Goal: Information Seeking & Learning: Learn about a topic

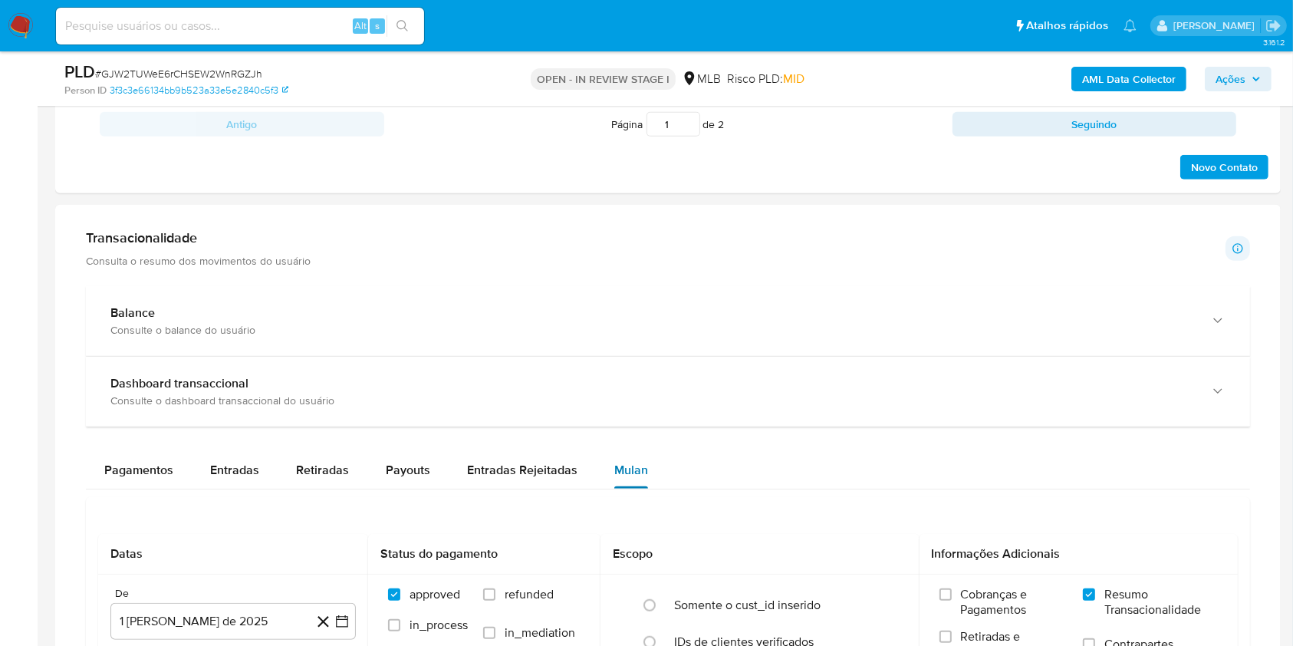
scroll to position [945, 0]
click at [1263, 81] on button "Ações" at bounding box center [1237, 79] width 67 height 25
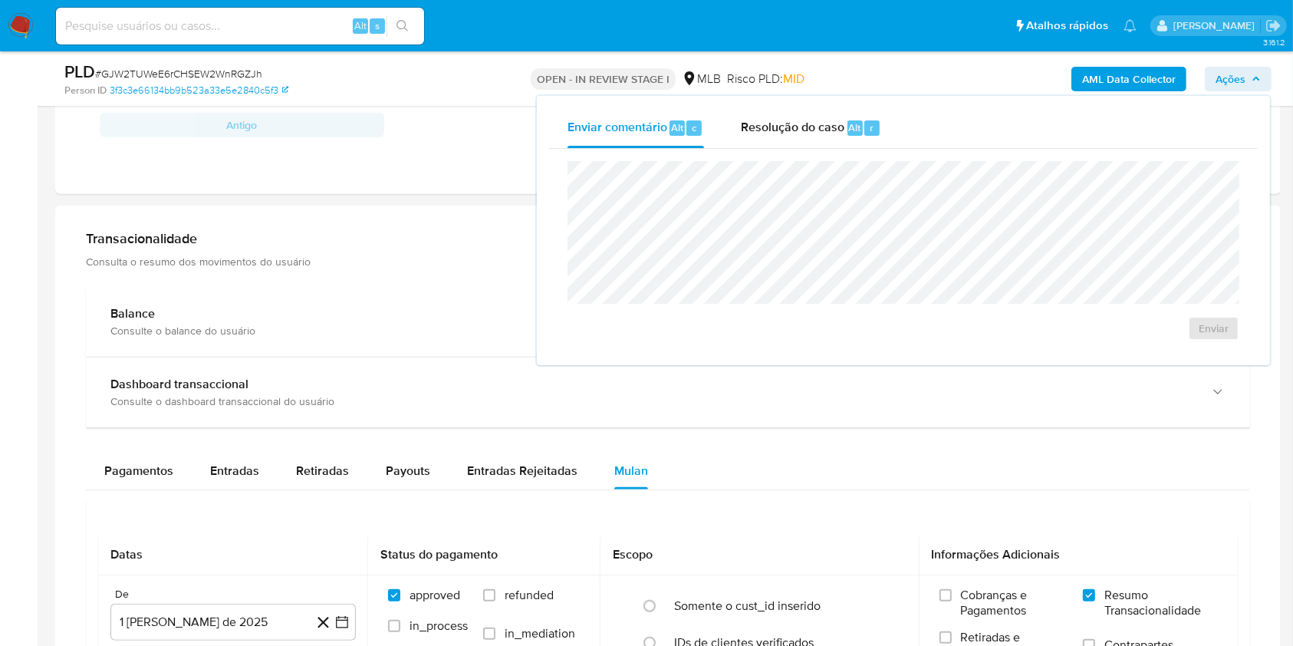
click at [452, 218] on div "Transacionalidade Consulta o resumo dos movimentos do usuário Informações trans…" at bounding box center [667, 585] width 1201 height 734
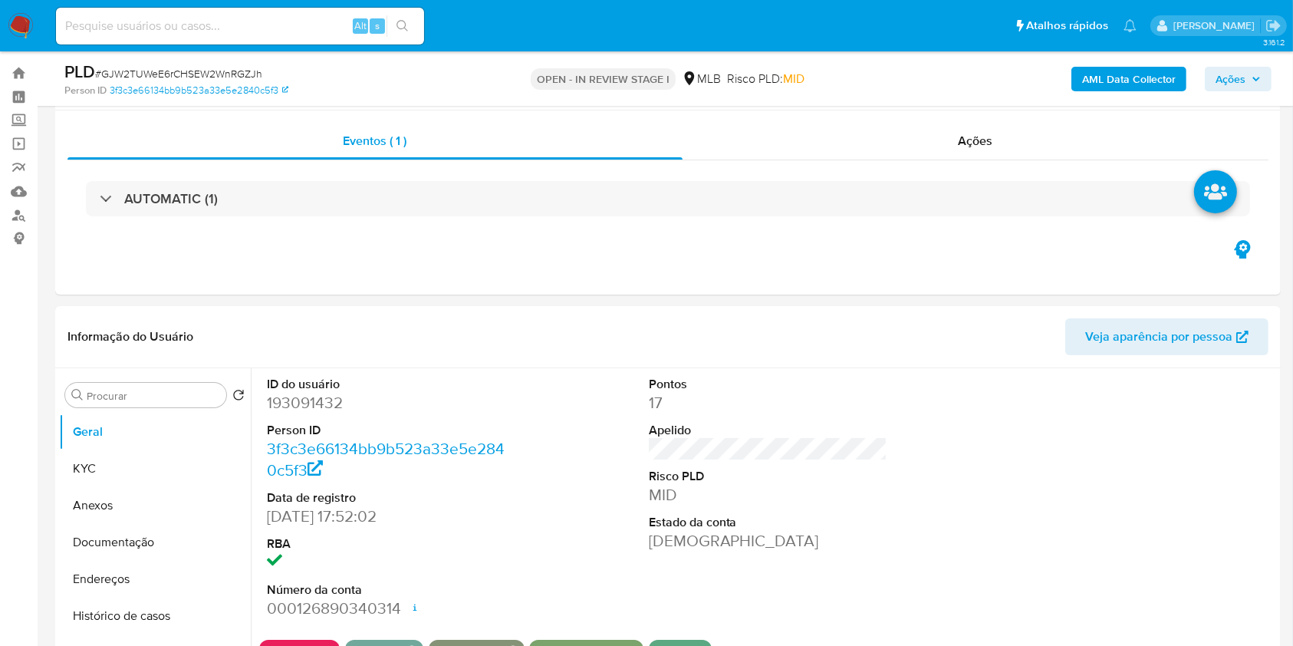
scroll to position [0, 0]
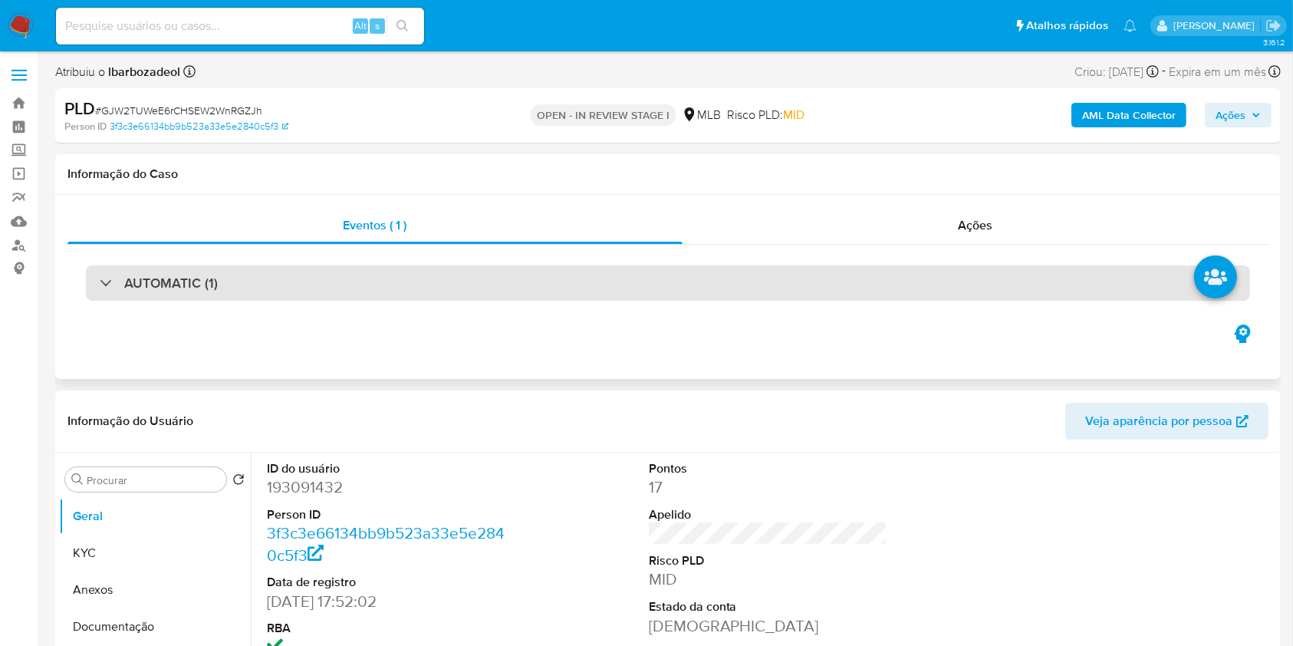
click at [625, 279] on div "AUTOMATIC (1)" at bounding box center [668, 282] width 1164 height 35
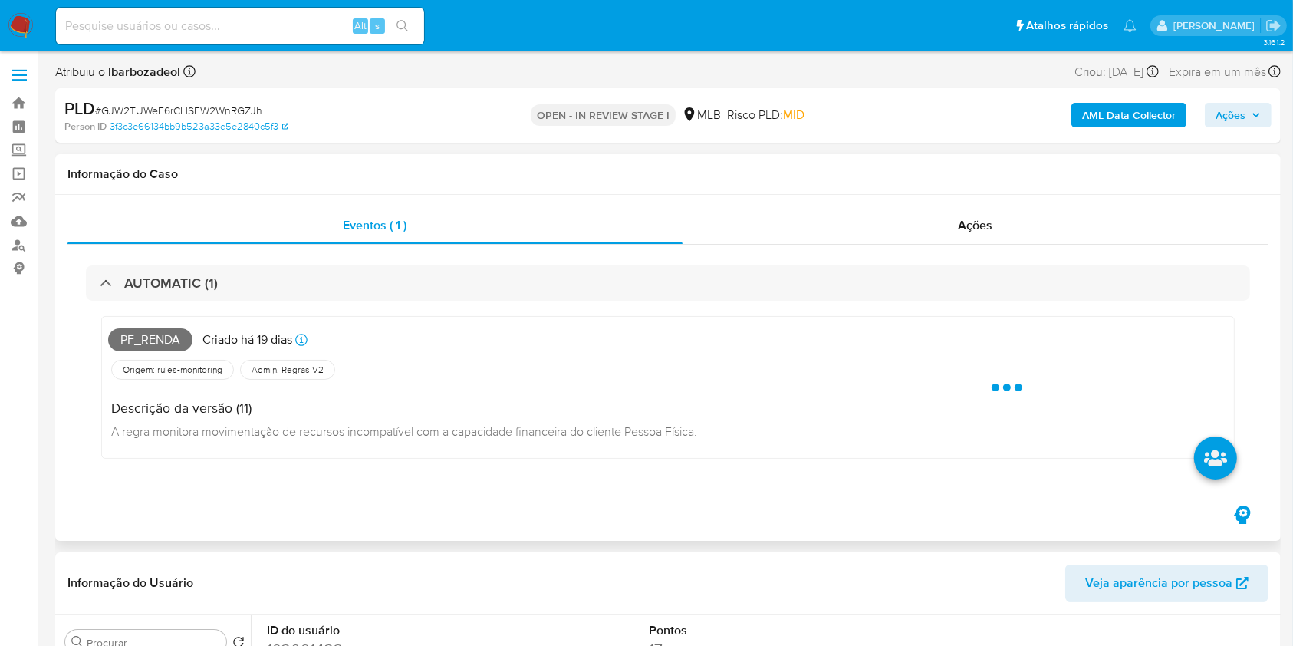
click at [148, 339] on span "Pf_renda" at bounding box center [150, 339] width 84 height 23
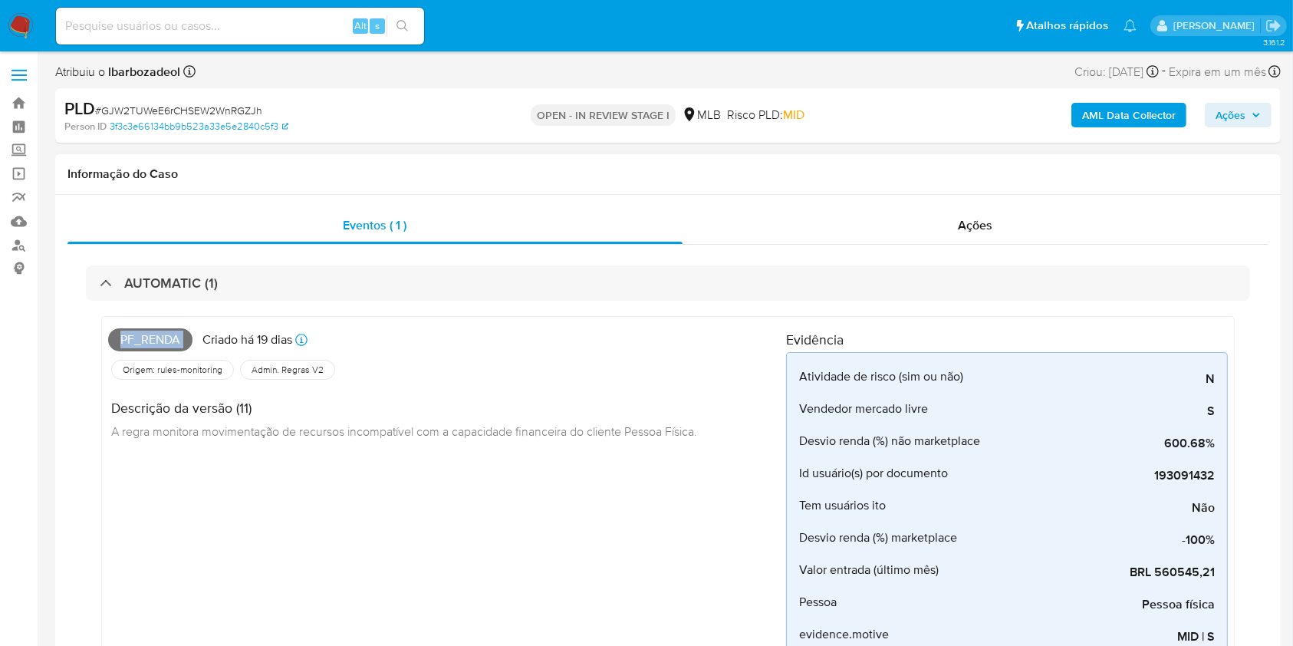
copy span "Pf_renda"
click at [1242, 117] on span "Ações" at bounding box center [1230, 115] width 30 height 25
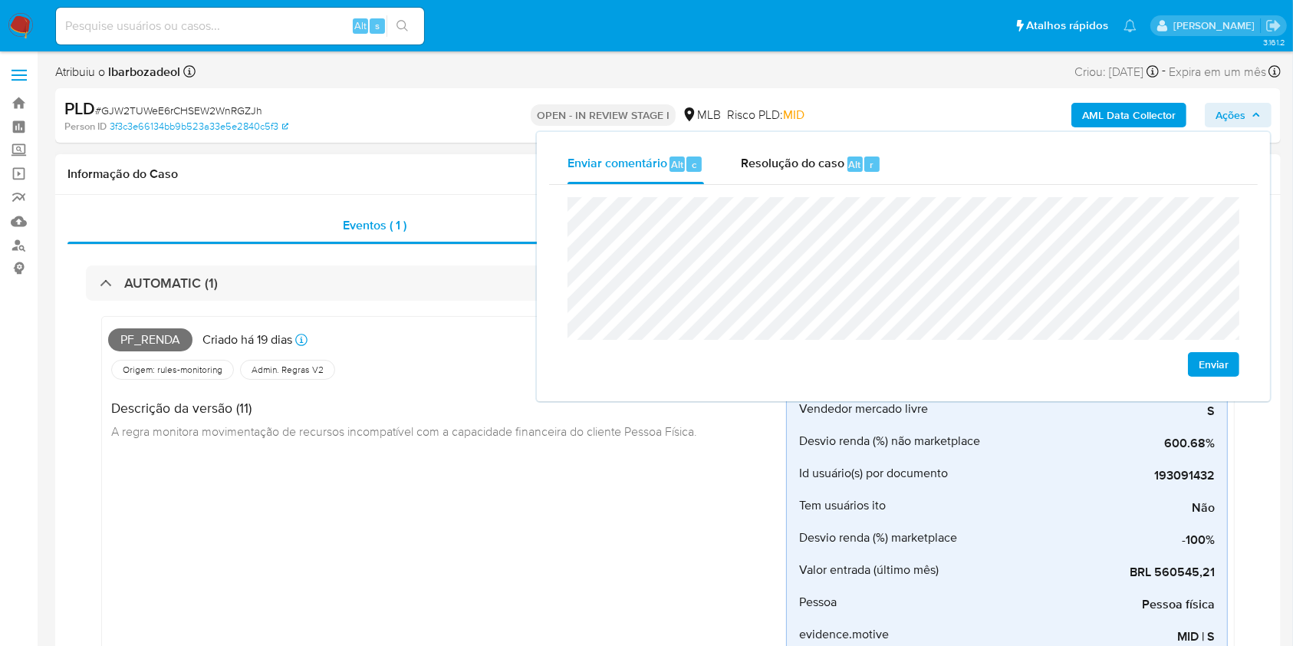
click at [348, 501] on div "Pf_renda Criado há 19 dias Criado: 12/09/2025 00:31:49 Origem: rules-monitoring…" at bounding box center [447, 587] width 678 height 529
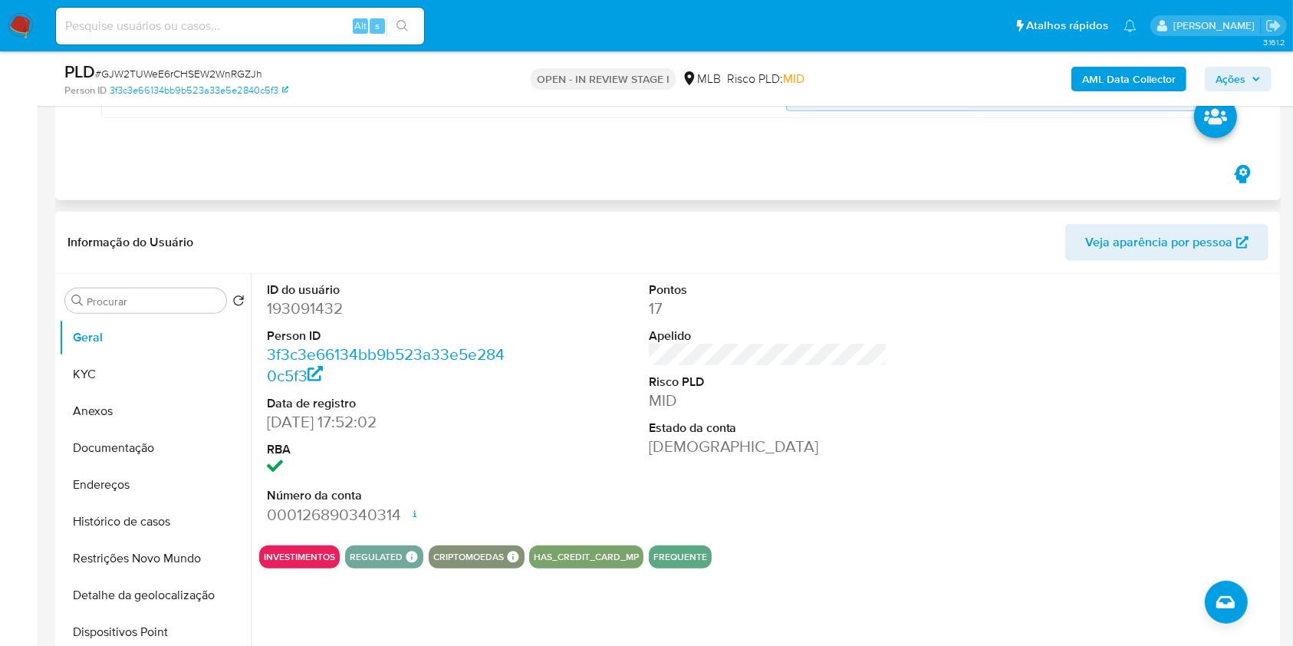
scroll to position [696, 0]
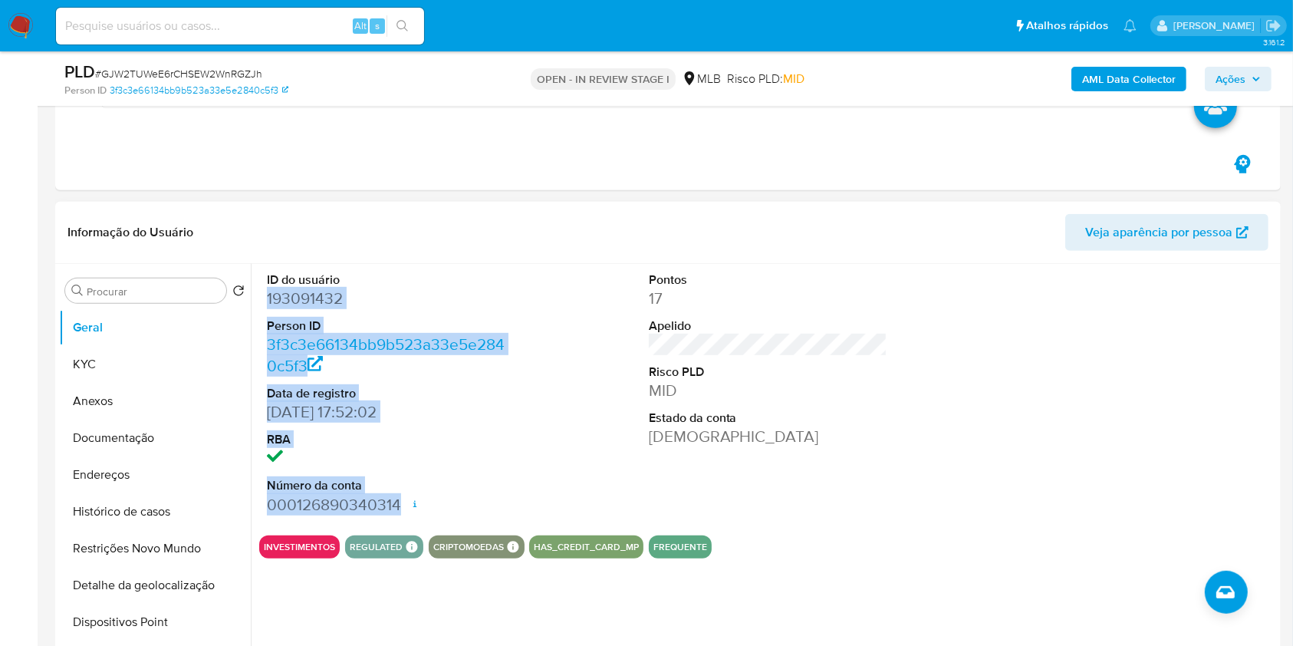
drag, startPoint x: 263, startPoint y: 300, endPoint x: 401, endPoint y: 508, distance: 250.1
click at [401, 508] on div "ID do usuário 193091432 Person ID 3f3c3e66134bb9b523a33e5e2840c5f3 Data de regi…" at bounding box center [386, 393] width 255 height 259
copy dl "193091432 Person ID 3f3c3e66134bb9b523a33e5e2840c5f3 Data de registro 22/09/201…"
click at [1262, 73] on button "Ações" at bounding box center [1237, 79] width 67 height 25
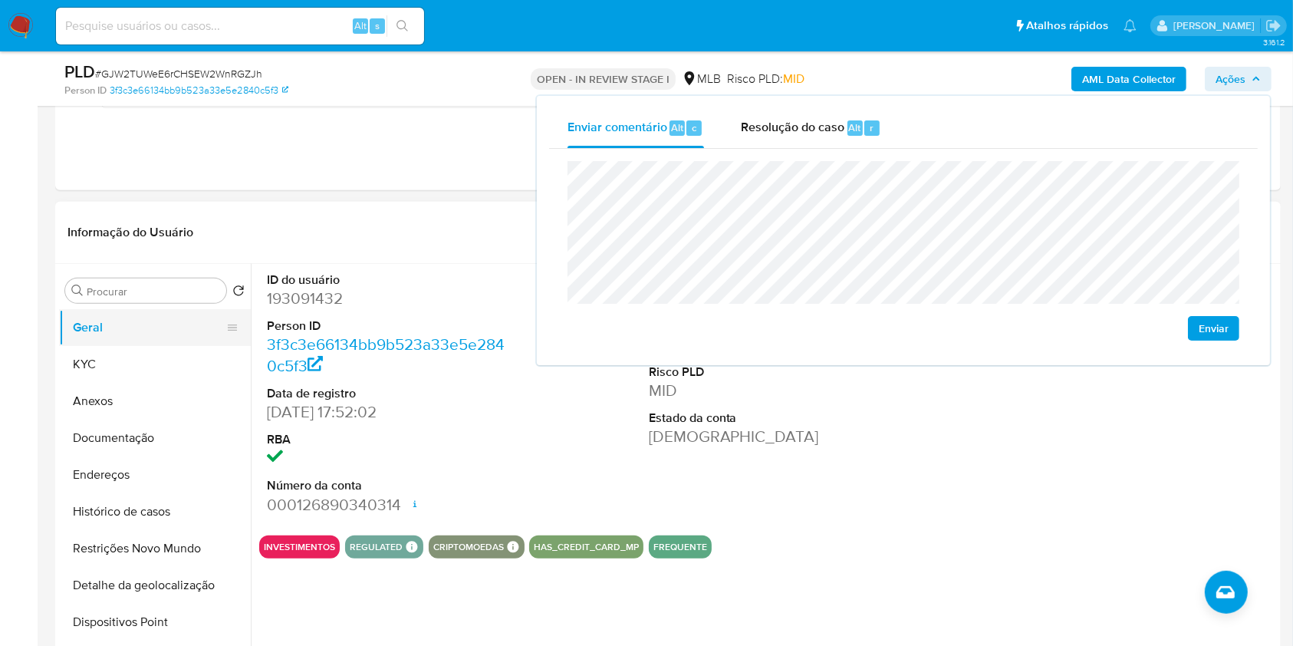
click at [149, 343] on button "Geral" at bounding box center [148, 327] width 179 height 37
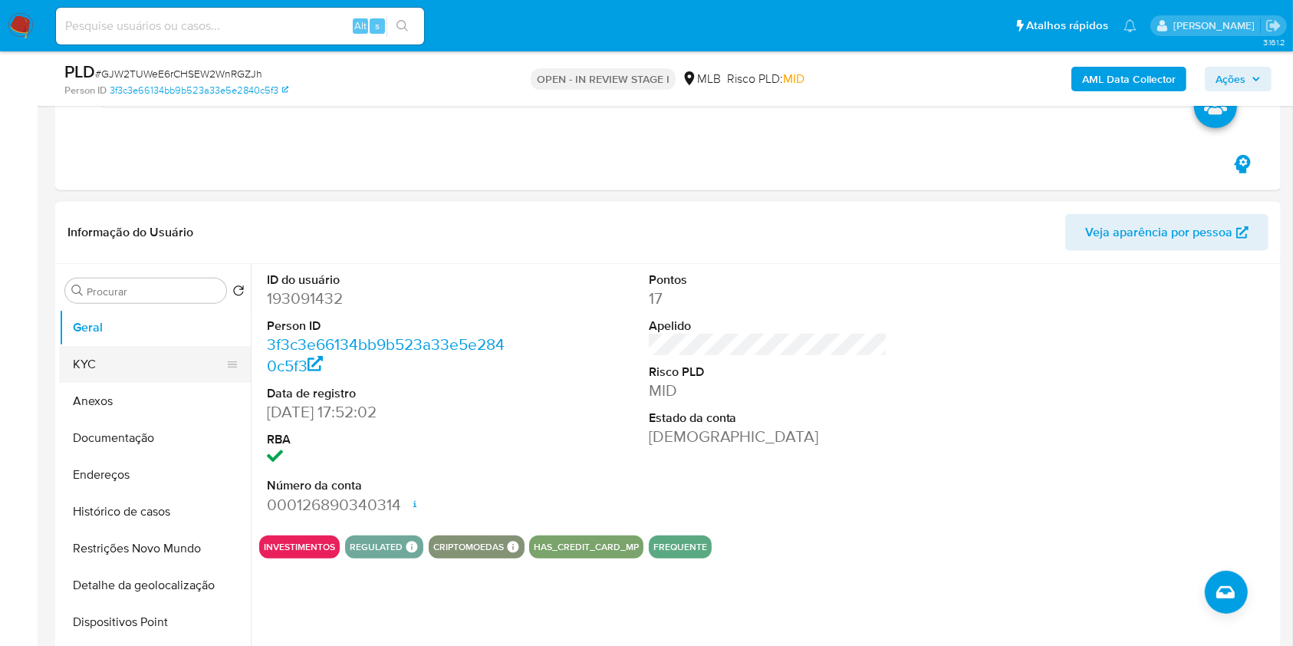
drag, startPoint x: 147, startPoint y: 352, endPoint x: 156, endPoint y: 353, distance: 8.6
click at [156, 353] on button "KYC" at bounding box center [148, 364] width 179 height 37
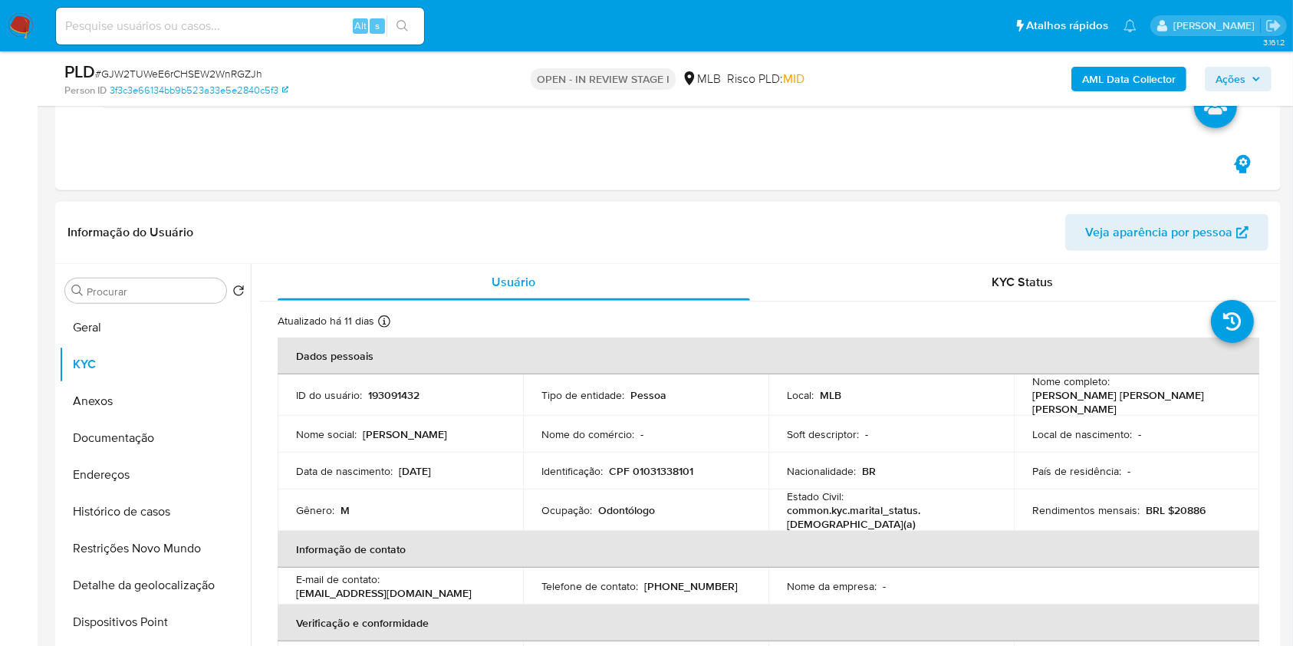
click at [642, 467] on p "CPF 01031338101" at bounding box center [651, 471] width 84 height 14
copy p "01031338101"
click at [1246, 74] on span "Ações" at bounding box center [1237, 78] width 45 height 21
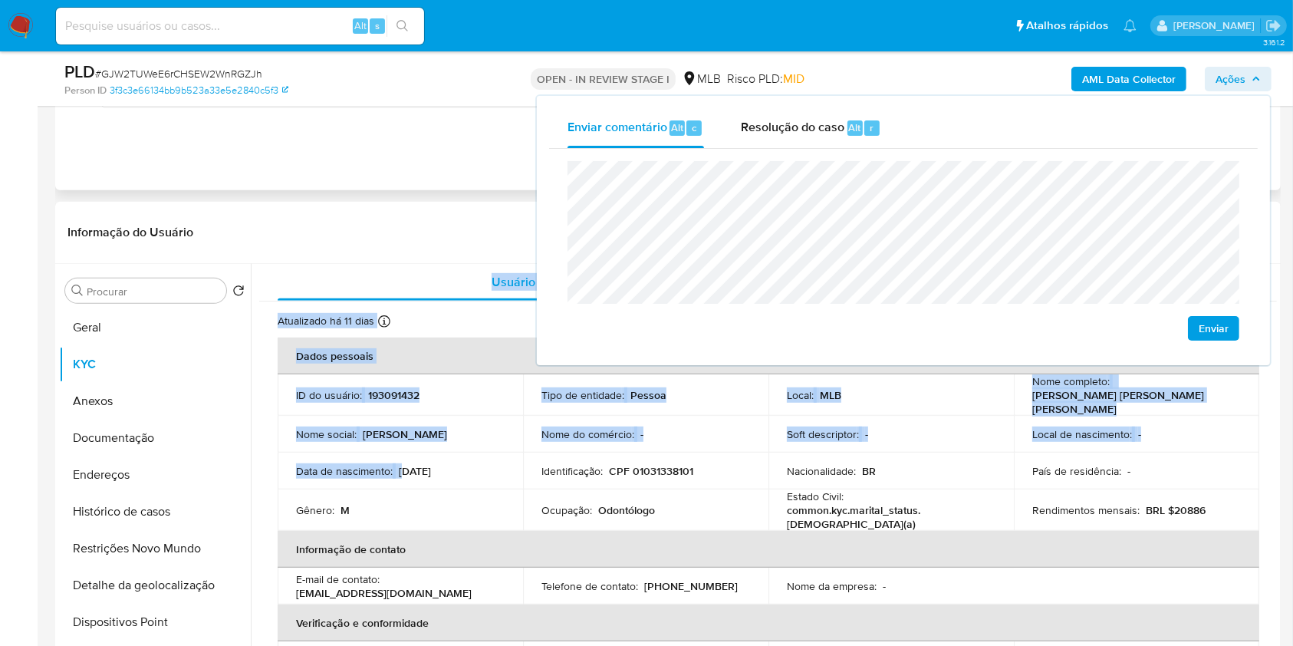
drag, startPoint x: 406, startPoint y: 468, endPoint x: 415, endPoint y: 153, distance: 315.2
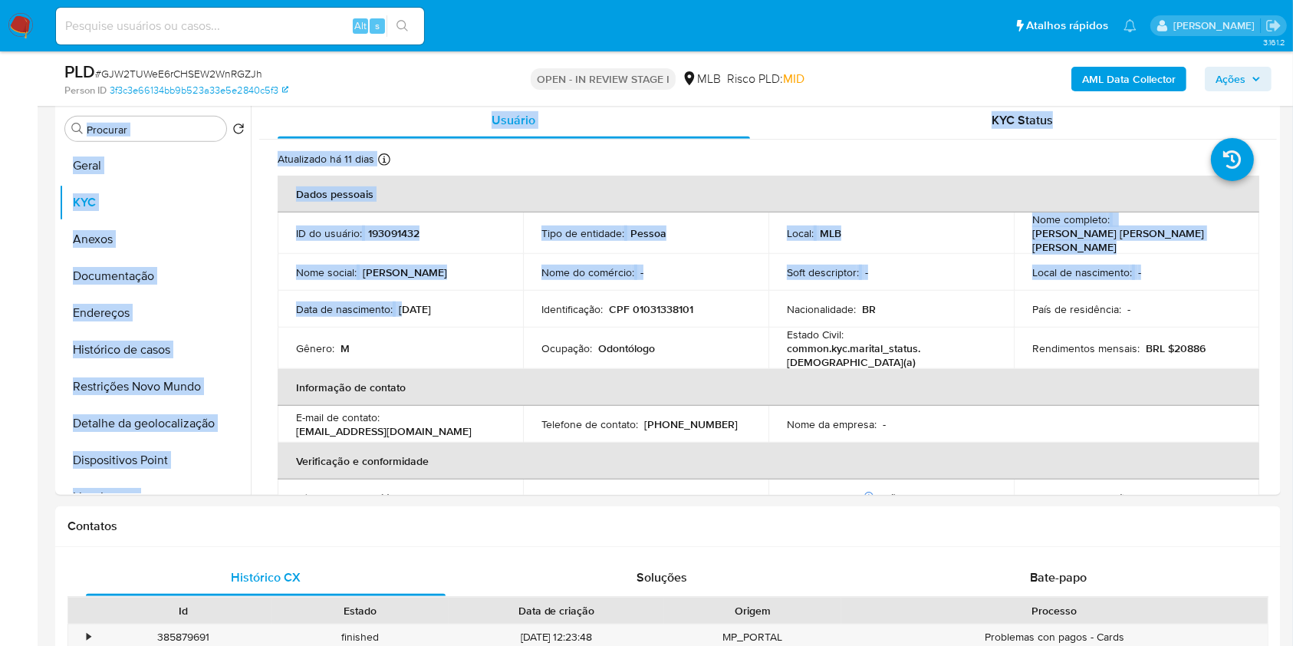
scroll to position [856, 0]
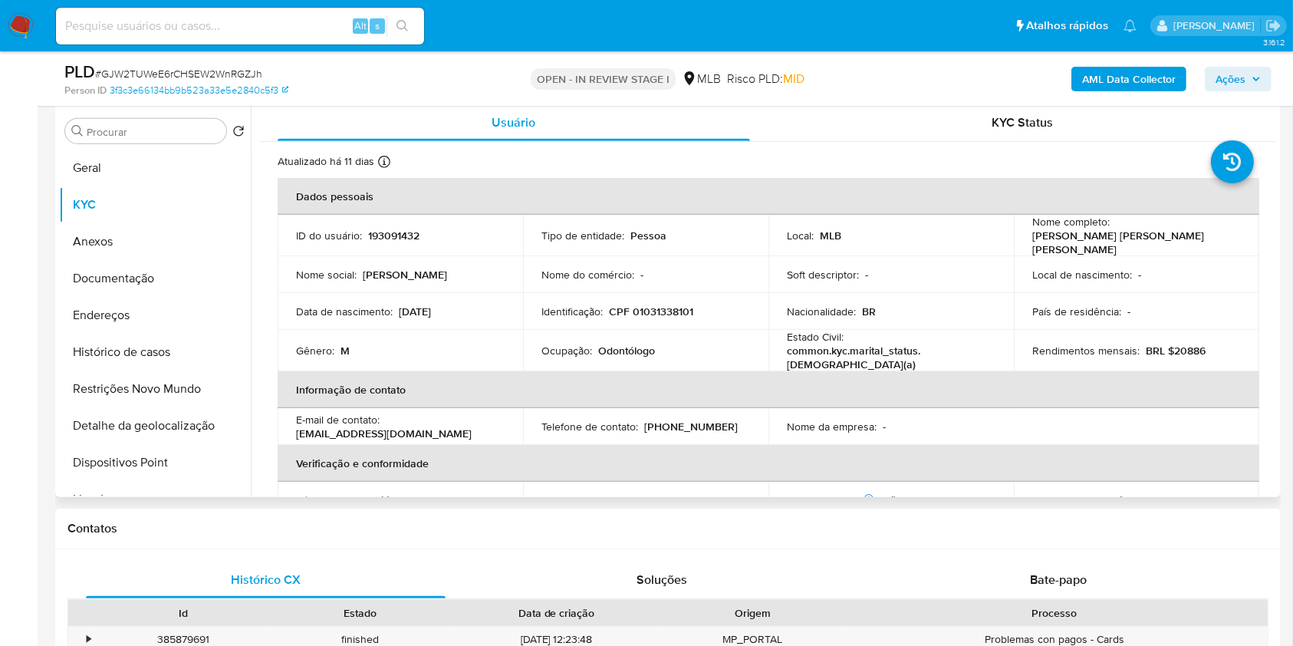
click at [462, 317] on td "Data de nascimento : 29/04/1993" at bounding box center [400, 311] width 245 height 37
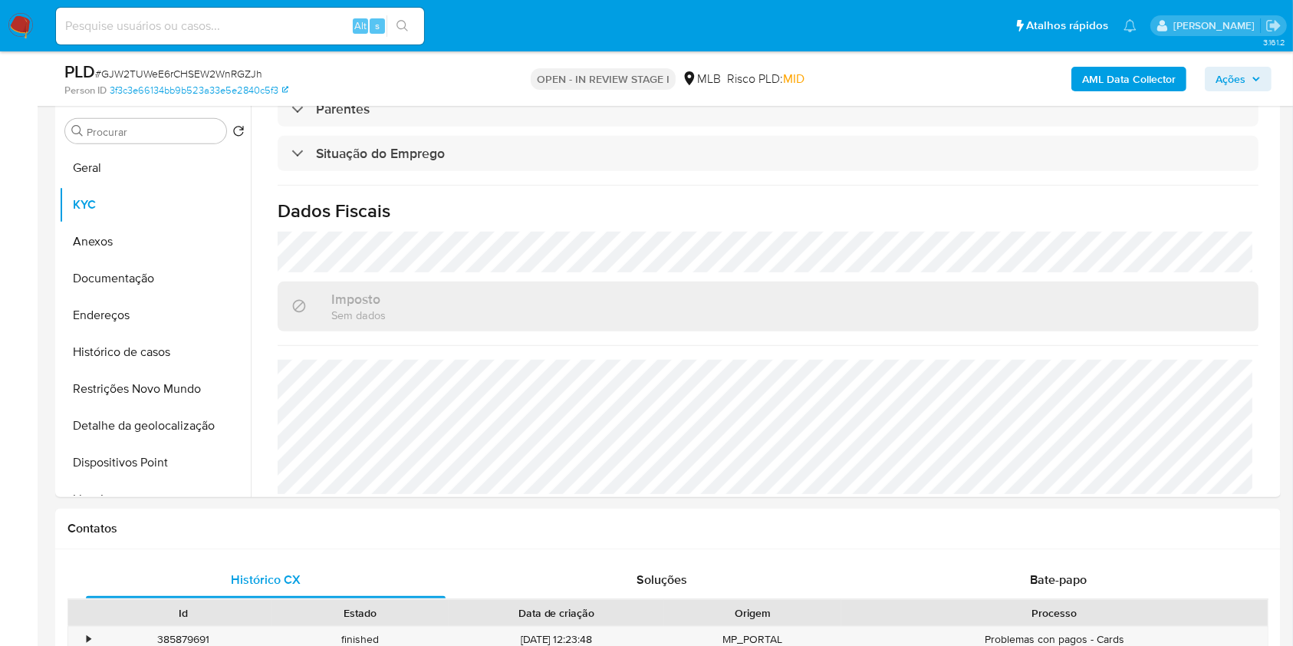
drag, startPoint x: 1253, startPoint y: 75, endPoint x: 1250, endPoint y: 87, distance: 12.5
click at [1253, 80] on icon "button" at bounding box center [1255, 78] width 9 height 9
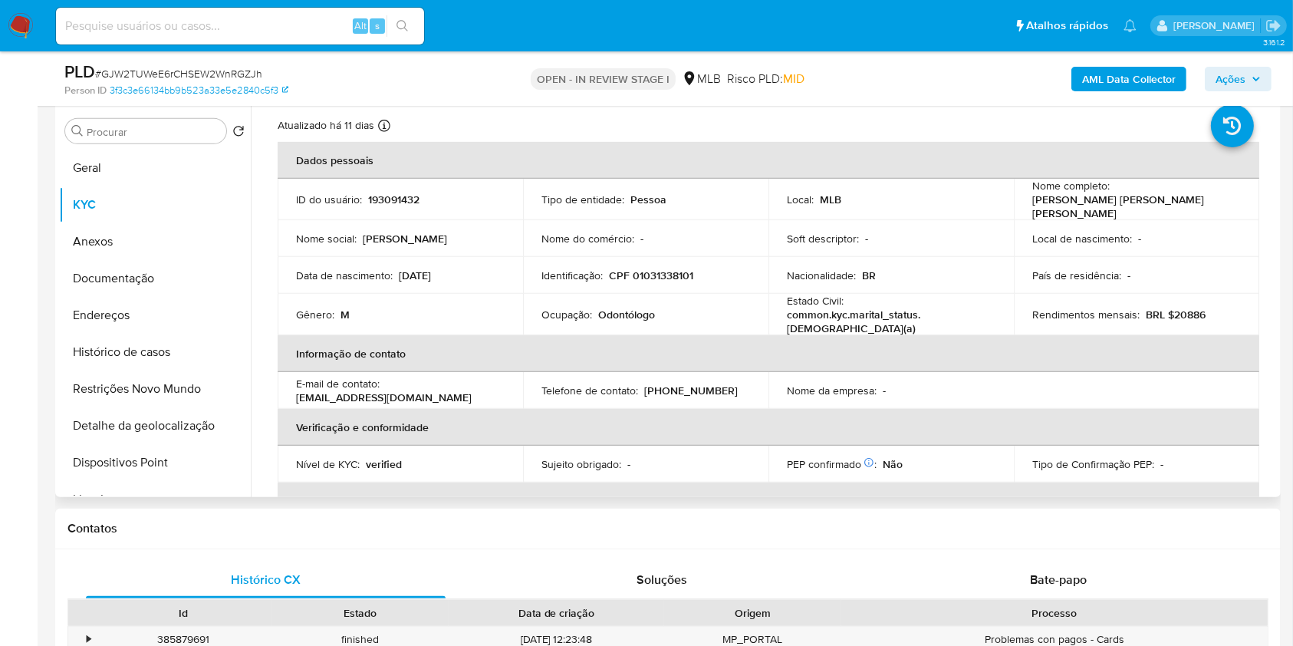
scroll to position [0, 0]
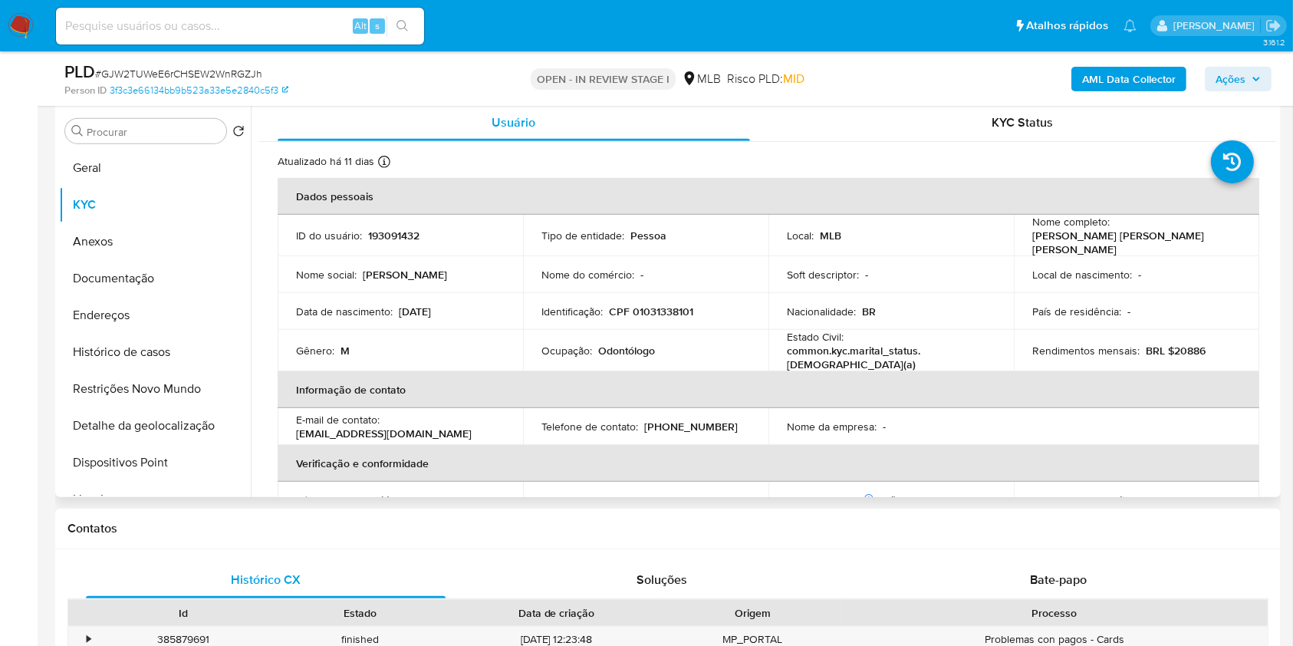
click at [634, 343] on p "Odontólogo" at bounding box center [626, 350] width 57 height 14
copy p "Odontólogo"
click at [1250, 83] on span "Ações" at bounding box center [1237, 78] width 45 height 21
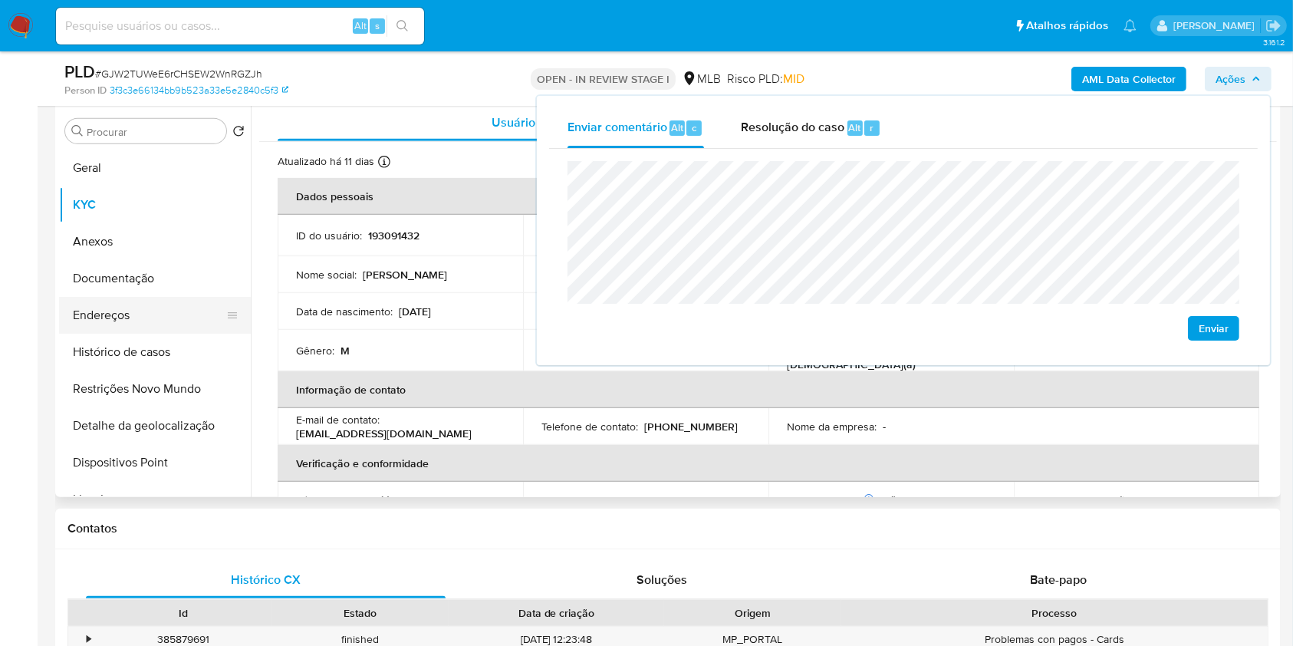
click at [178, 317] on button "Endereços" at bounding box center [148, 315] width 179 height 37
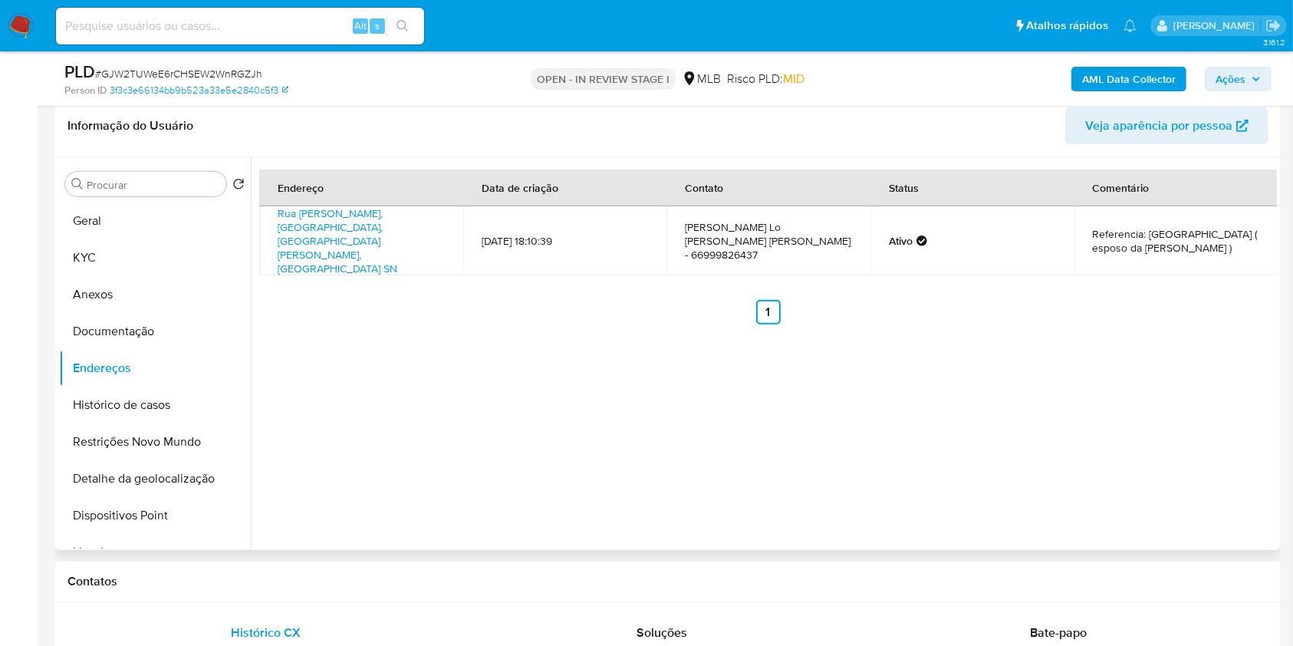
scroll to position [791, 0]
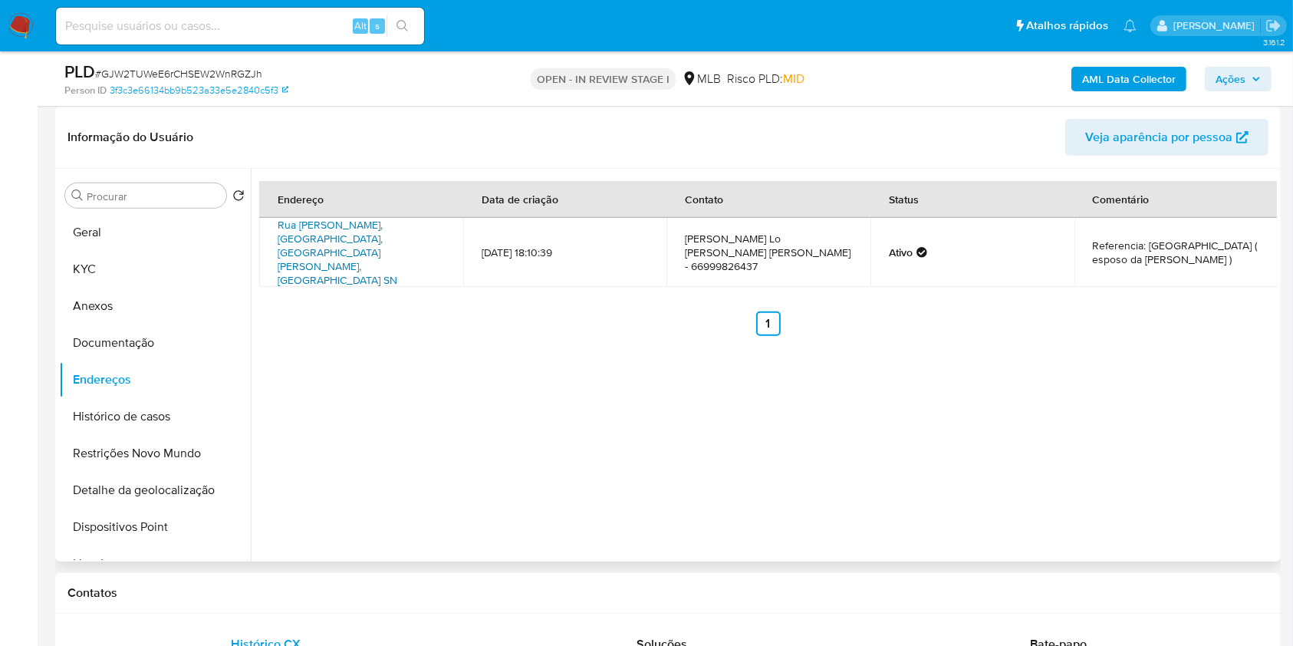
click at [382, 235] on link "Rua Laura Vicuña Sn, Barra Do Garças, Mato Grosso, 78606456, Brasil SN" at bounding box center [338, 252] width 120 height 71
click at [192, 336] on button "Documentação" at bounding box center [148, 342] width 179 height 37
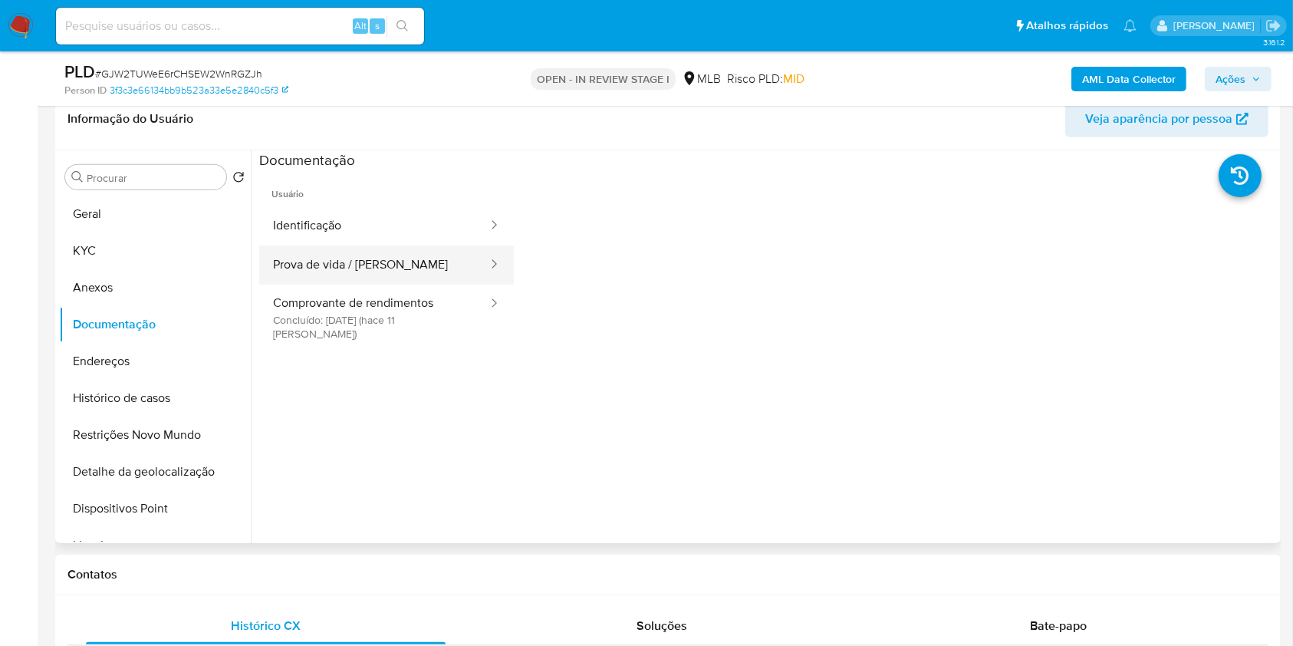
click at [426, 252] on button "Prova de vida / Selfie" at bounding box center [374, 264] width 230 height 39
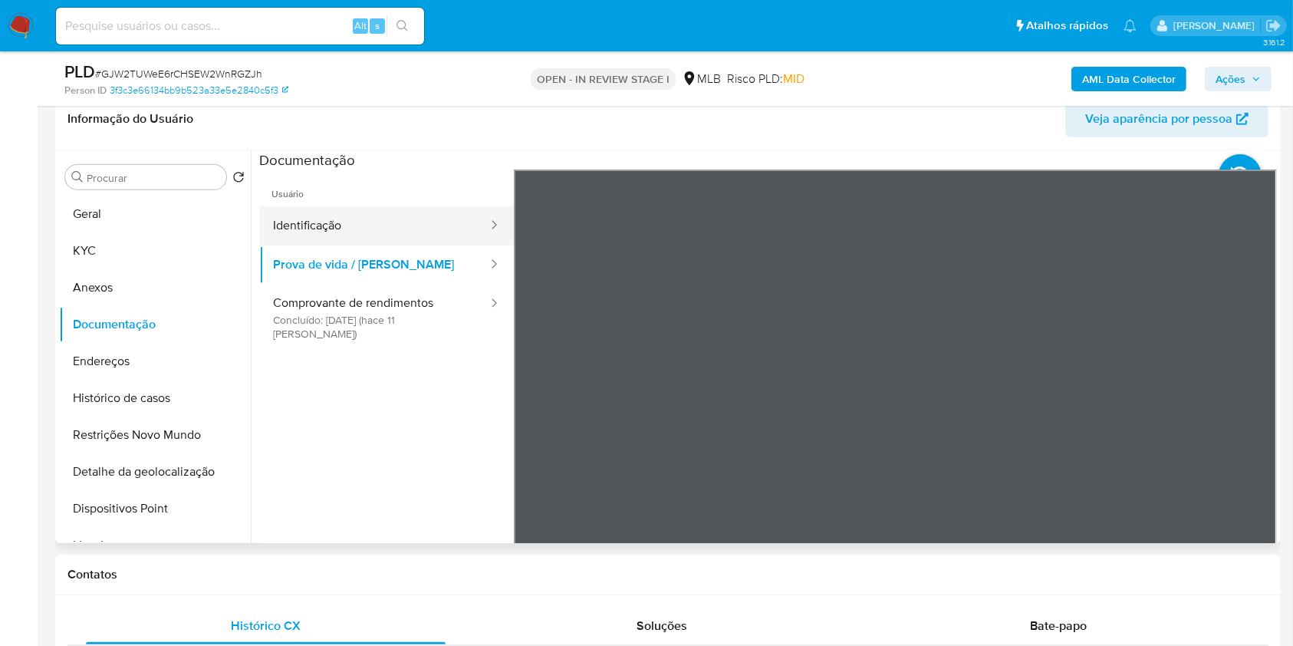
click at [379, 212] on button "Identificação" at bounding box center [374, 225] width 230 height 39
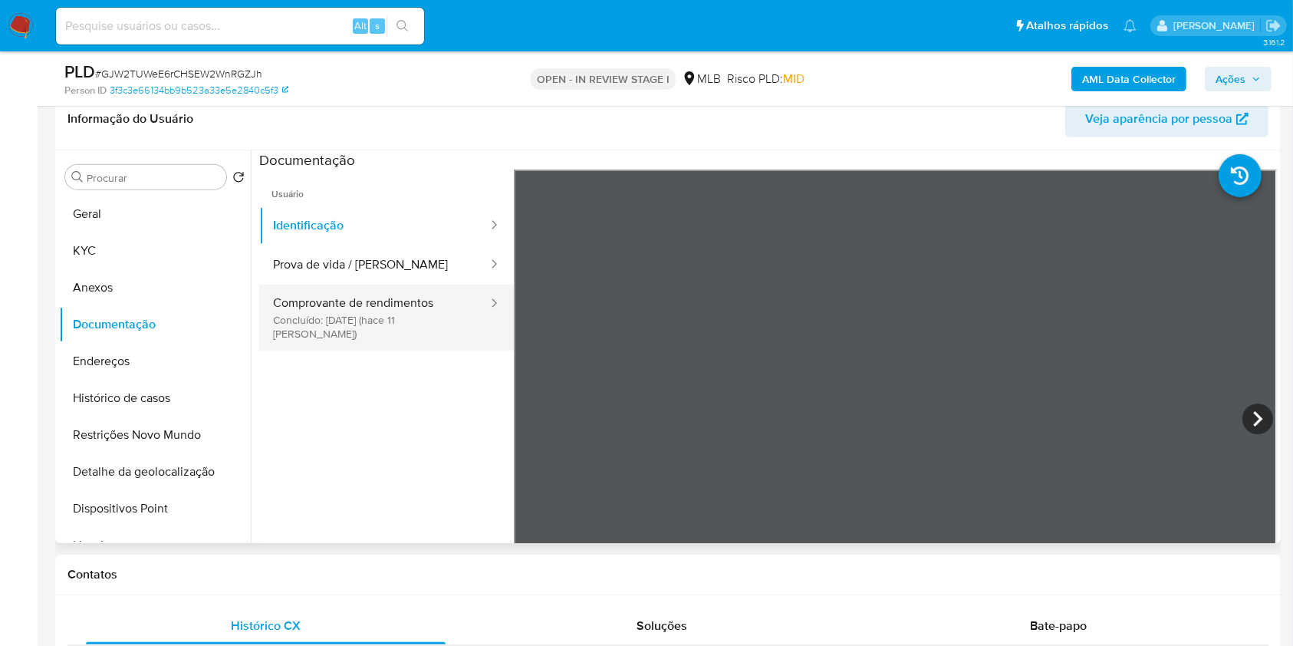
click at [427, 312] on button "Comprovante de rendimentos Concluído: 19/09/2025 (hace 11 días)" at bounding box center [374, 317] width 230 height 66
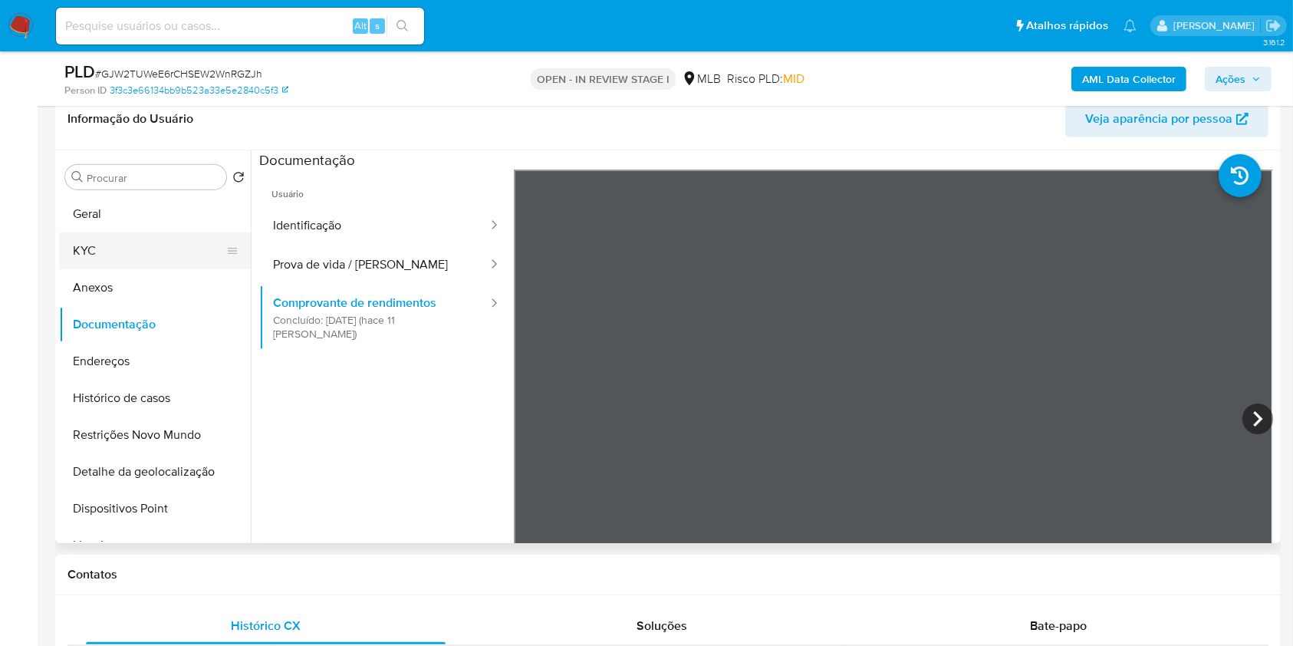
click at [112, 246] on button "KYC" at bounding box center [148, 250] width 179 height 37
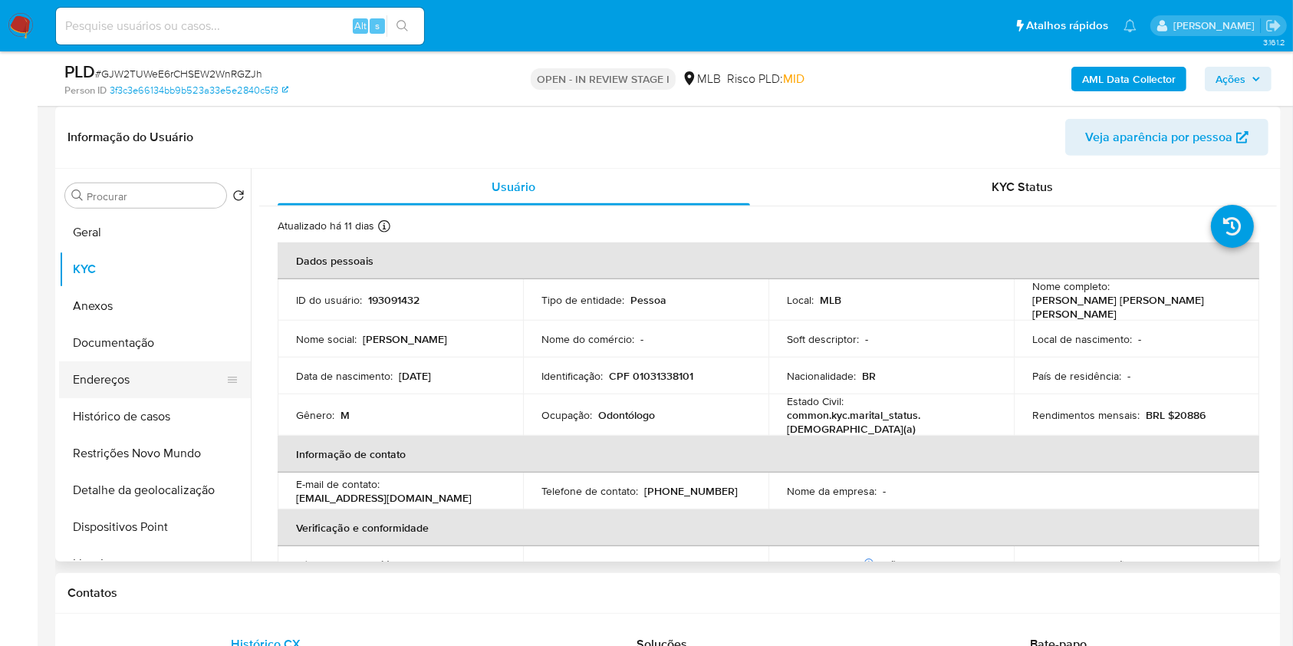
click at [139, 376] on button "Endereços" at bounding box center [148, 379] width 179 height 37
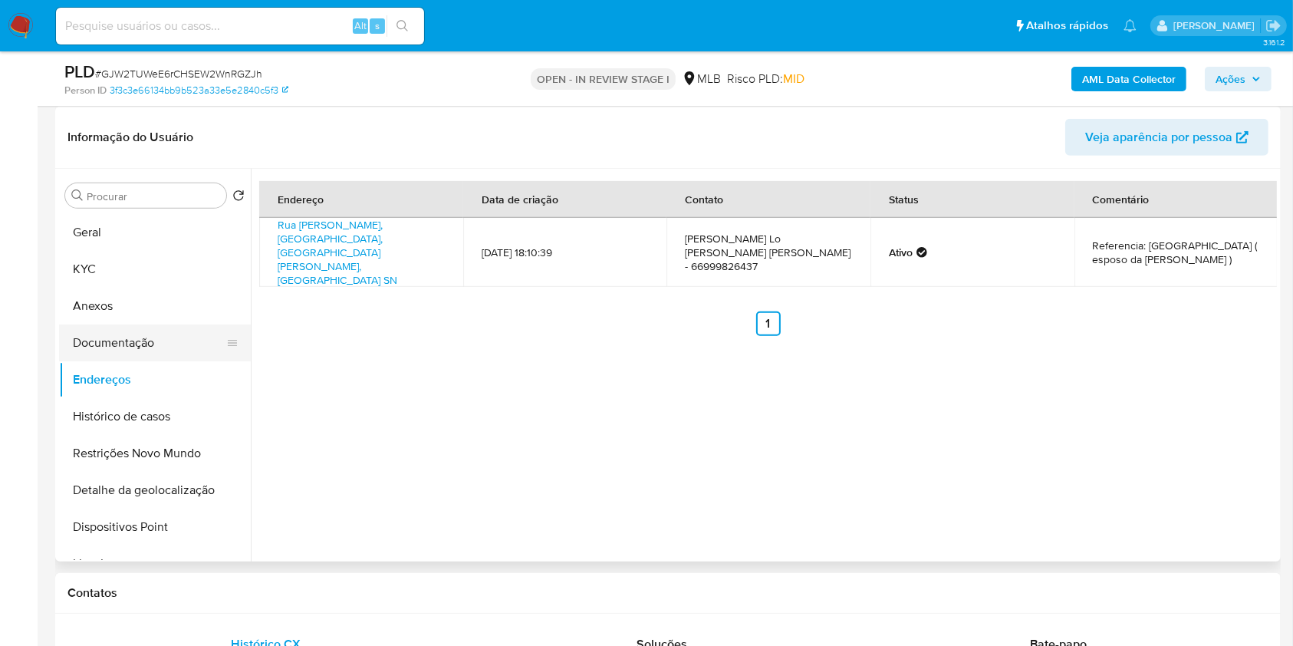
click at [151, 351] on button "Documentação" at bounding box center [148, 342] width 179 height 37
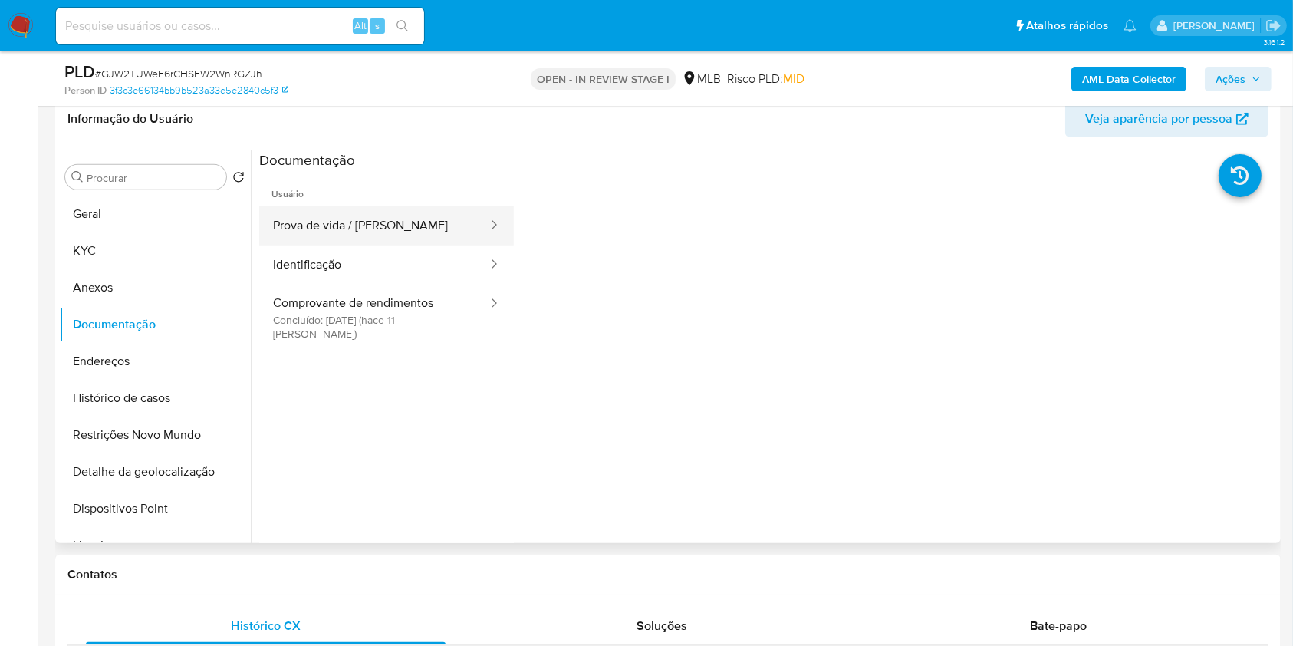
click at [389, 226] on button "Prova de vida / Selfie" at bounding box center [374, 225] width 230 height 39
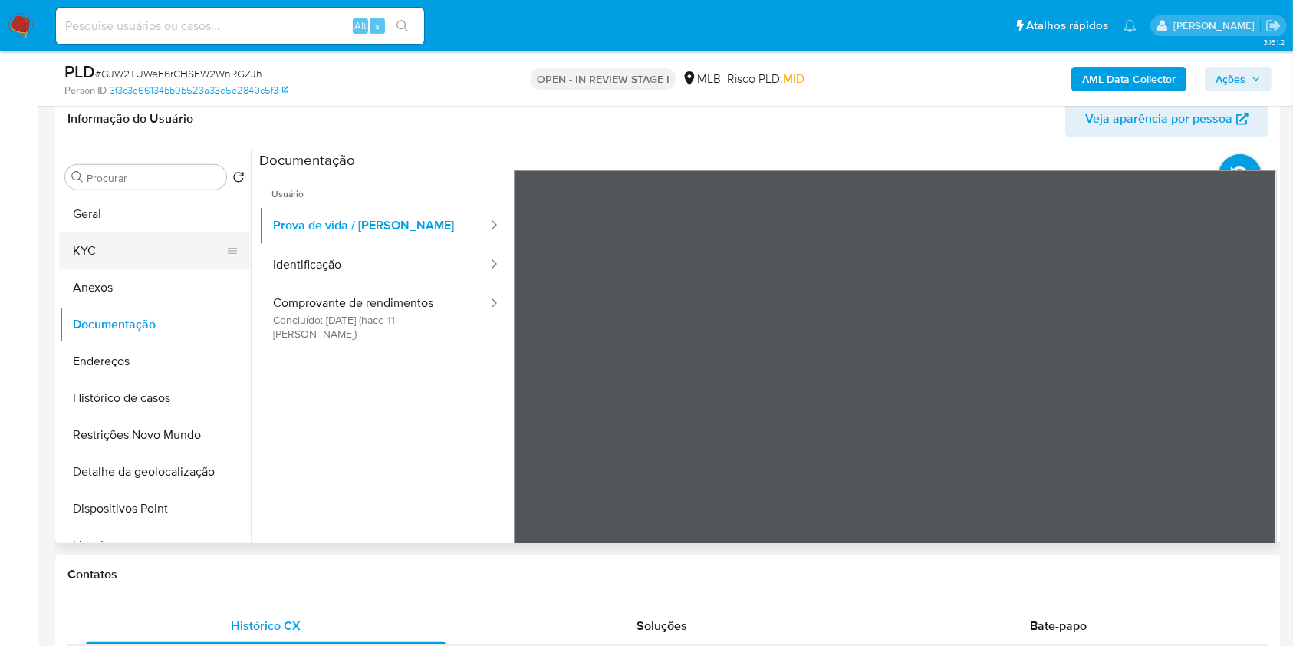
click at [153, 261] on button "KYC" at bounding box center [148, 250] width 179 height 37
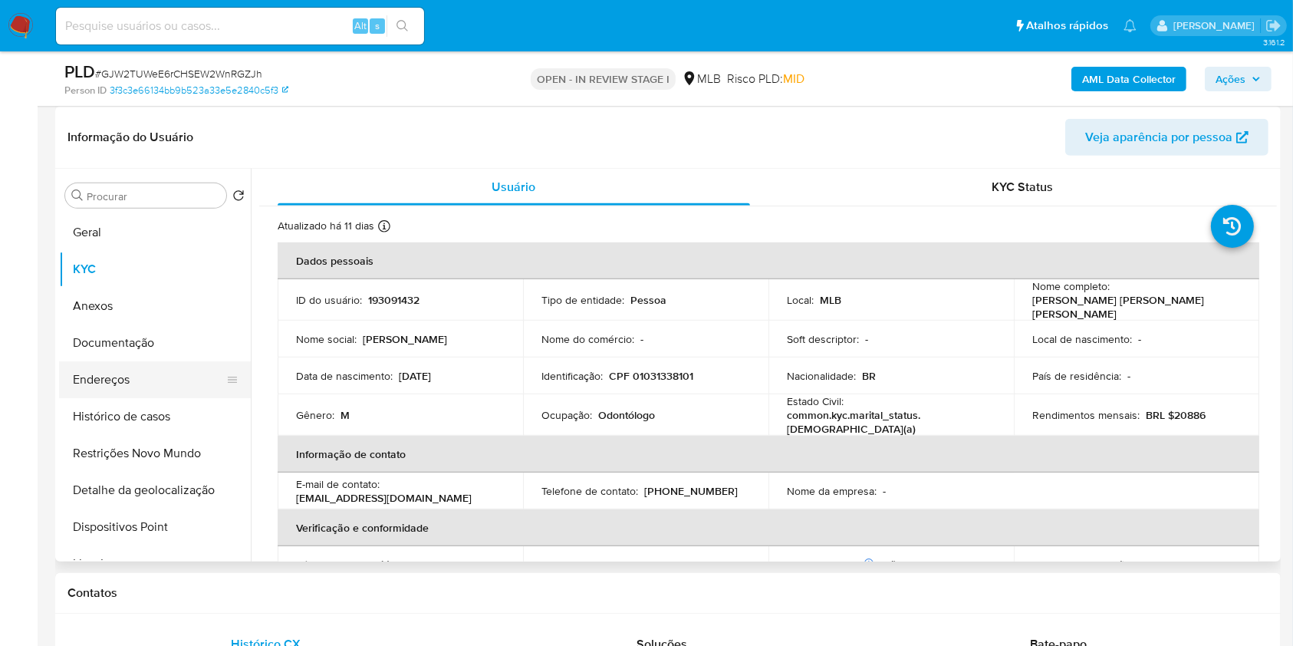
click at [147, 366] on button "Endereços" at bounding box center [148, 379] width 179 height 37
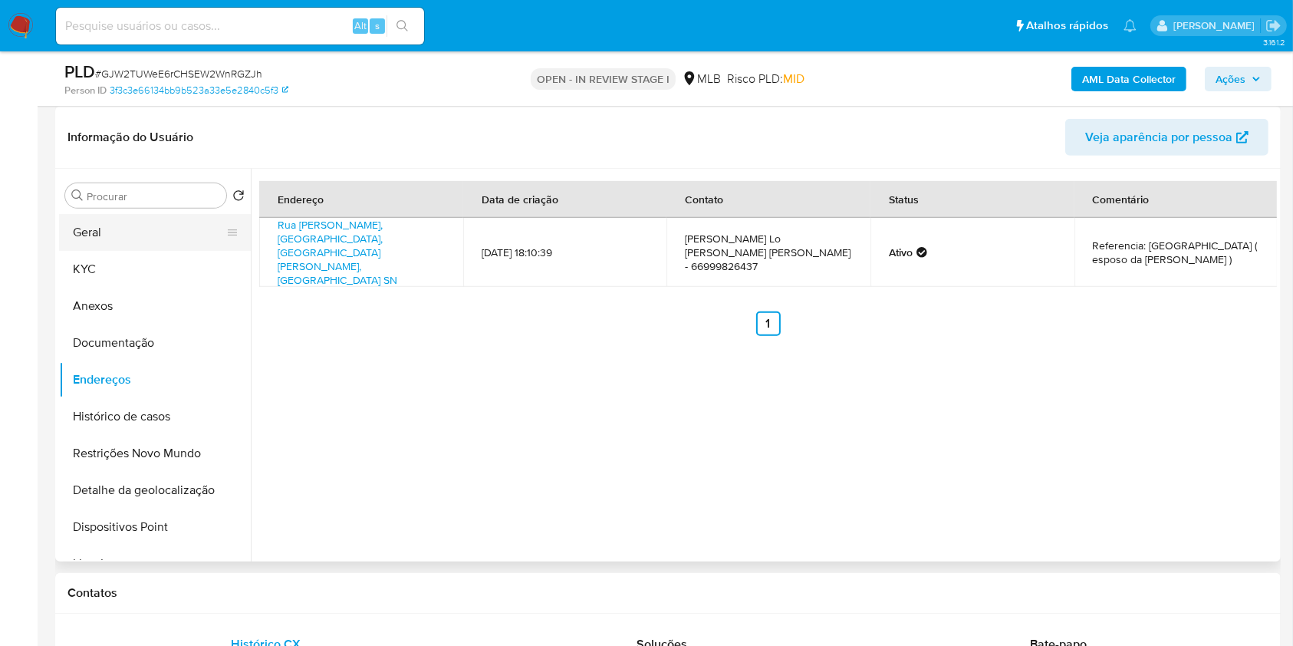
click at [156, 236] on button "Geral" at bounding box center [148, 232] width 179 height 37
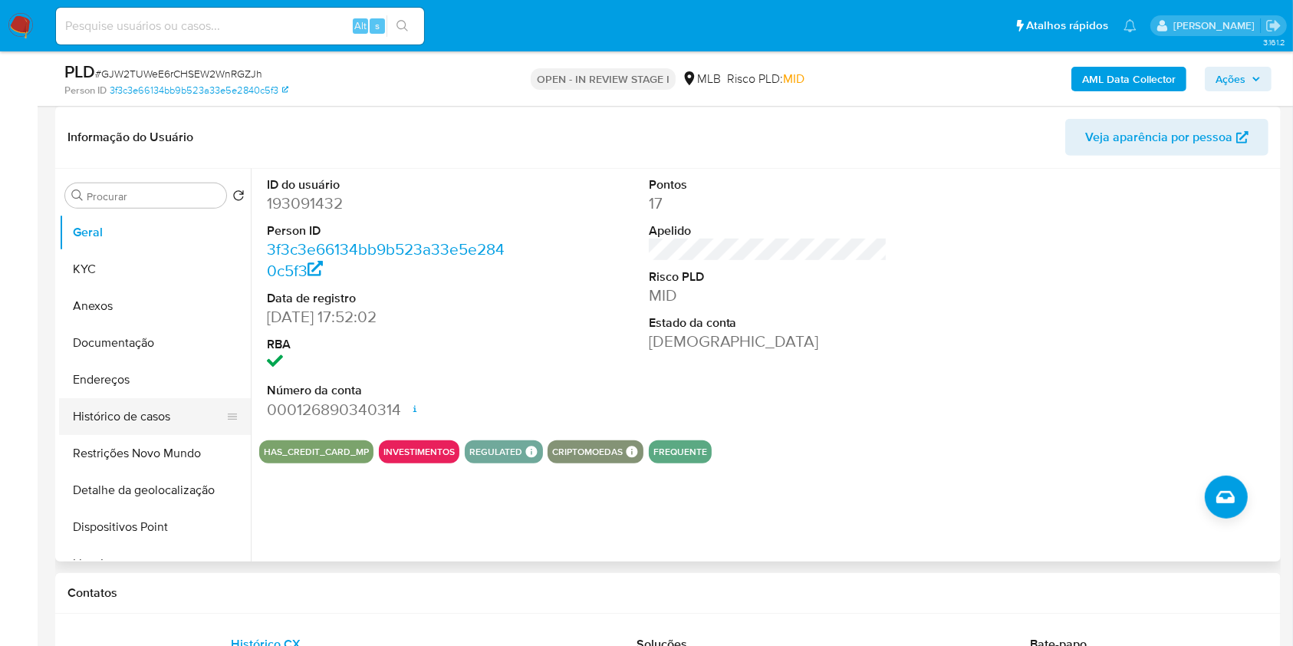
click at [132, 409] on button "Histórico de casos" at bounding box center [148, 416] width 179 height 37
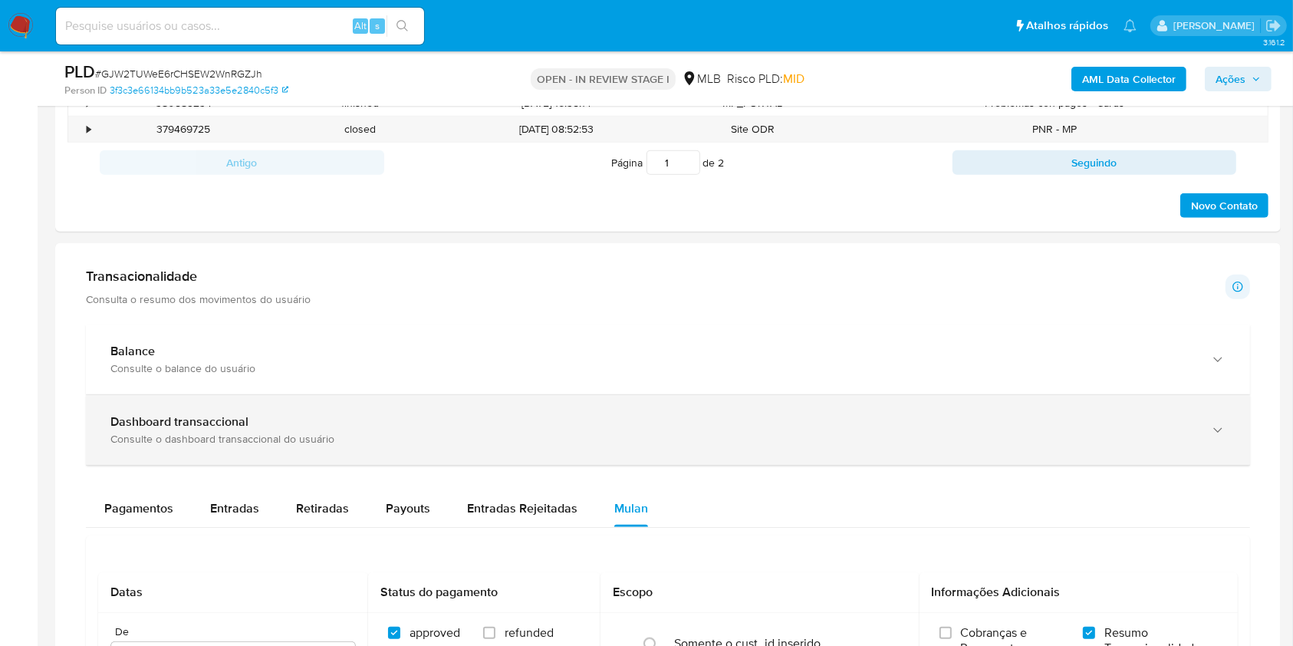
scroll to position [1479, 0]
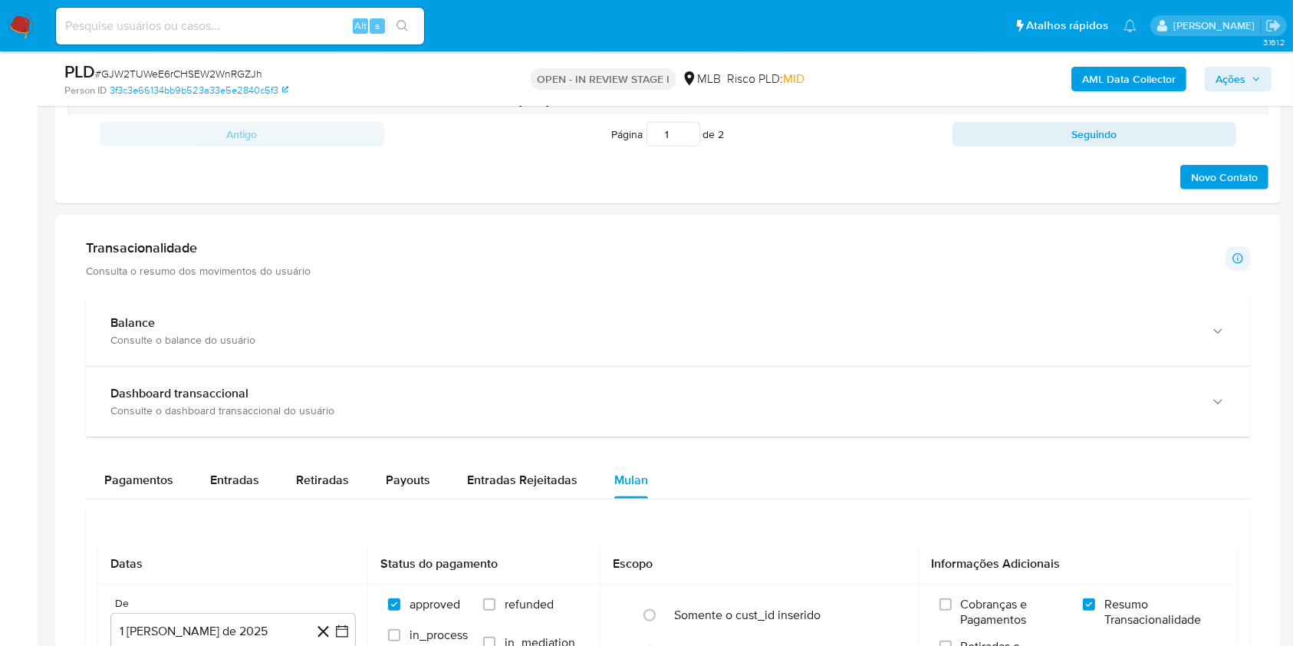
click at [241, 468] on div "Entradas" at bounding box center [234, 480] width 49 height 37
select select "10"
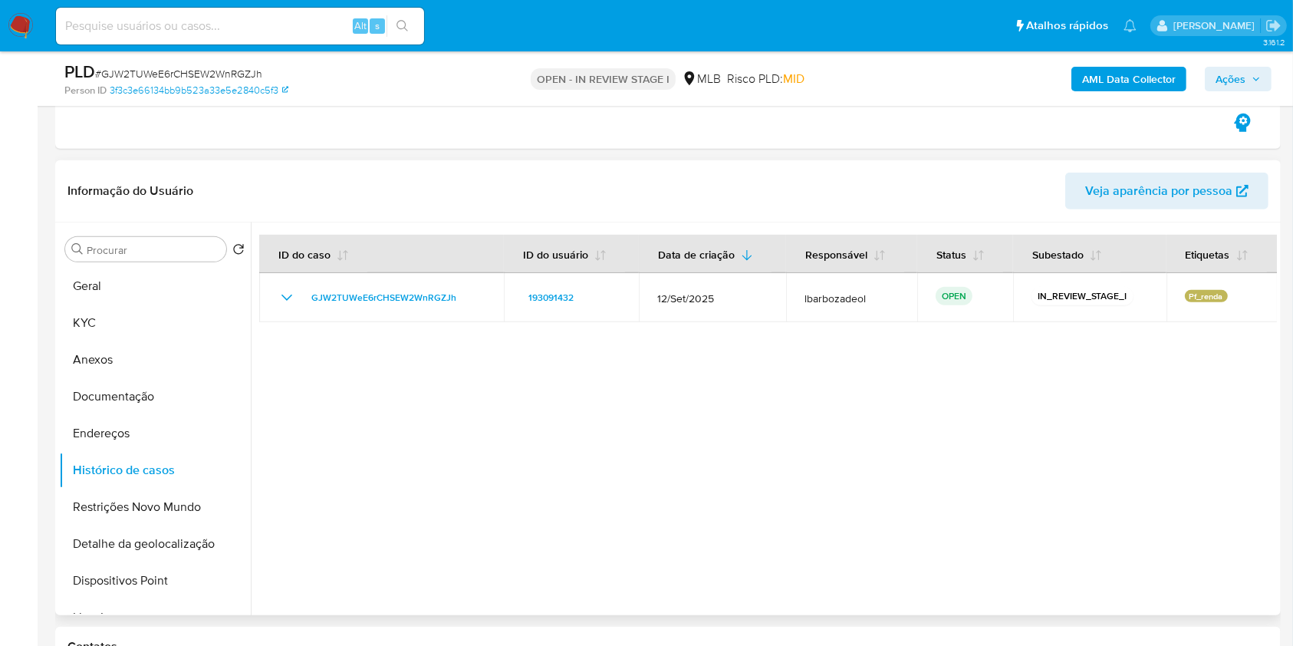
scroll to position [1018, 0]
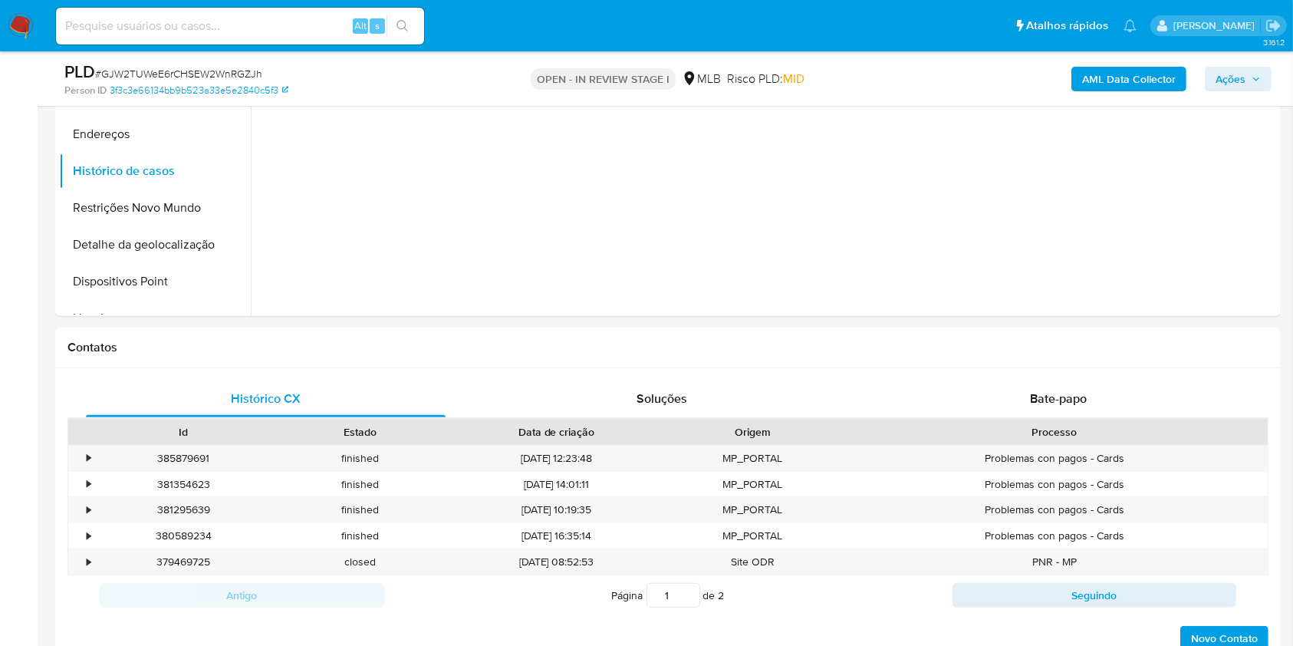
click at [1250, 85] on span "Ações" at bounding box center [1237, 78] width 45 height 21
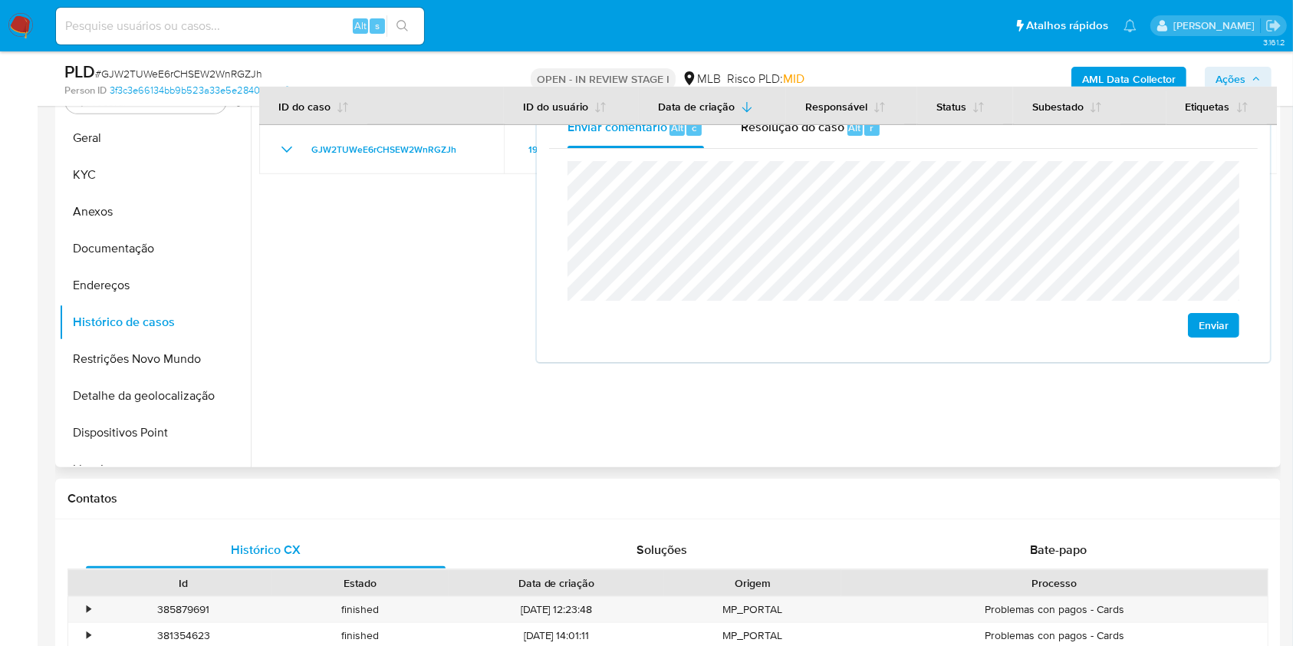
click at [420, 347] on div at bounding box center [764, 270] width 1026 height 393
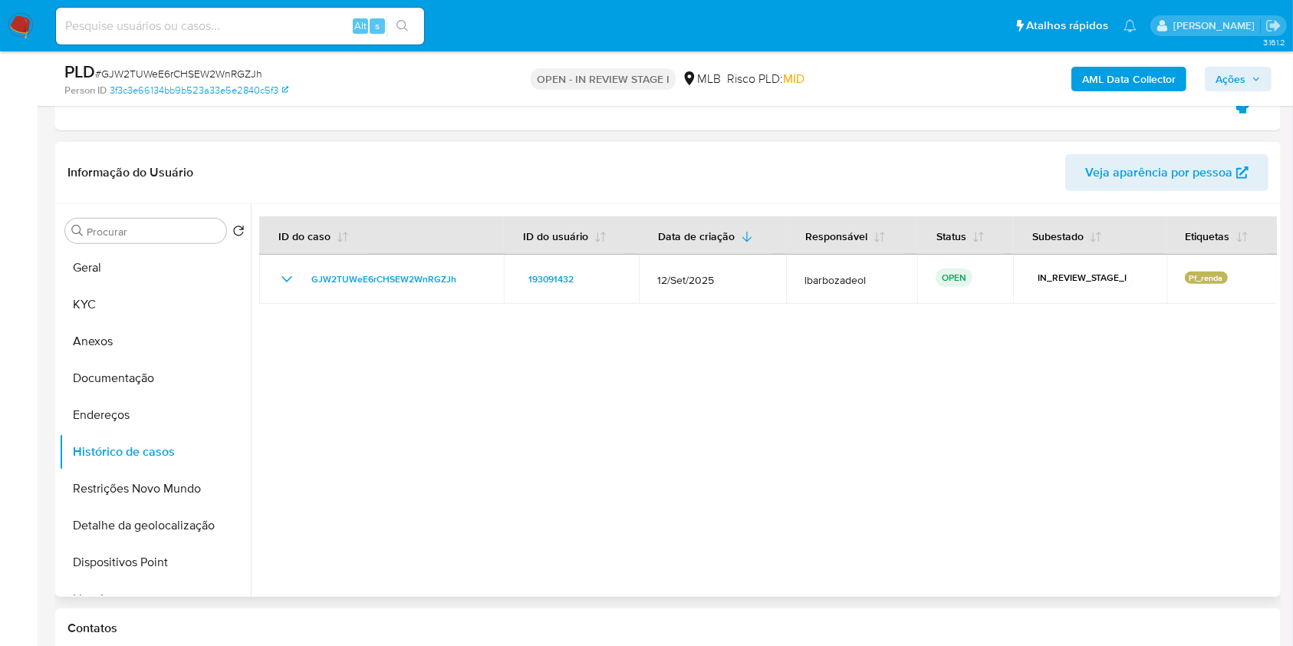
scroll to position [734, 0]
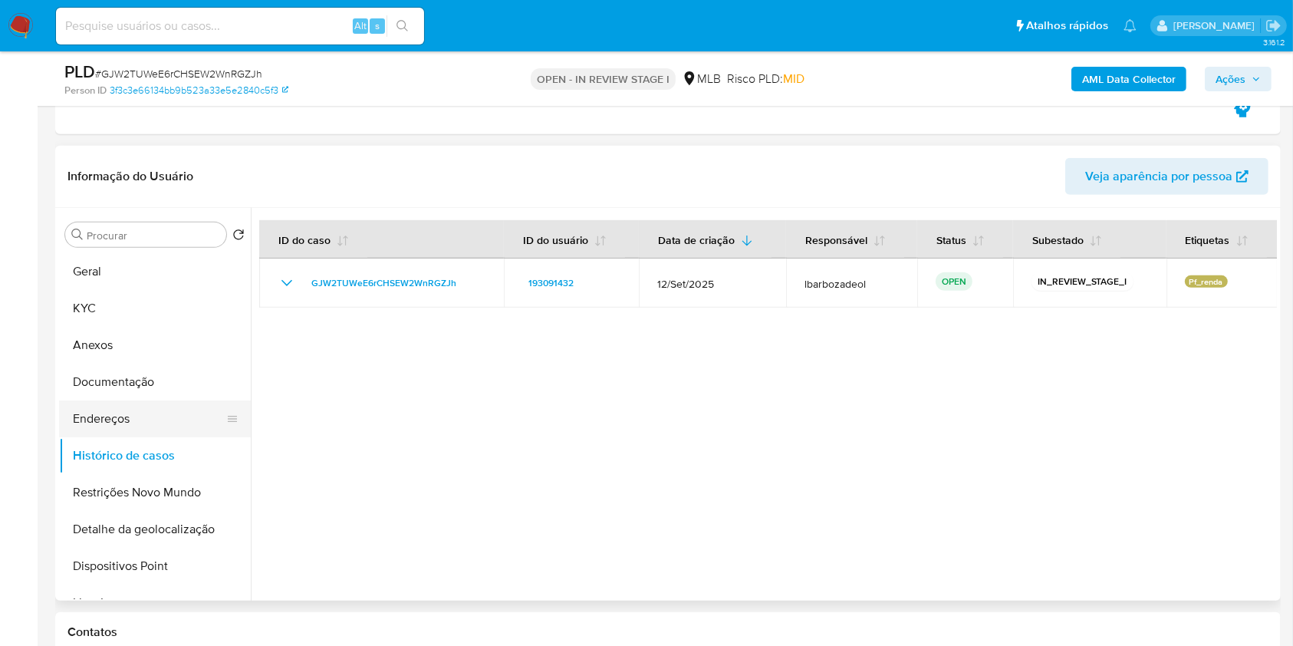
click at [167, 422] on button "Endereços" at bounding box center [148, 418] width 179 height 37
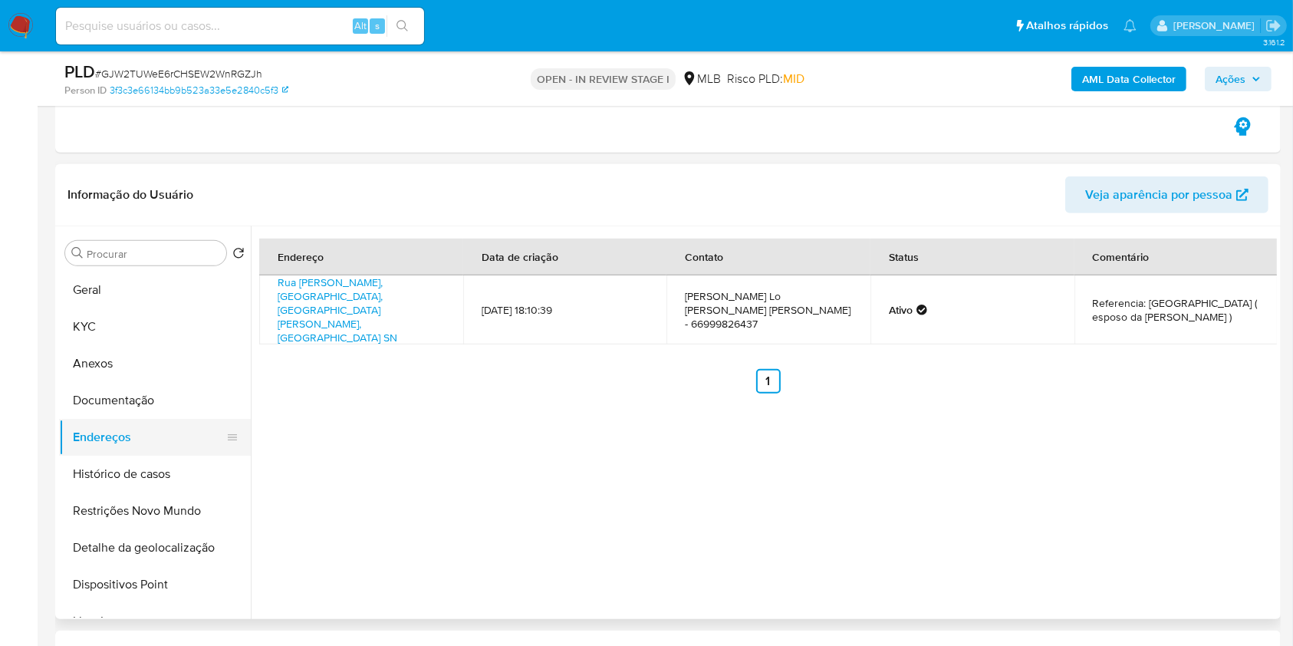
click at [144, 399] on button "Documentação" at bounding box center [155, 400] width 192 height 37
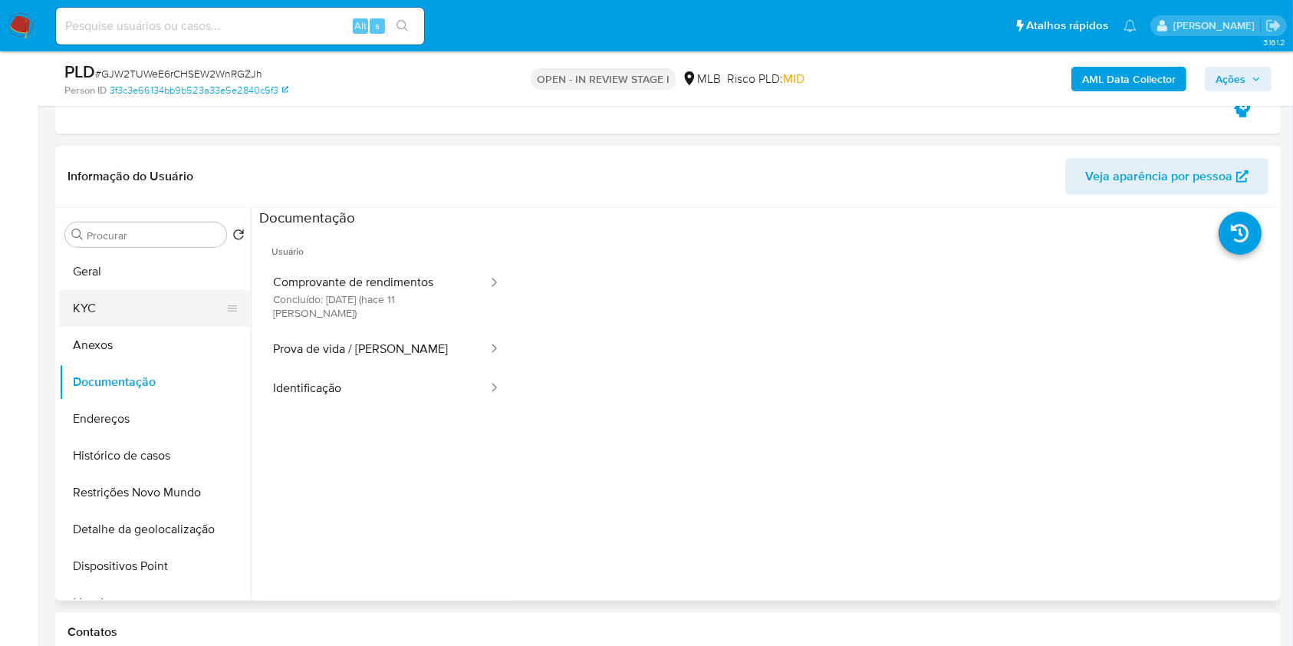
click at [125, 304] on button "KYC" at bounding box center [148, 308] width 179 height 37
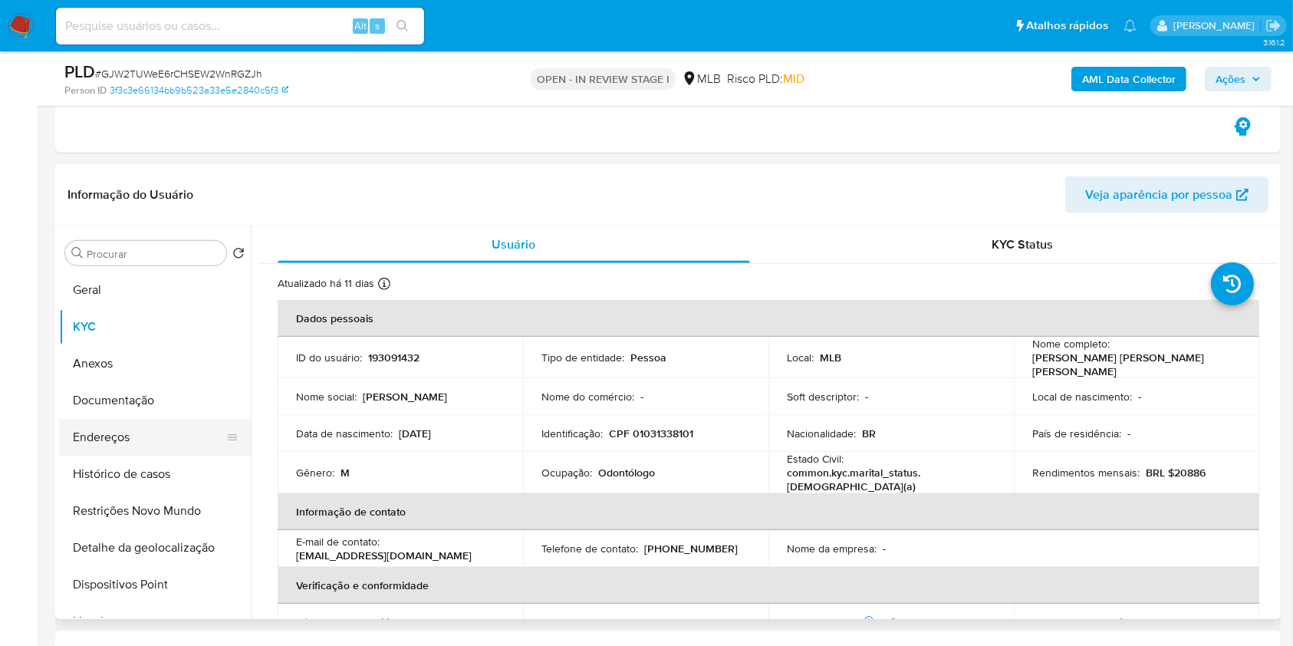
click at [158, 399] on button "Documentação" at bounding box center [155, 400] width 192 height 37
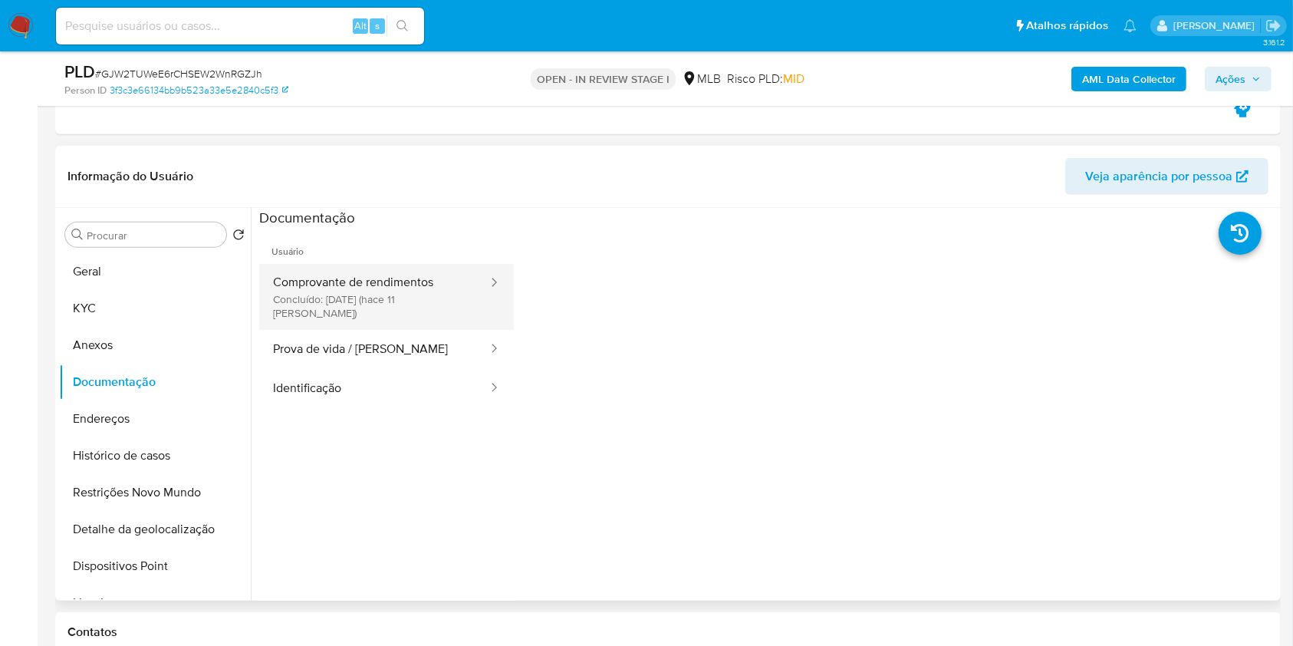
click at [389, 287] on button "Comprovante de rendimentos Concluído: 19/09/2025 (hace 11 días)" at bounding box center [374, 297] width 230 height 66
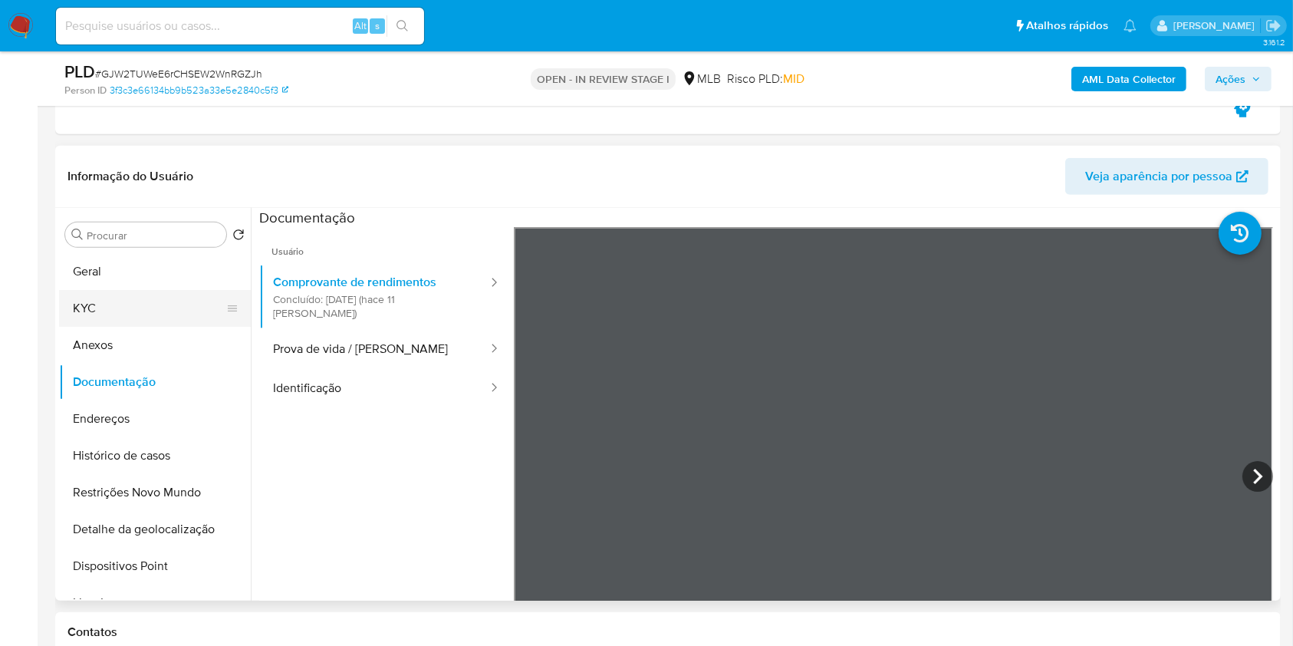
click at [128, 307] on button "KYC" at bounding box center [148, 308] width 179 height 37
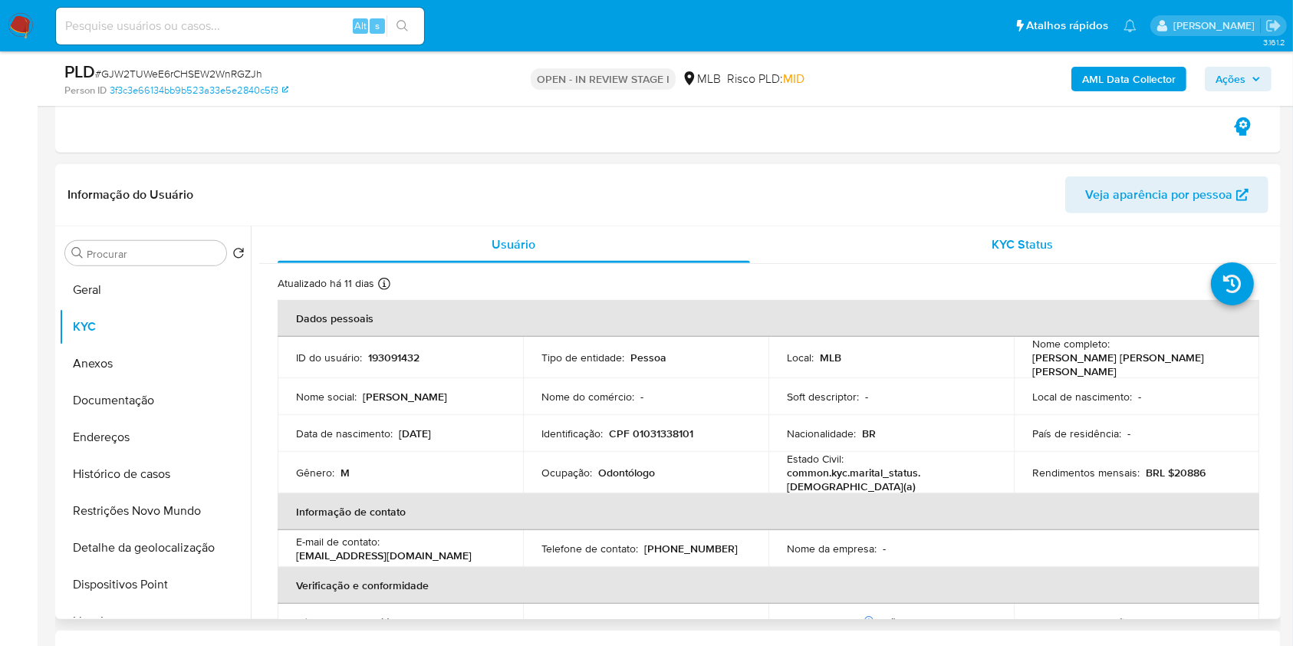
click at [1005, 248] on span "KYC Status" at bounding box center [1021, 244] width 61 height 18
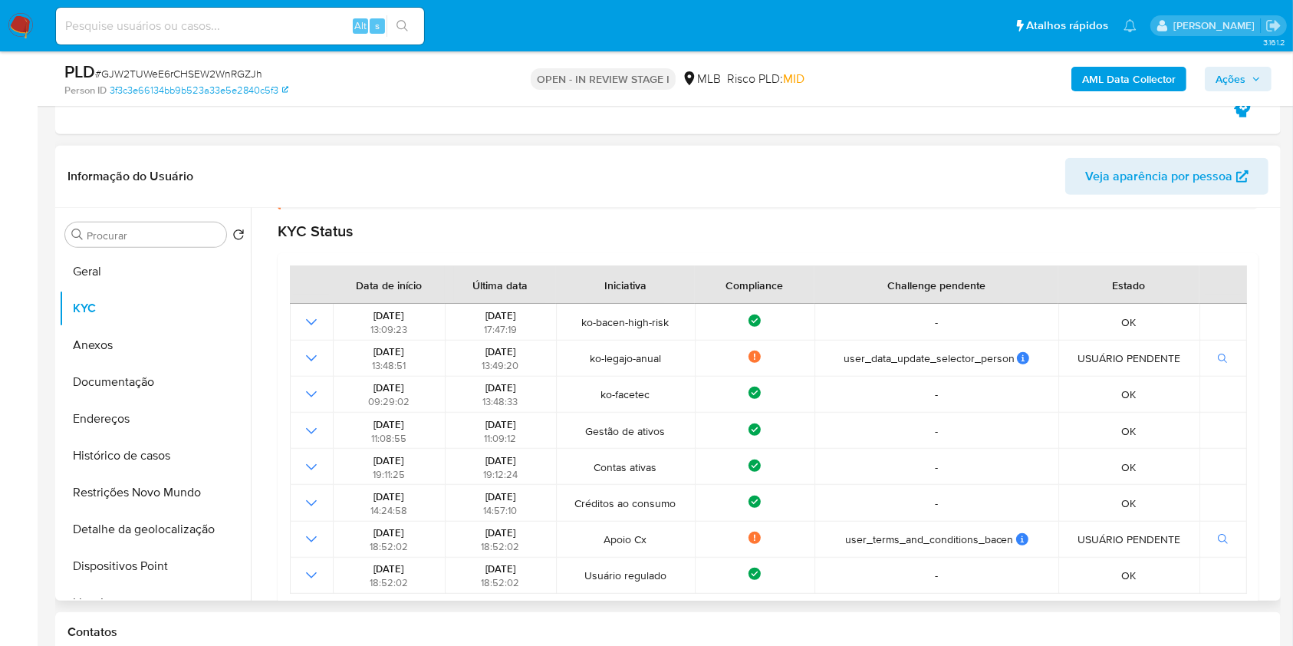
scroll to position [0, 0]
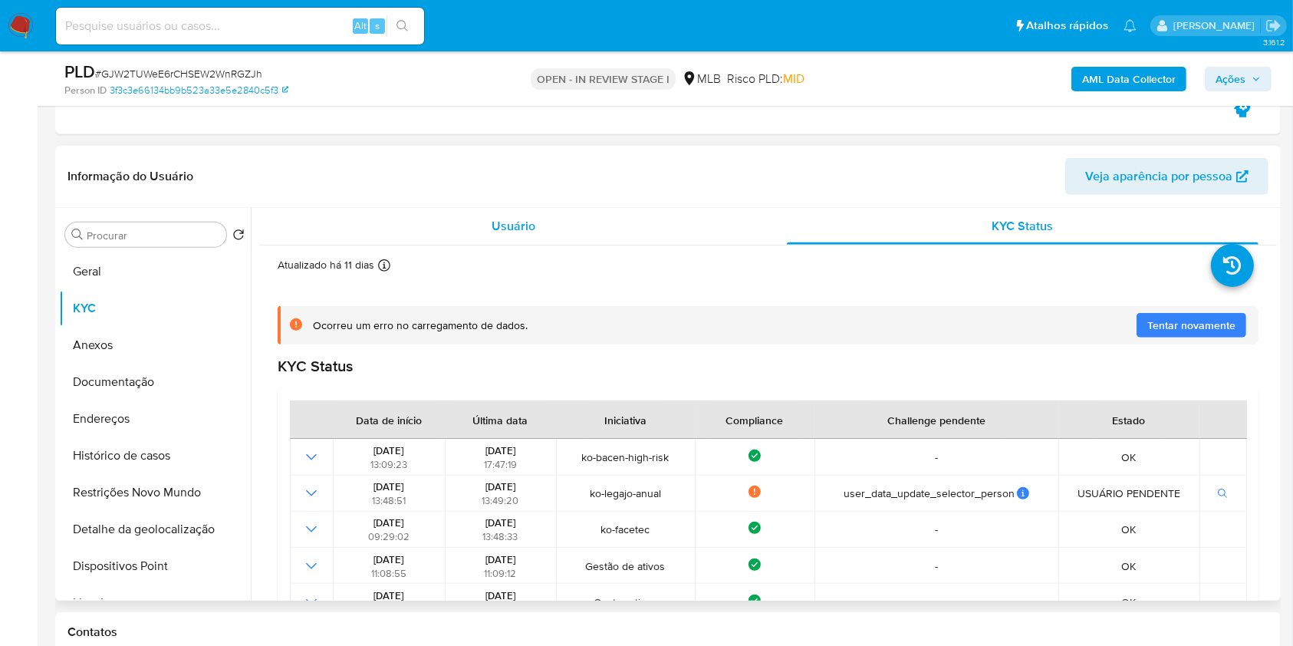
click at [509, 222] on span "Usuário" at bounding box center [513, 226] width 44 height 18
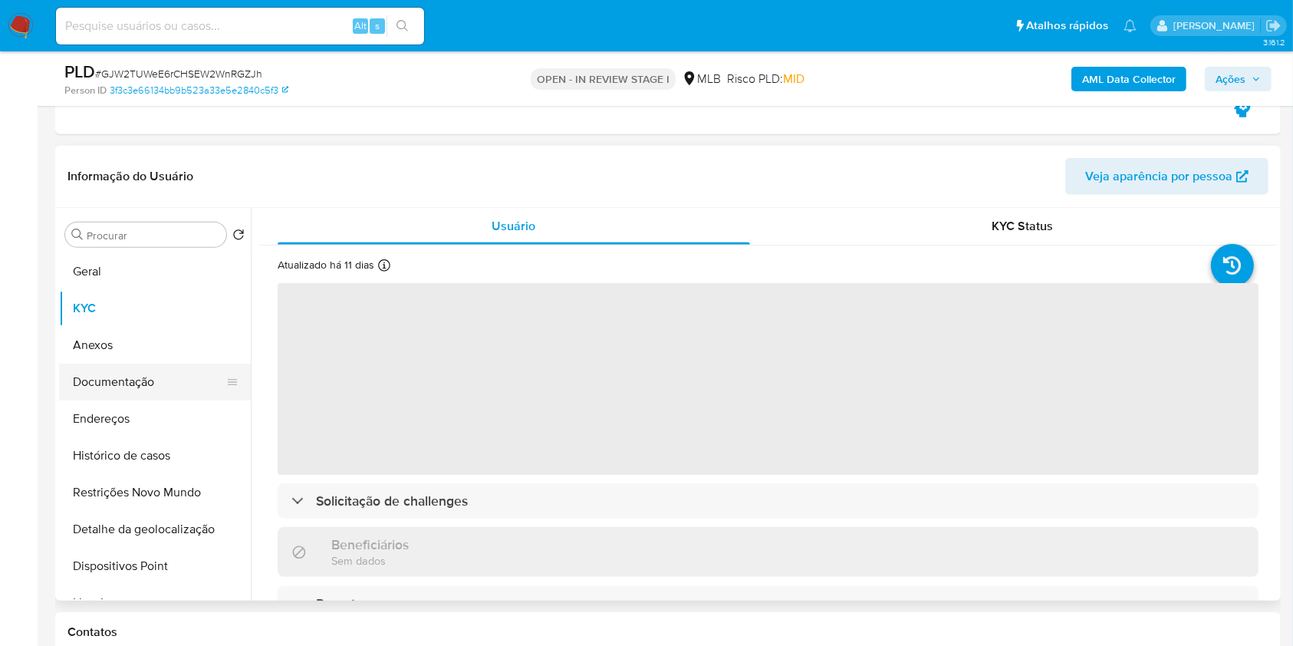
click at [133, 391] on button "Documentação" at bounding box center [148, 381] width 179 height 37
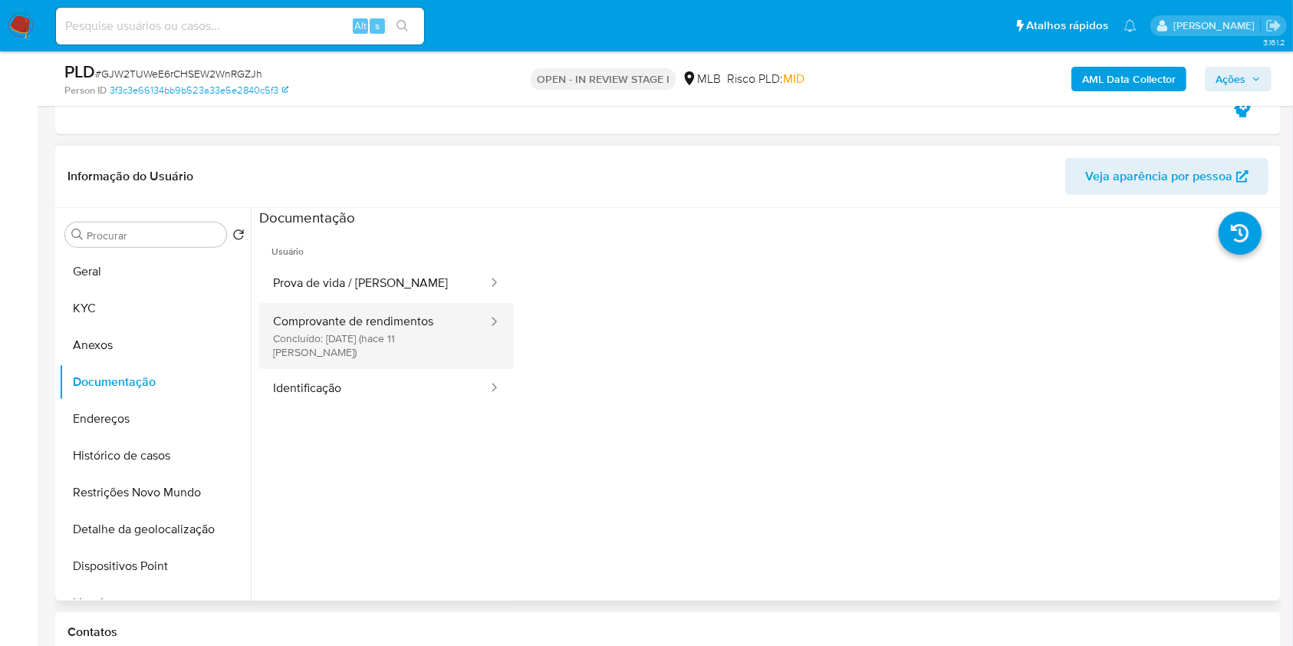
click at [438, 333] on button "Comprovante de rendimentos Concluído: 19/09/2025 (hace 11 días)" at bounding box center [374, 336] width 230 height 66
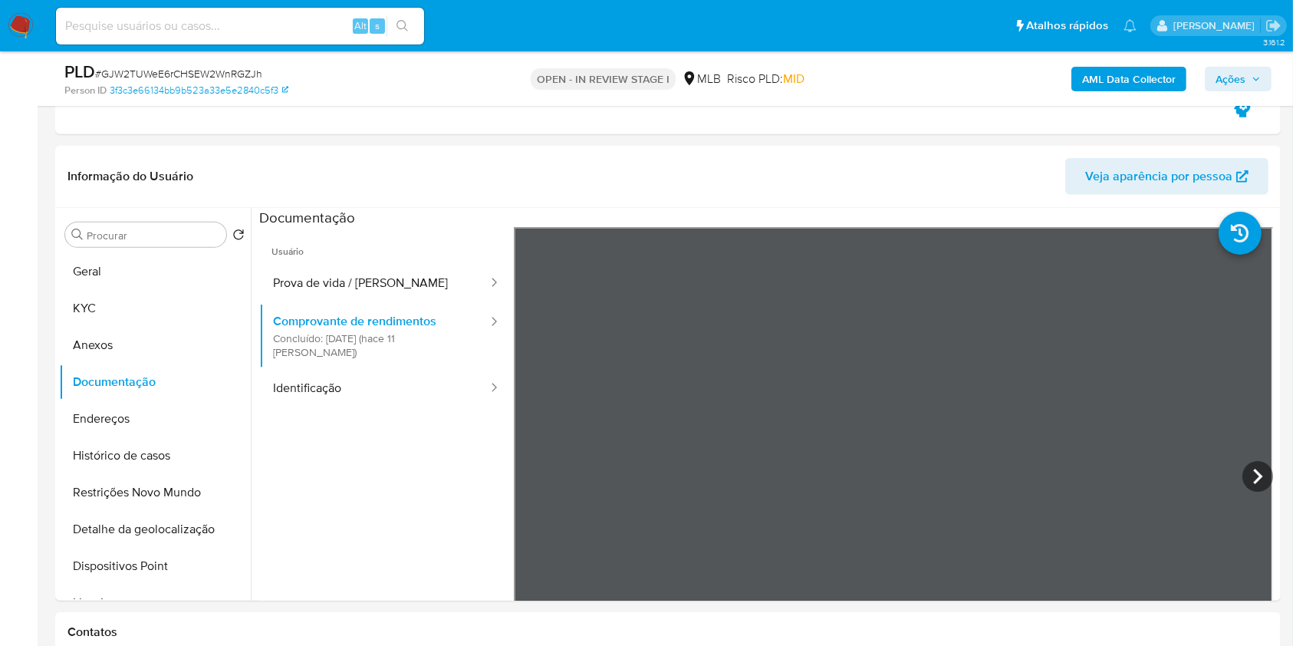
click at [1212, 74] on button "Ações" at bounding box center [1237, 79] width 67 height 25
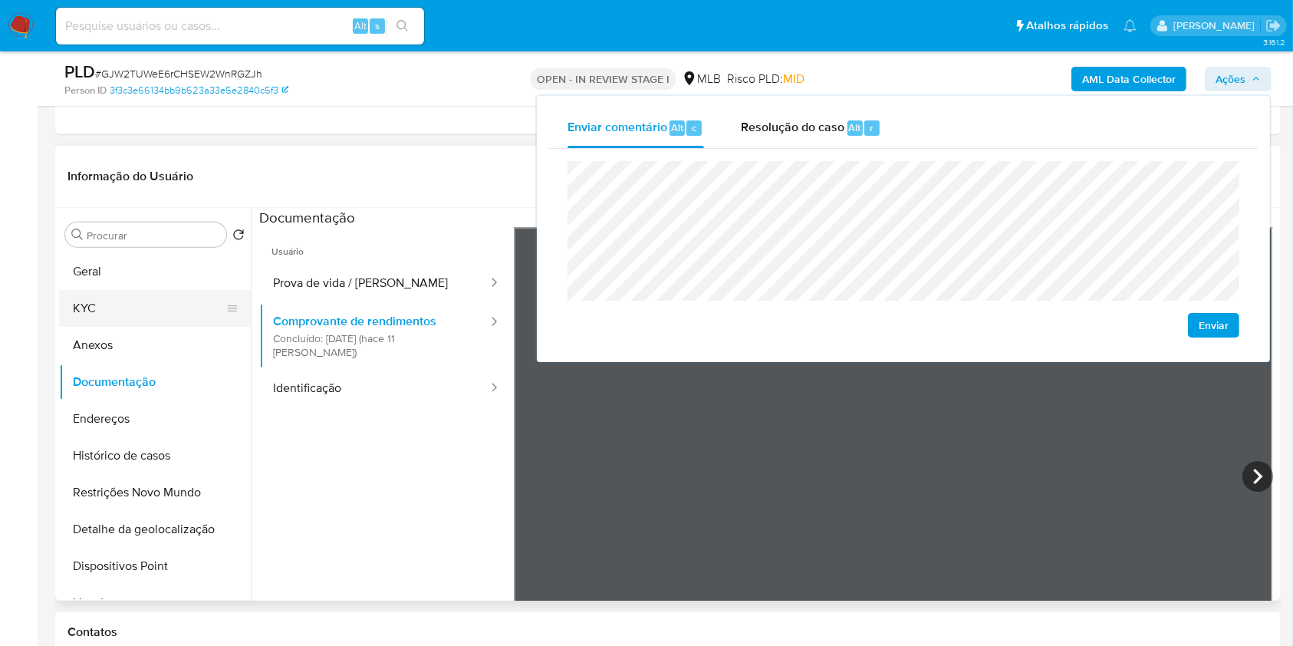
click at [195, 308] on button "KYC" at bounding box center [148, 308] width 179 height 37
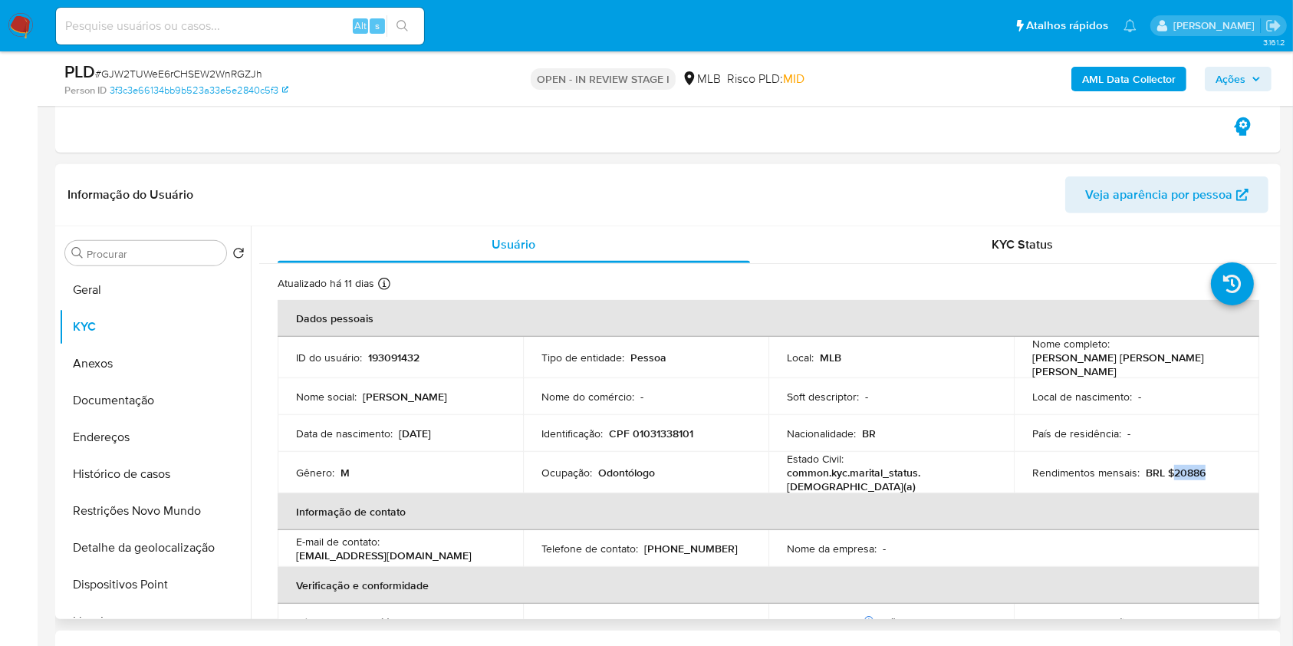
drag, startPoint x: 1168, startPoint y: 462, endPoint x: 1209, endPoint y: 465, distance: 40.7
click at [1209, 465] on div "Rendimentos mensais : BRL $20886" at bounding box center [1136, 472] width 209 height 14
copy p "20886"
click at [1241, 74] on span "Ações" at bounding box center [1230, 79] width 30 height 25
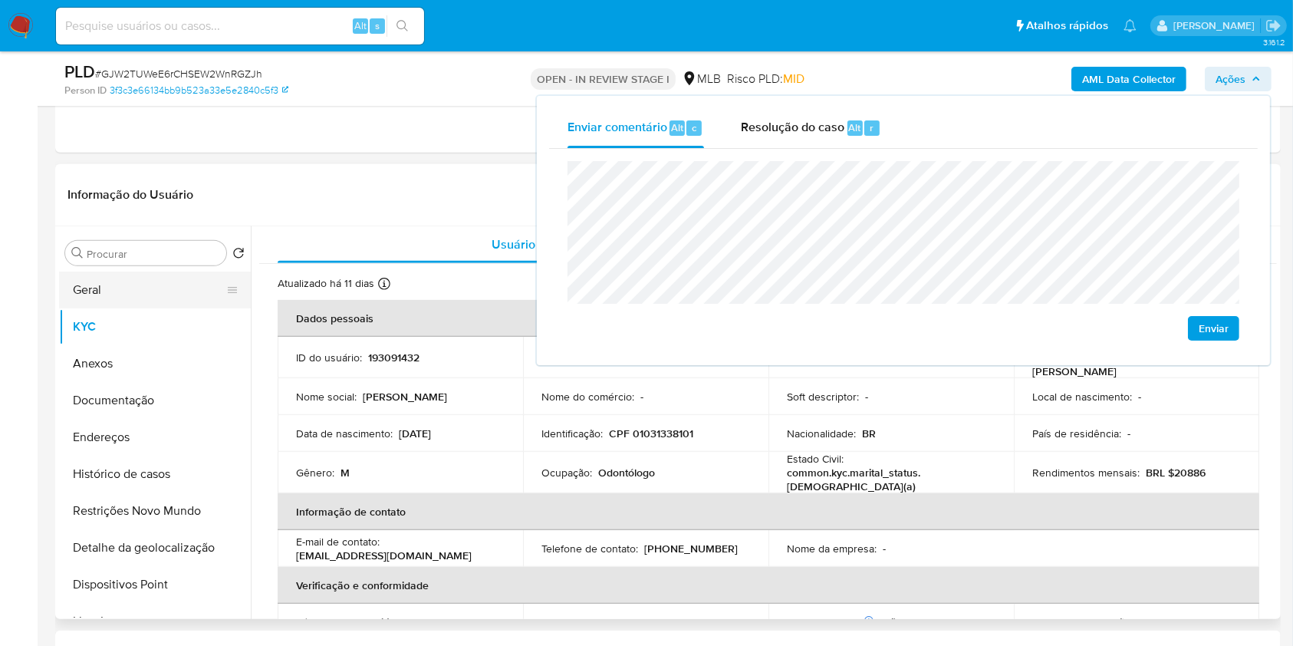
click at [146, 288] on button "Geral" at bounding box center [148, 289] width 179 height 37
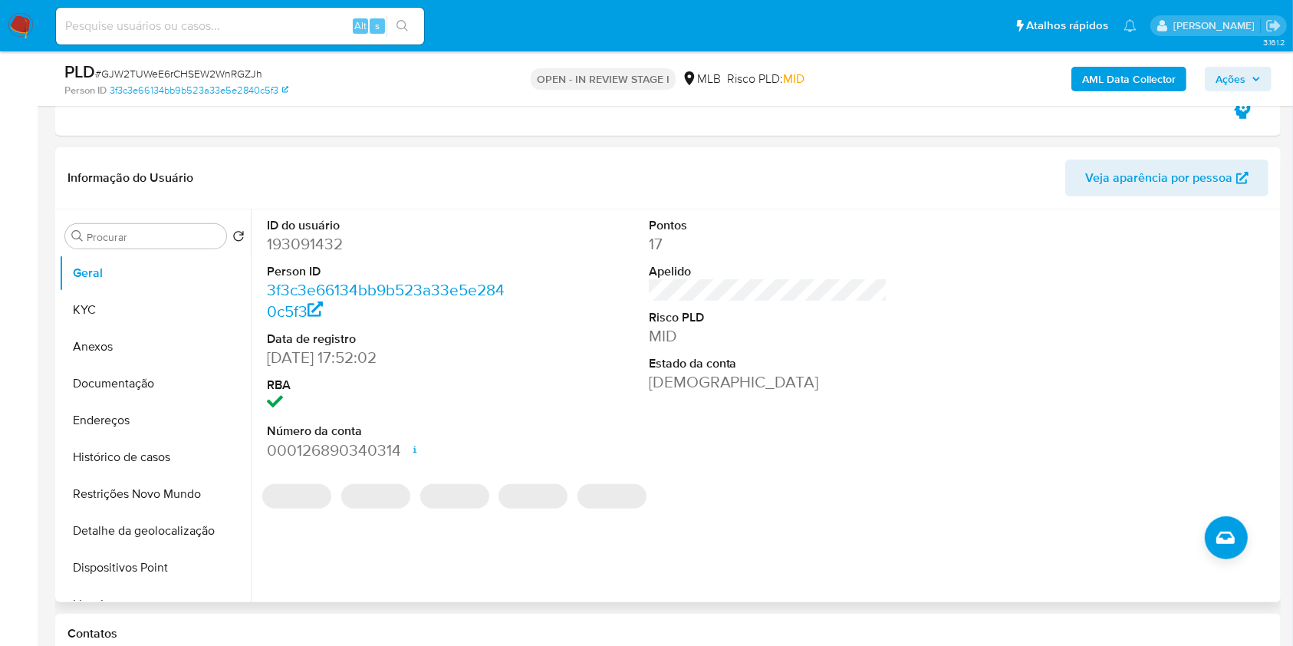
scroll to position [748, 0]
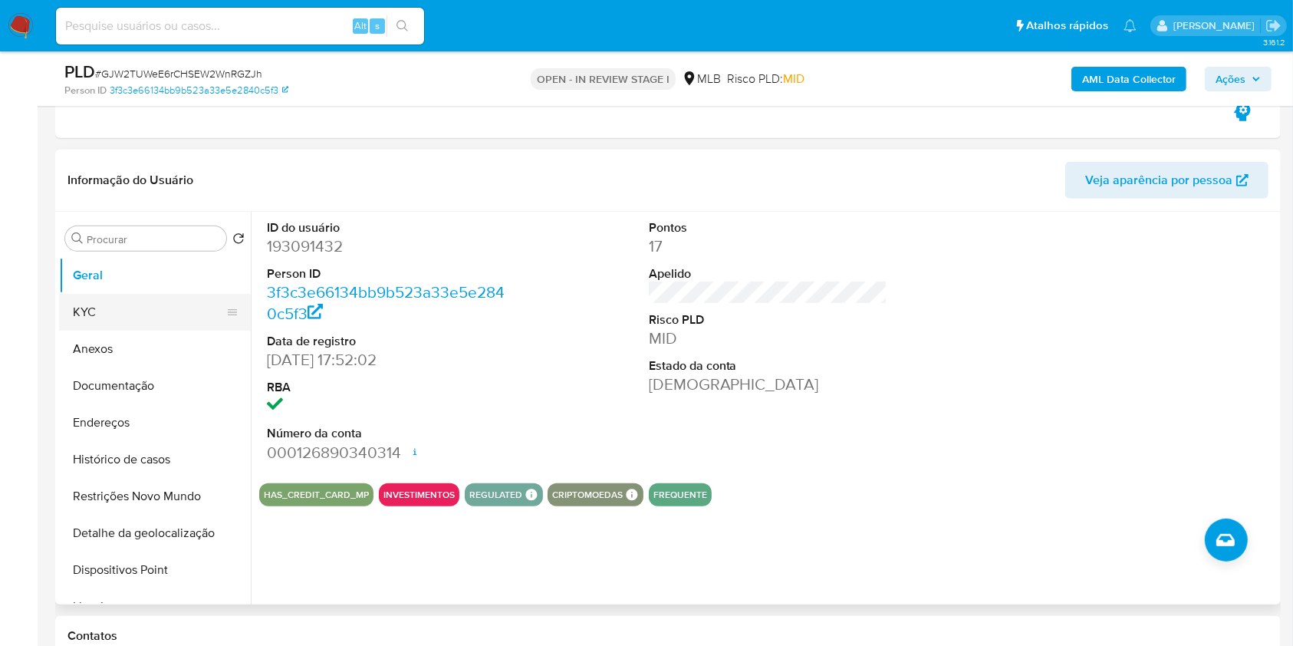
click at [143, 318] on button "KYC" at bounding box center [148, 312] width 179 height 37
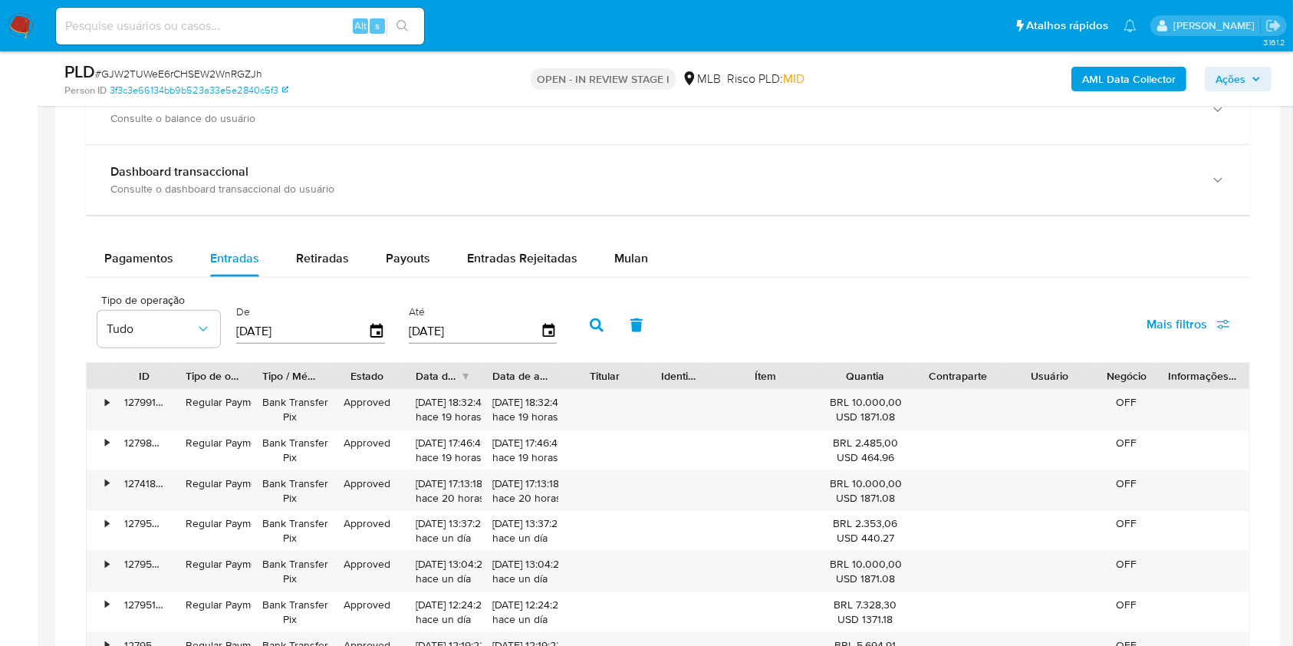
scroll to position [1726, 0]
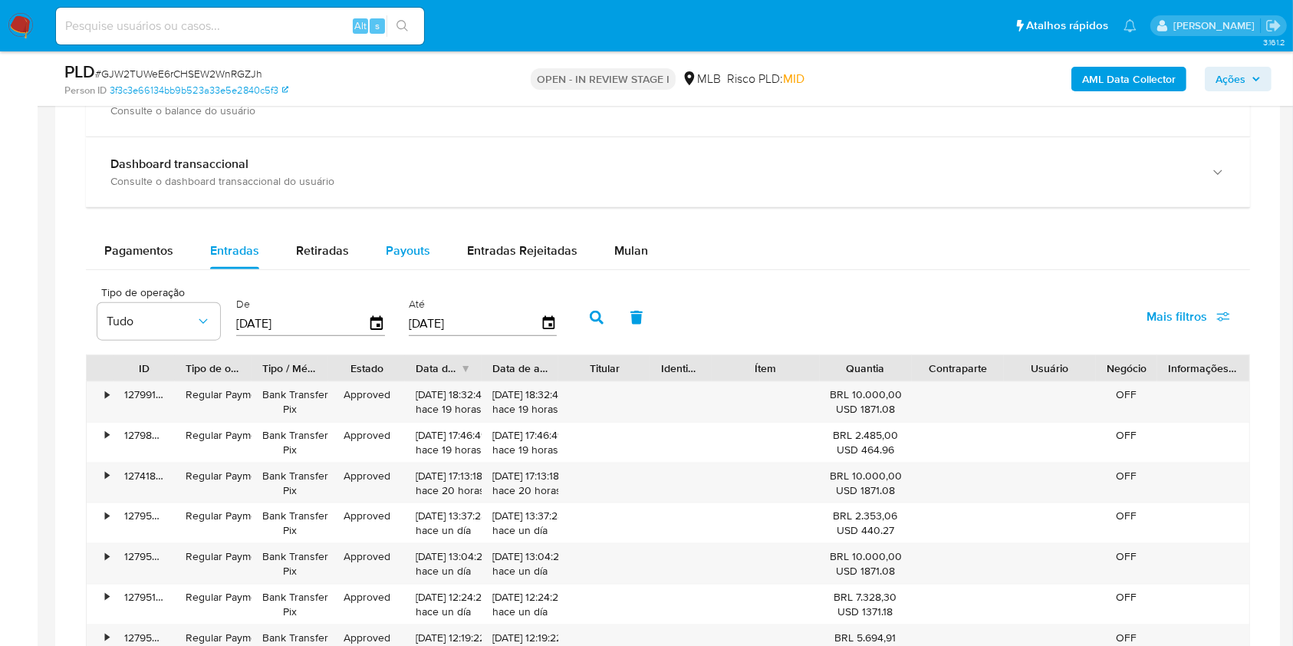
click at [416, 252] on span "Payouts" at bounding box center [408, 250] width 44 height 18
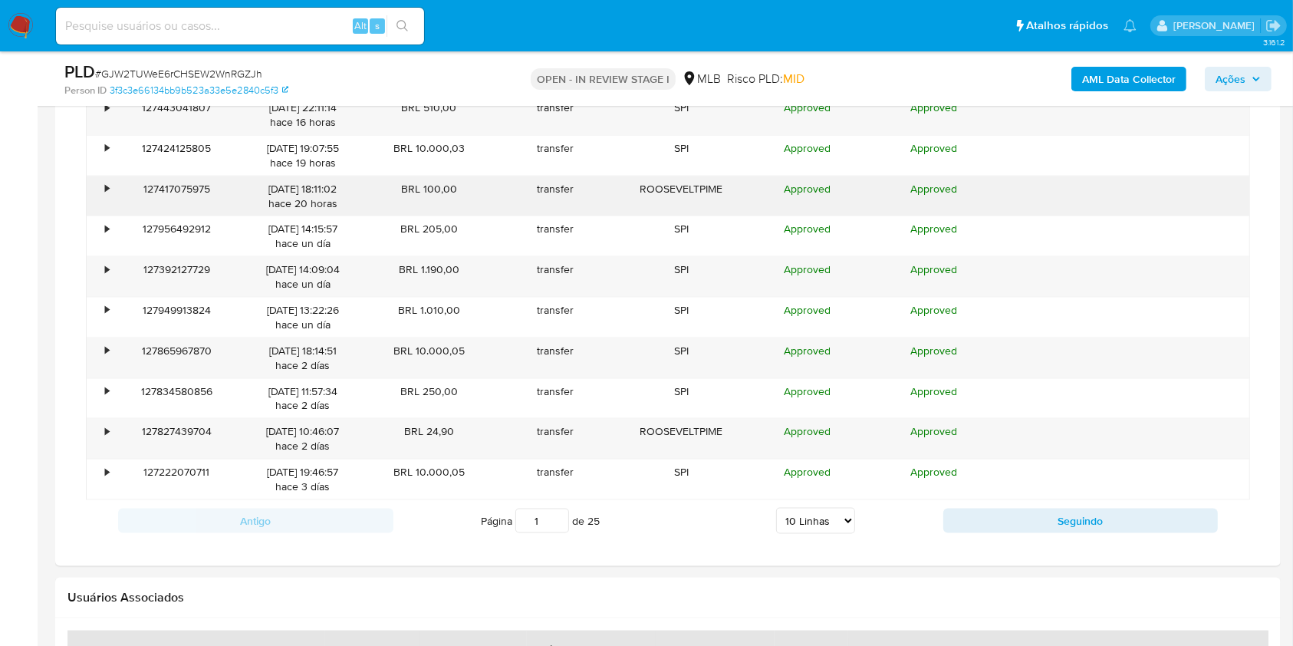
scroll to position [2015, 0]
click at [804, 516] on select "5 Linhas 10 Linhas 20 Linhas 25 Linhas 50 Linhas 100 Linhas" at bounding box center [815, 519] width 79 height 26
select select "100"
click at [776, 506] on select "5 Linhas 10 Linhas 20 Linhas 25 Linhas 50 Linhas 100 Linhas" at bounding box center [815, 519] width 79 height 26
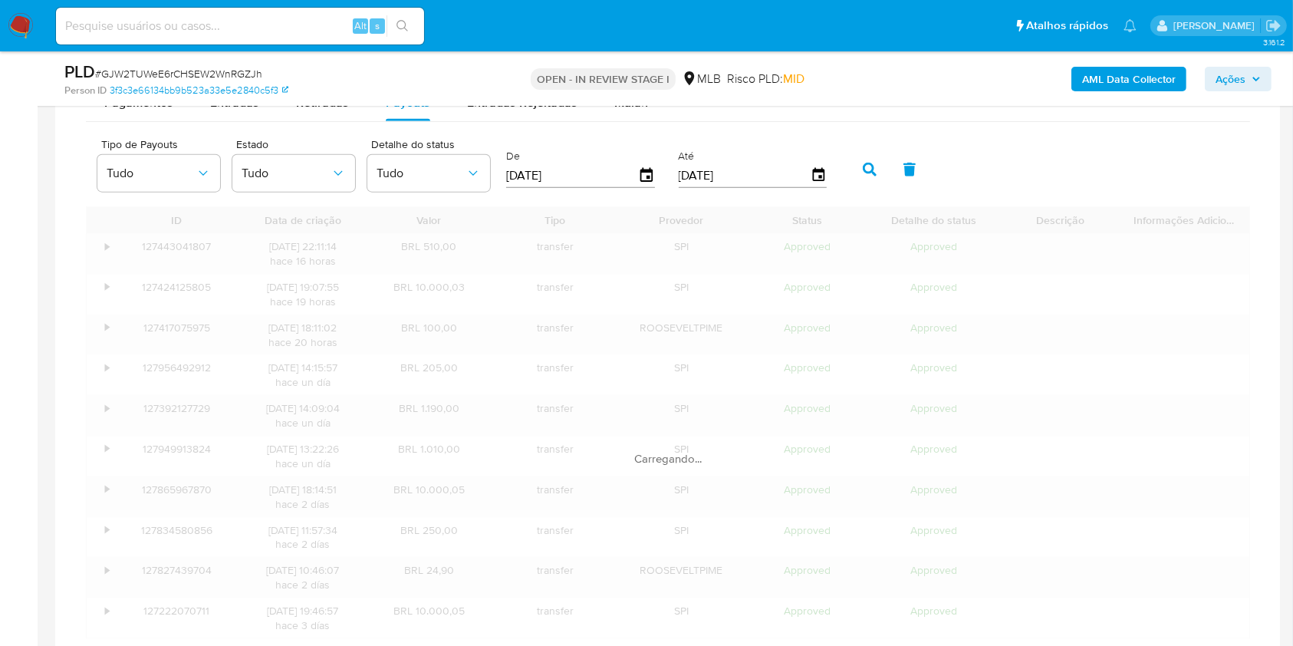
scroll to position [1870, 0]
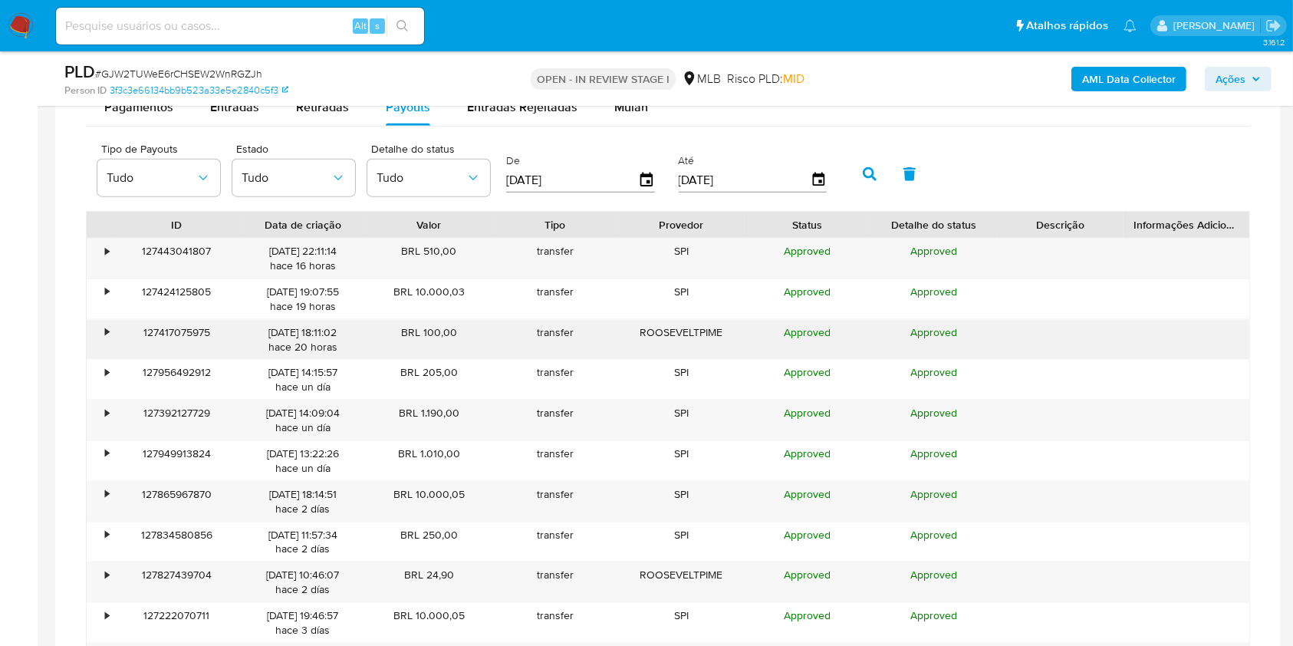
click at [448, 350] on div "BRL 100,00" at bounding box center [429, 340] width 126 height 40
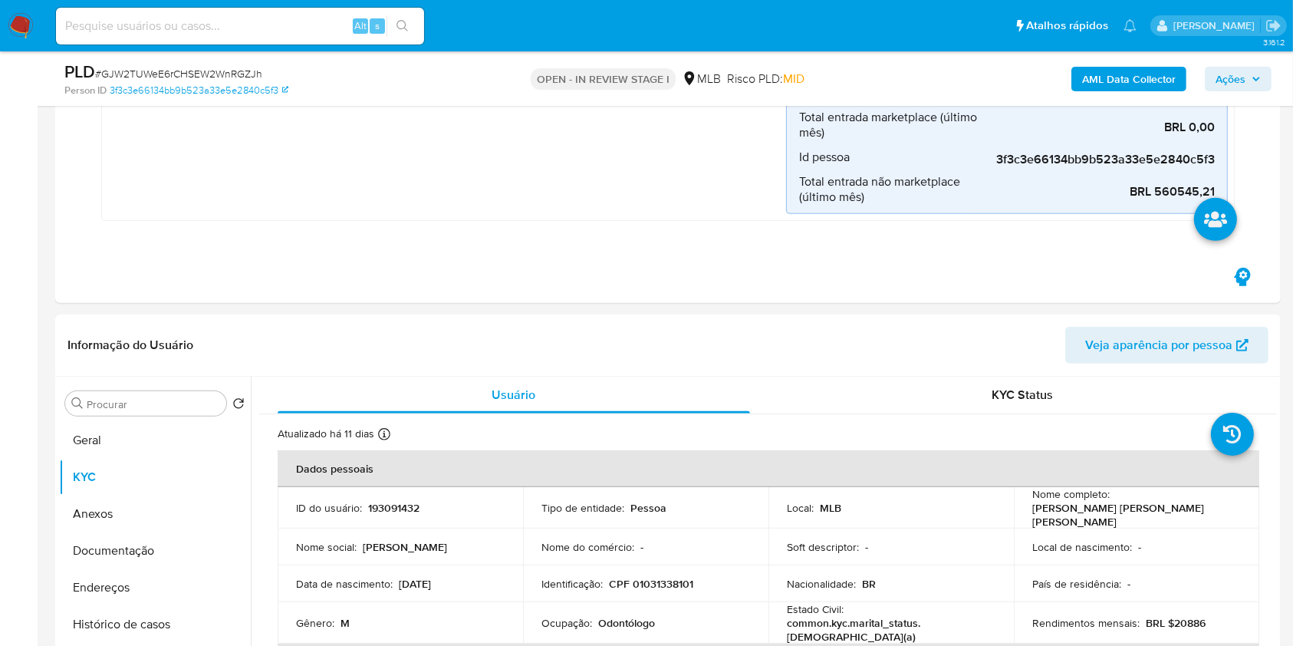
scroll to position [577, 0]
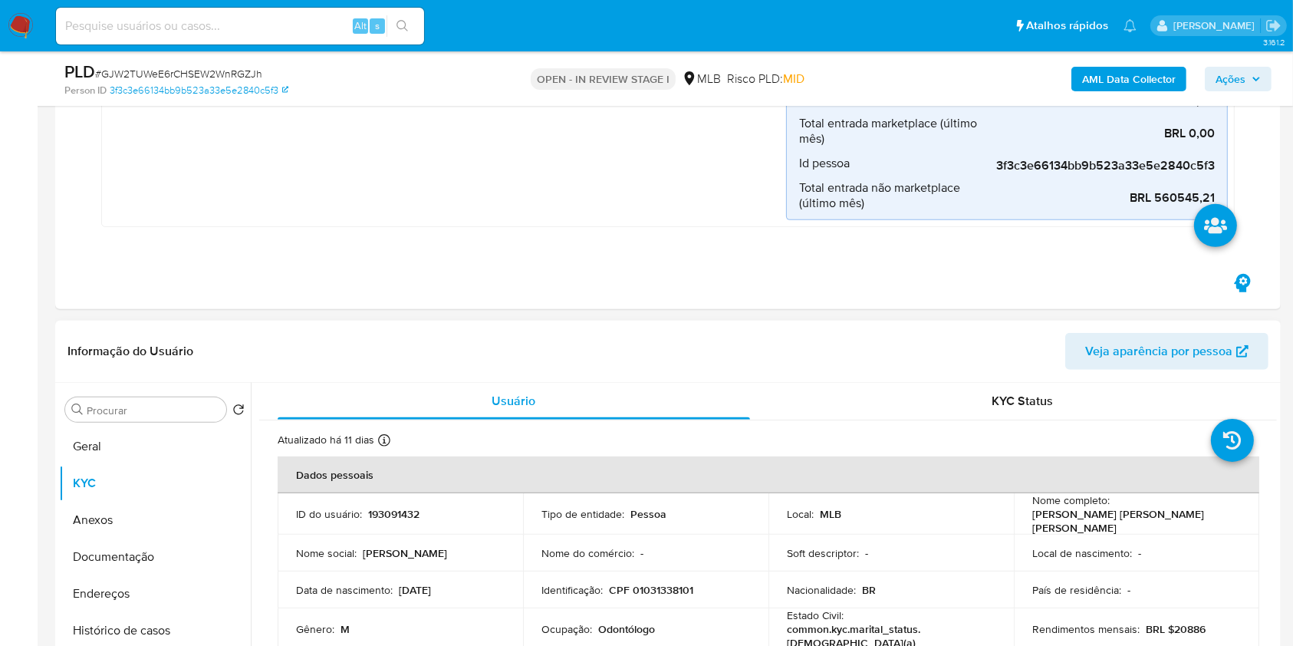
click at [174, 619] on button "Histórico de casos" at bounding box center [155, 630] width 192 height 37
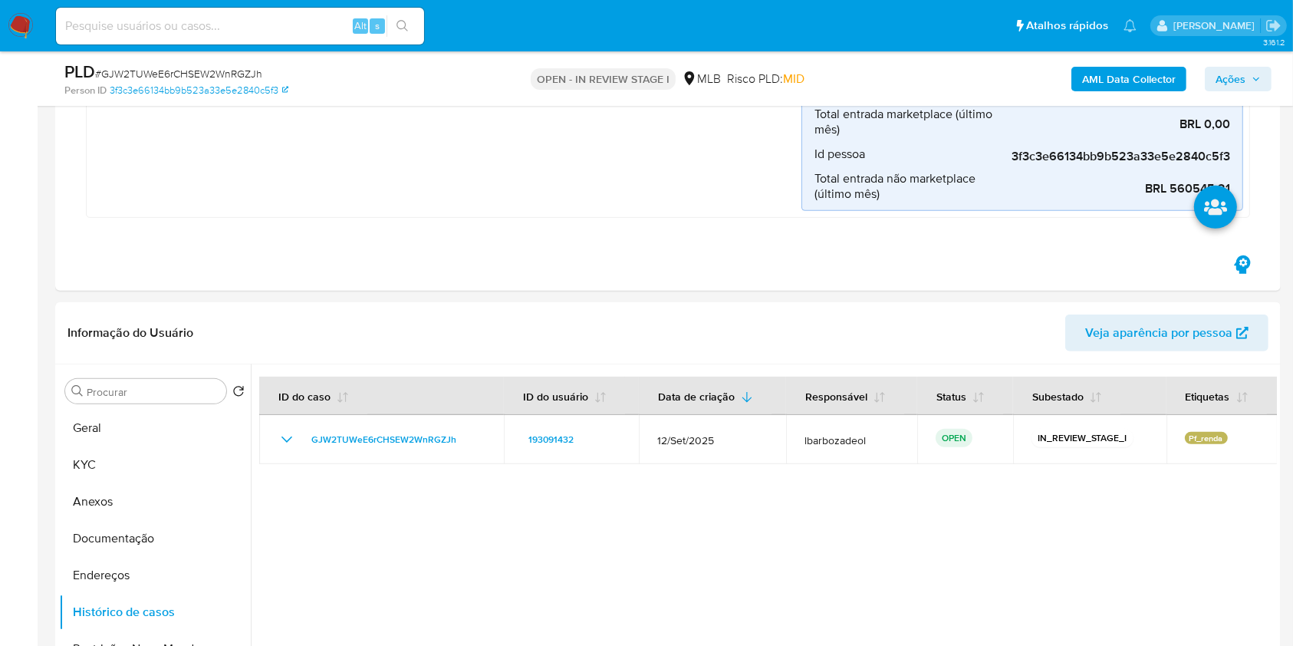
click at [1236, 67] on span "Ações" at bounding box center [1230, 79] width 30 height 25
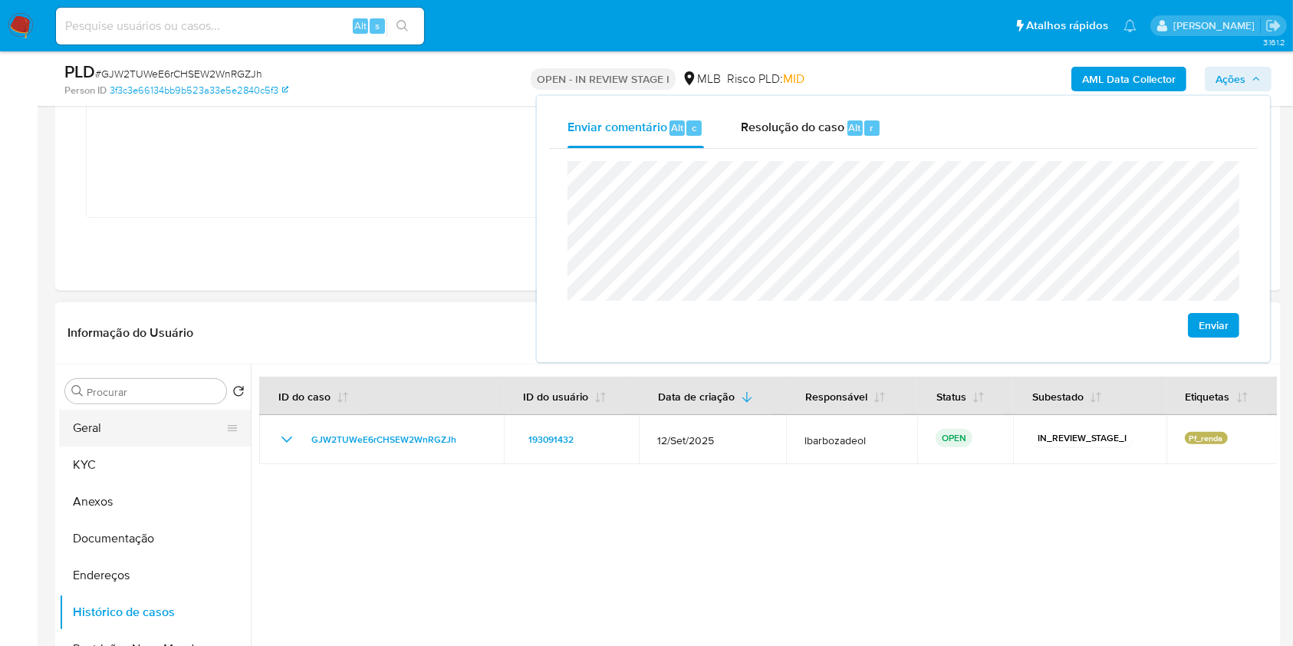
click at [184, 433] on button "Geral" at bounding box center [148, 427] width 179 height 37
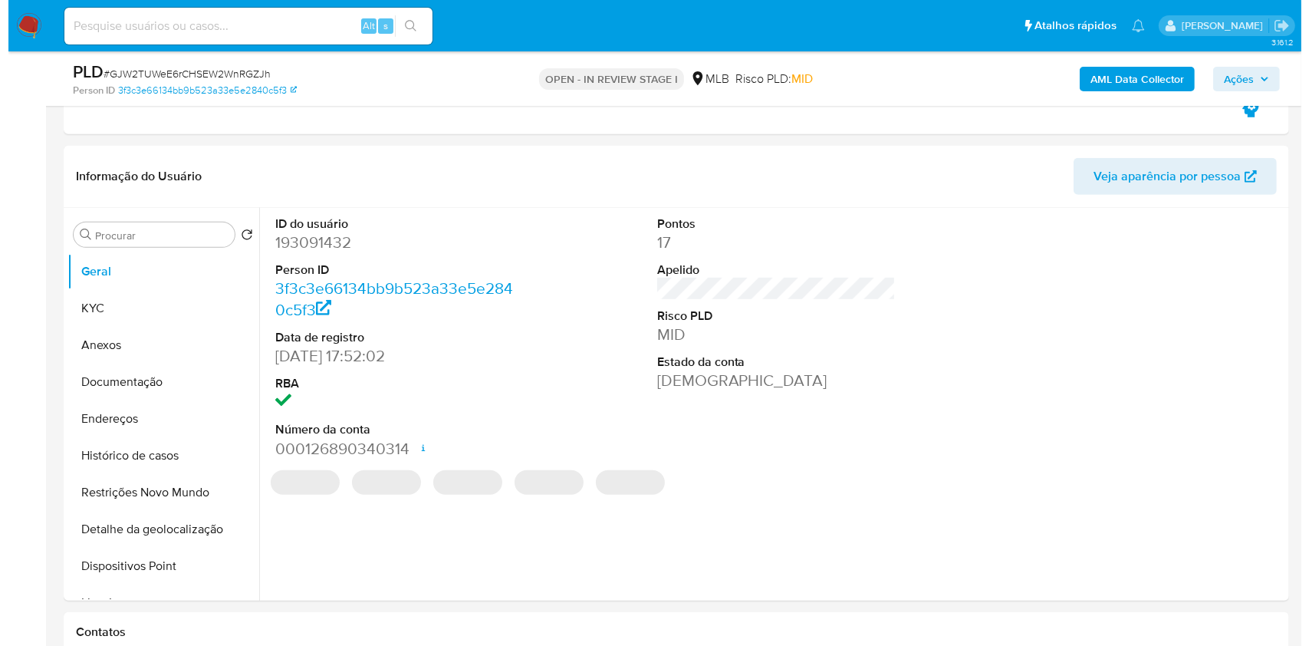
scroll to position [748, 0]
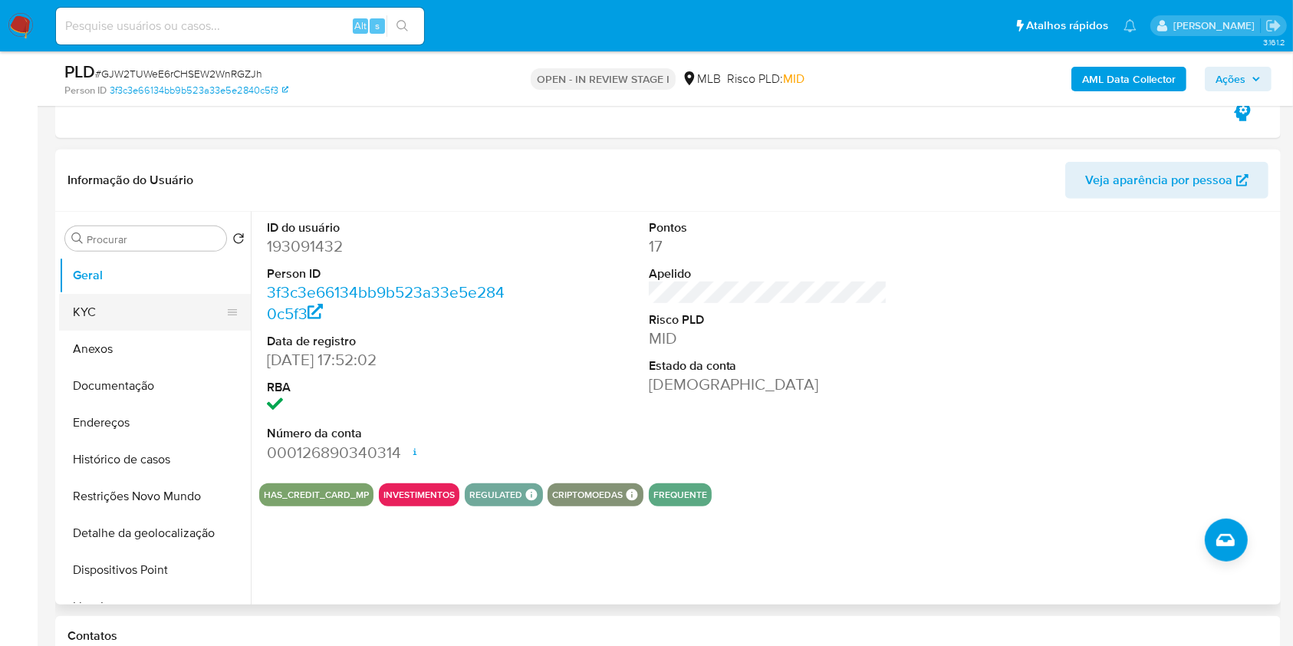
click at [159, 324] on button "KYC" at bounding box center [148, 312] width 179 height 37
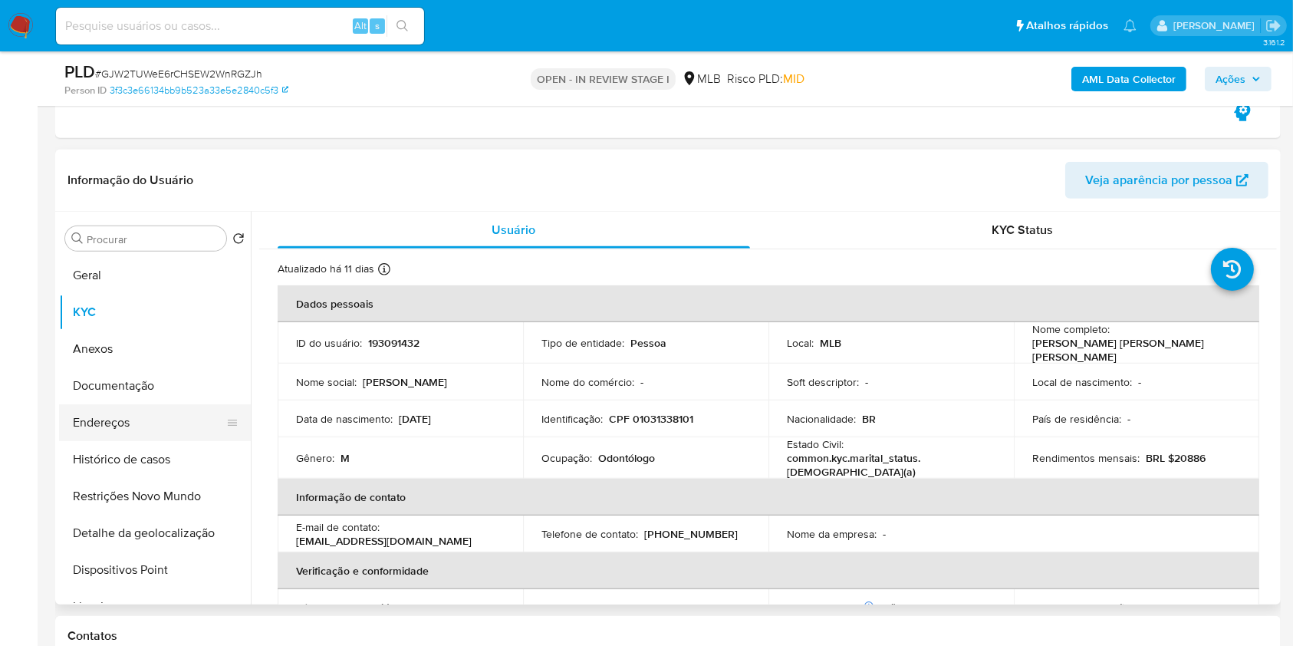
click at [131, 420] on button "Endereços" at bounding box center [148, 422] width 179 height 37
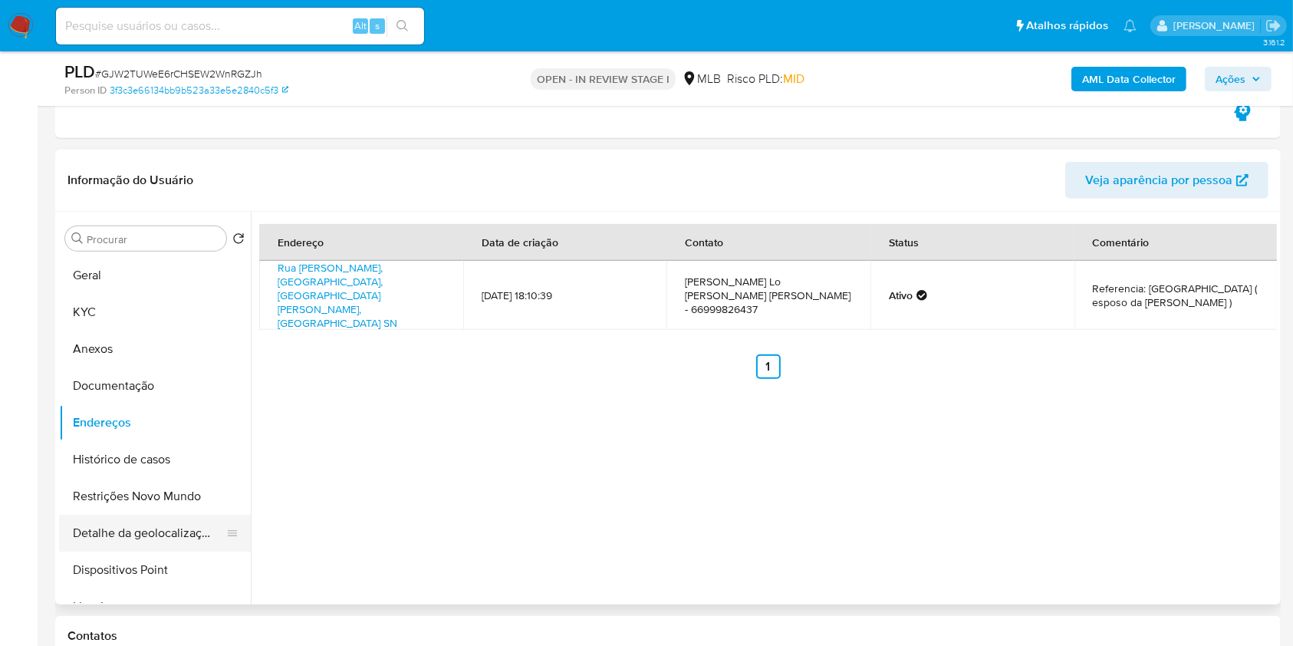
click at [163, 537] on button "Detalhe da geolocalização" at bounding box center [148, 532] width 179 height 37
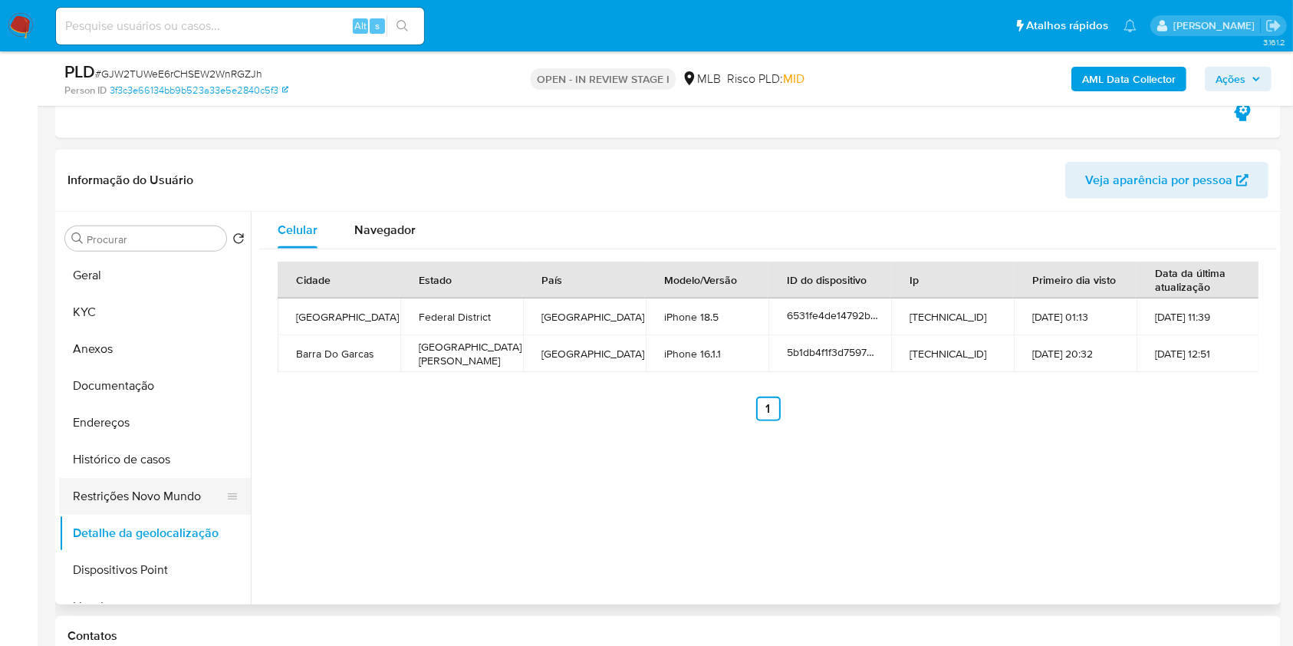
click at [172, 500] on button "Restrições Novo Mundo" at bounding box center [148, 496] width 179 height 37
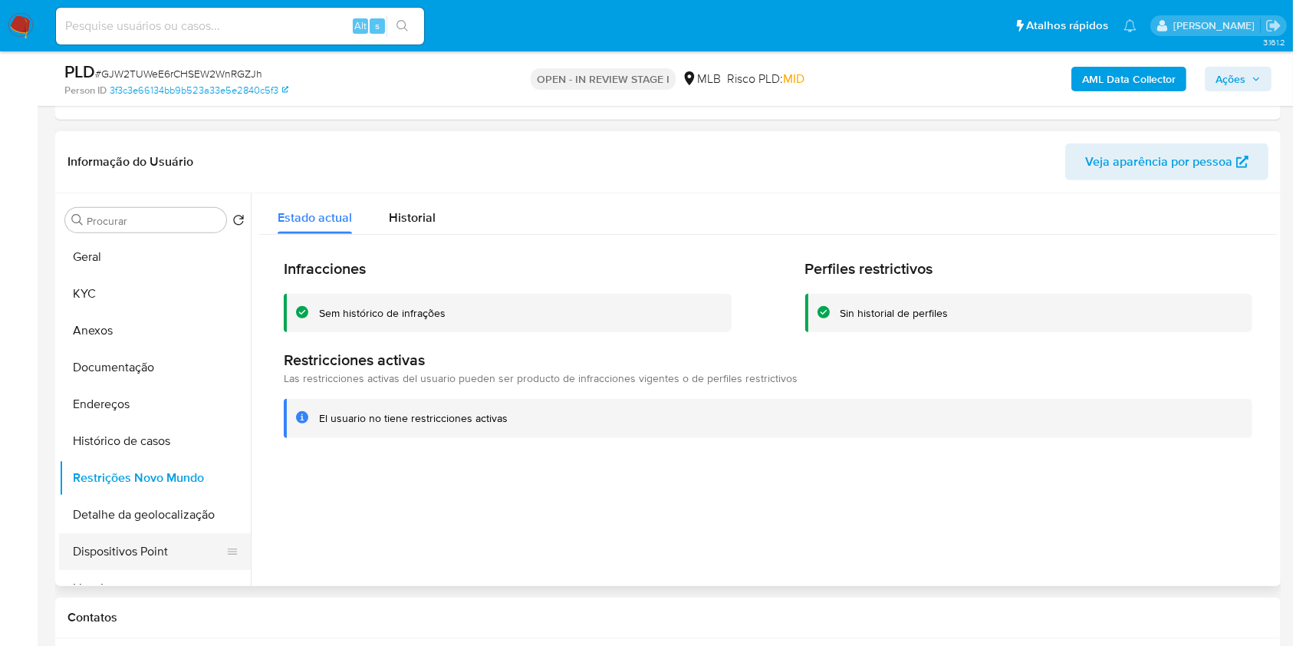
click at [189, 555] on button "Dispositivos Point" at bounding box center [148, 551] width 179 height 37
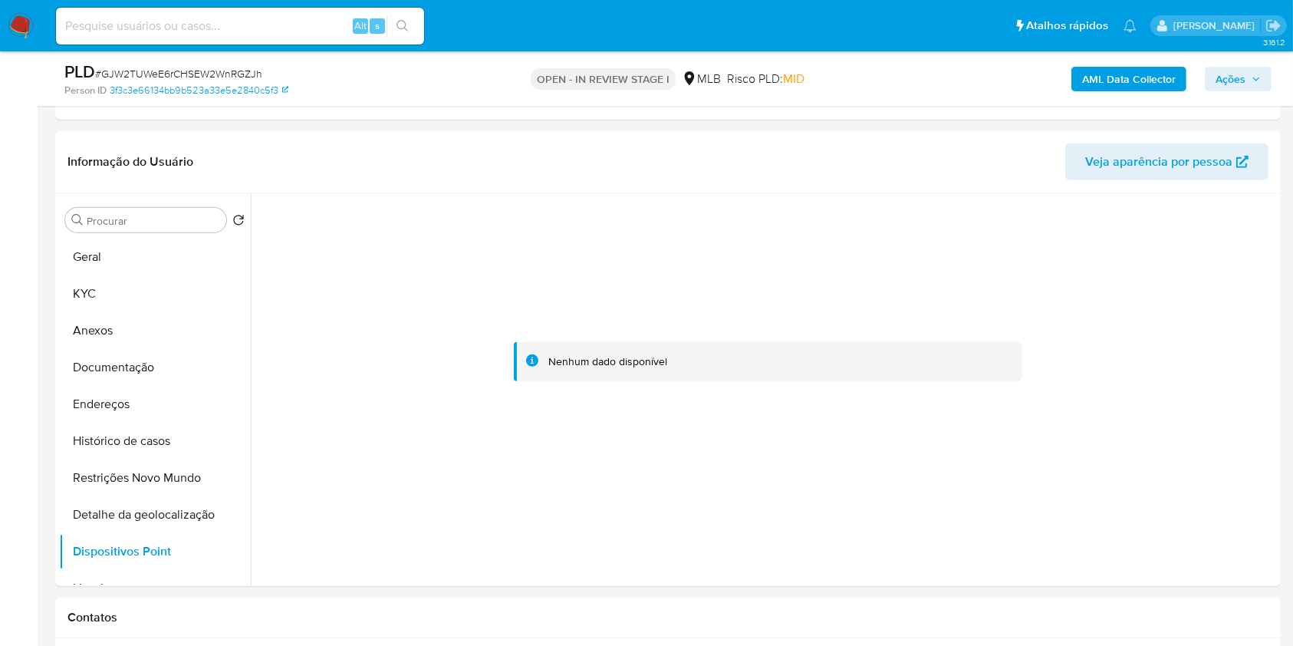
click at [1252, 75] on icon "button" at bounding box center [1255, 78] width 9 height 9
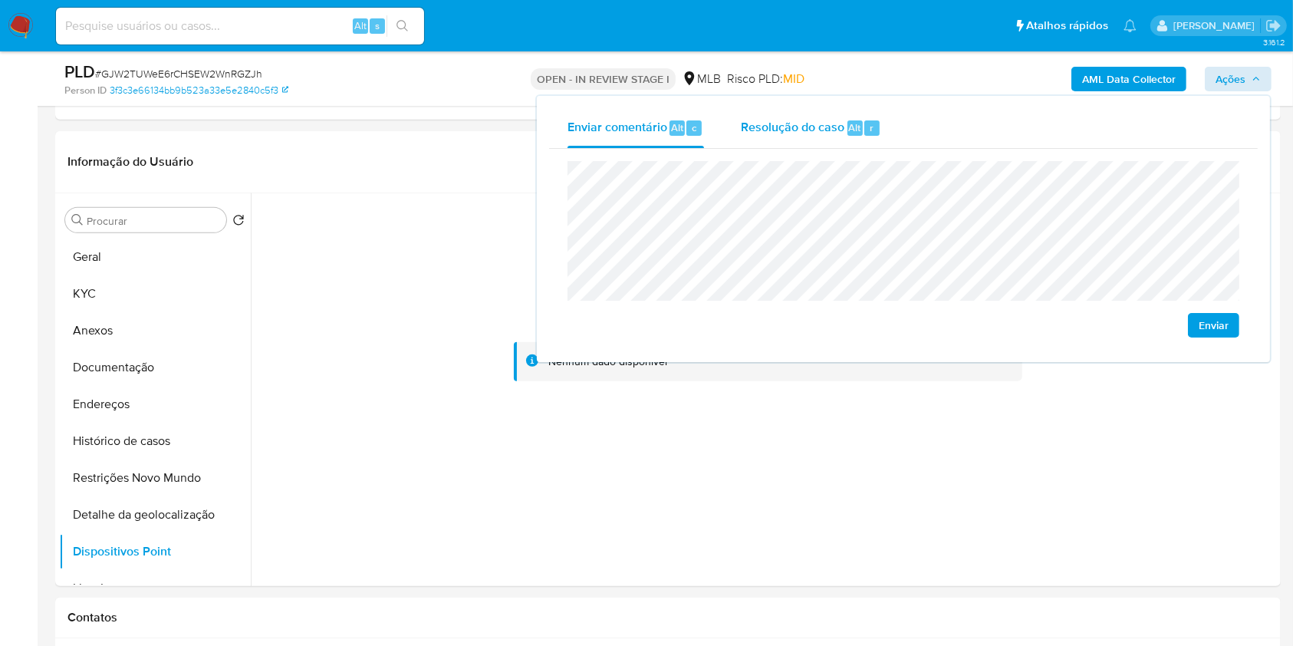
click at [784, 121] on span "Resolução do caso" at bounding box center [792, 127] width 103 height 18
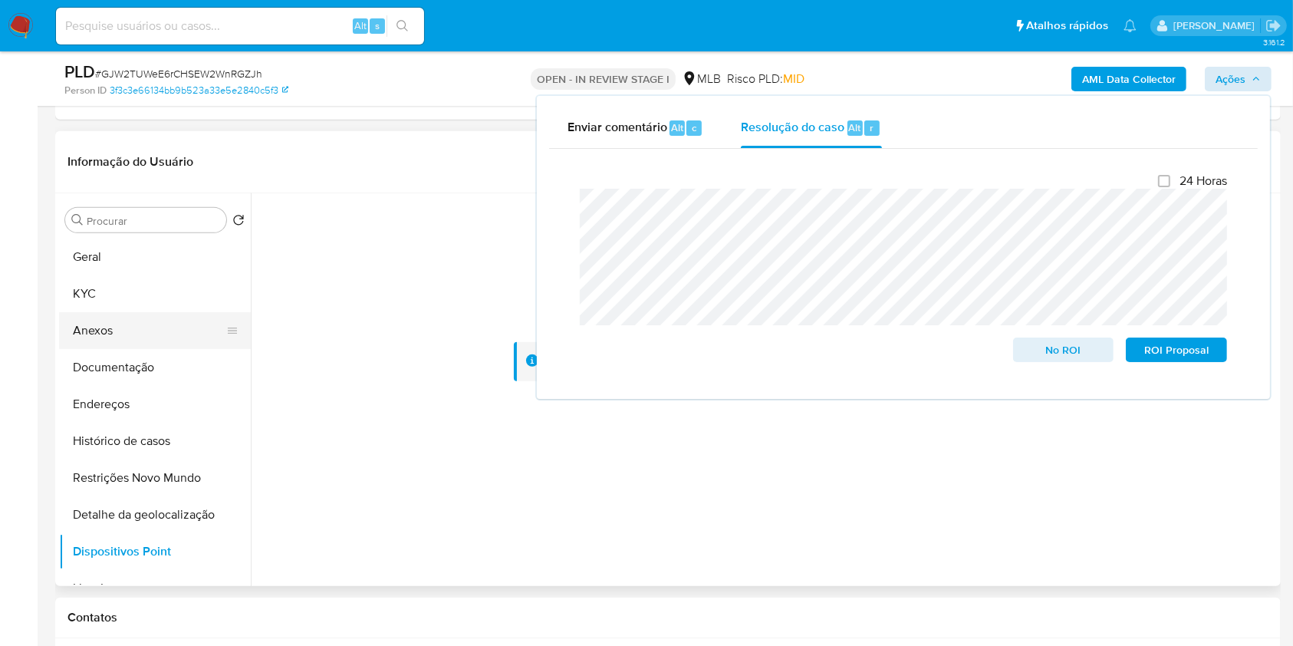
click at [170, 328] on button "Anexos" at bounding box center [148, 330] width 179 height 37
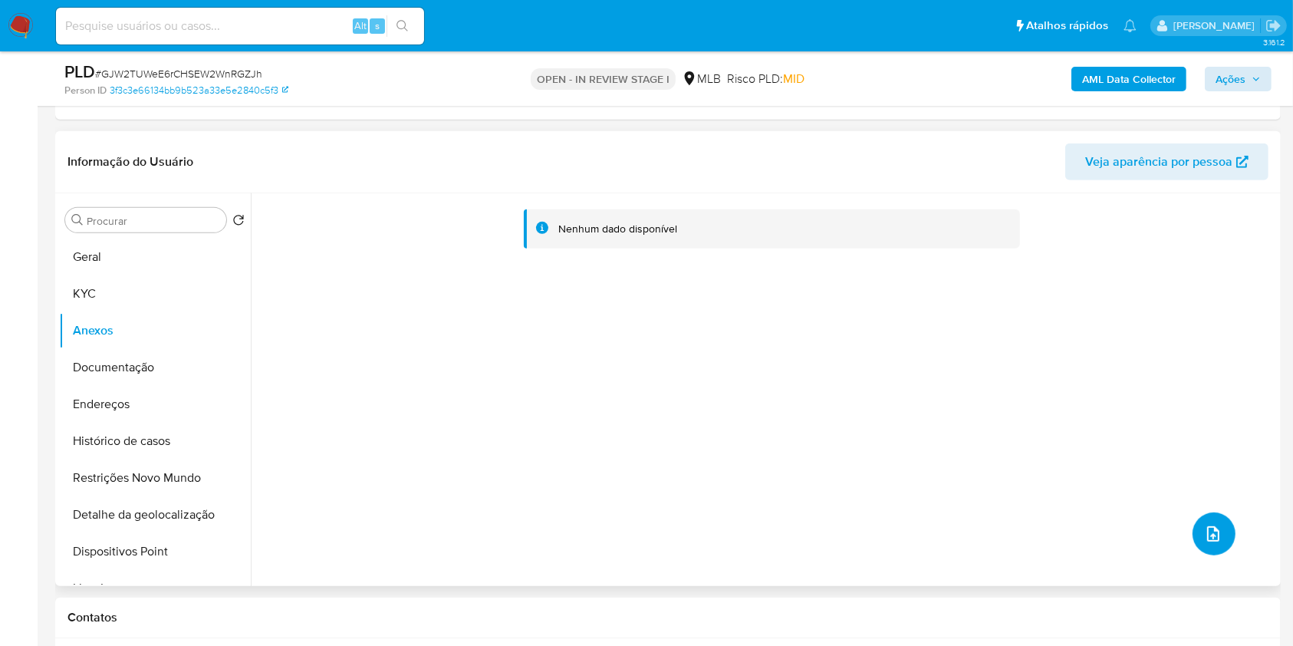
click at [1204, 537] on icon "upload-file" at bounding box center [1213, 533] width 18 height 18
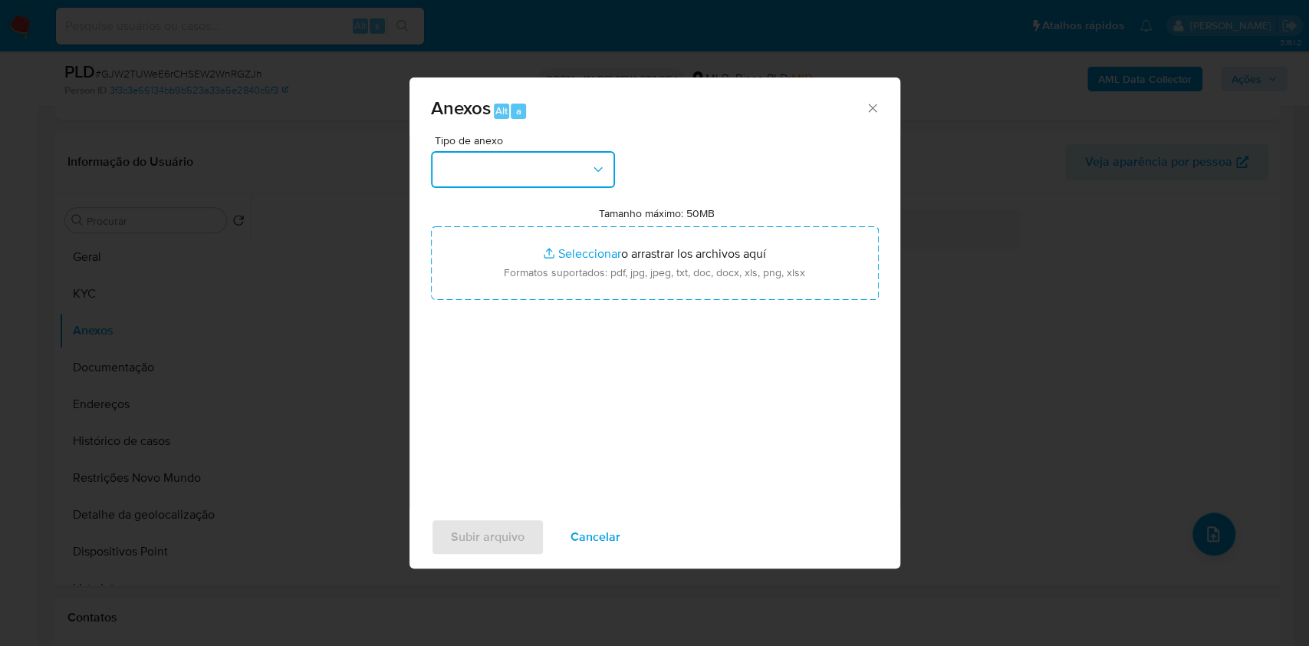
click at [551, 169] on button "button" at bounding box center [523, 169] width 184 height 37
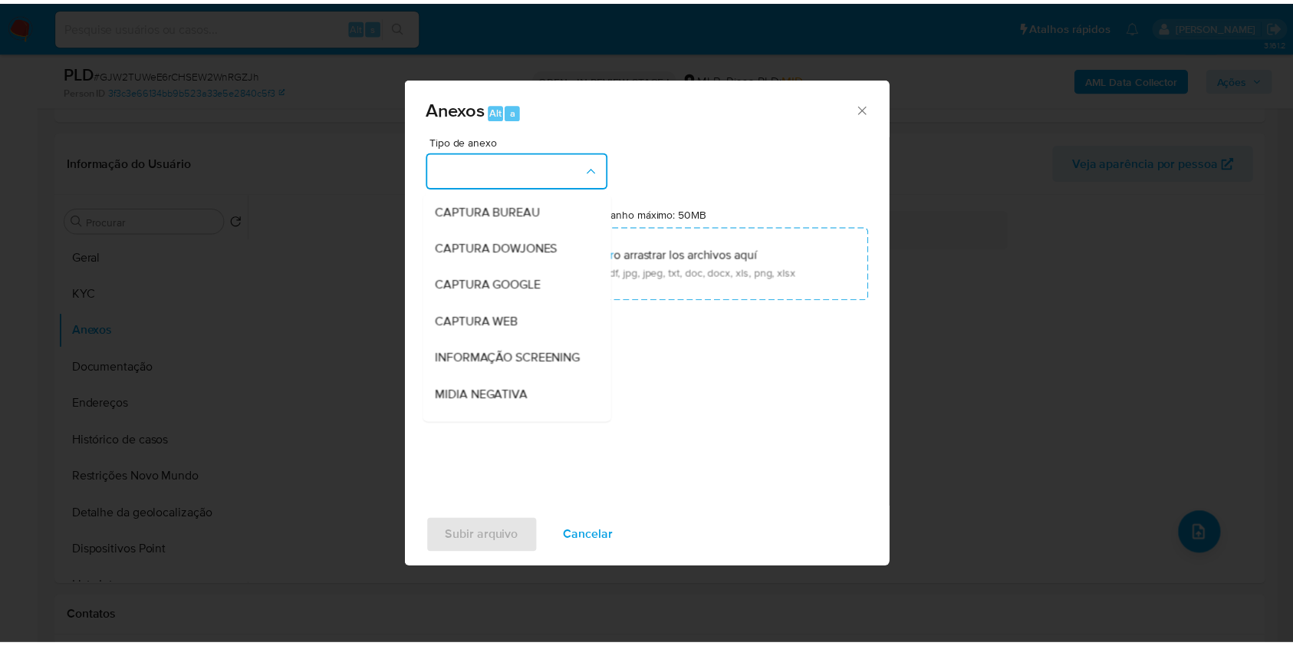
scroll to position [235, 0]
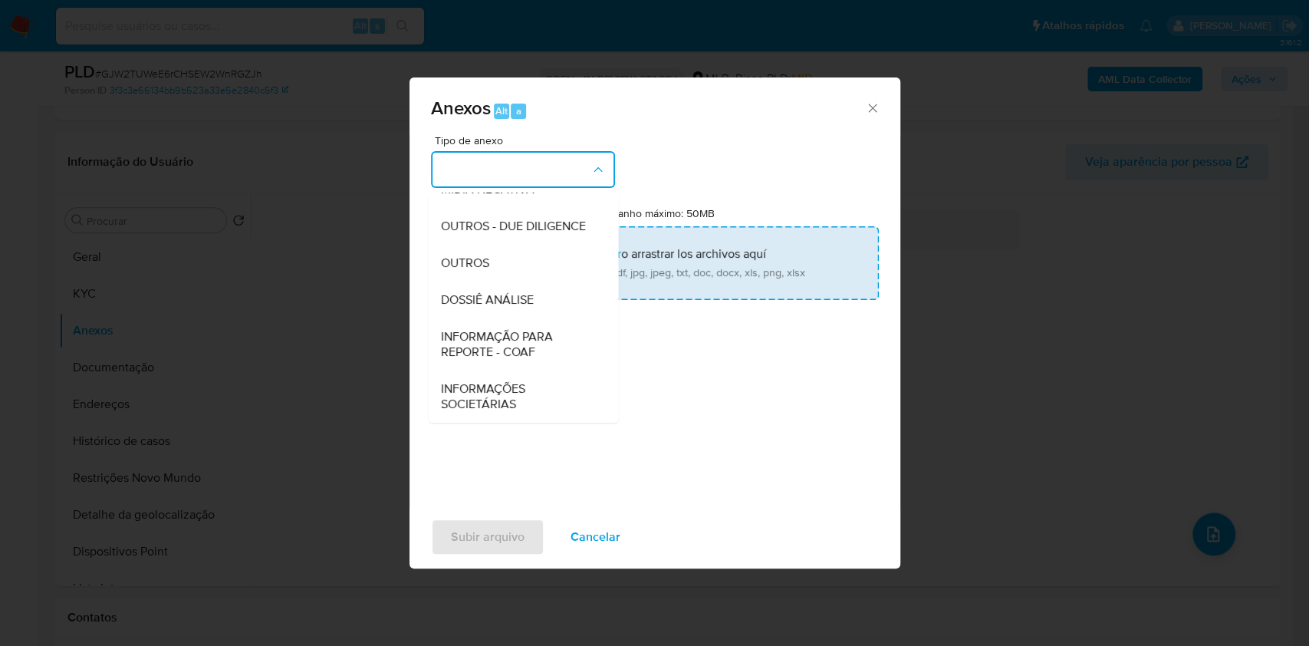
click at [538, 294] on div "DOSSIÊ ANÁLISE" at bounding box center [518, 299] width 156 height 37
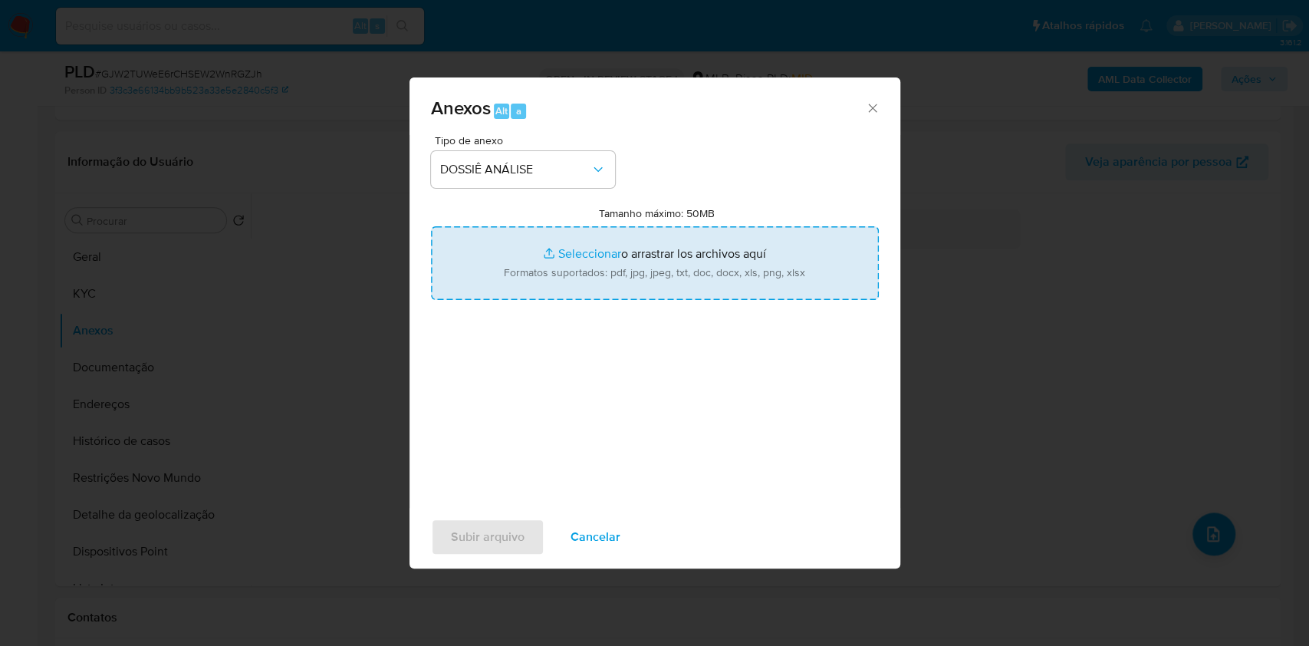
click at [569, 258] on input "Tamanho máximo: 50MB Seleccionar archivos" at bounding box center [655, 263] width 448 height 74
type input "C:\fakepath\SAR - XXXX - CPF 01031338101 - ROOSEVELT HONAN YANG DELANO PIMENTEL…"
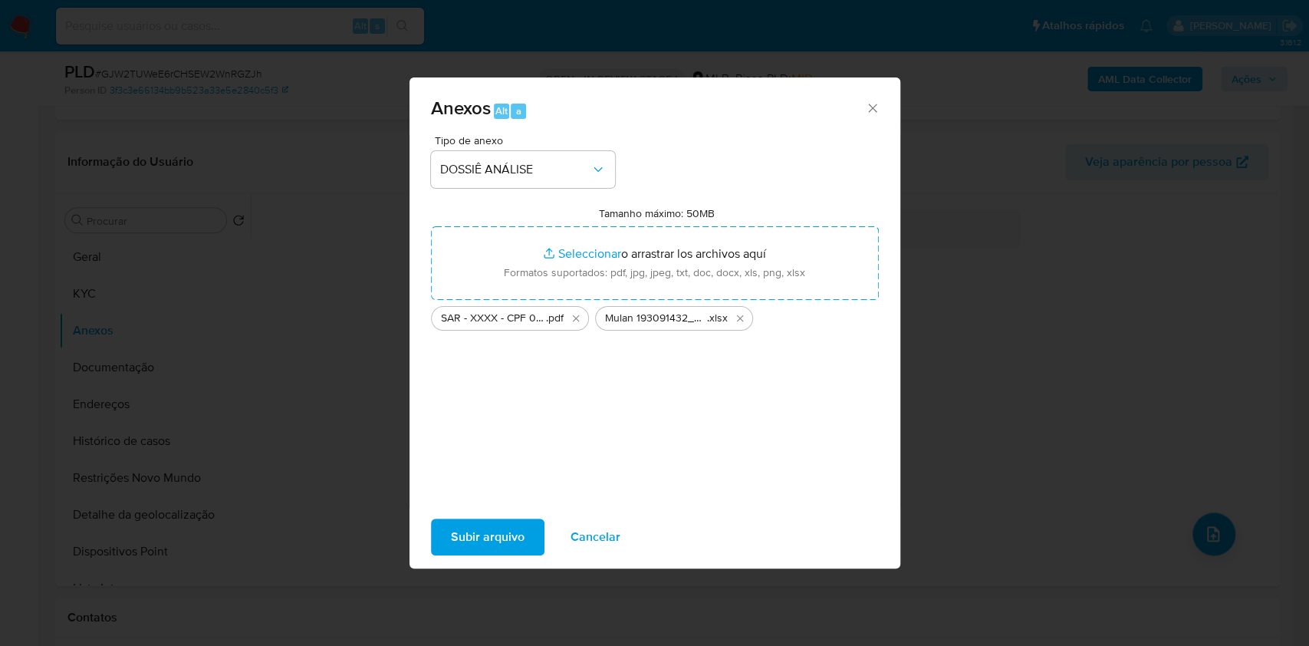
click at [500, 531] on span "Subir arquivo" at bounding box center [488, 537] width 74 height 34
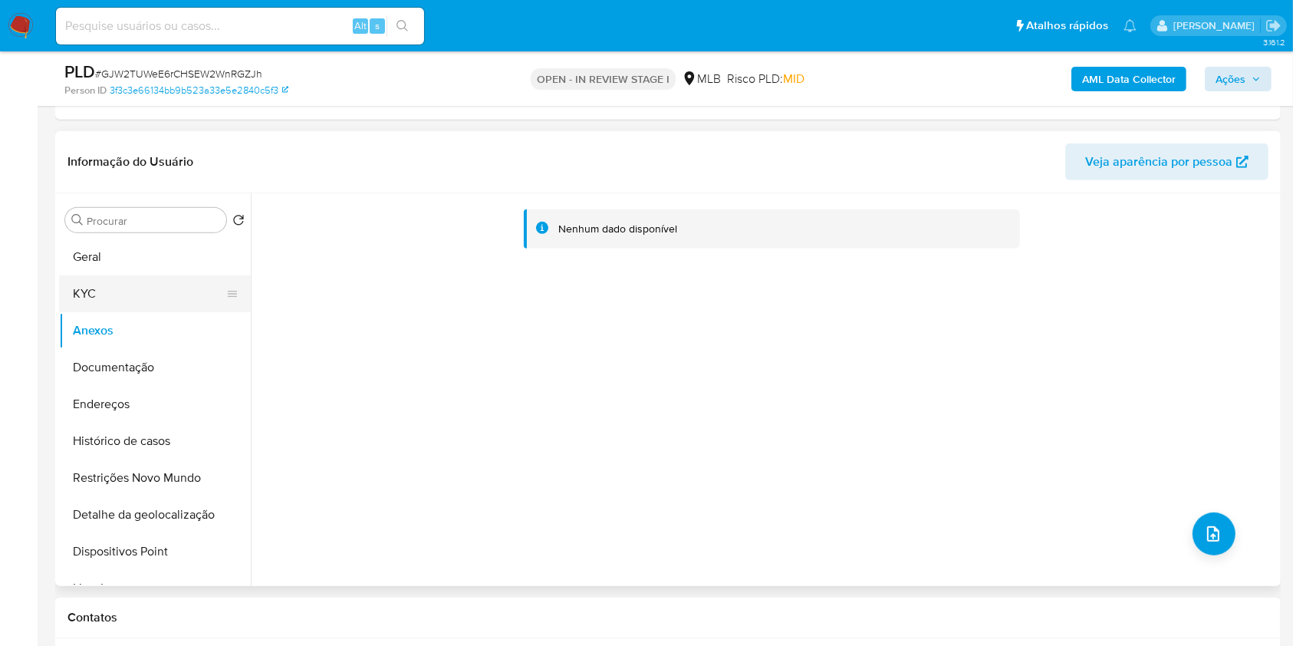
click at [156, 275] on button "KYC" at bounding box center [148, 293] width 179 height 37
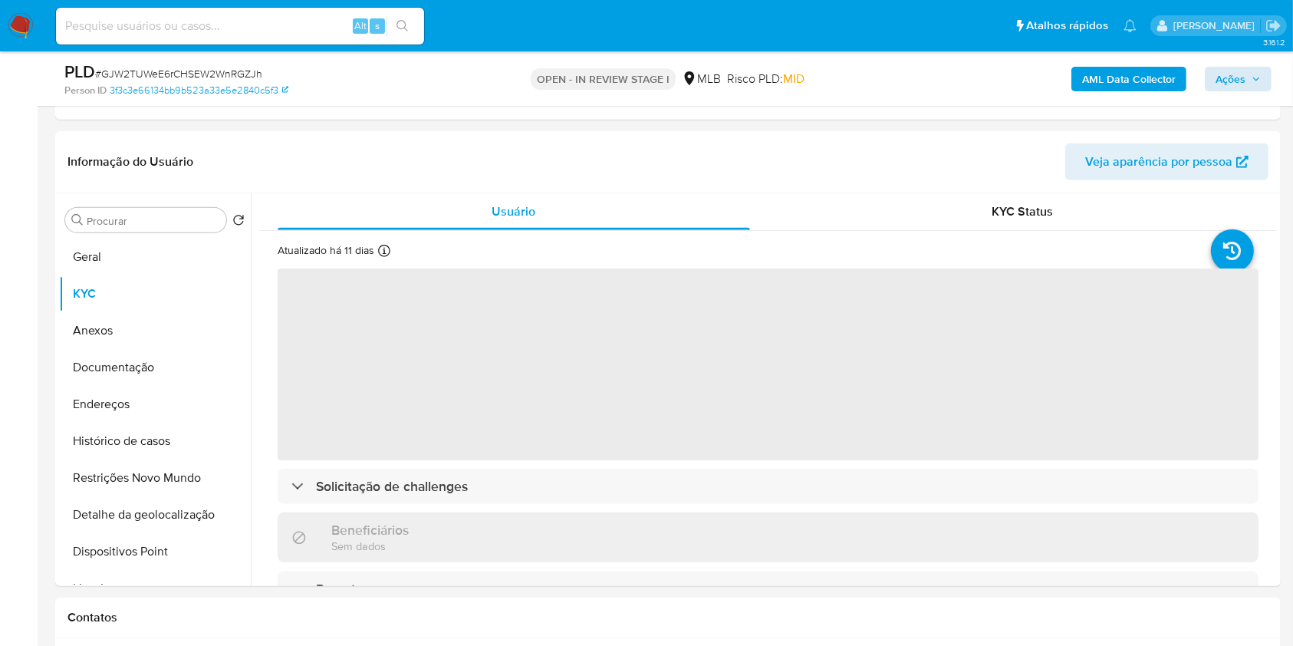
click at [1145, 71] on b "AML Data Collector" at bounding box center [1129, 79] width 94 height 25
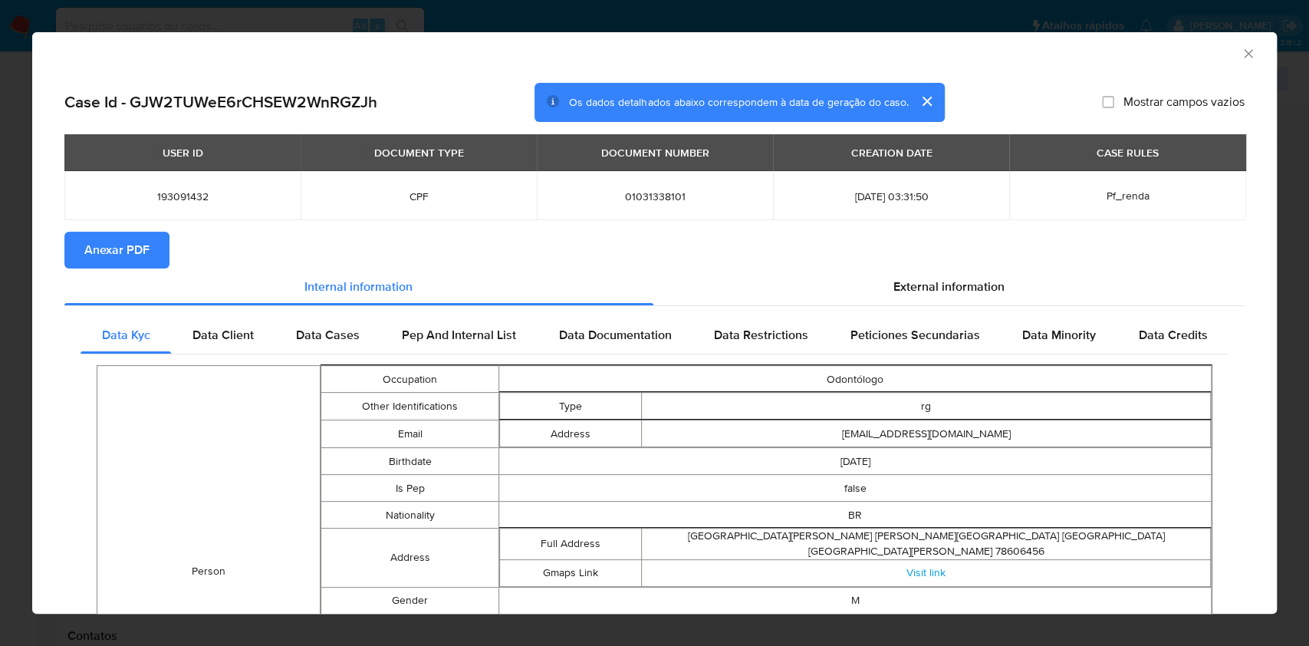
click at [124, 248] on span "Anexar PDF" at bounding box center [116, 250] width 65 height 34
click at [1244, 56] on icon "Fechar a janela" at bounding box center [1248, 53] width 8 height 8
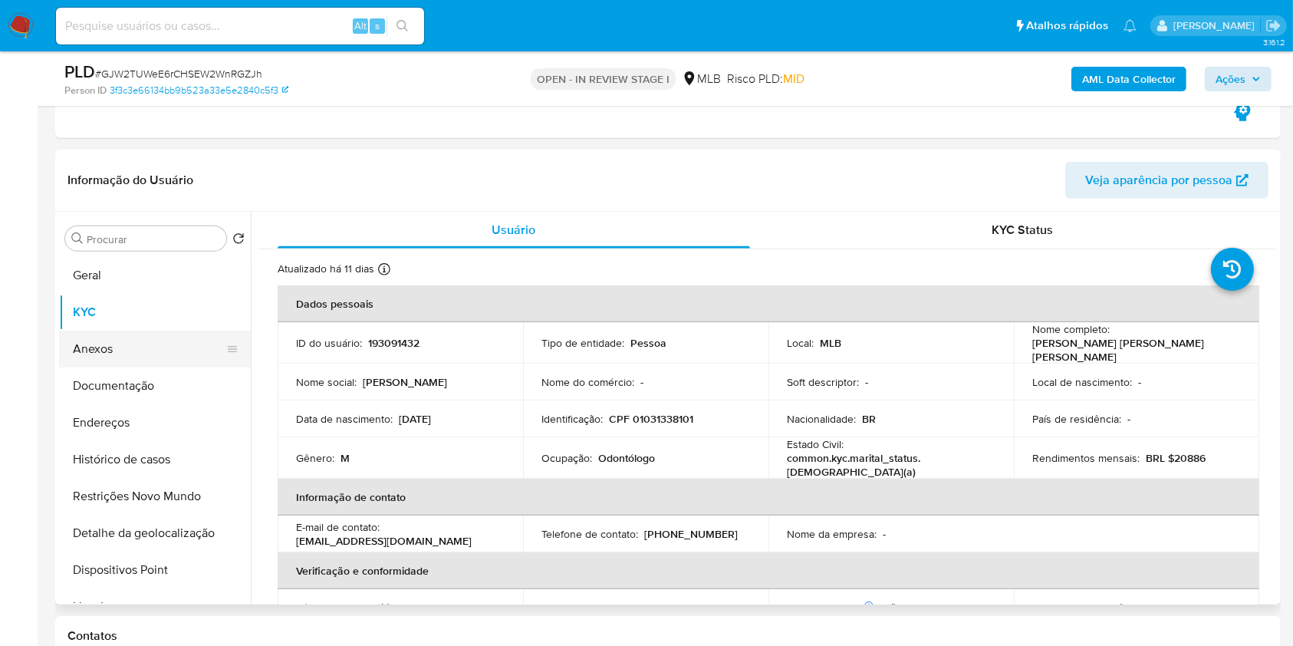
click at [98, 360] on button "Anexos" at bounding box center [148, 348] width 179 height 37
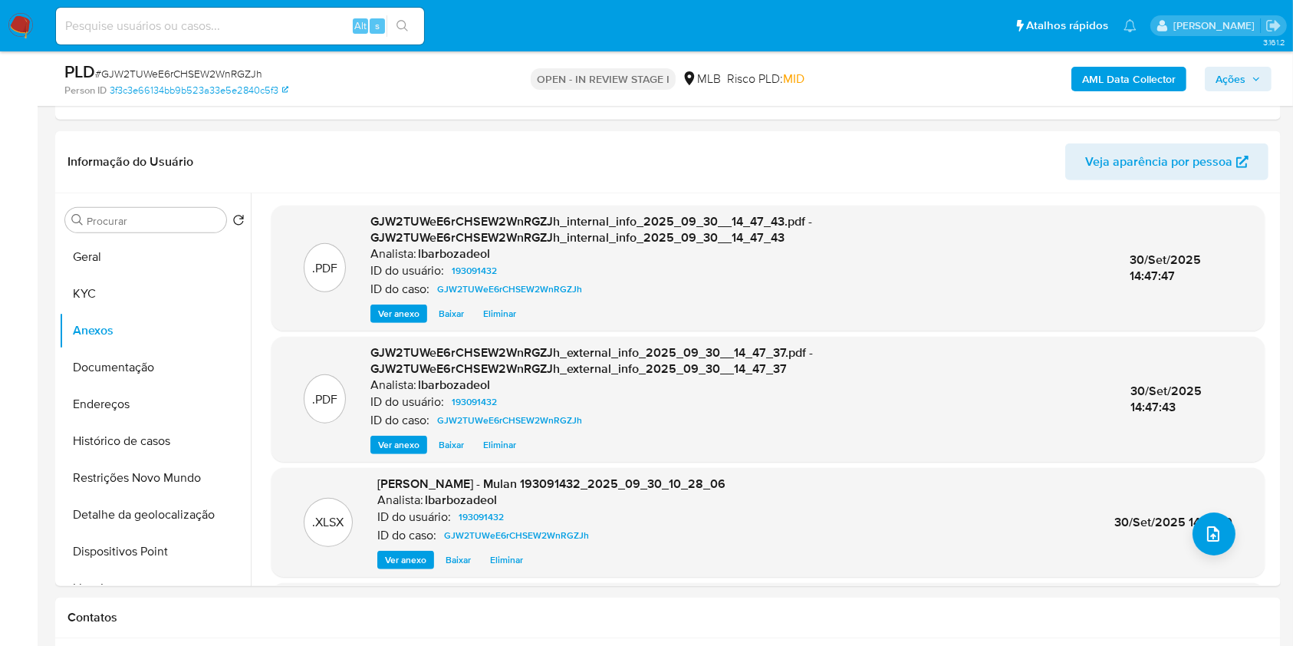
click at [1251, 76] on icon "button" at bounding box center [1255, 78] width 9 height 9
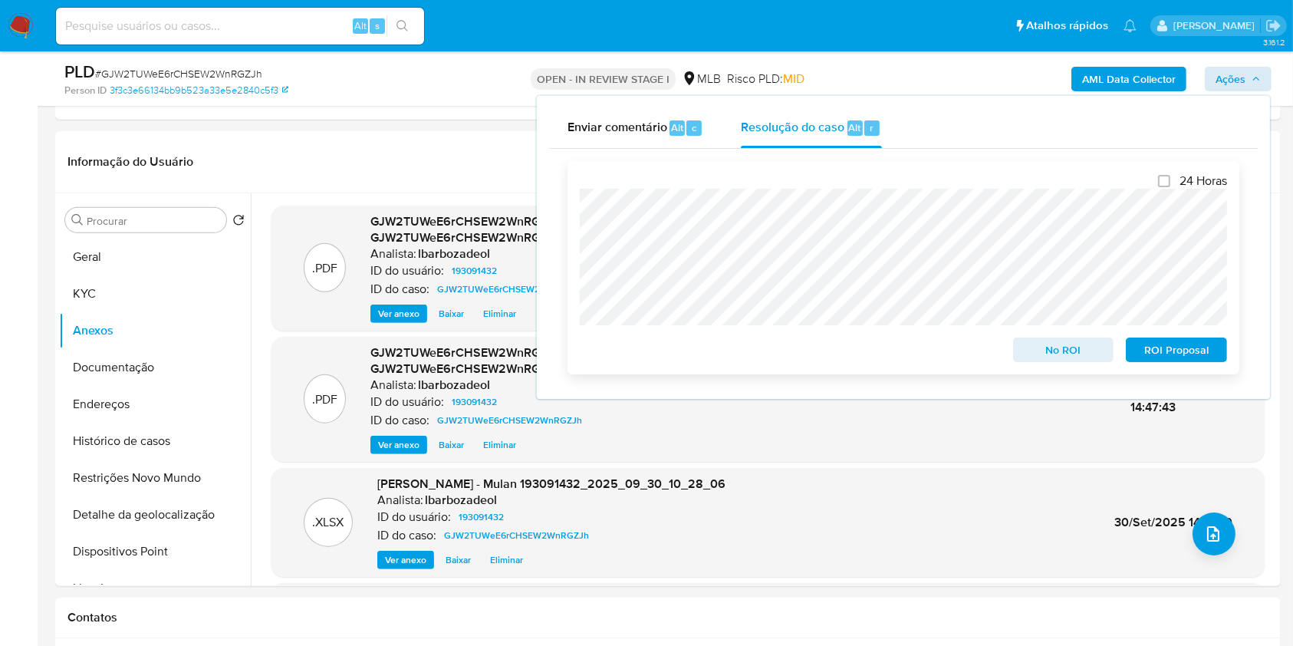
click at [1150, 352] on span "ROI Proposal" at bounding box center [1176, 349] width 80 height 21
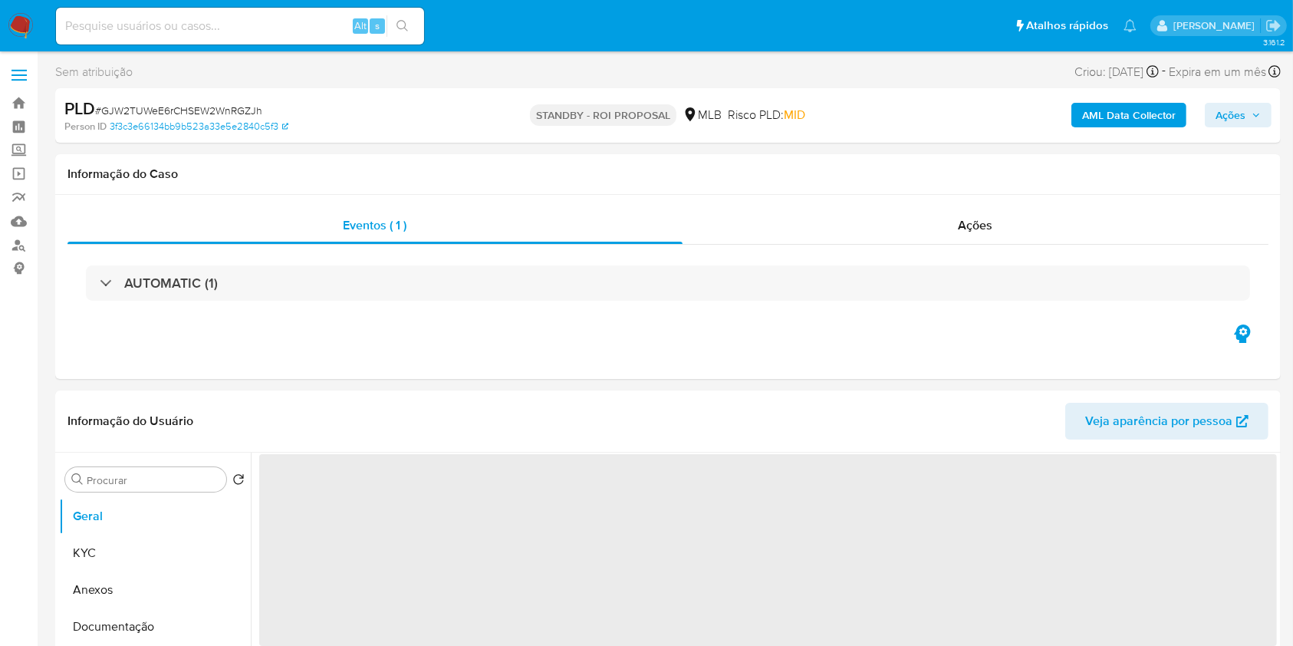
select select "10"
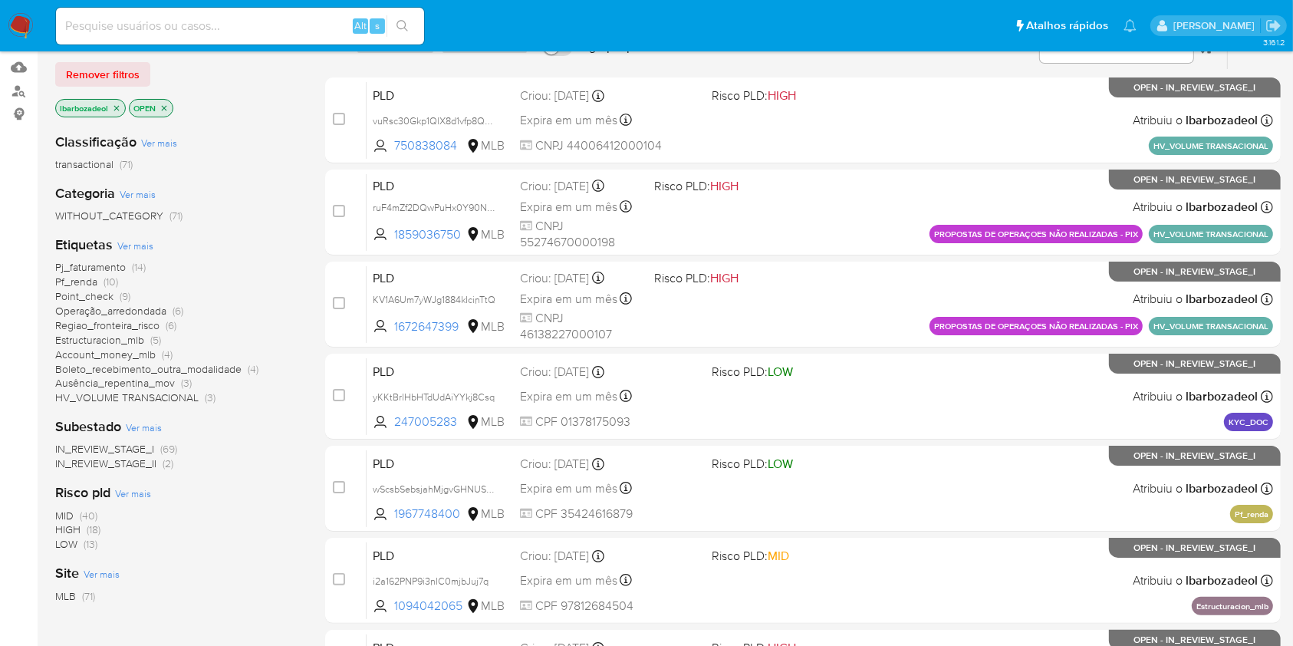
scroll to position [163, 0]
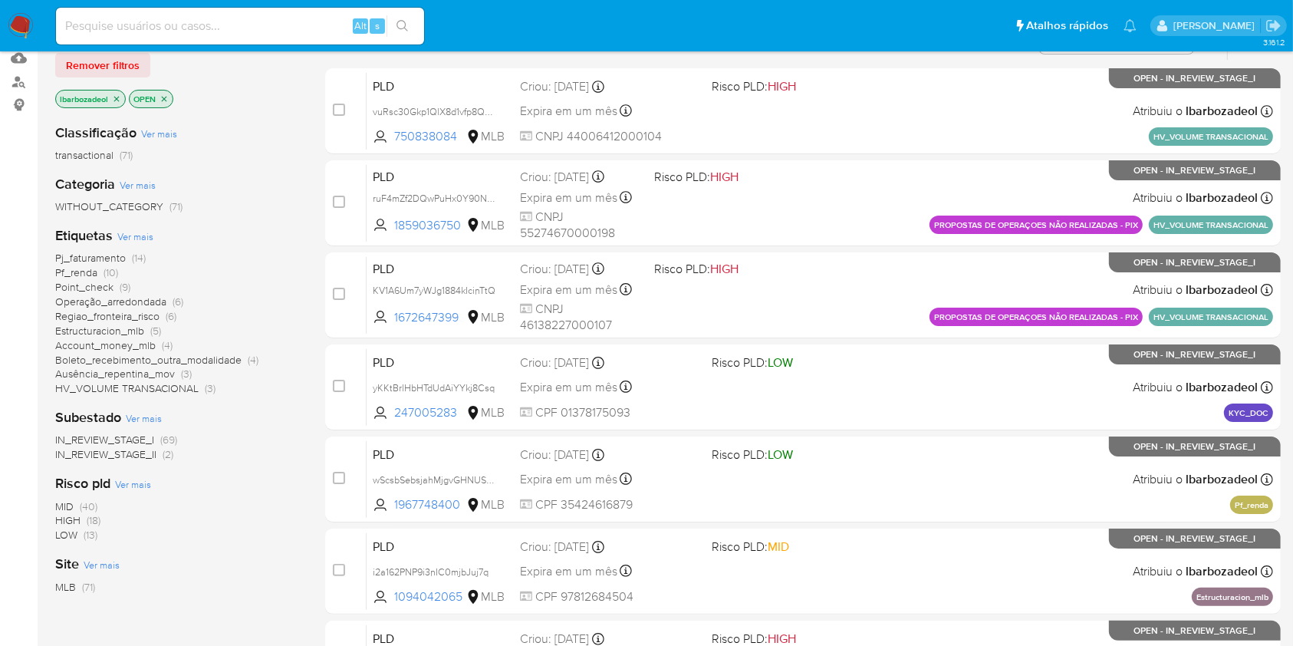
click at [83, 521] on span "HIGH (18)" at bounding box center [77, 520] width 45 height 15
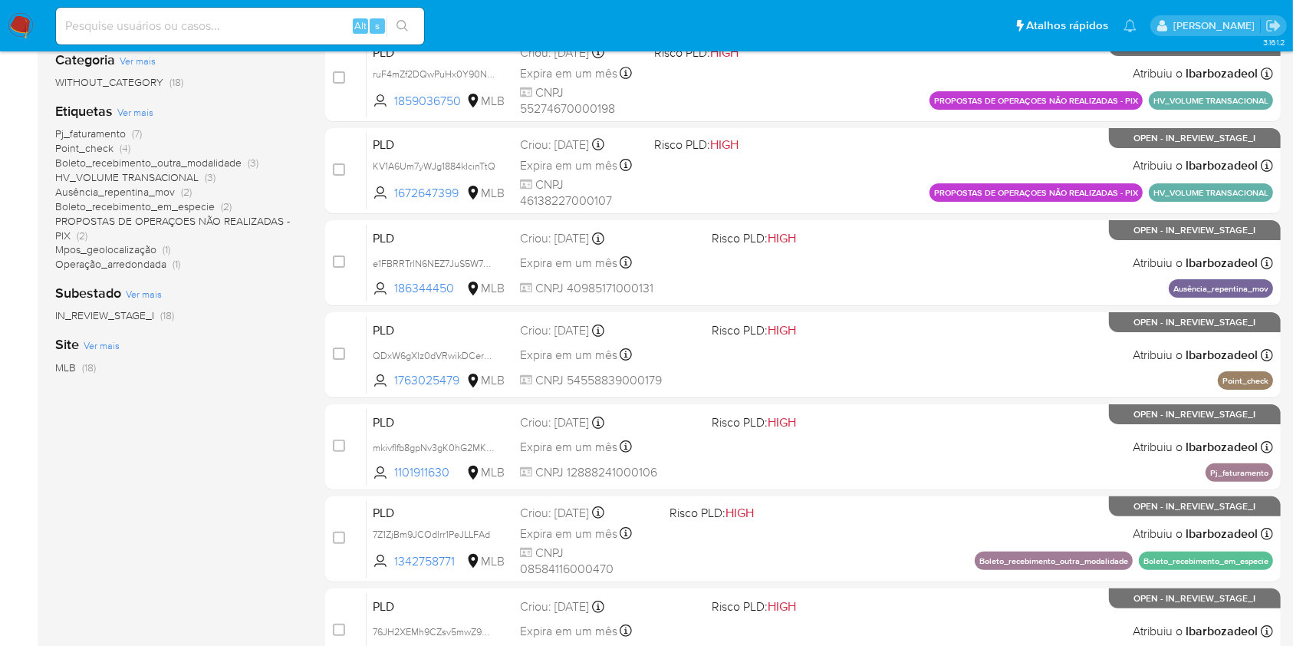
scroll to position [286, 0]
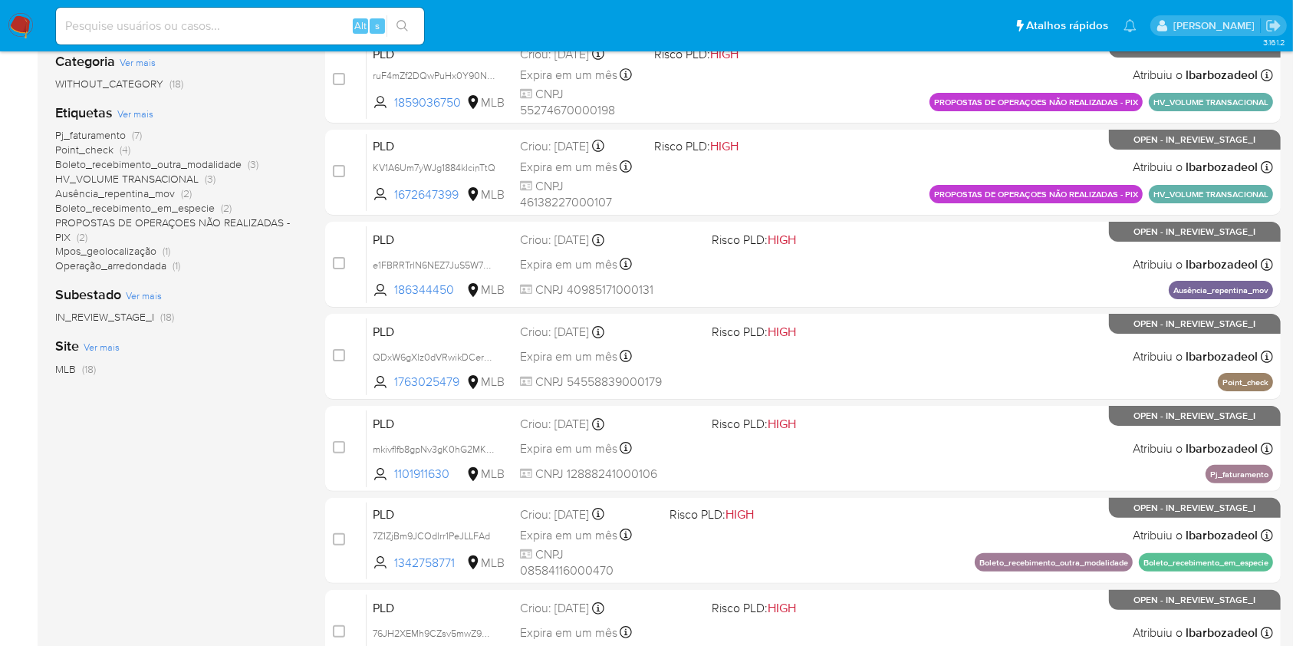
click at [132, 138] on span "(7)" at bounding box center [137, 134] width 10 height 15
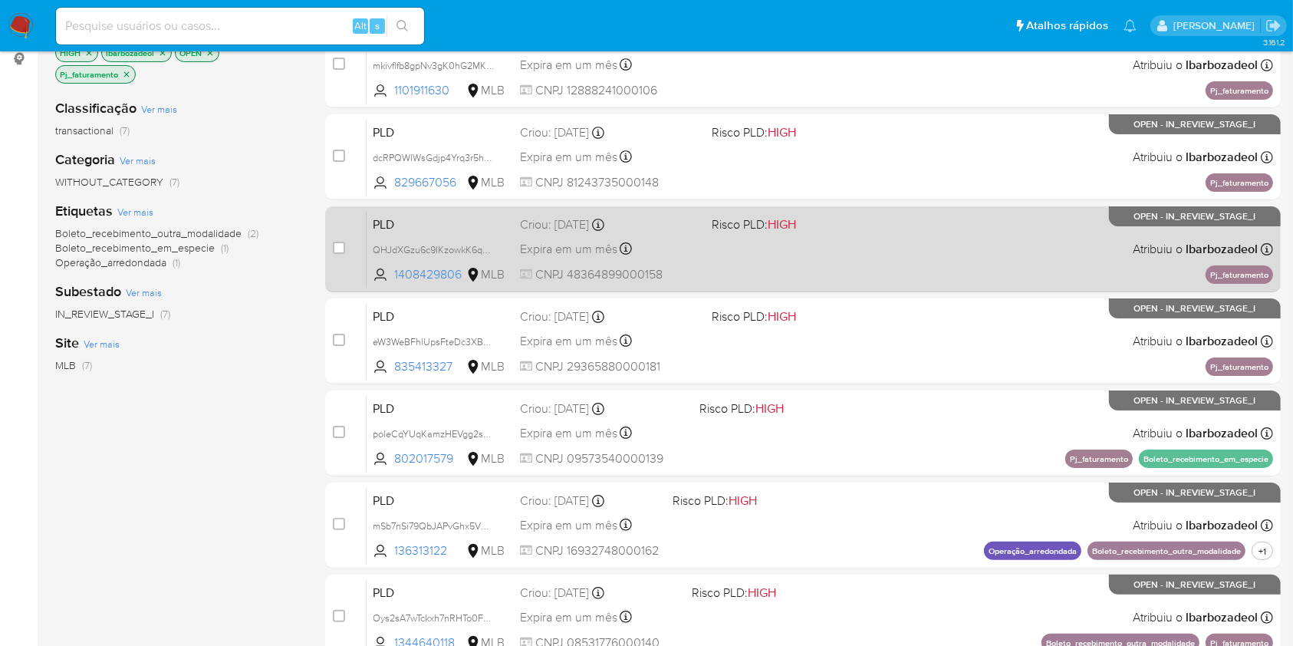
scroll to position [209, 0]
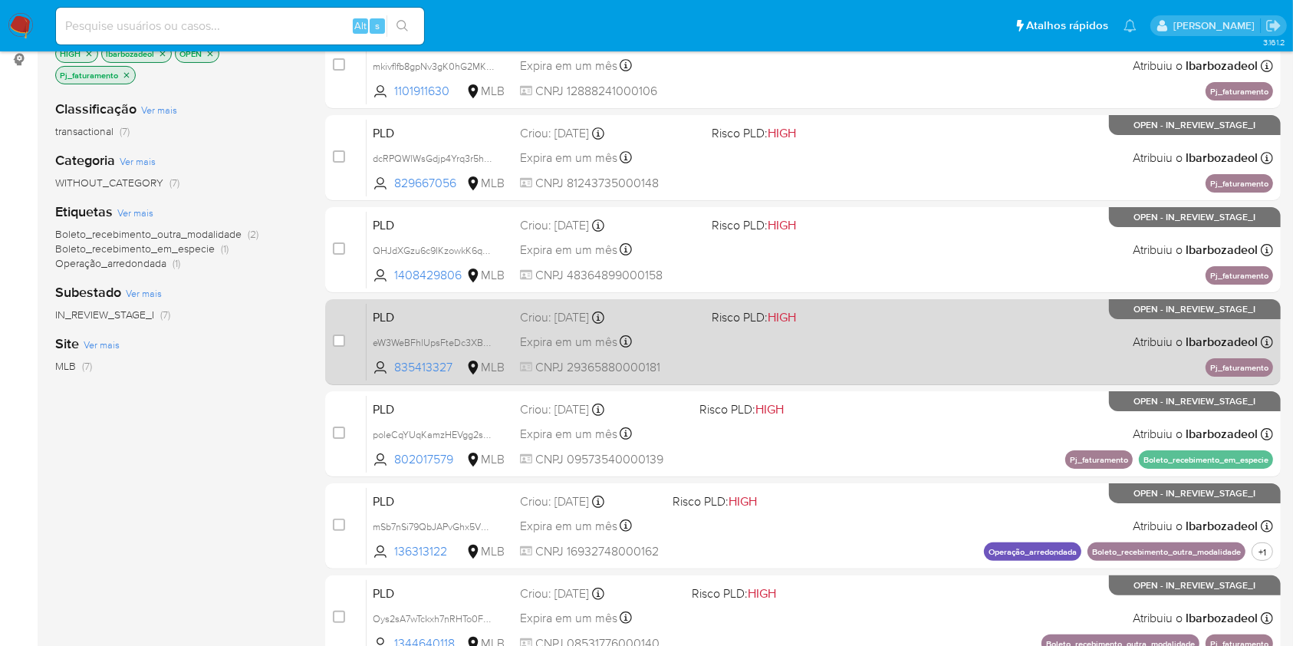
click at [700, 377] on div "PLD eW3WeBFhlUpsFteDc3XB8NGG 835413327 MLB Risco PLD: HIGH Criou: 12/09/2025 Cr…" at bounding box center [819, 341] width 906 height 77
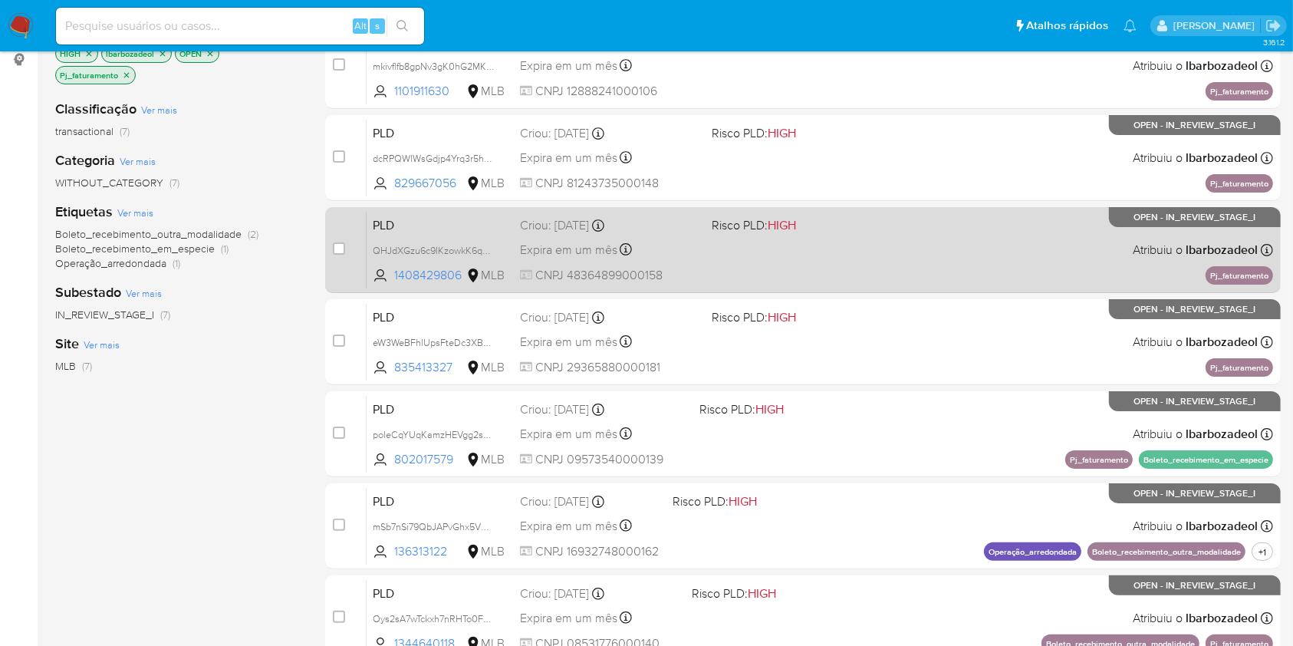
click at [805, 246] on div "PLD QHJdXGzu6c9IKzowkK6qBNSJ 1408429806 MLB Risco PLD: HIGH Criou: 12/09/2025 C…" at bounding box center [819, 249] width 906 height 77
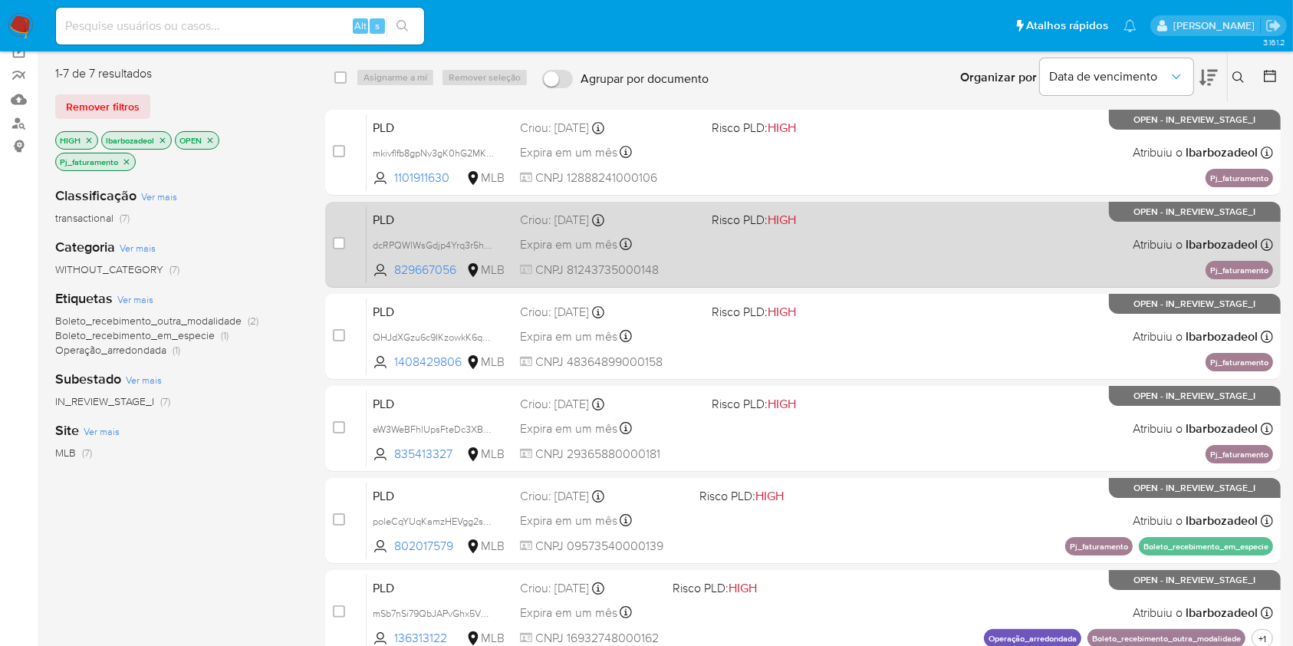
scroll to position [120, 0]
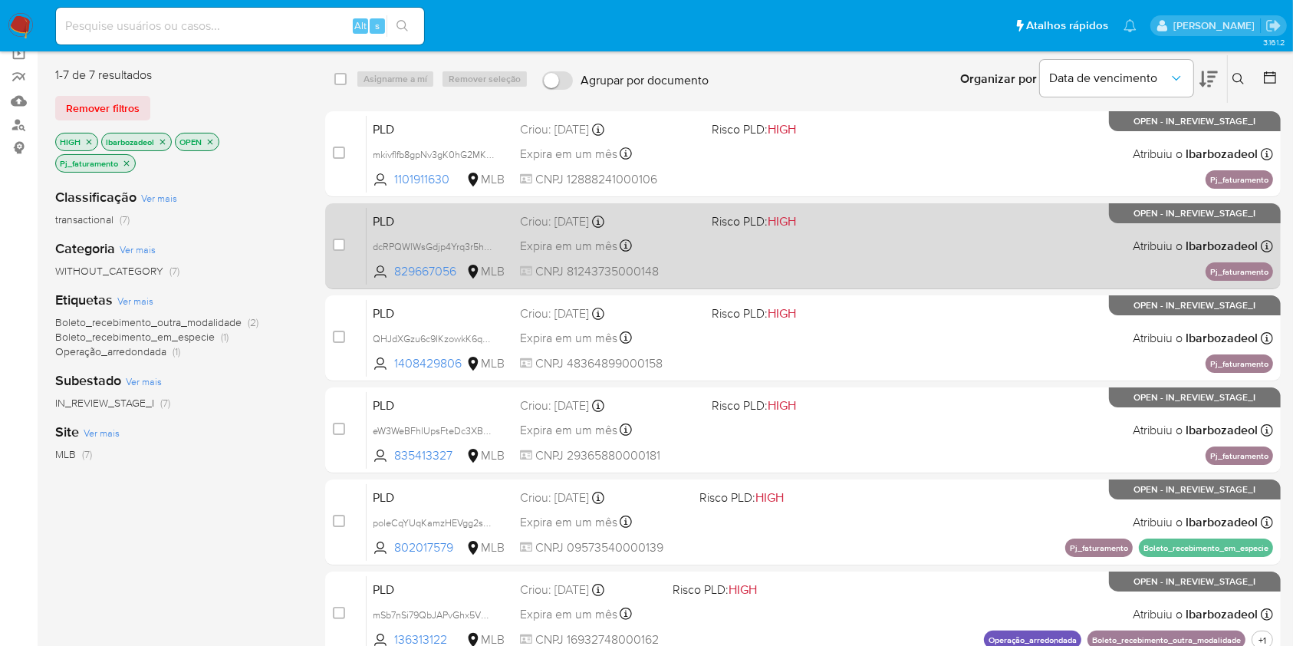
click at [772, 247] on div "PLD dcRPQWlWsGdjp4Yrq3r5hLko 829667056 MLB Risco PLD: HIGH Criou: 12/09/2025 Cr…" at bounding box center [819, 245] width 906 height 77
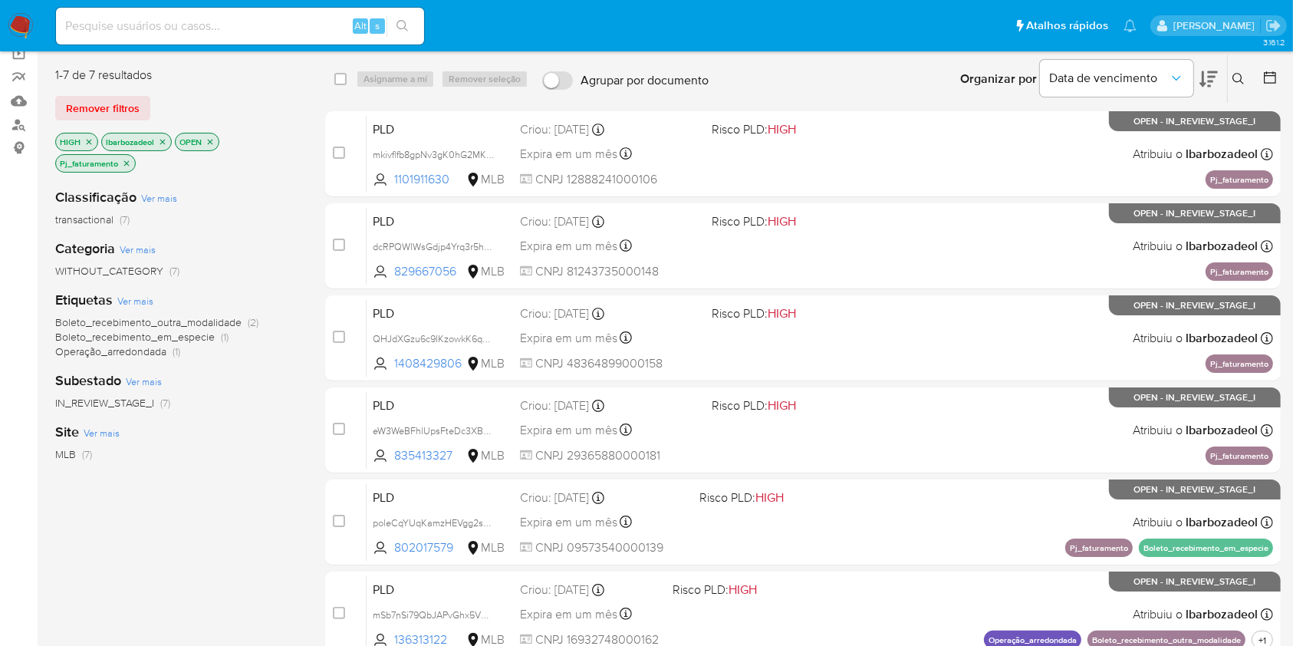
click at [126, 166] on icon "close-filter" at bounding box center [126, 163] width 9 height 9
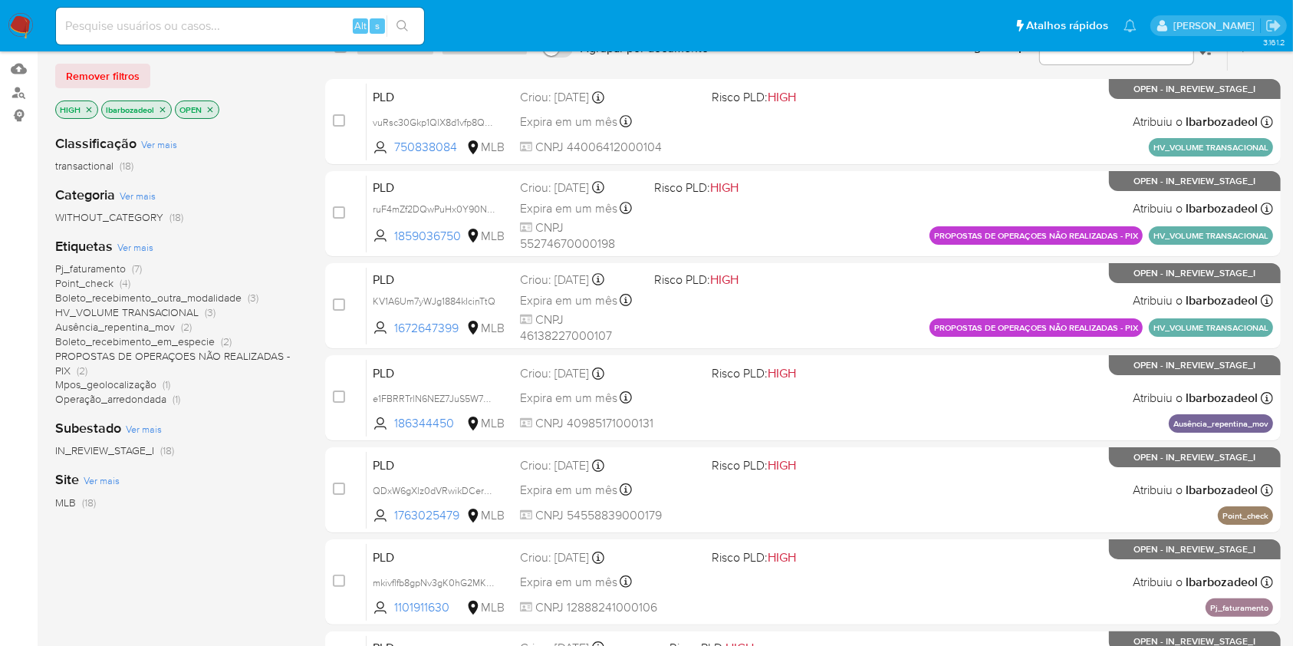
scroll to position [153, 0]
click at [115, 280] on span "Point_check (4)" at bounding box center [92, 282] width 75 height 15
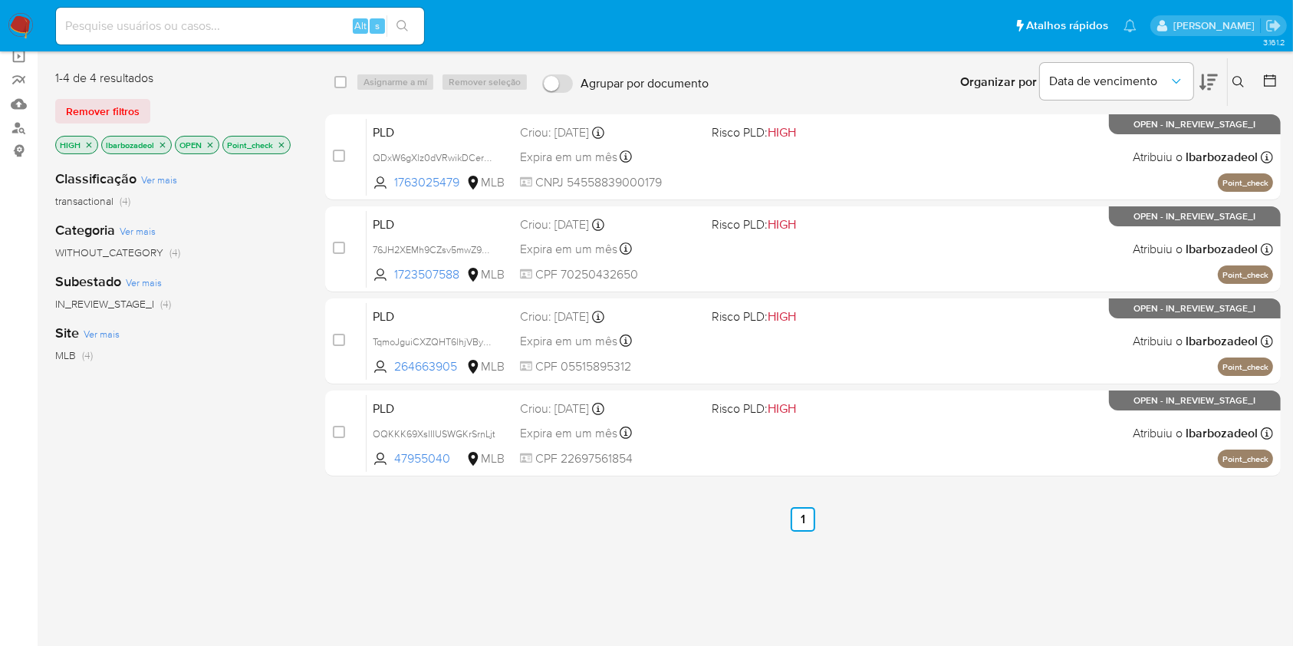
scroll to position [117, 0]
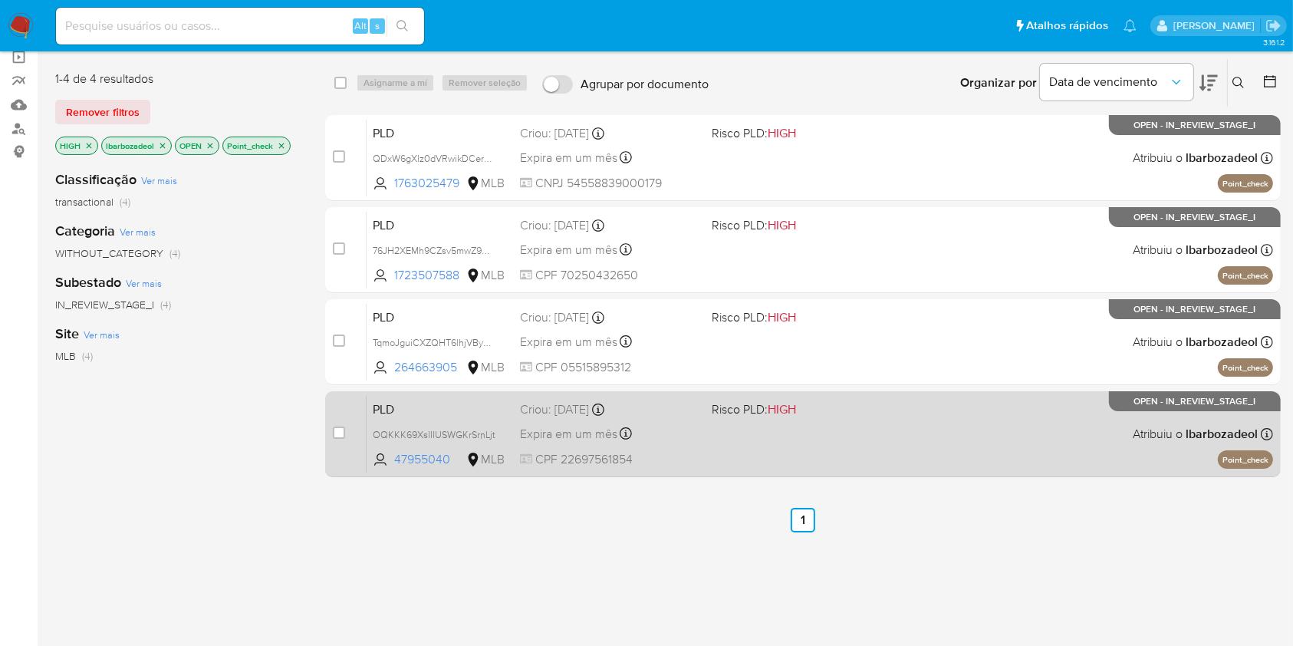
click at [826, 439] on div "PLD OQKKK69XslIIUSWGKrSrnLjt 47955040 MLB Risco PLD: HIGH Criou: 12/09/2025 Cri…" at bounding box center [819, 433] width 906 height 77
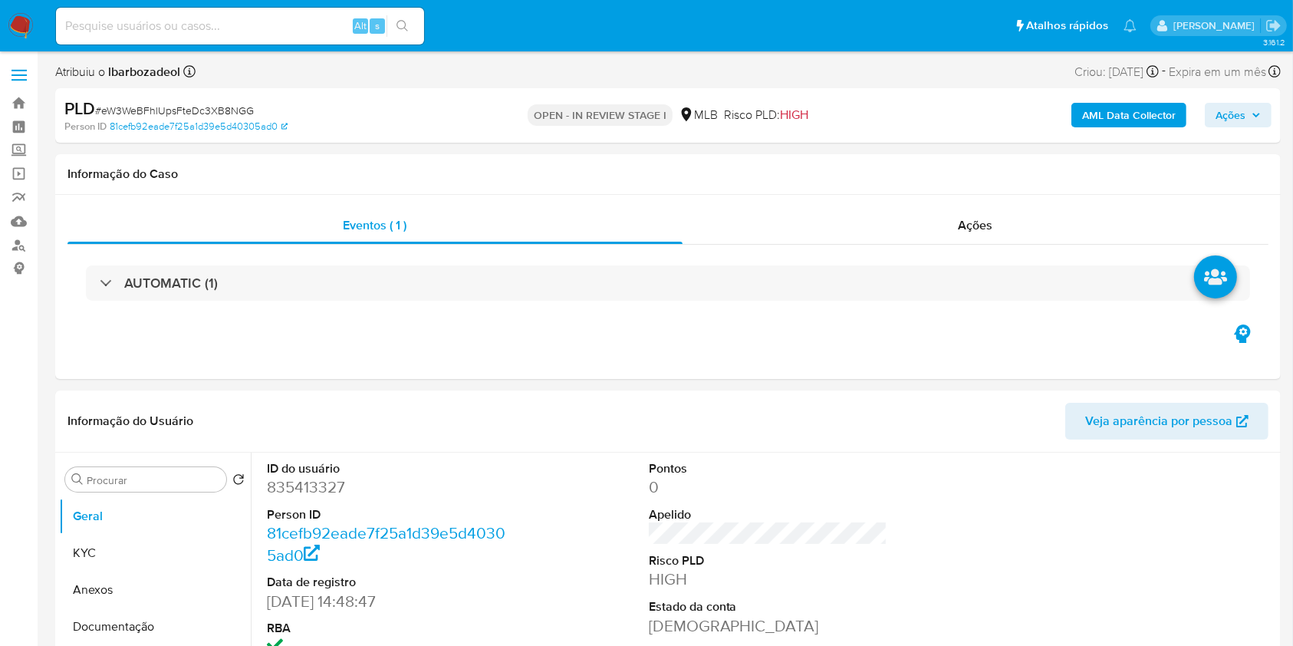
select select "10"
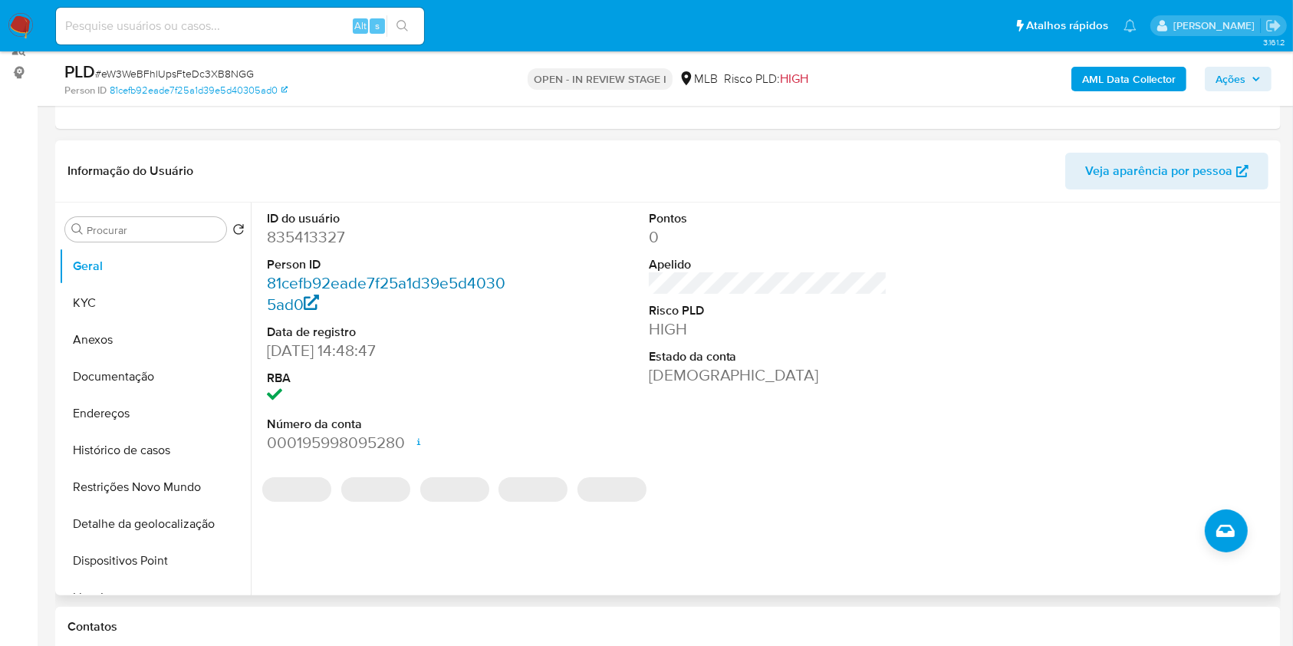
scroll to position [194, 0]
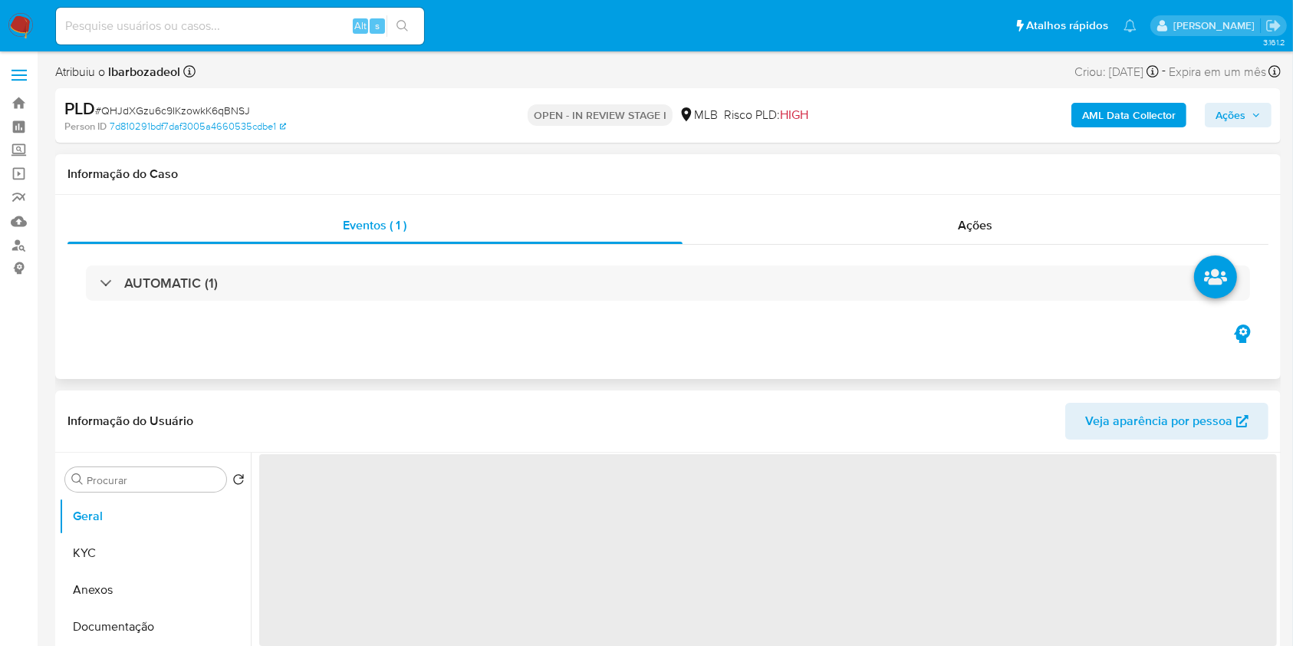
select select "10"
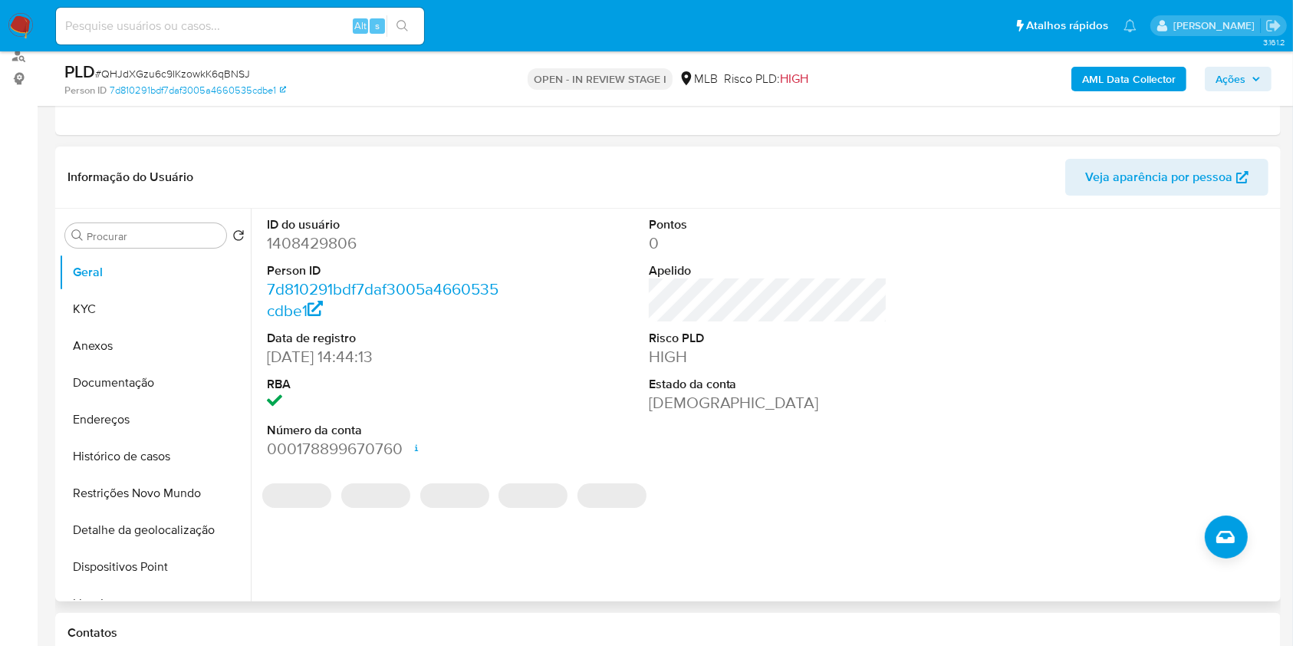
scroll to position [188, 0]
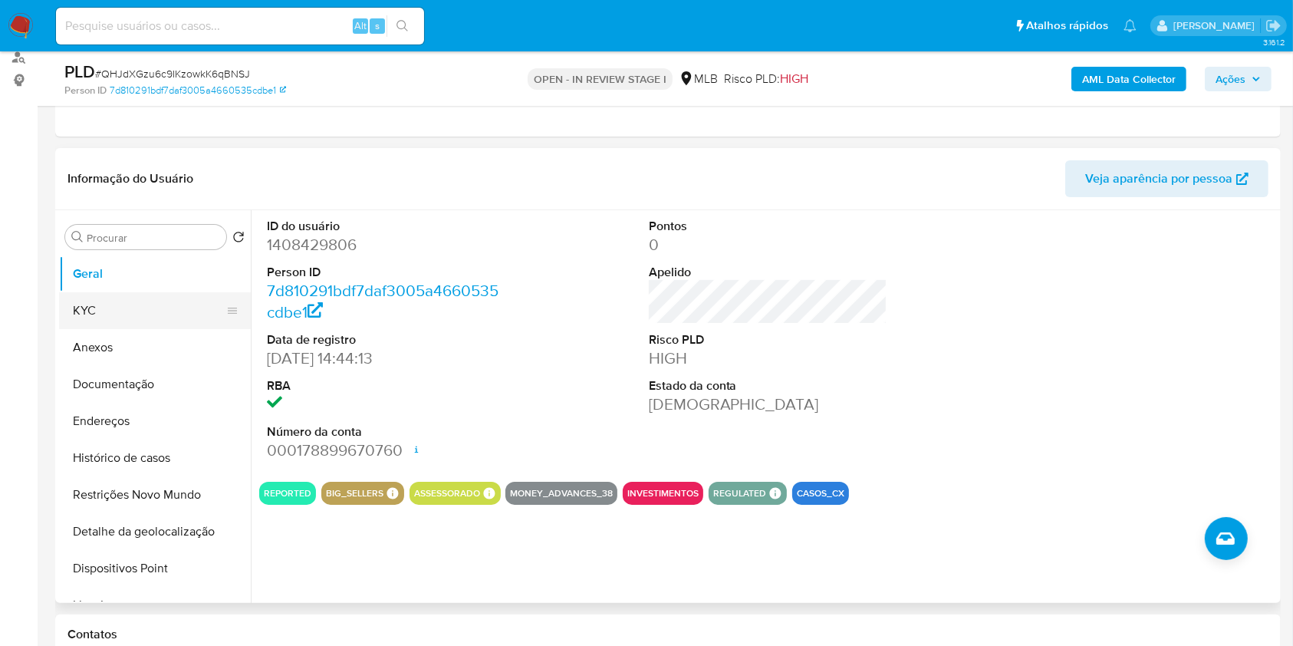
click at [110, 320] on button "KYC" at bounding box center [148, 310] width 179 height 37
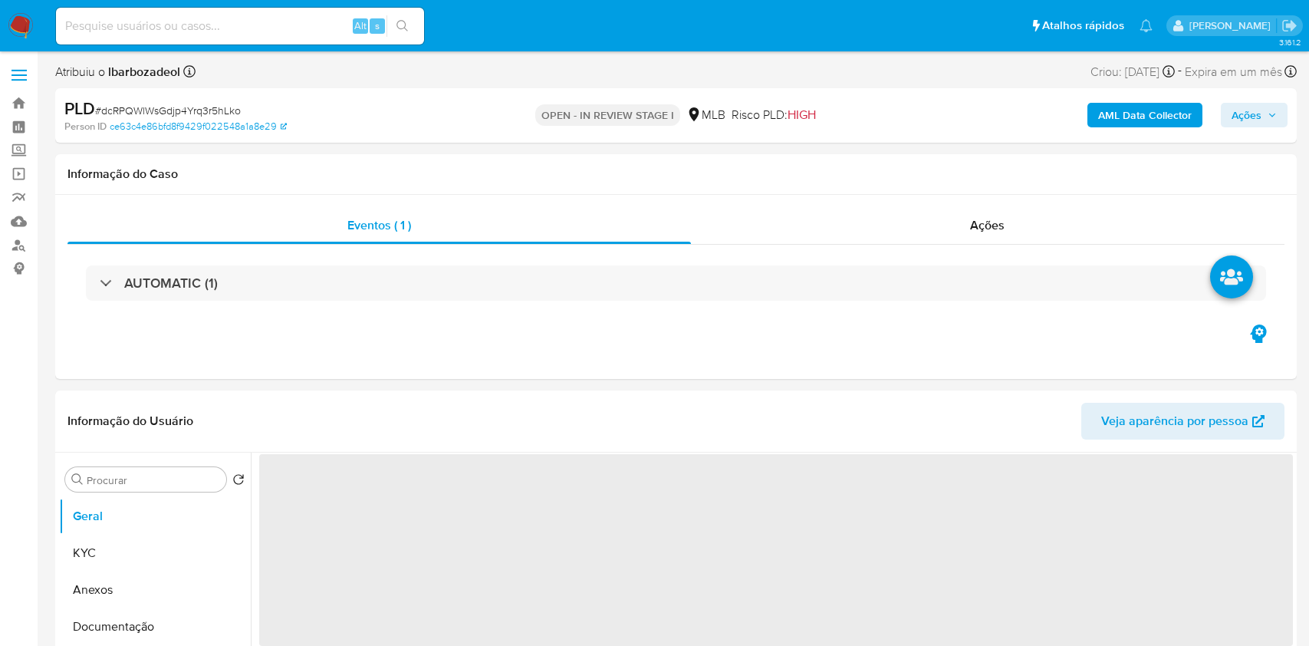
select select "10"
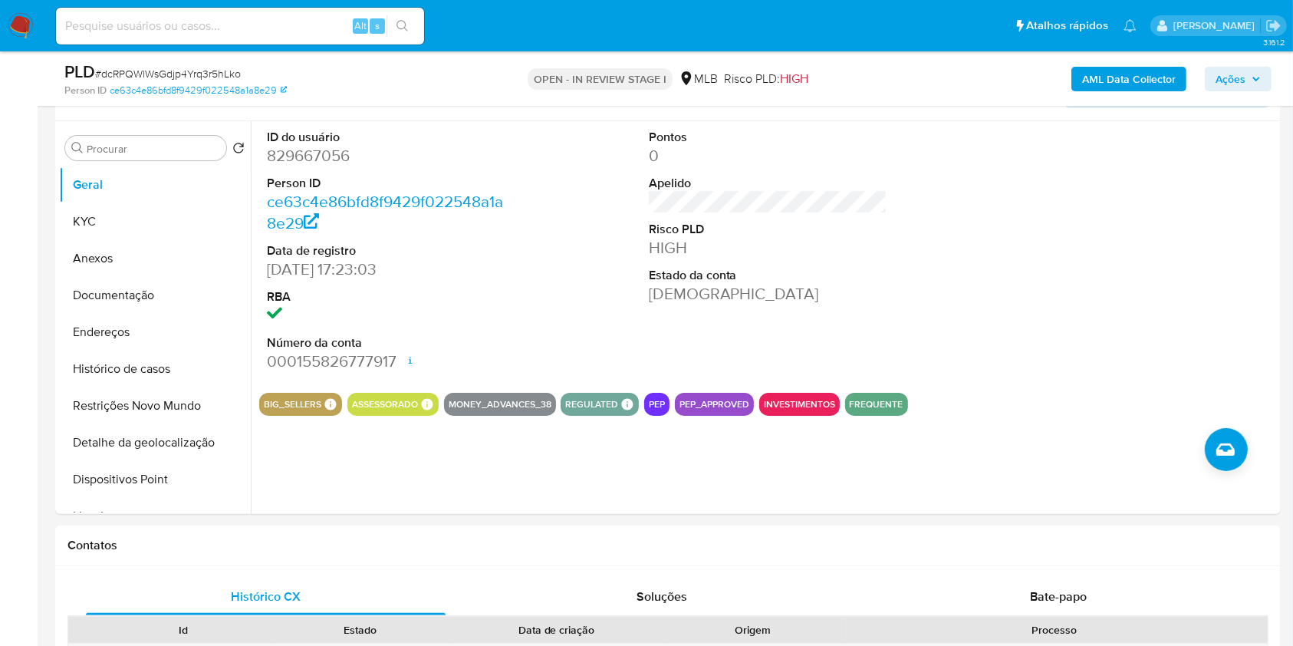
scroll to position [252, 0]
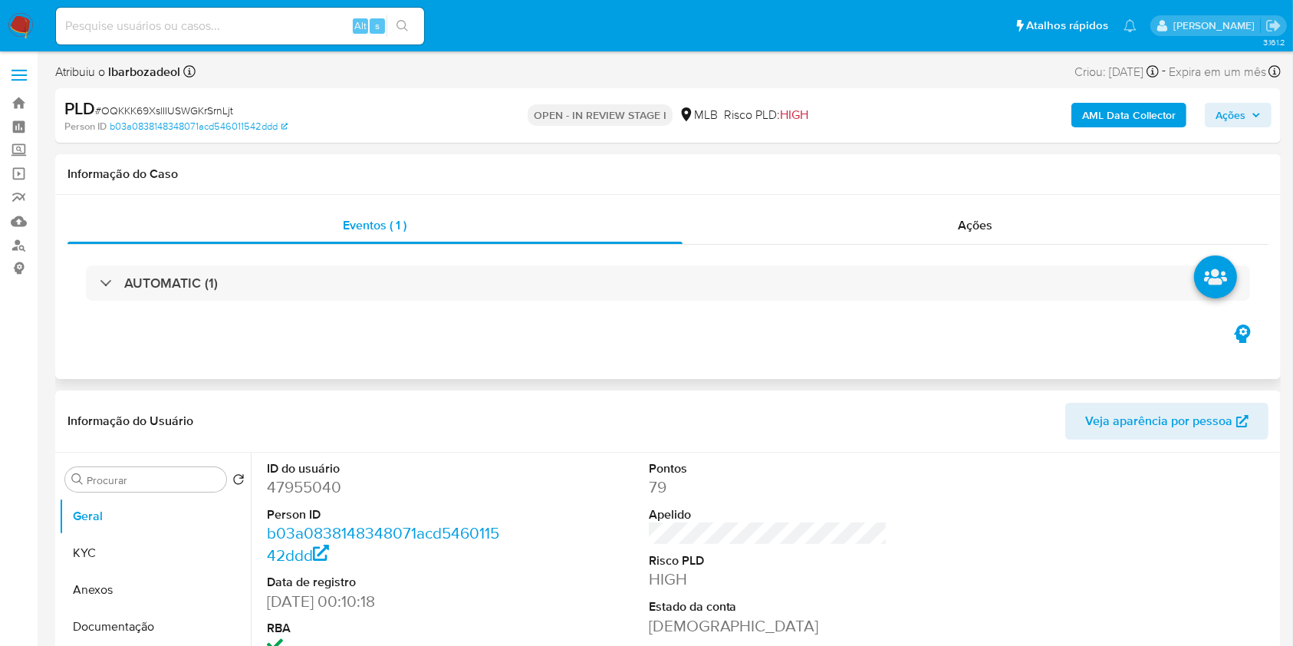
select select "10"
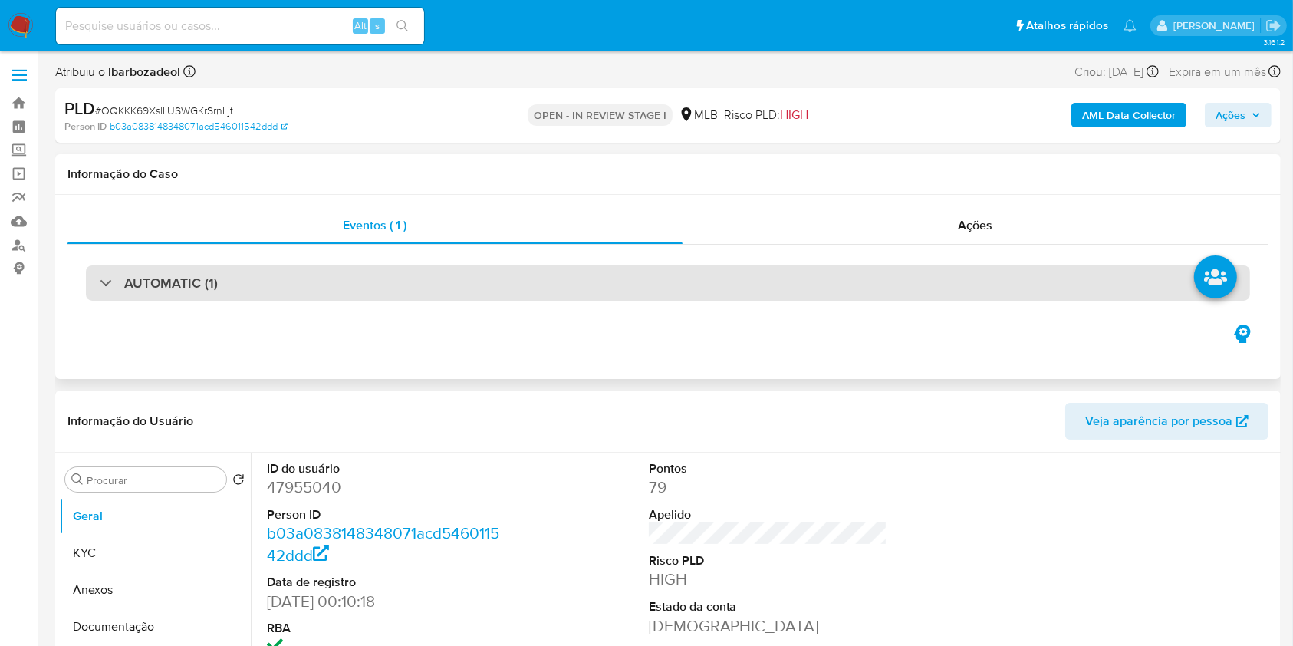
click at [710, 265] on div "AUTOMATIC (1)" at bounding box center [668, 282] width 1164 height 35
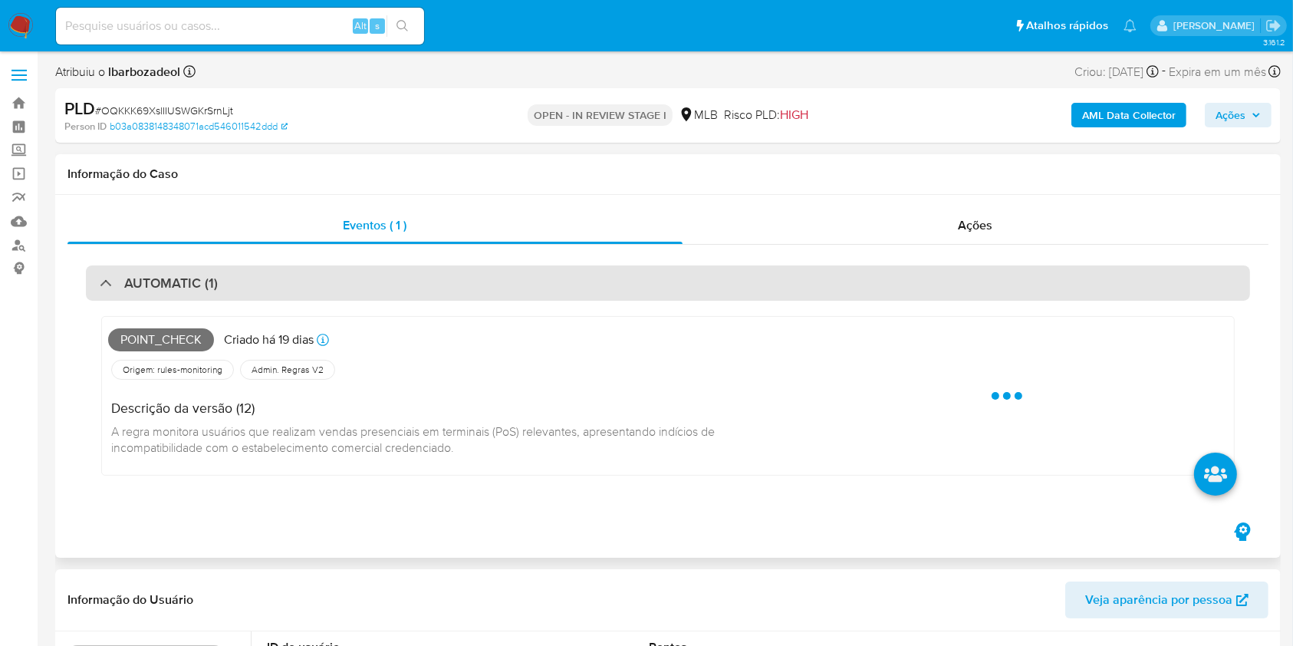
click at [704, 278] on div "AUTOMATIC (1)" at bounding box center [668, 282] width 1164 height 35
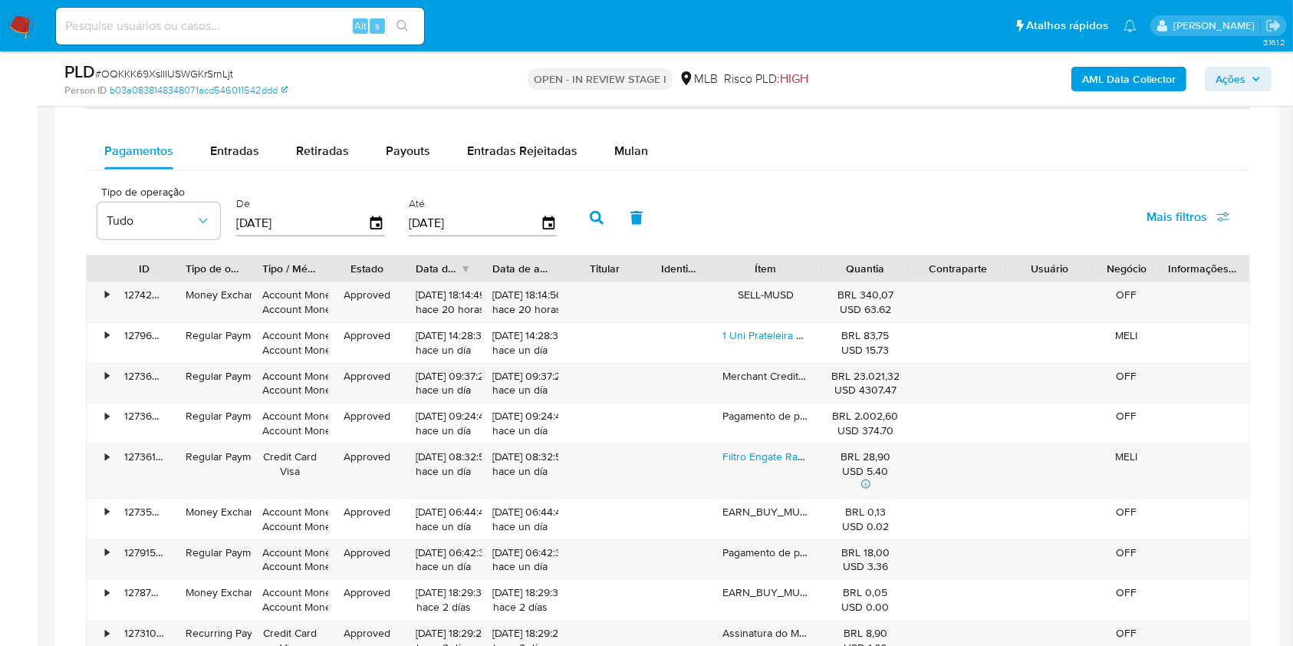
scroll to position [1265, 0]
click at [618, 153] on span "Mulan" at bounding box center [631, 150] width 34 height 18
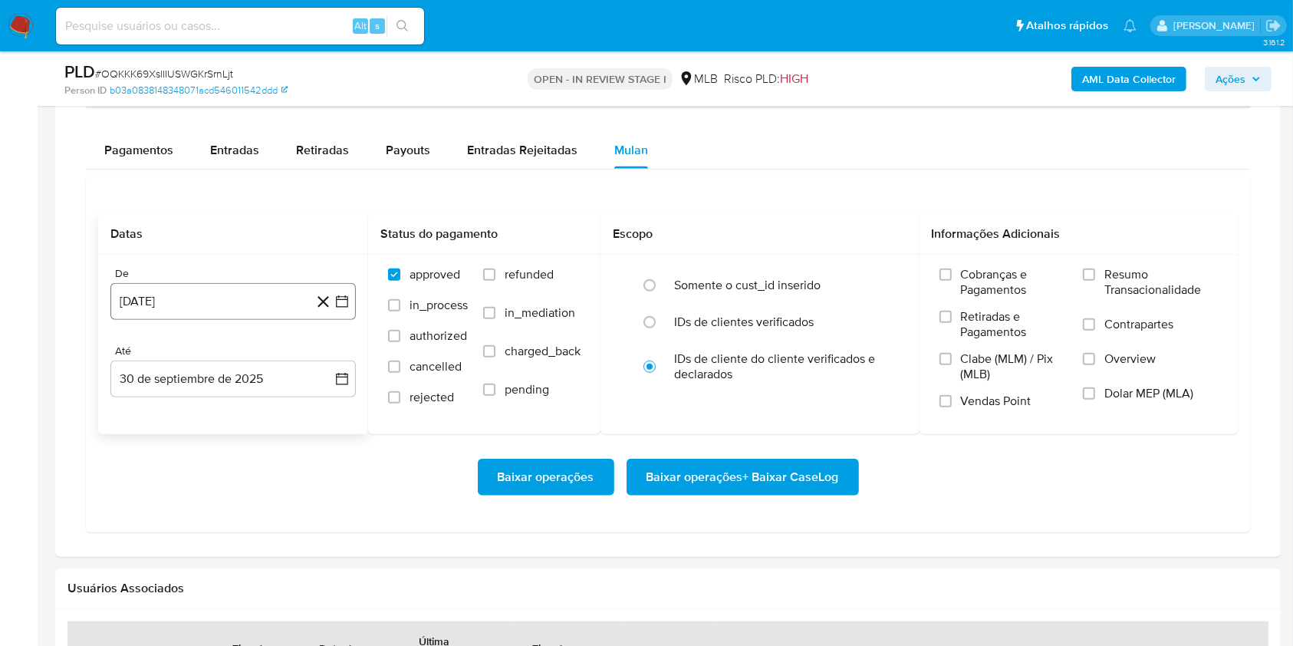
click at [268, 305] on button "30 de agosto de 2024" at bounding box center [232, 301] width 245 height 37
click at [255, 355] on span "agosto 2024" at bounding box center [226, 356] width 70 height 15
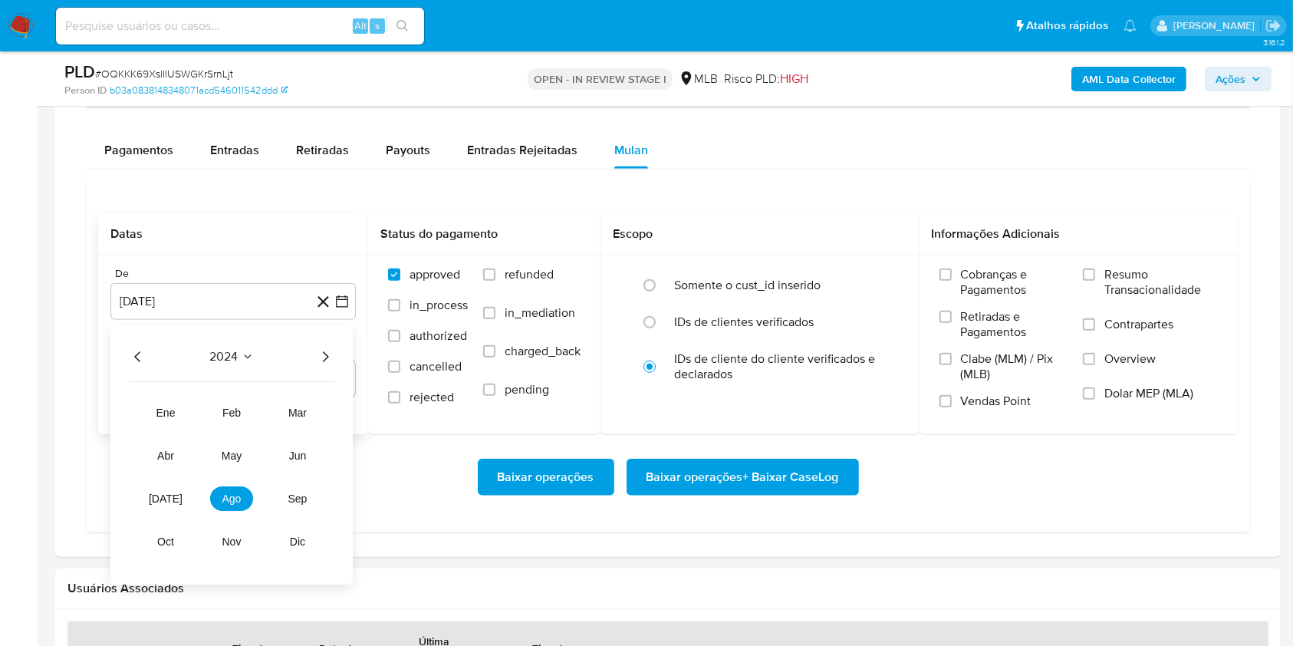
click at [226, 354] on span "2024" at bounding box center [224, 356] width 28 height 15
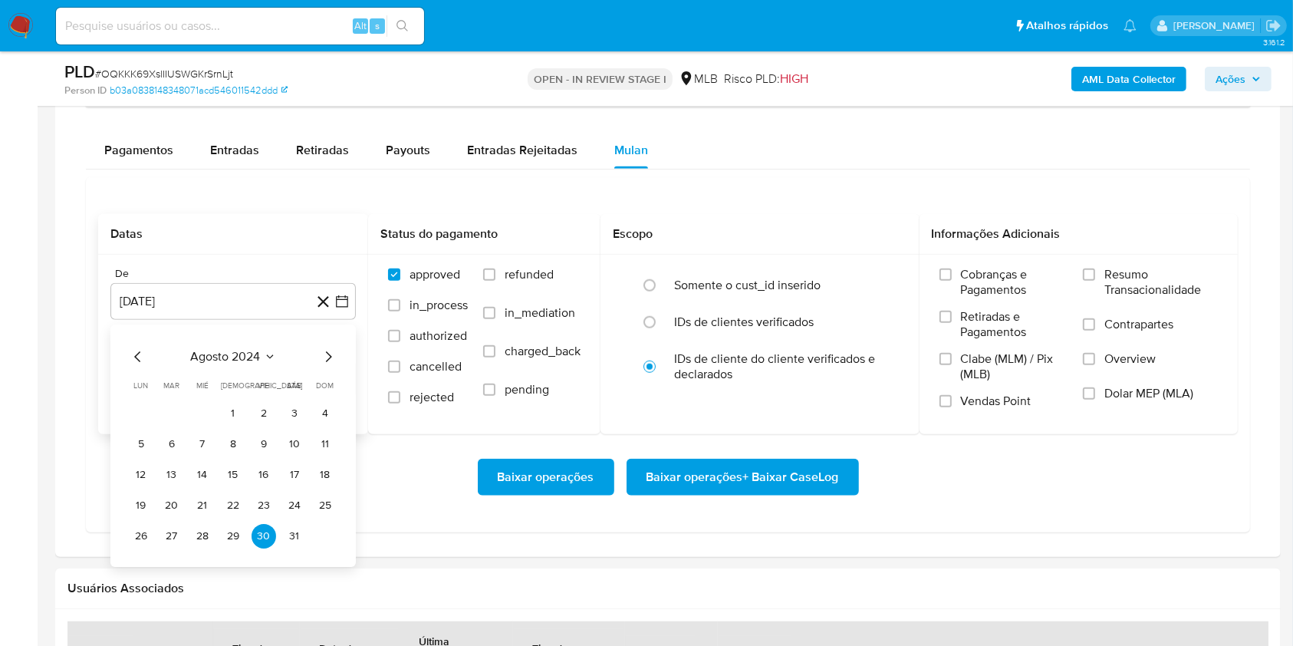
click at [330, 355] on icon "Mes siguiente" at bounding box center [328, 356] width 18 height 18
click at [230, 354] on span "septiembre 2024" at bounding box center [226, 356] width 94 height 15
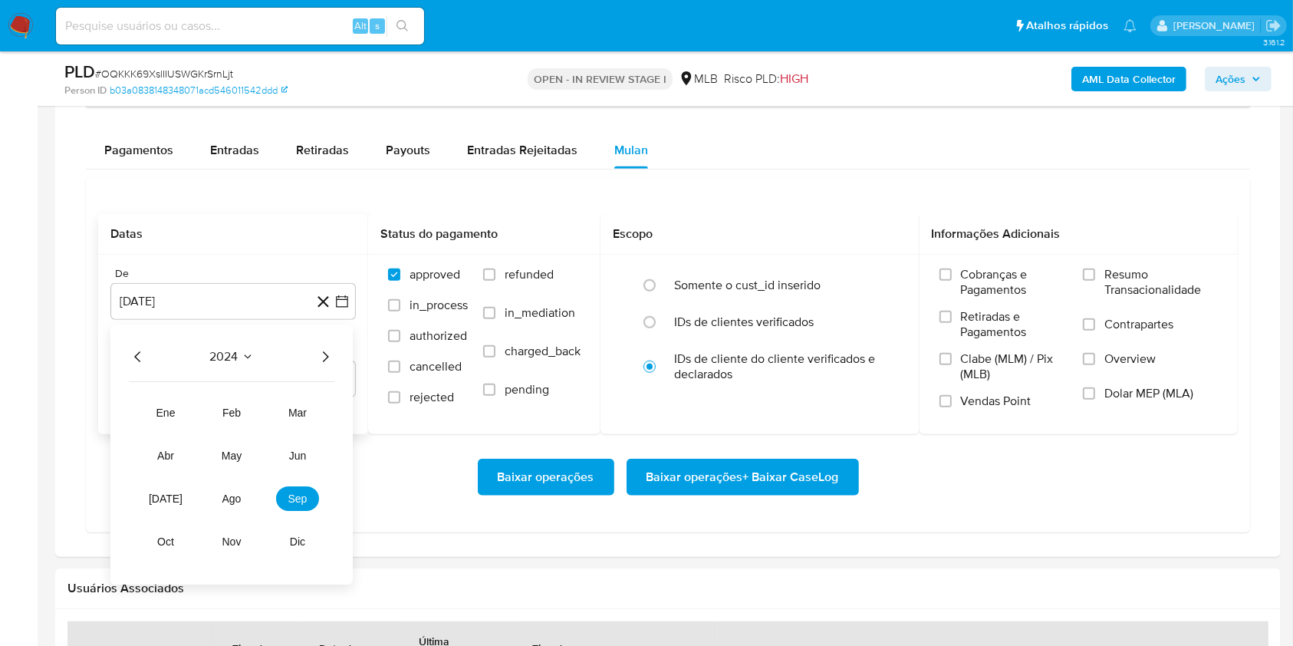
click at [325, 353] on icon "Año siguiente" at bounding box center [326, 356] width 6 height 11
click at [222, 501] on span "ago" at bounding box center [231, 498] width 19 height 12
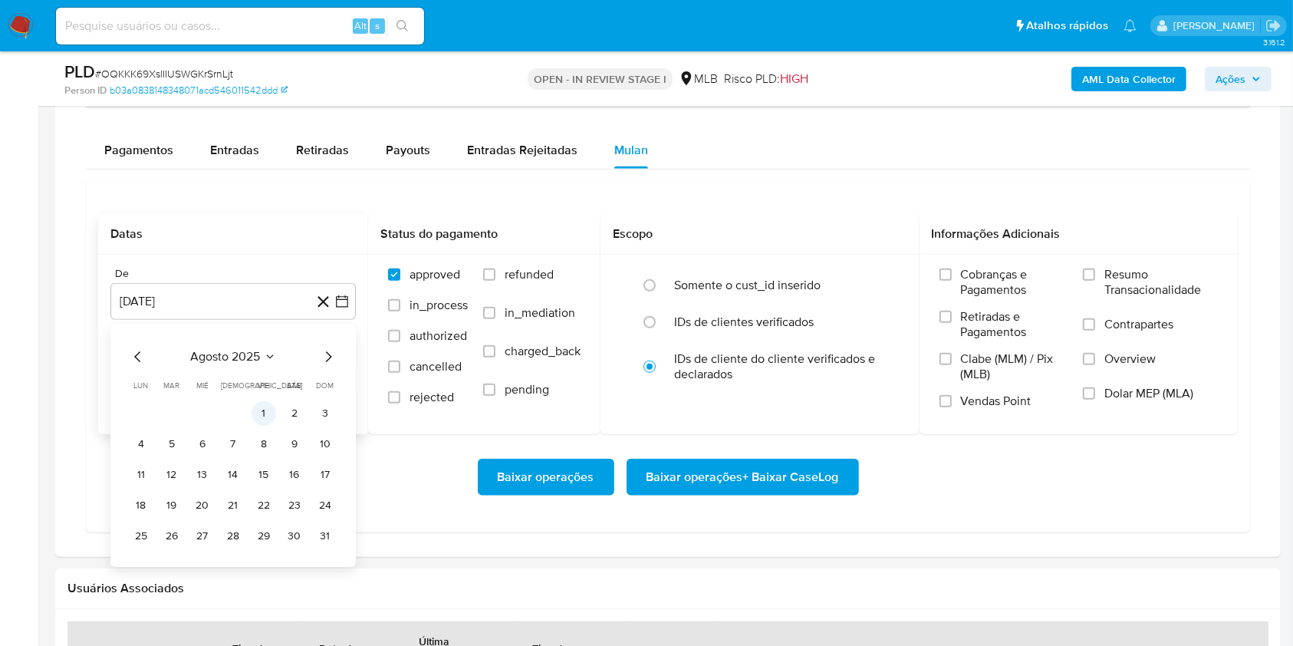
click at [256, 411] on button "1" at bounding box center [263, 413] width 25 height 25
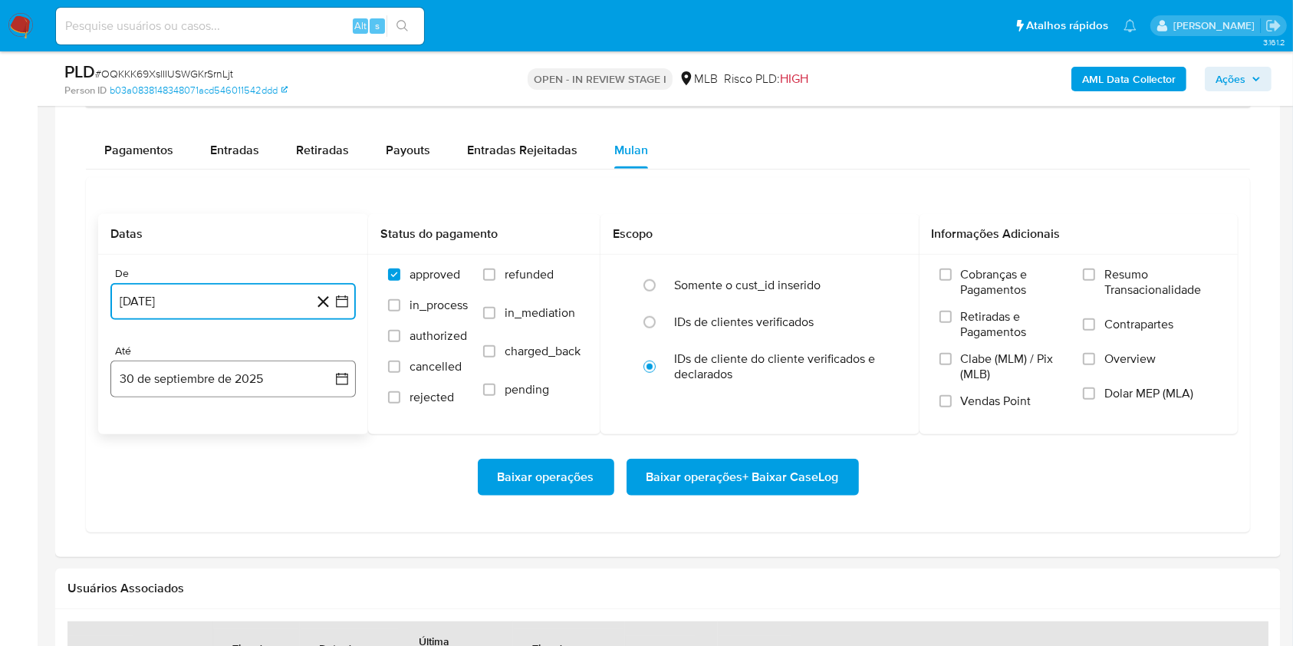
click at [187, 379] on button "30 de septiembre de 2025" at bounding box center [232, 378] width 245 height 37
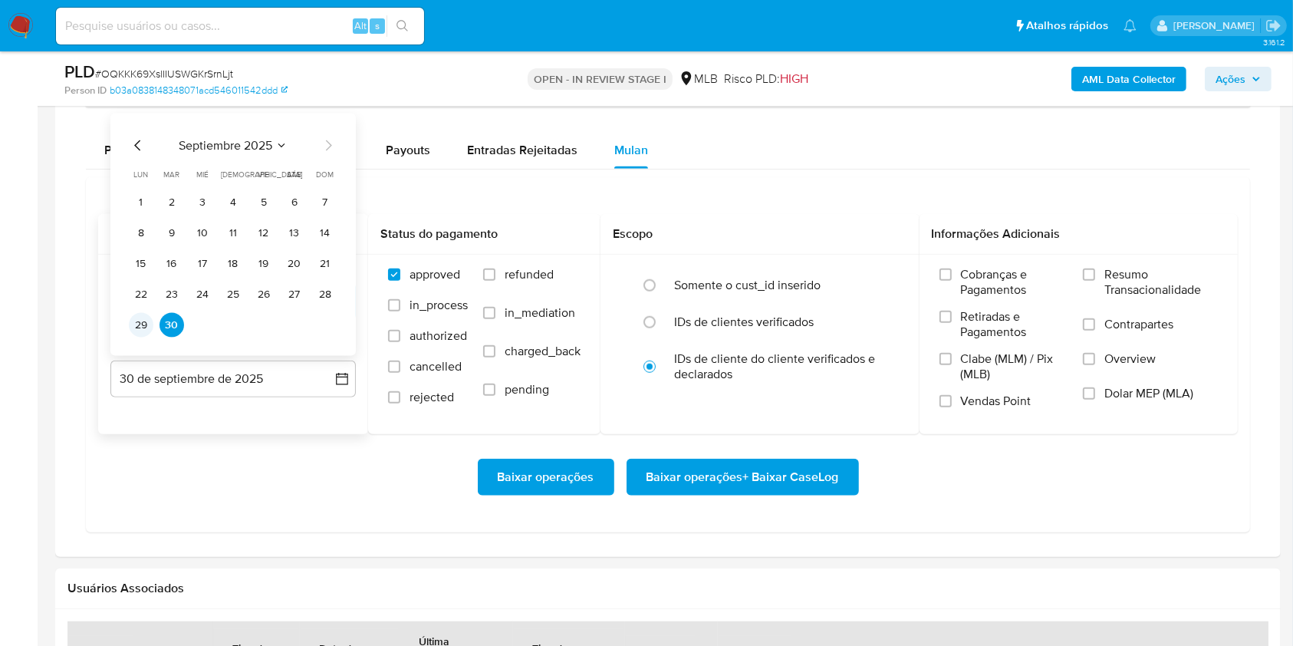
click at [141, 327] on button "29" at bounding box center [141, 325] width 25 height 25
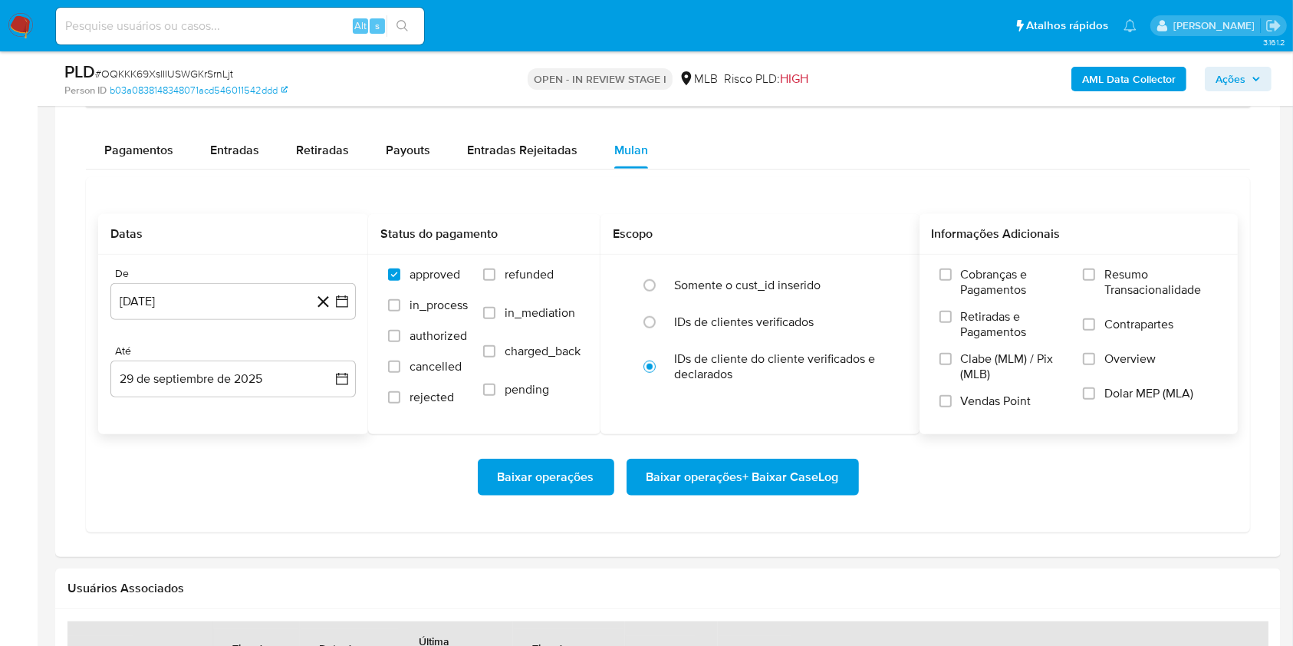
click at [1124, 289] on span "Resumo Transacionalidade" at bounding box center [1160, 282] width 113 height 31
click at [1095, 281] on input "Resumo Transacionalidade" at bounding box center [1089, 274] width 12 height 12
click at [785, 483] on span "Baixar operações + Baixar CaseLog" at bounding box center [742, 477] width 192 height 34
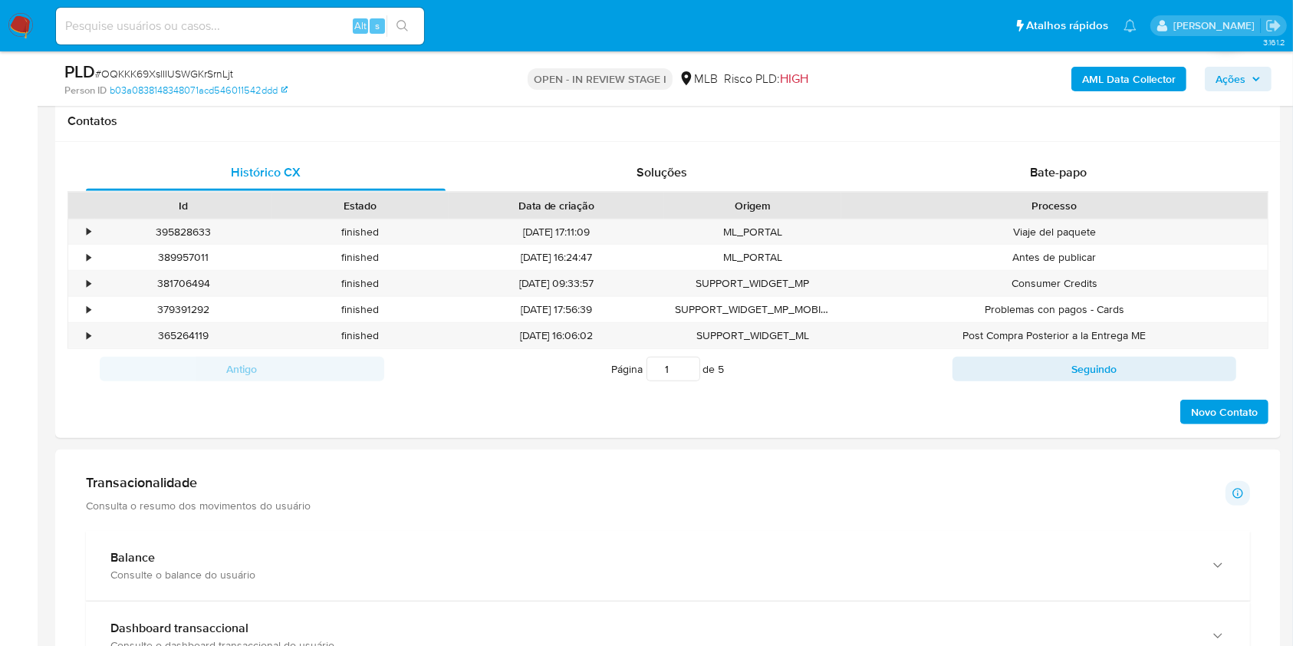
scroll to position [0, 0]
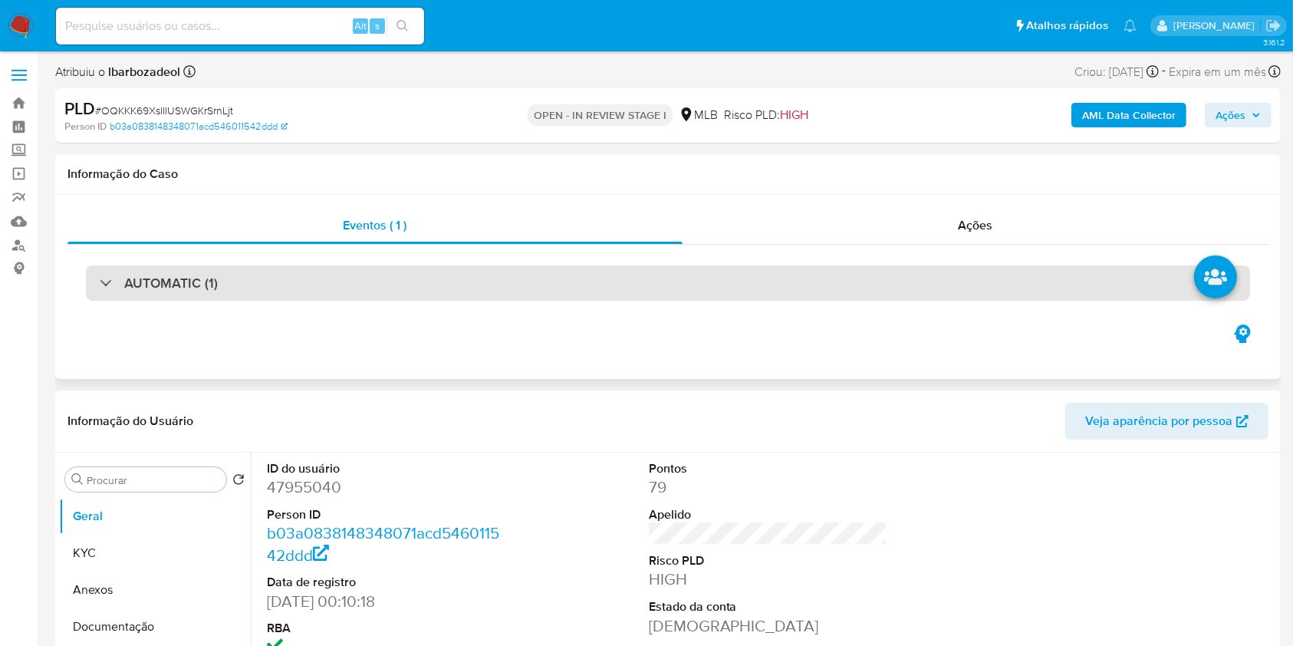
click at [898, 268] on div "AUTOMATIC (1)" at bounding box center [668, 282] width 1164 height 35
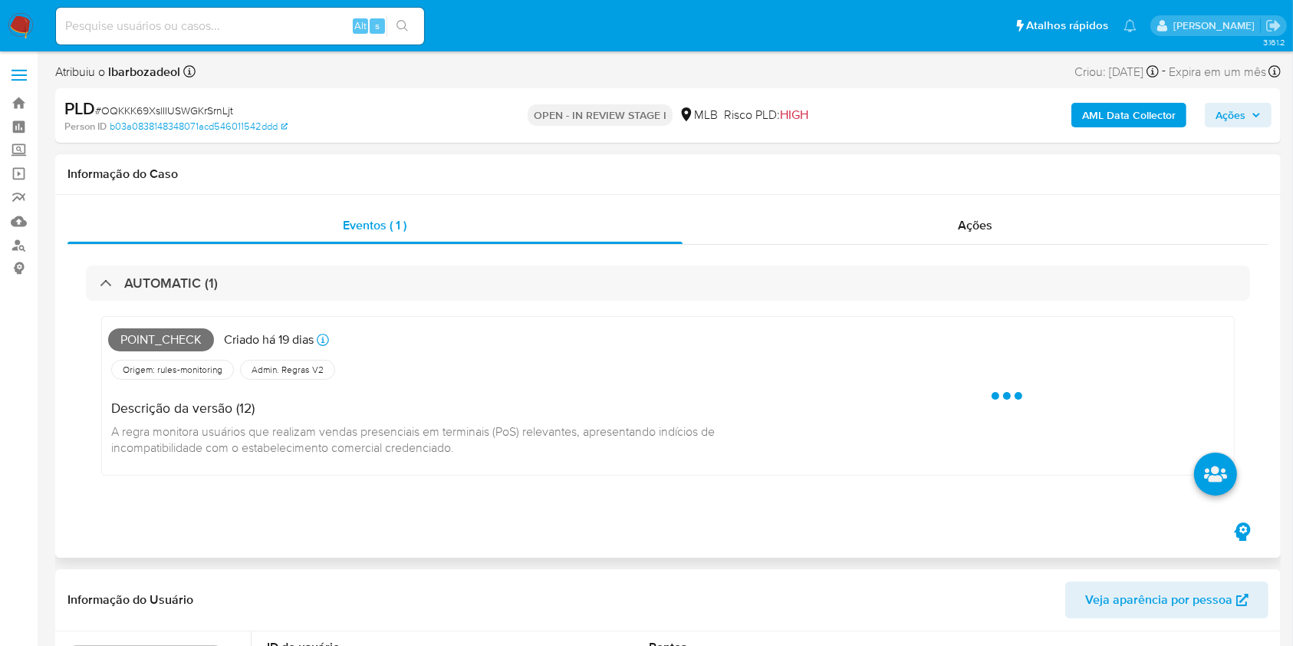
click at [152, 330] on span "Point_check" at bounding box center [161, 339] width 106 height 23
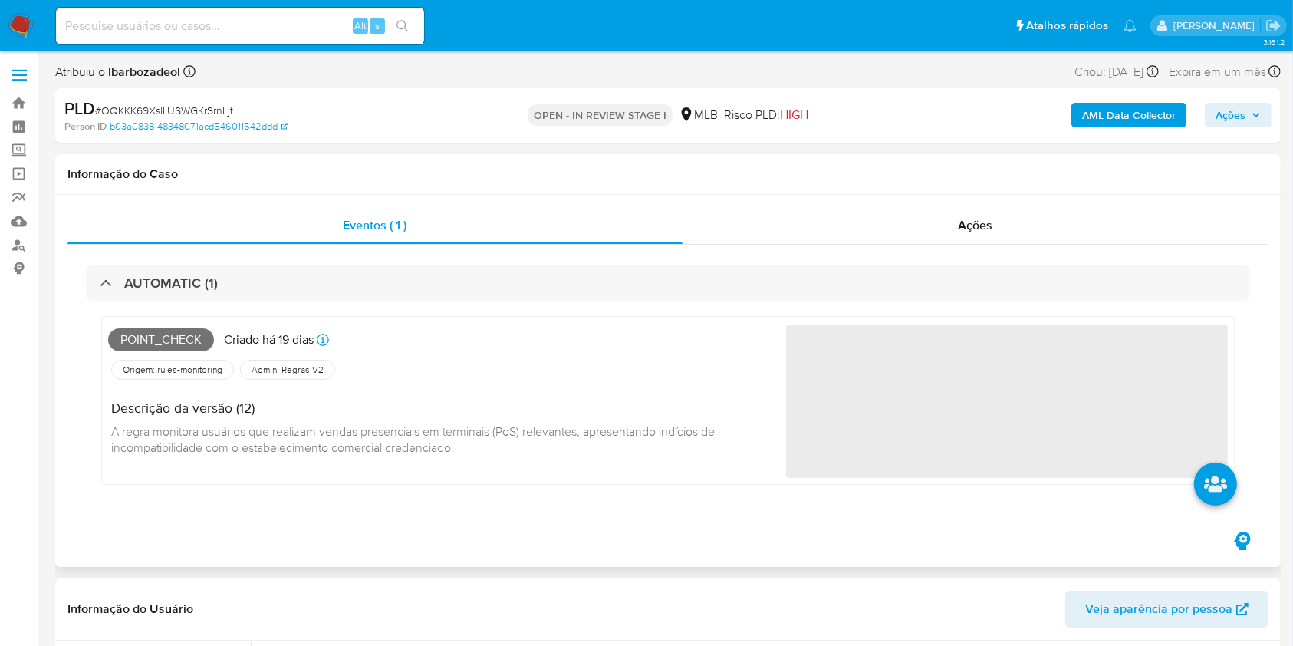
click at [152, 340] on span "Point_check" at bounding box center [161, 339] width 106 height 23
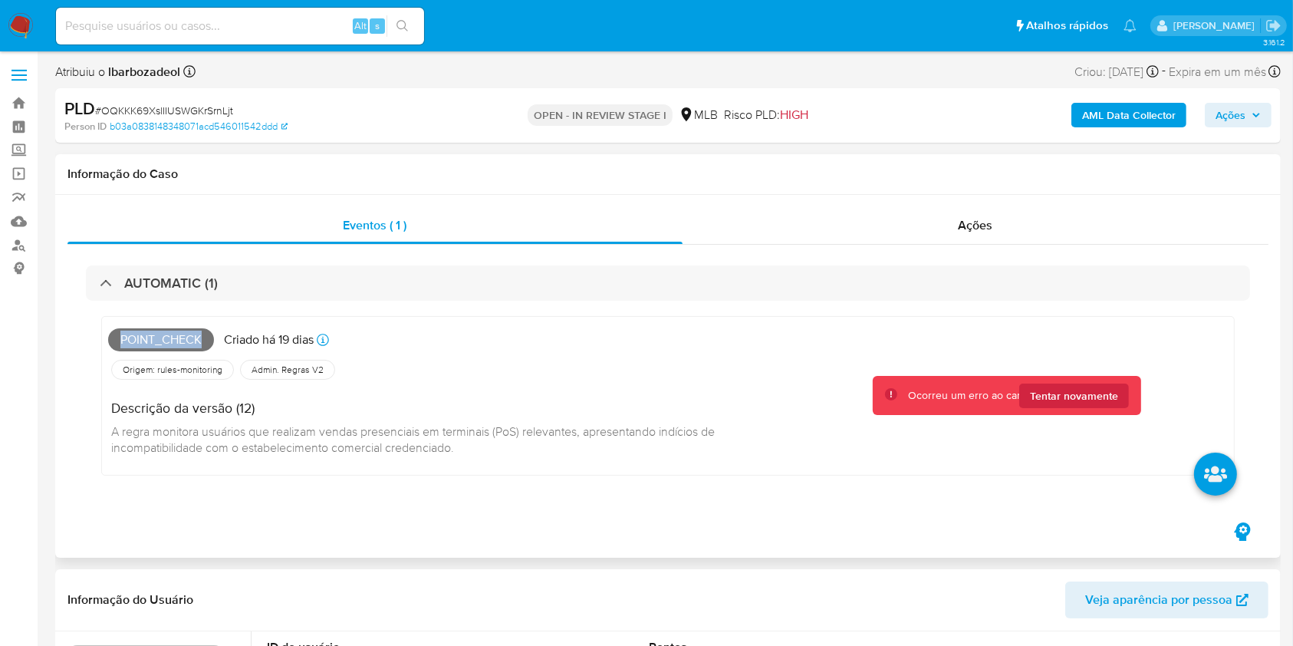
click at [152, 340] on span "Point_check" at bounding box center [161, 339] width 106 height 23
copy span "Point_check"
click at [1240, 109] on span "Ações" at bounding box center [1230, 115] width 30 height 25
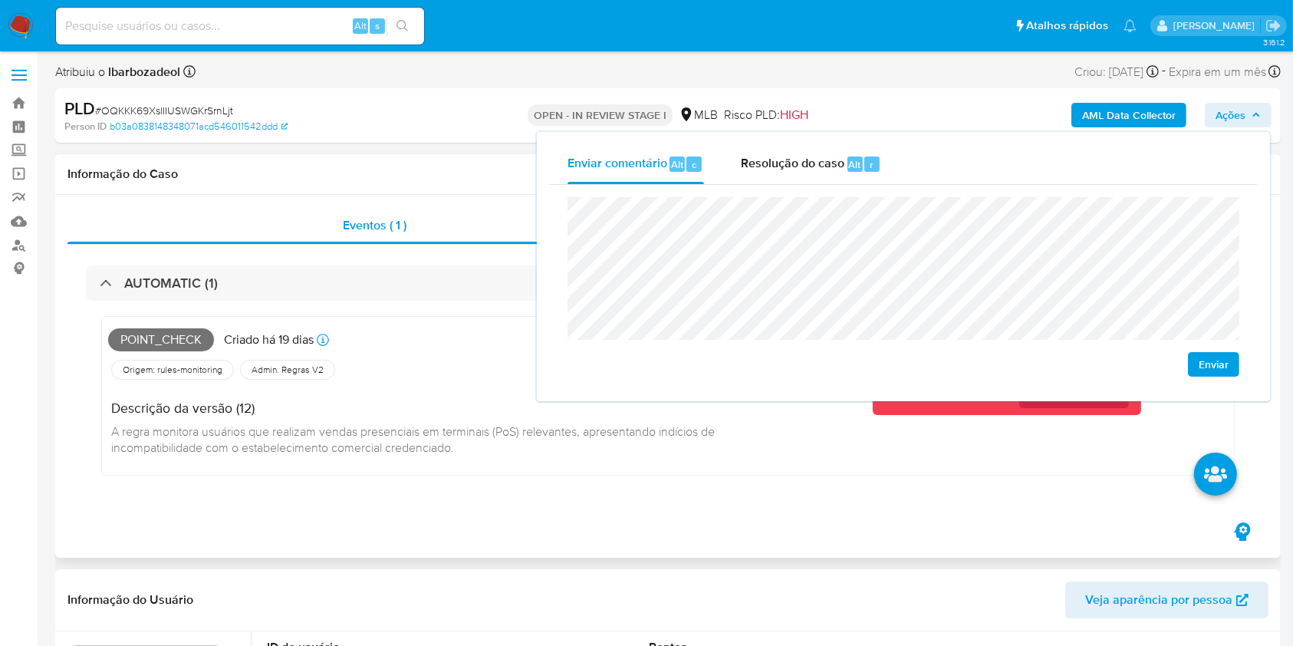
click at [425, 166] on h1 "Informação do Caso" at bounding box center [667, 173] width 1201 height 15
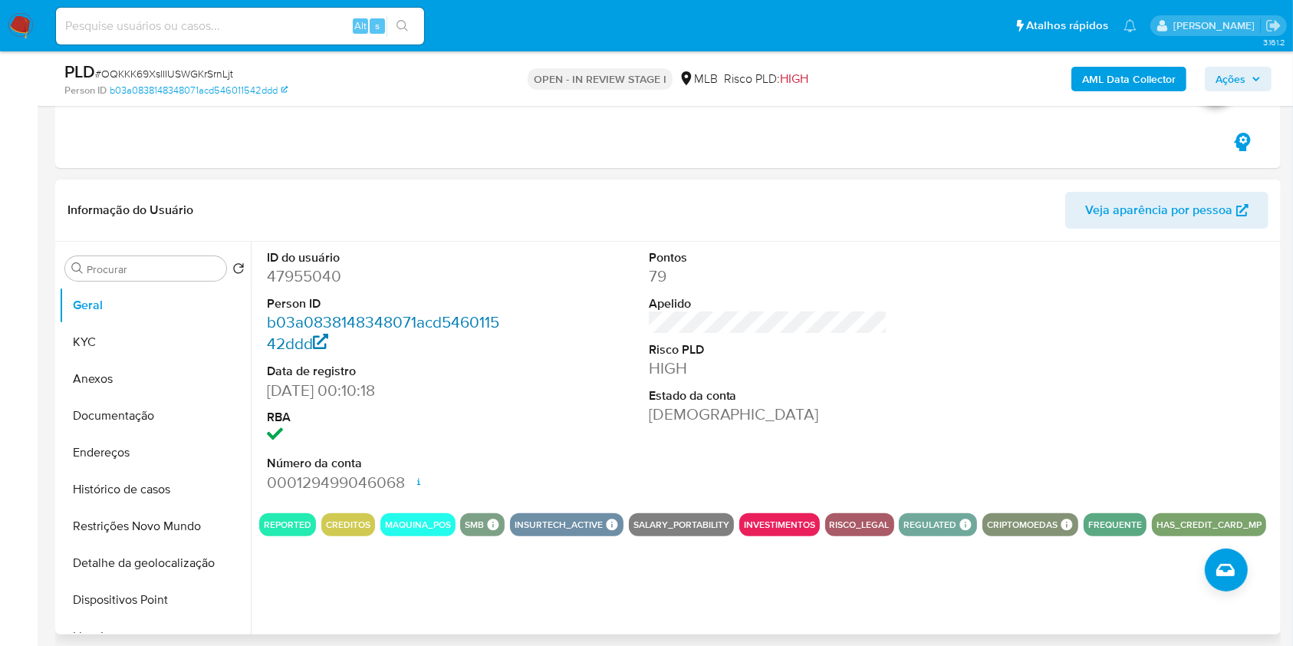
scroll to position [337, 0]
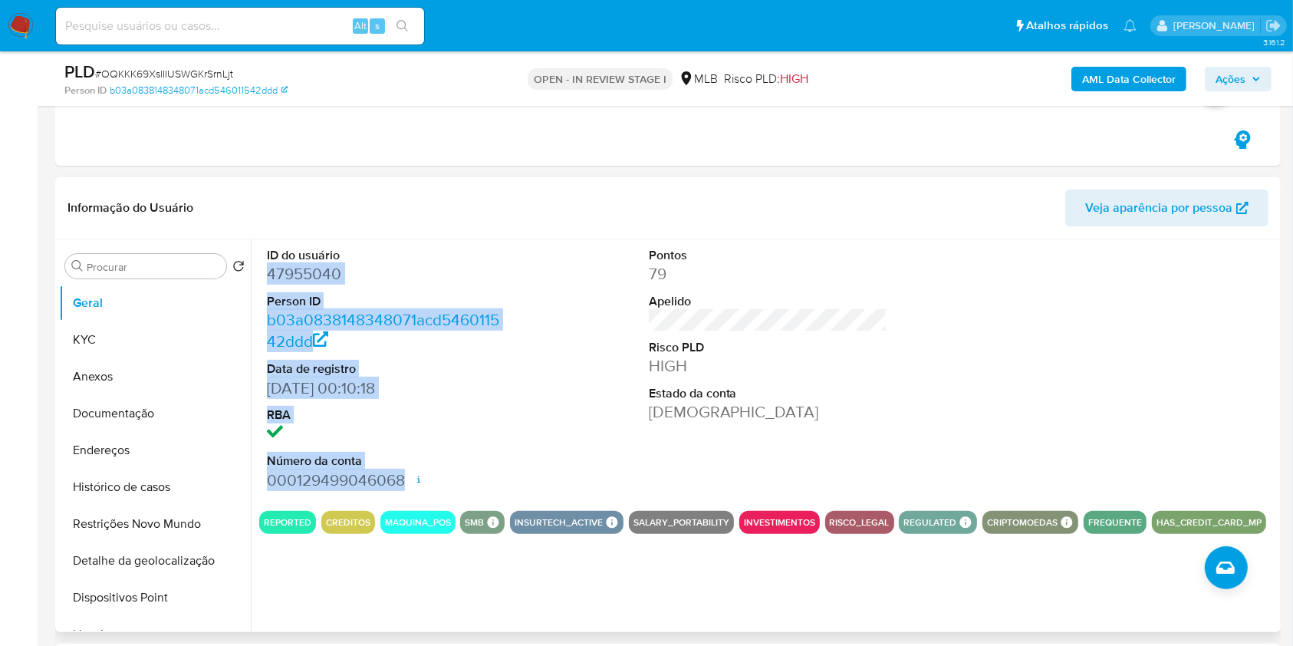
drag, startPoint x: 258, startPoint y: 273, endPoint x: 402, endPoint y: 473, distance: 246.6
click at [402, 473] on div "ID do usuário 47955040 Person ID b03a0838148348071acd546011542ddd Data de regis…" at bounding box center [764, 435] width 1026 height 393
copy dl "47955040 Person ID b03a0838148348071acd546011542ddd Data de registro 08/04/2008…"
click at [1238, 87] on span "Ações" at bounding box center [1230, 79] width 30 height 25
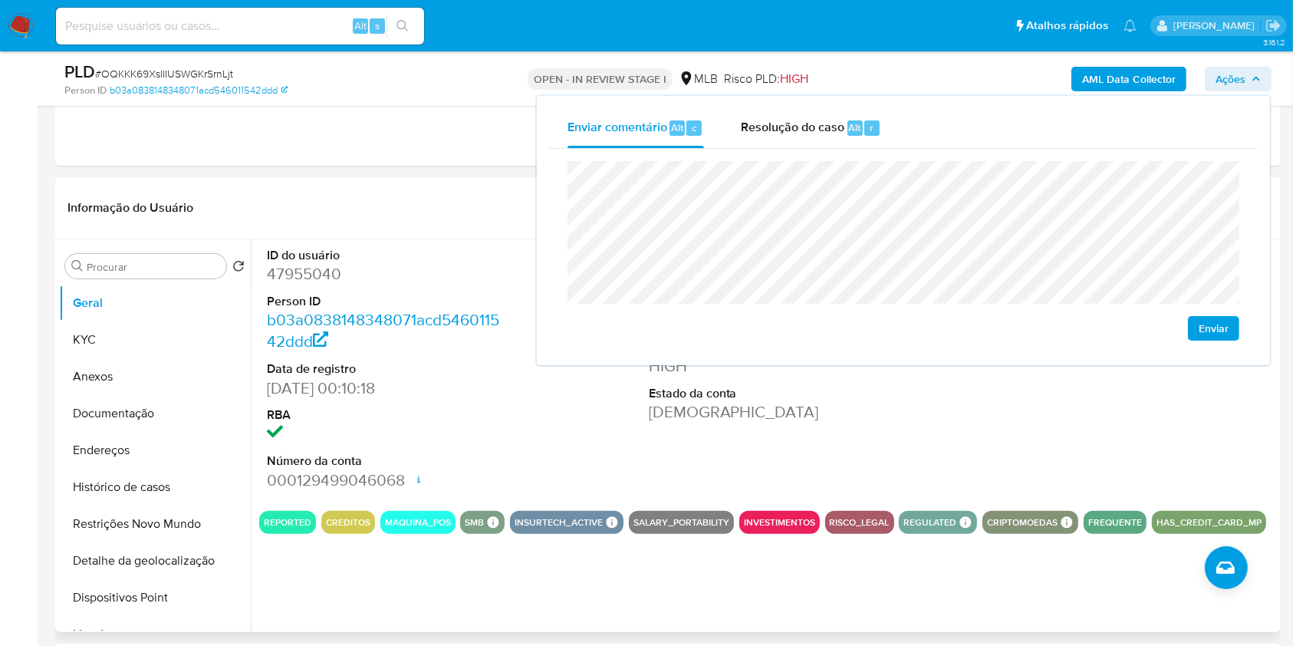
click at [455, 265] on dd "47955040" at bounding box center [386, 273] width 239 height 21
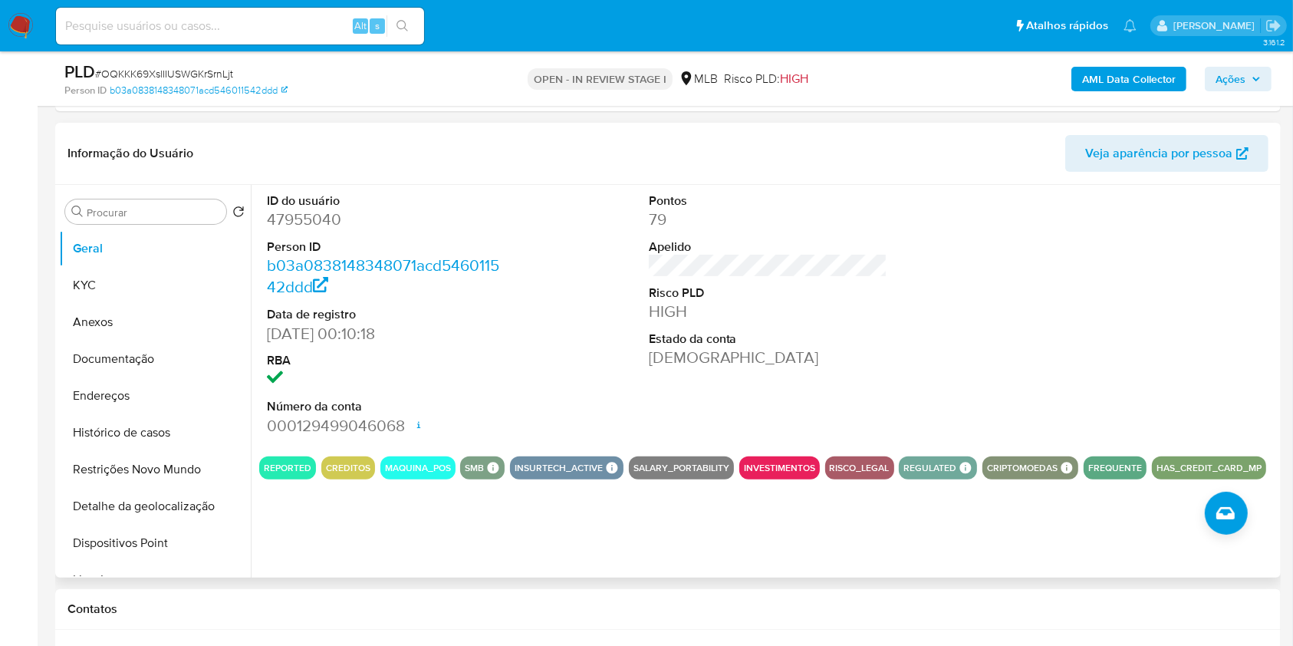
scroll to position [390, 0]
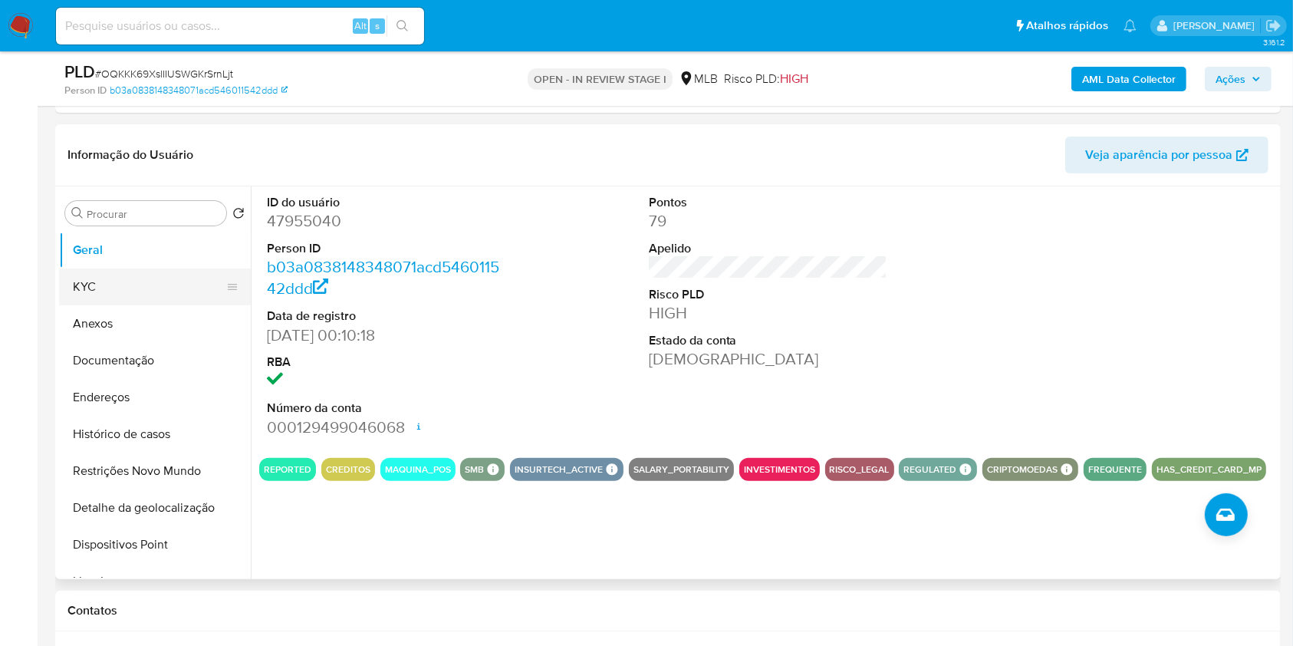
click at [157, 288] on button "KYC" at bounding box center [148, 286] width 179 height 37
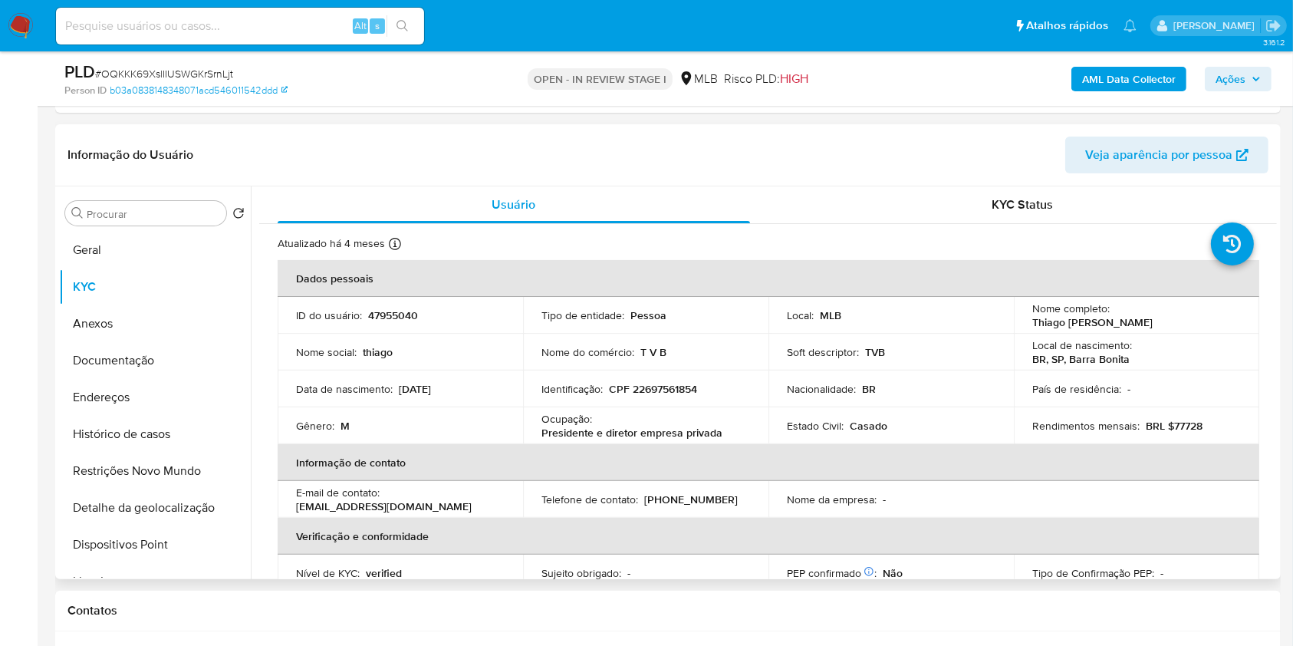
click at [642, 389] on p "CPF 22697561854" at bounding box center [653, 389] width 88 height 14
copy p "22697561854"
click at [1222, 71] on span "Ações" at bounding box center [1230, 79] width 30 height 25
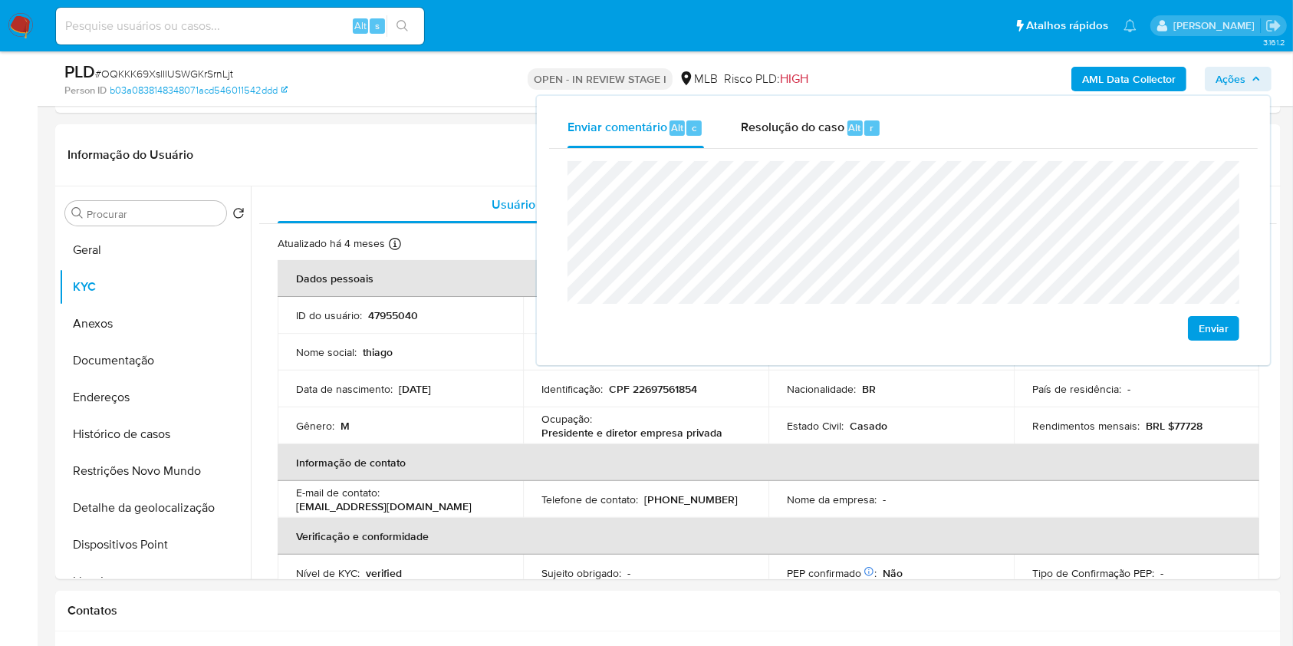
click at [0, 0] on lt-span "econômica" at bounding box center [0, 0] width 0 height 0
click at [0, 0] on lt-span "sediada" at bounding box center [0, 0] width 0 height 0
click at [0, 0] on lt-span "econômica" at bounding box center [0, 0] width 0 height 0
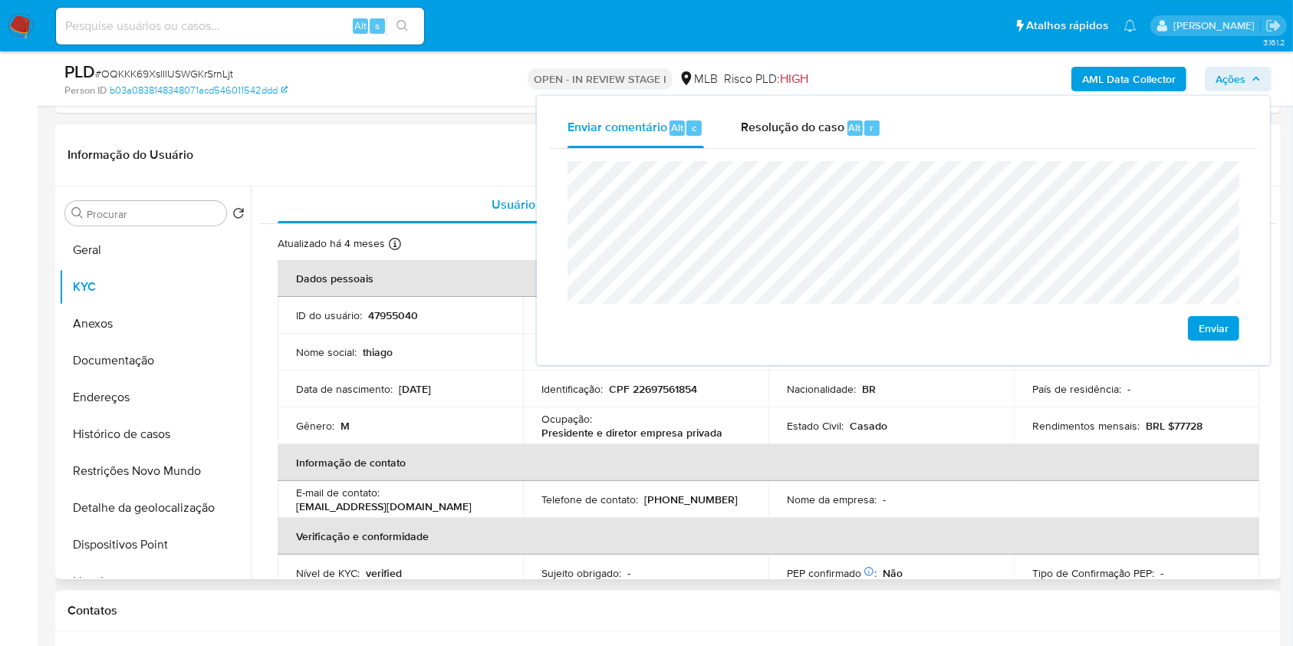
click at [578, 431] on p "Presidente e diretor empresa privada" at bounding box center [631, 432] width 181 height 14
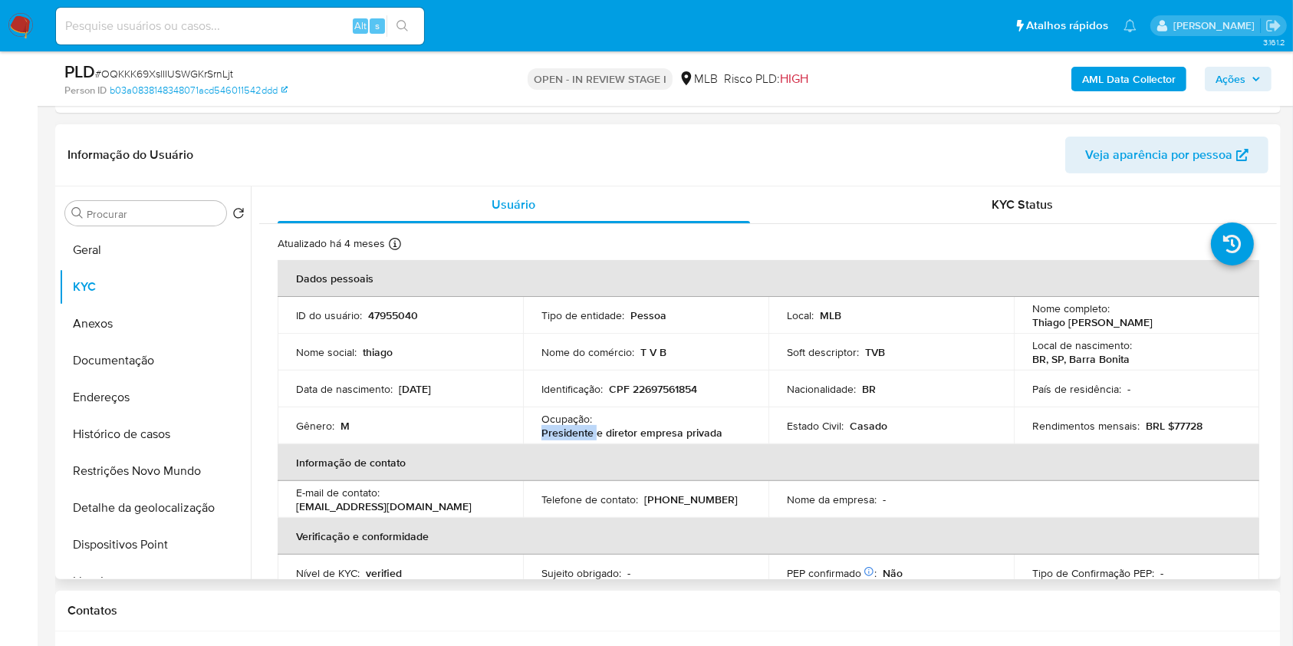
click at [578, 431] on p "Presidente e diretor empresa privada" at bounding box center [631, 432] width 181 height 14
click at [567, 425] on p "Presidente e diretor empresa privada" at bounding box center [631, 432] width 181 height 14
drag, startPoint x: 538, startPoint y: 433, endPoint x: 740, endPoint y: 432, distance: 201.6
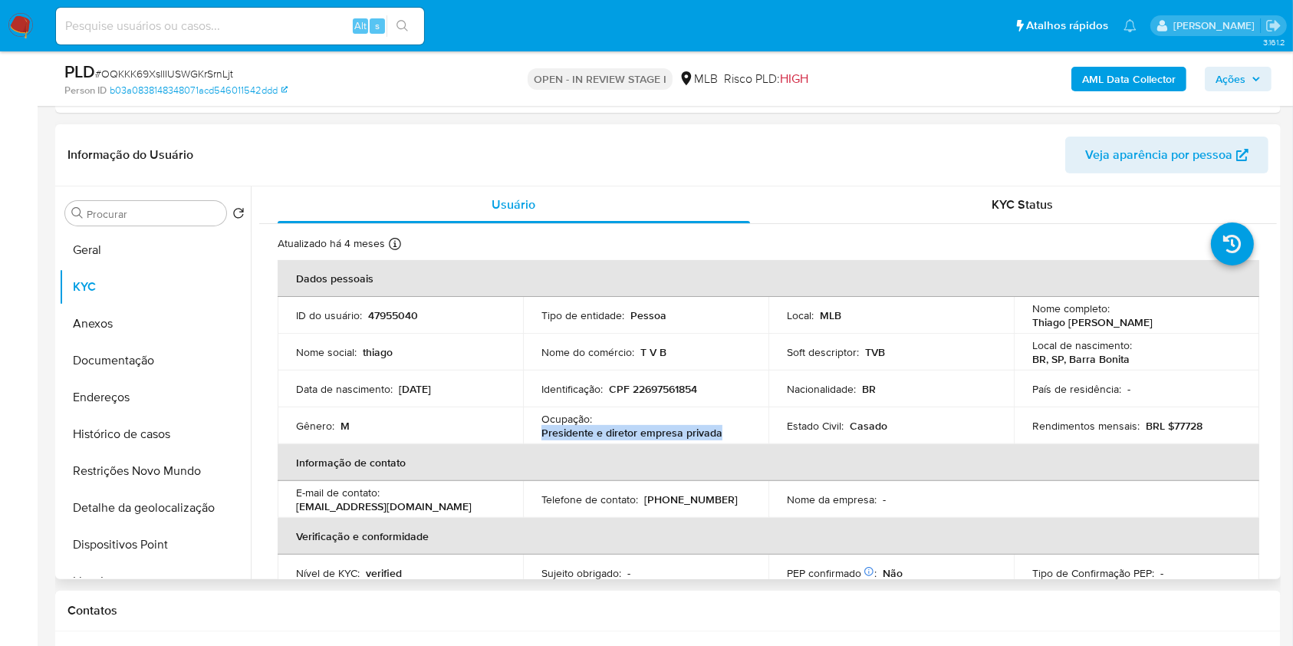
click at [740, 432] on td "Ocupação : Presidente e diretor empresa privada" at bounding box center [645, 425] width 245 height 37
copy p "Presidente e diretor empresa privada"
drag, startPoint x: 1253, startPoint y: 61, endPoint x: 1251, endPoint y: 71, distance: 10.1
click at [1254, 61] on div "AML Data Collector Ações" at bounding box center [1072, 79] width 398 height 36
click at [1250, 73] on span "Ações" at bounding box center [1237, 78] width 45 height 21
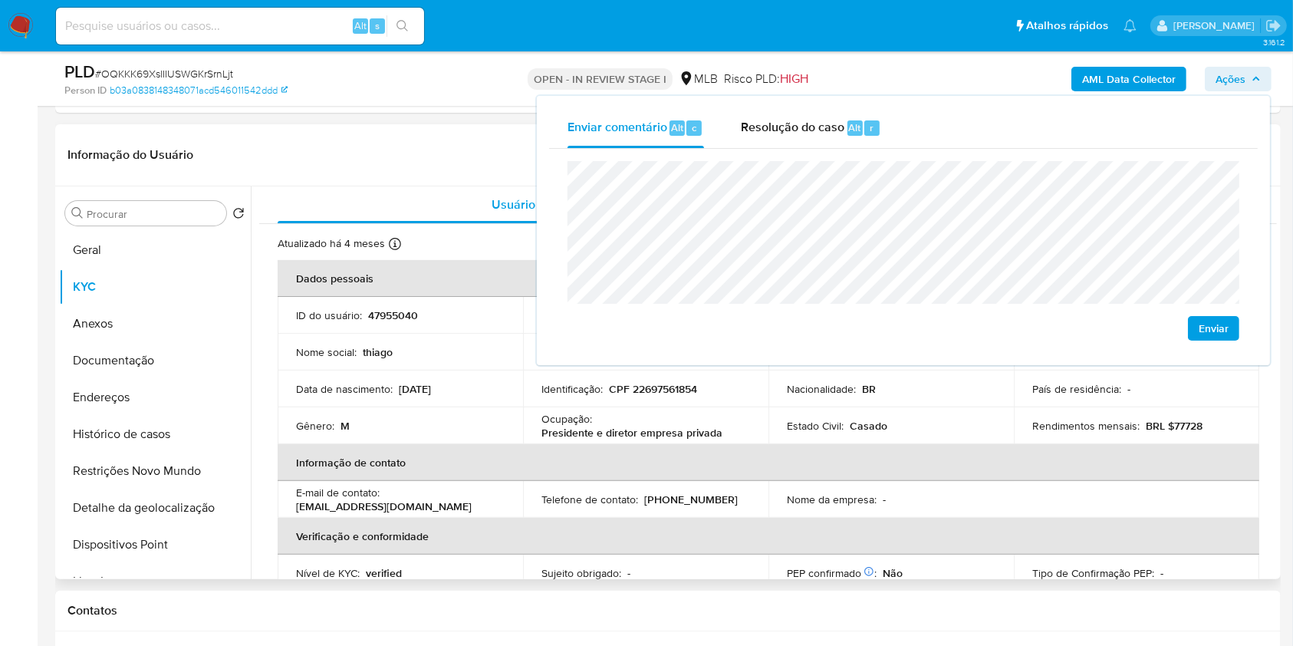
click at [498, 372] on td "Data de nascimento : 09/09/1983" at bounding box center [400, 388] width 245 height 37
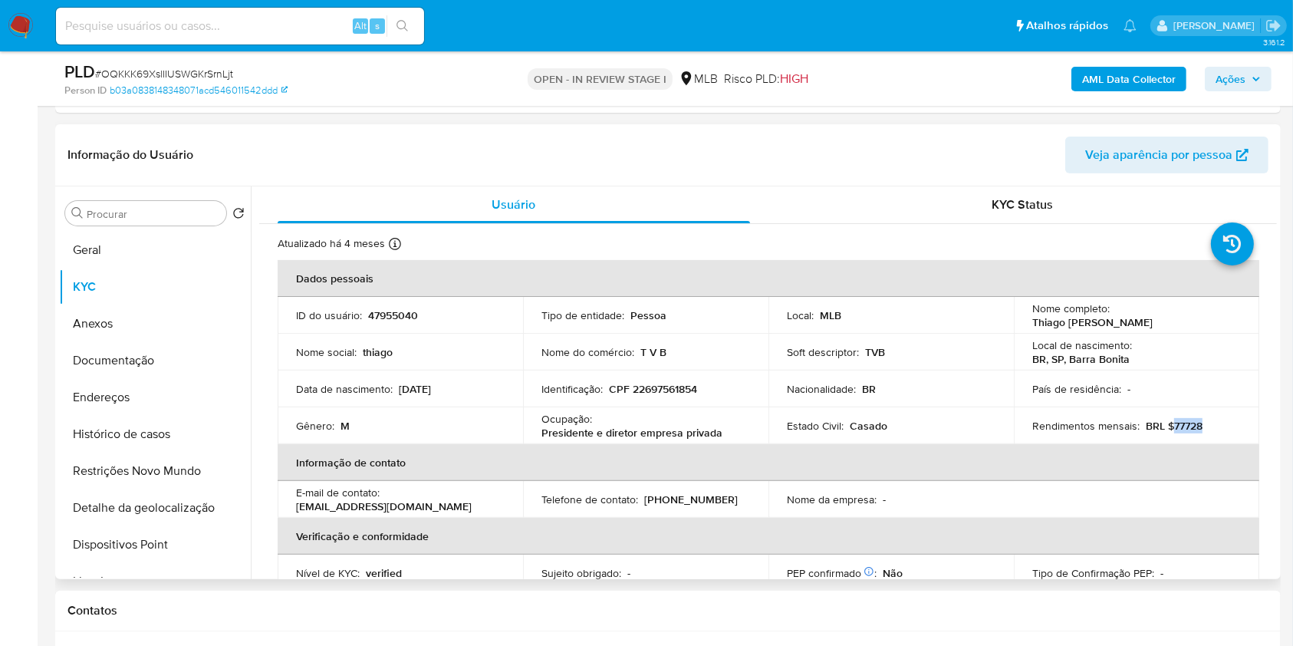
drag, startPoint x: 1168, startPoint y: 426, endPoint x: 1220, endPoint y: 425, distance: 51.4
click at [1220, 425] on div "Rendimentos mensais : BRL $77728" at bounding box center [1136, 426] width 209 height 14
copy p "77728"
click at [1221, 82] on span "Ações" at bounding box center [1230, 79] width 30 height 25
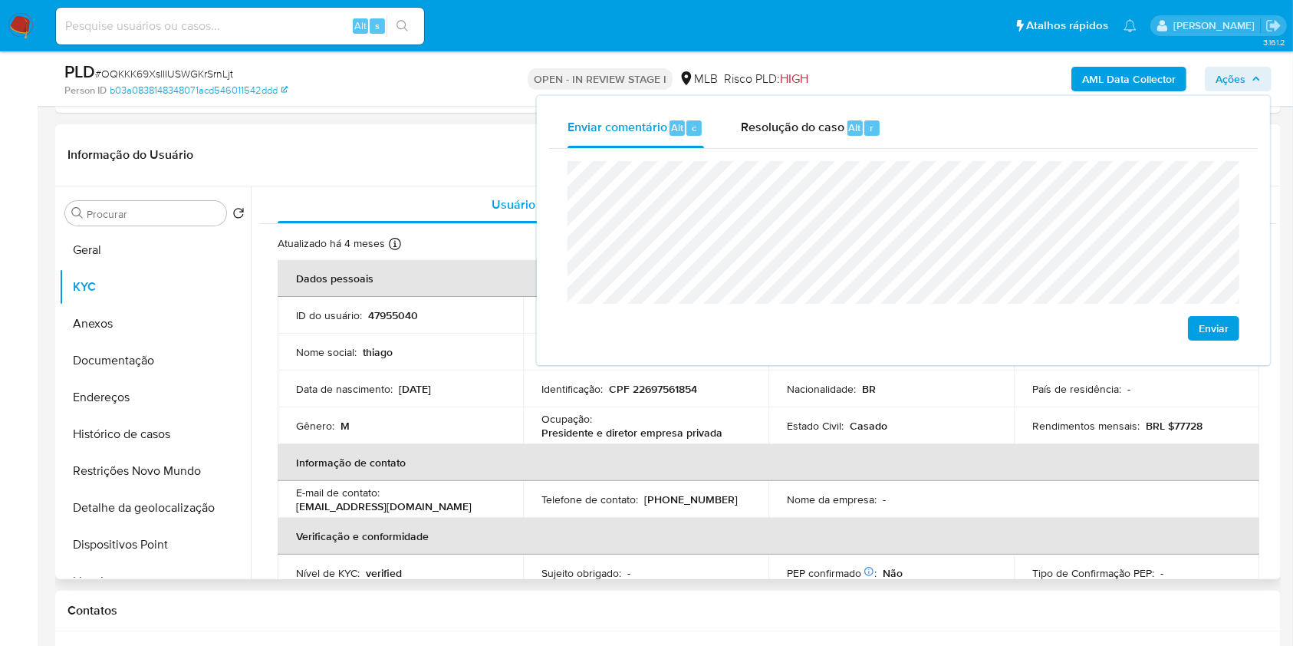
click at [722, 439] on td "Ocupação : Presidente e diretor empresa privada" at bounding box center [645, 425] width 245 height 37
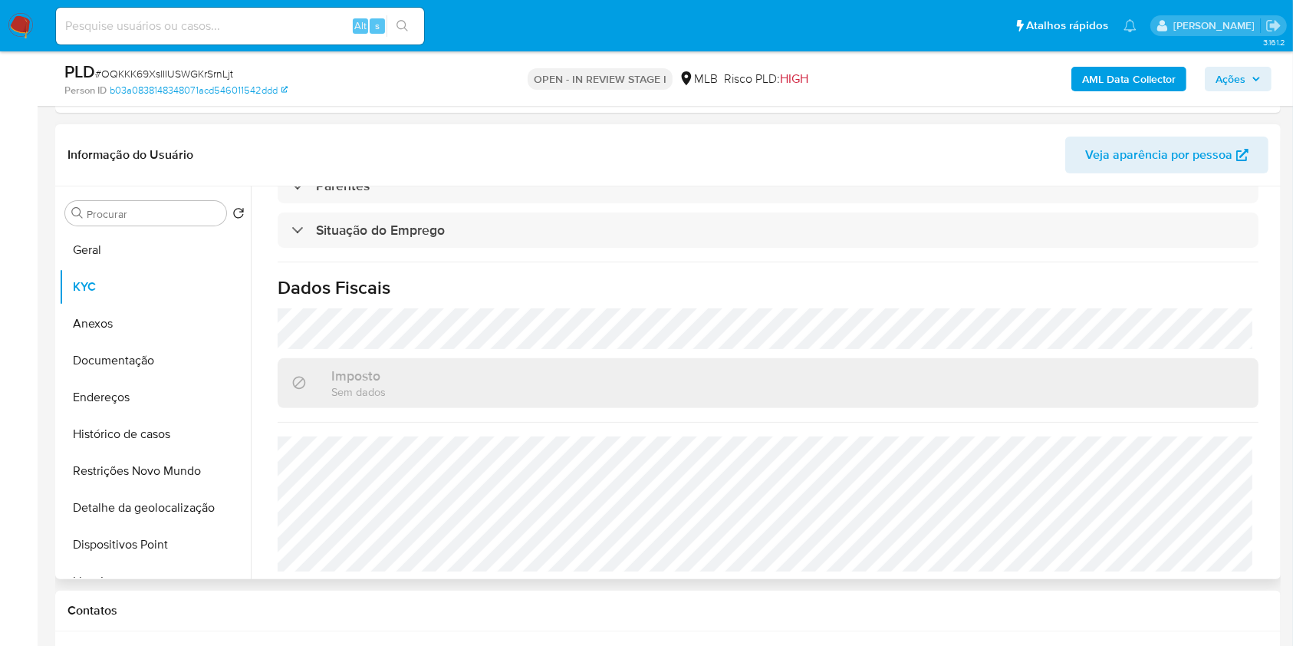
scroll to position [652, 0]
click at [1235, 83] on span "Ações" at bounding box center [1230, 79] width 30 height 25
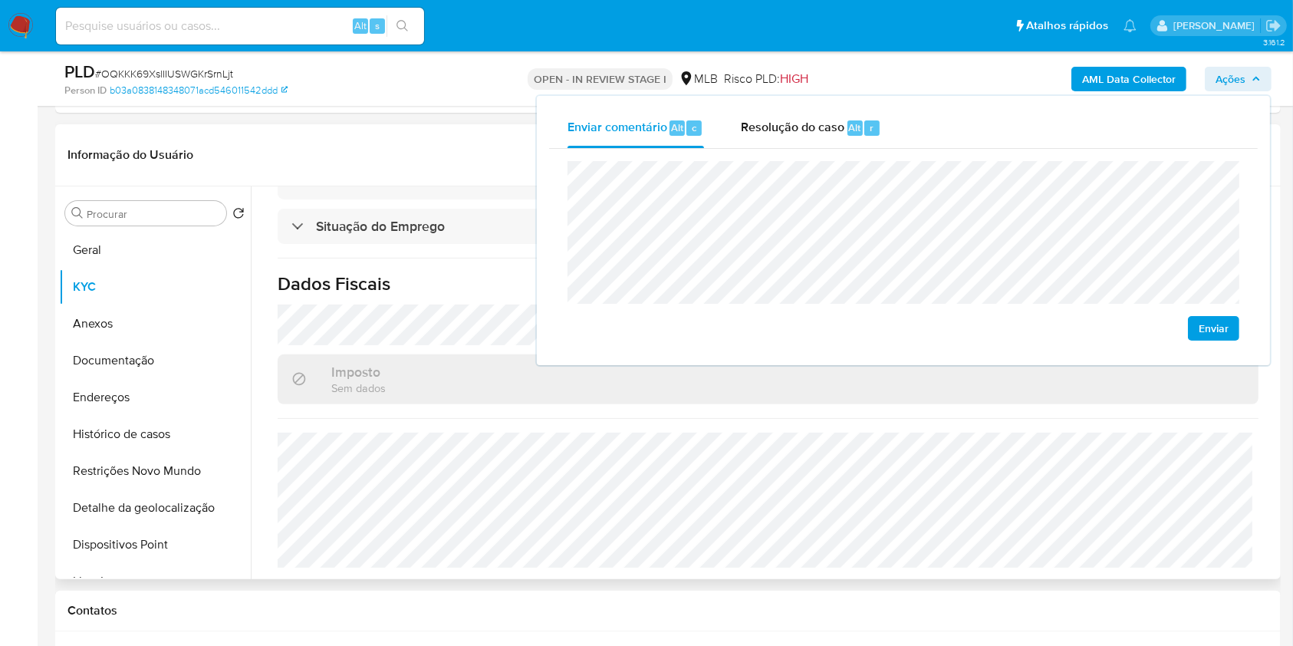
click at [356, 148] on header "Informação do Usuário Veja aparência por pessoa" at bounding box center [667, 154] width 1201 height 37
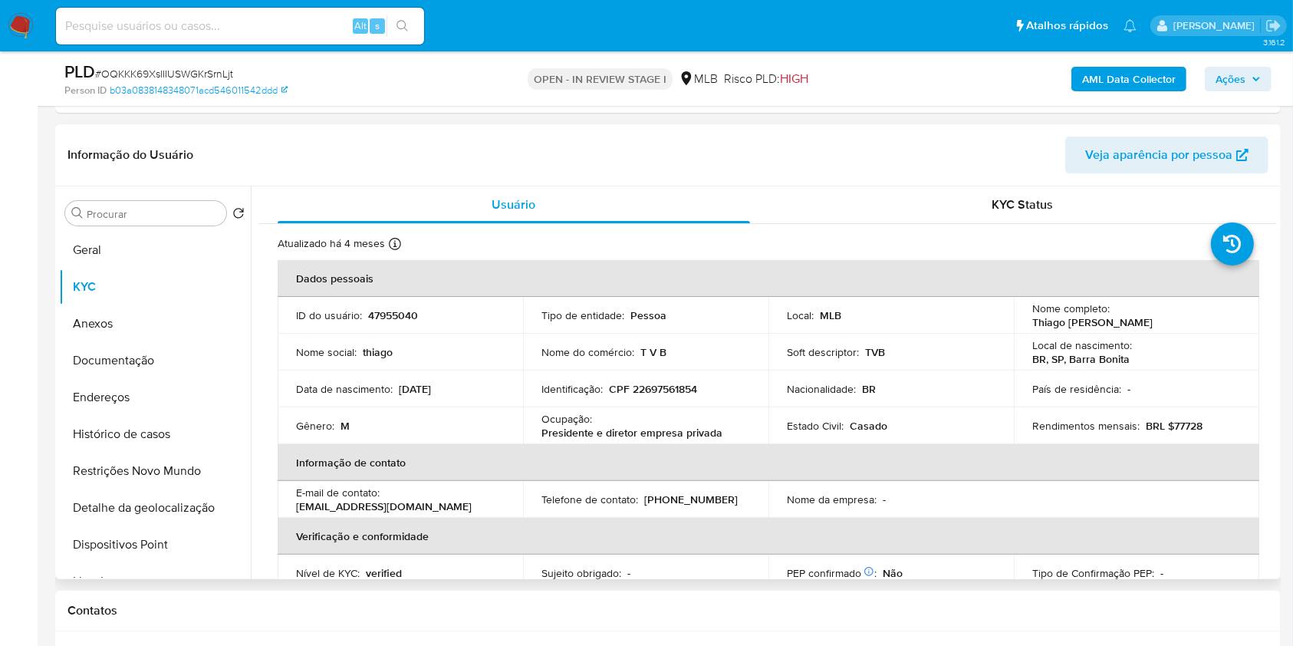
scroll to position [0, 0]
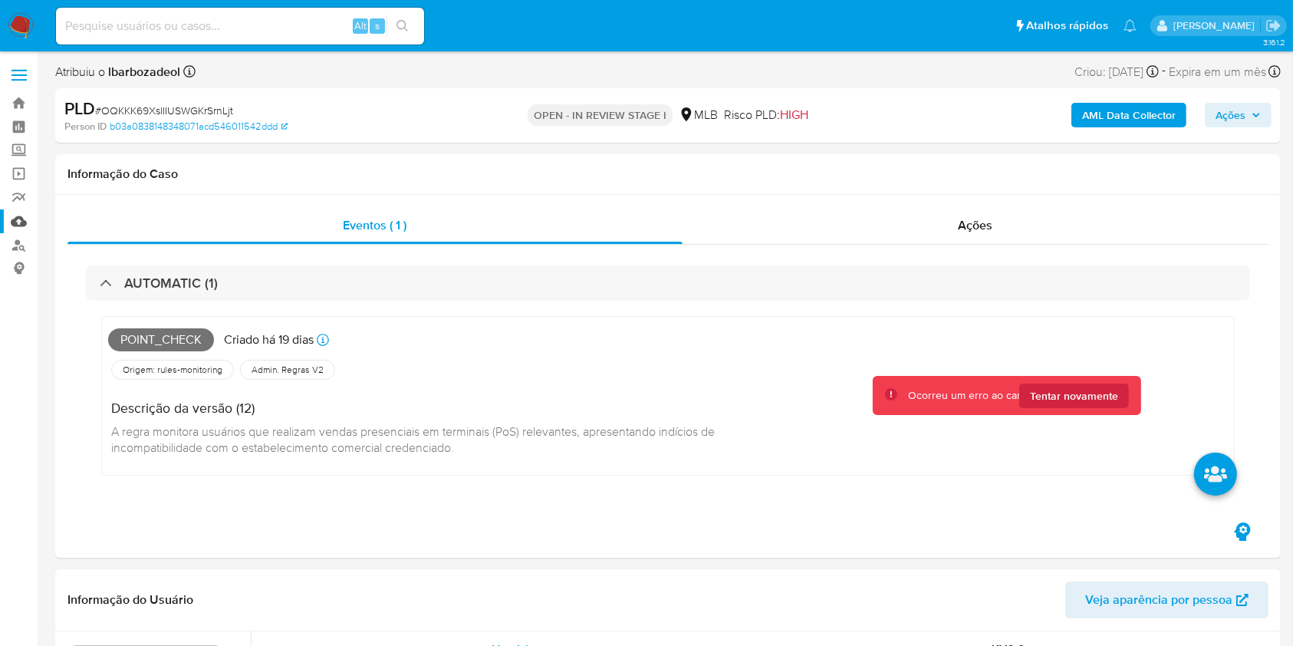
click at [24, 216] on link "Mulan" at bounding box center [91, 221] width 182 height 24
click at [1028, 392] on button "Tentar novamente" at bounding box center [1074, 395] width 110 height 25
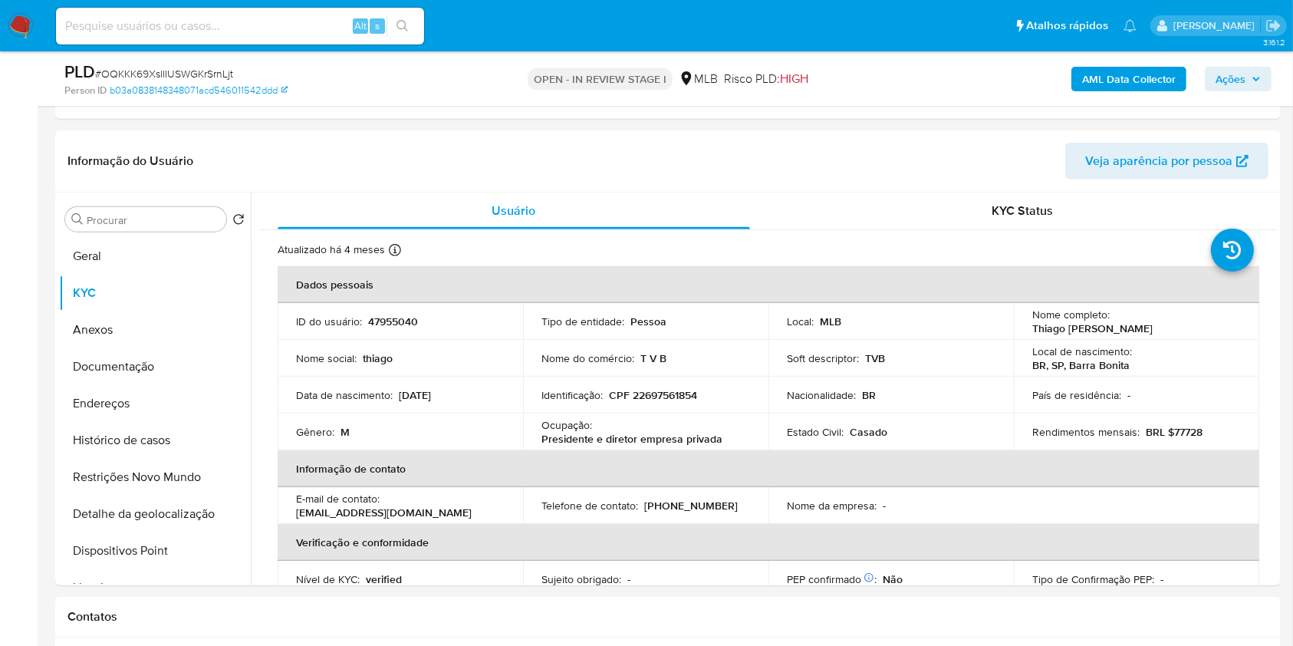
scroll to position [833, 0]
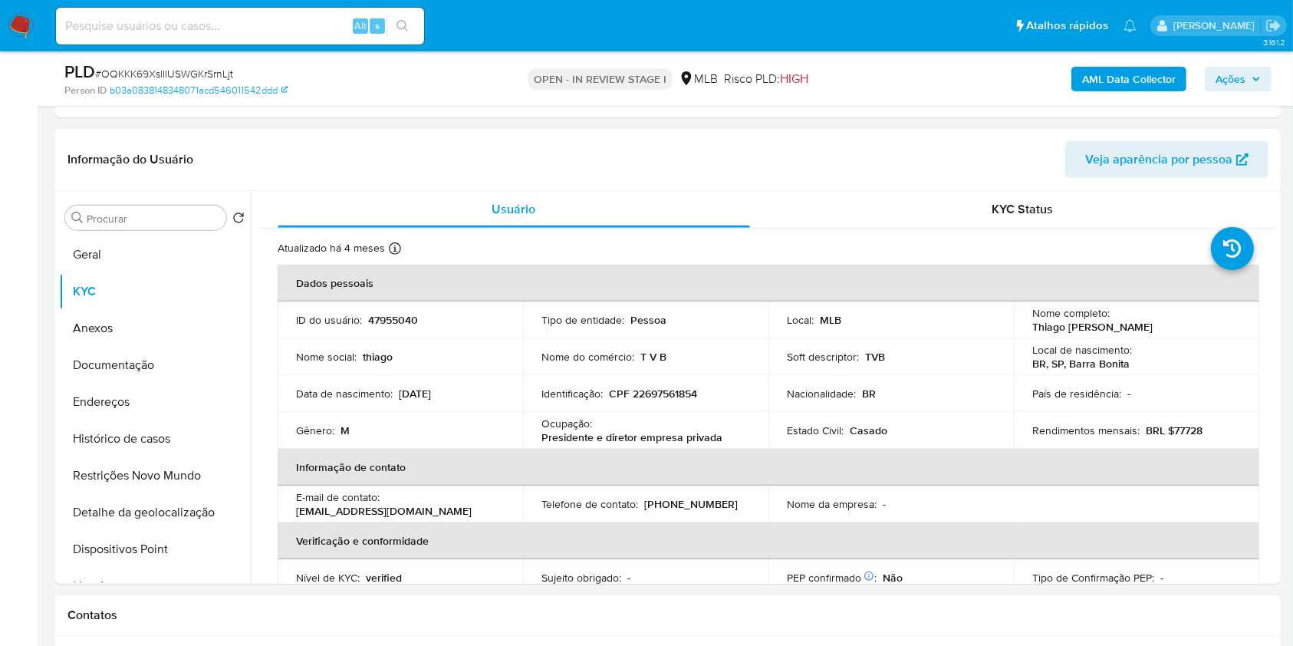
click at [504, 310] on td "ID do usuário : 47955040" at bounding box center [400, 319] width 245 height 37
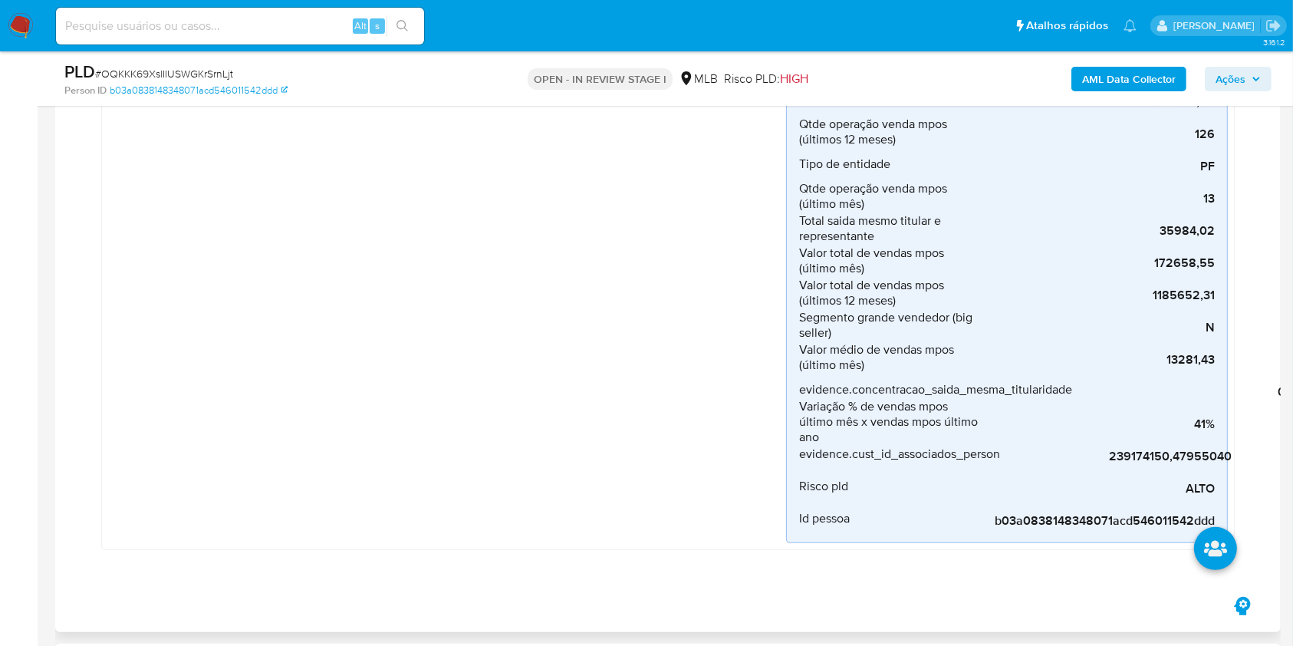
scroll to position [0, 0]
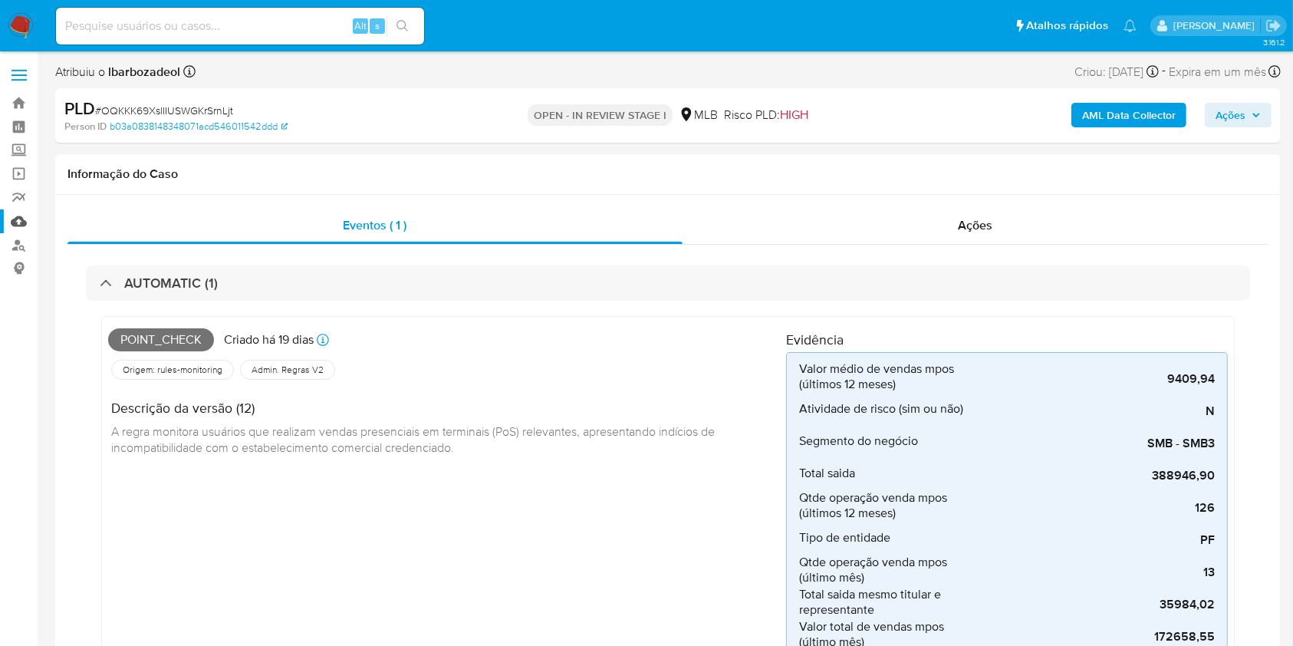
click at [6, 226] on link "Mulan" at bounding box center [91, 221] width 182 height 24
click at [1232, 112] on span "Ações" at bounding box center [1230, 115] width 30 height 25
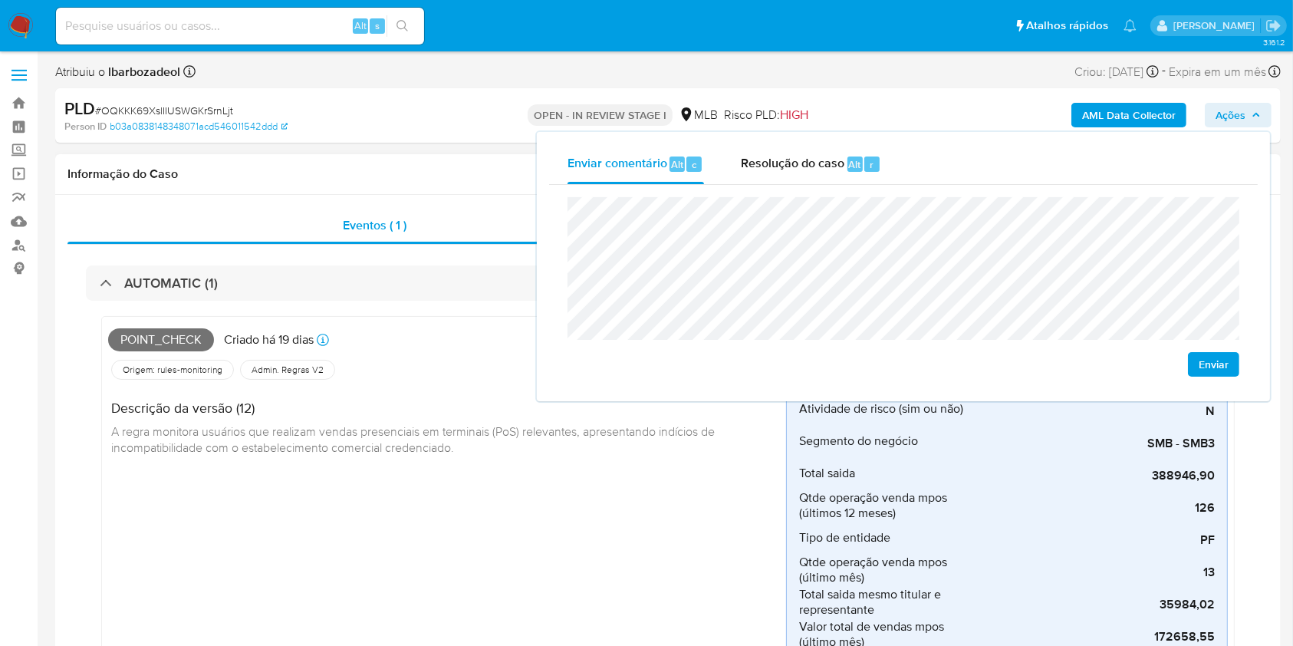
click at [403, 377] on div "Origem: rules-monitoring Referência ao id da tabela de resultados da regra em r…" at bounding box center [447, 369] width 678 height 26
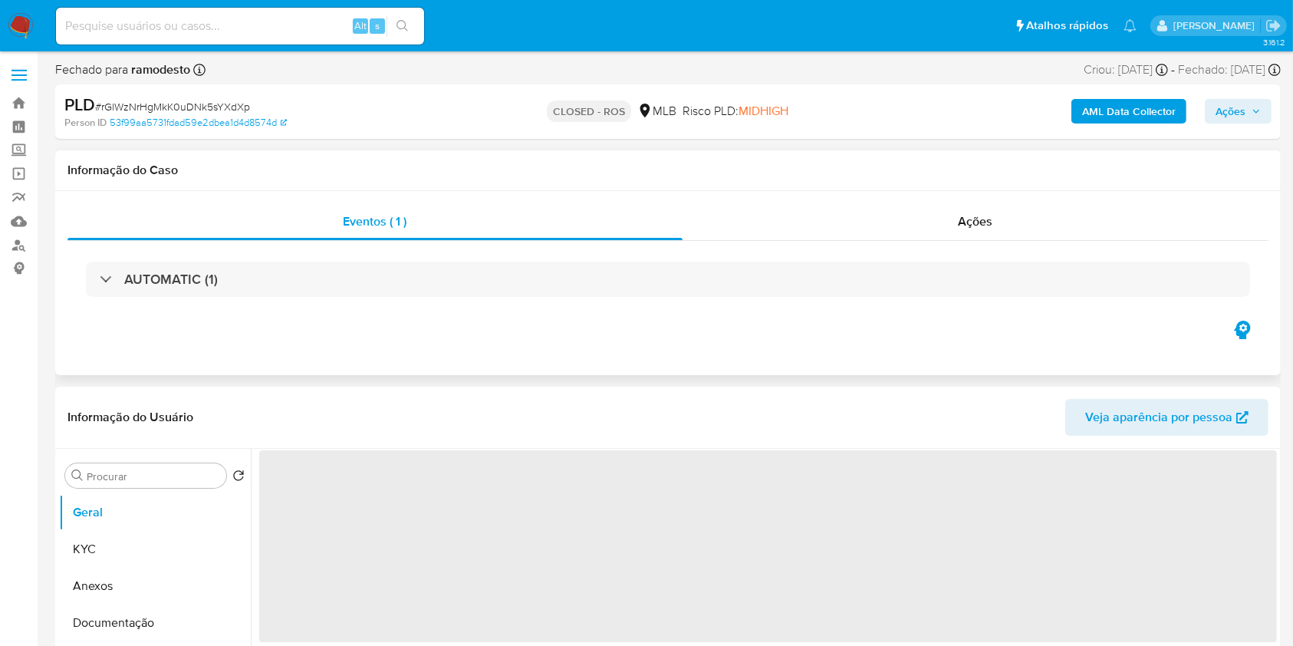
select select "10"
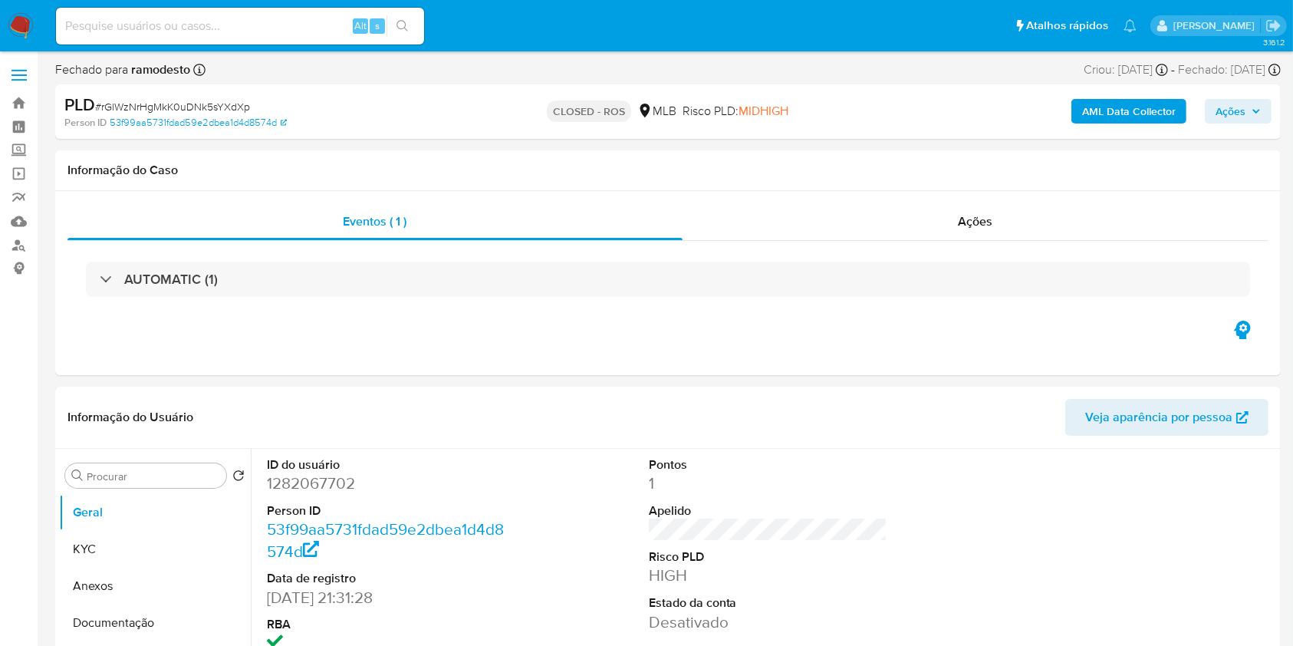
click at [26, 28] on img at bounding box center [21, 26] width 26 height 26
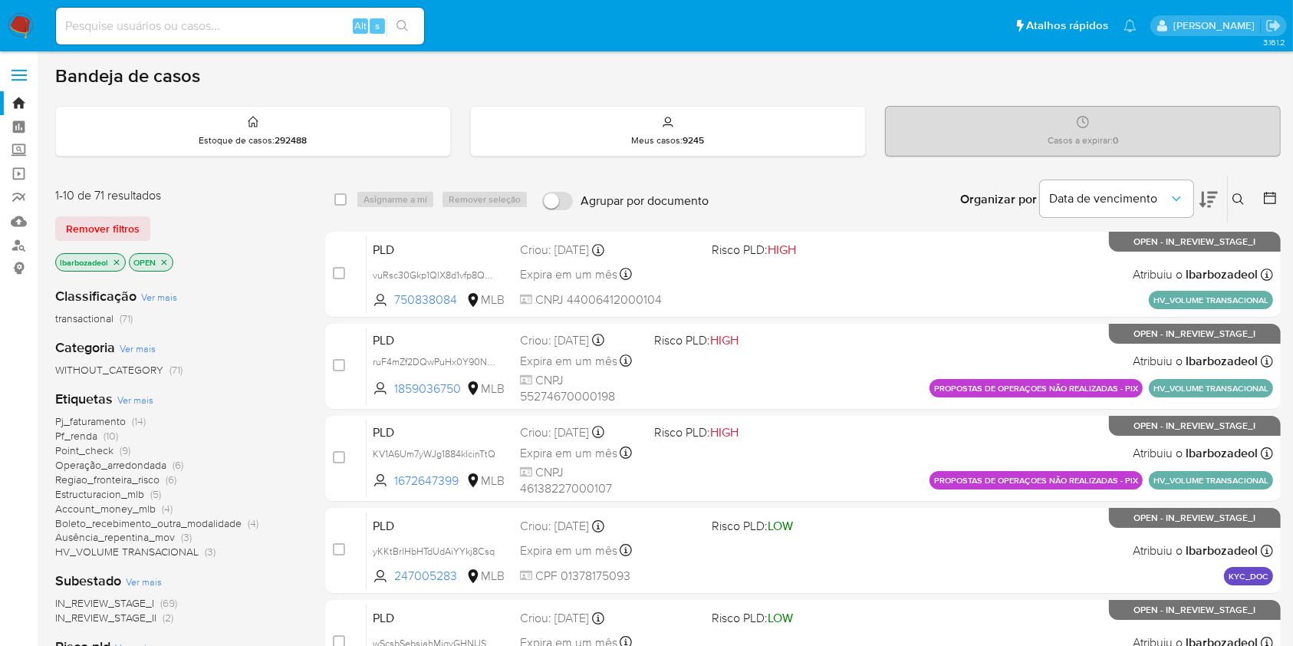
click at [118, 262] on icon "close-filter" at bounding box center [116, 261] width 5 height 5
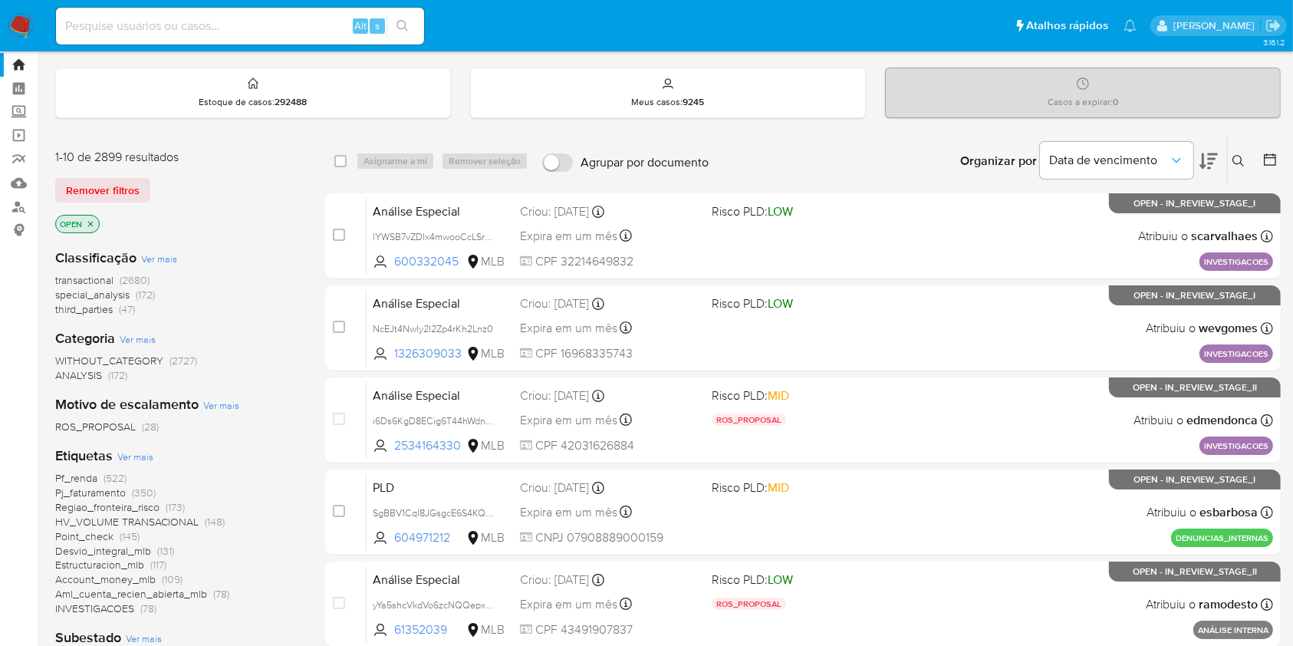
scroll to position [40, 0]
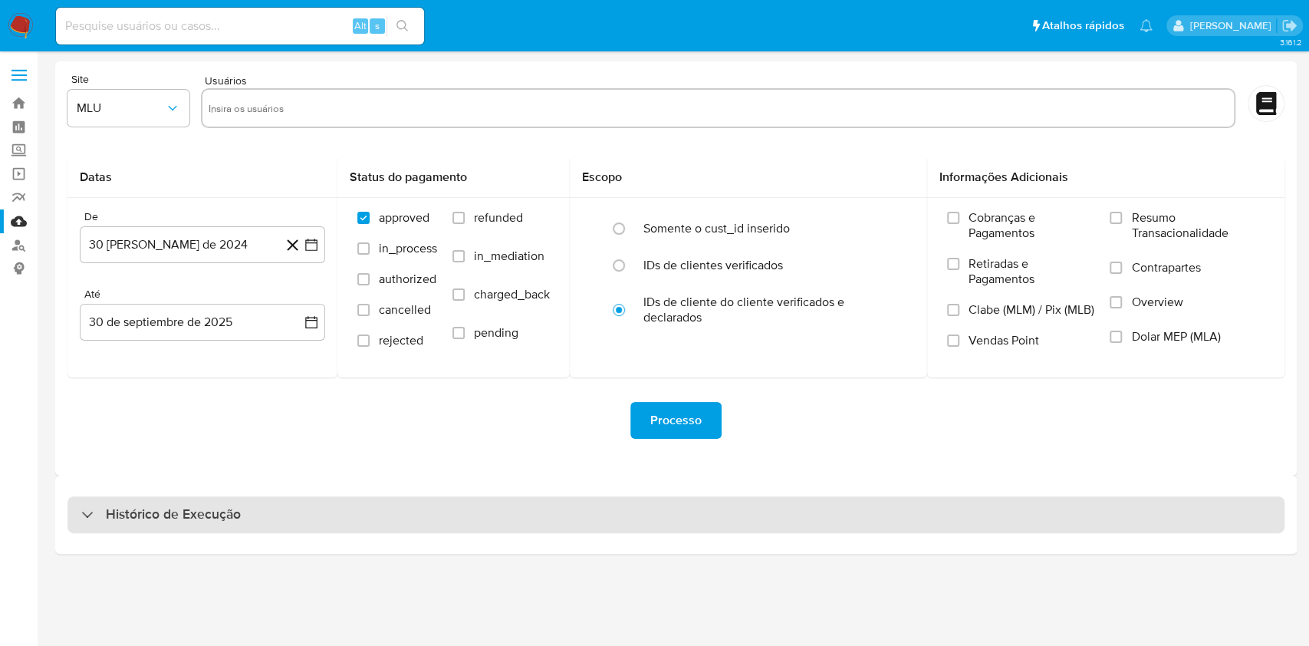
click at [779, 514] on div "Histórico de Execução" at bounding box center [675, 514] width 1217 height 37
select select "10"
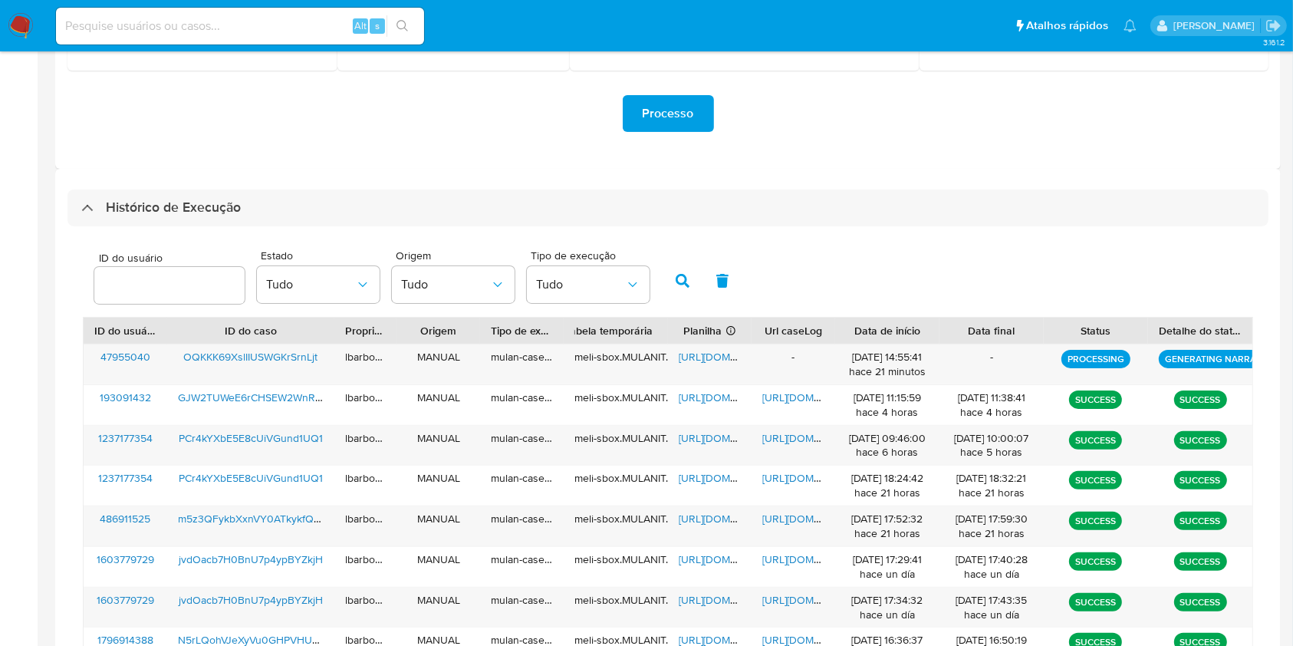
scroll to position [307, 0]
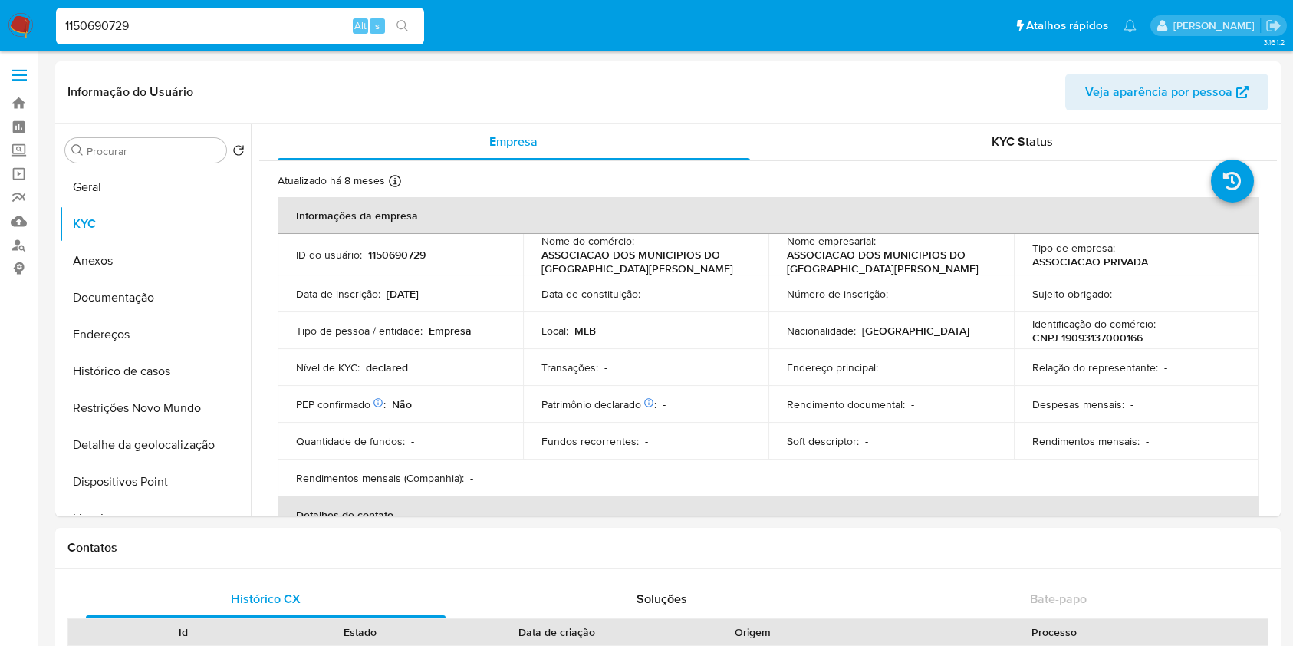
select select "10"
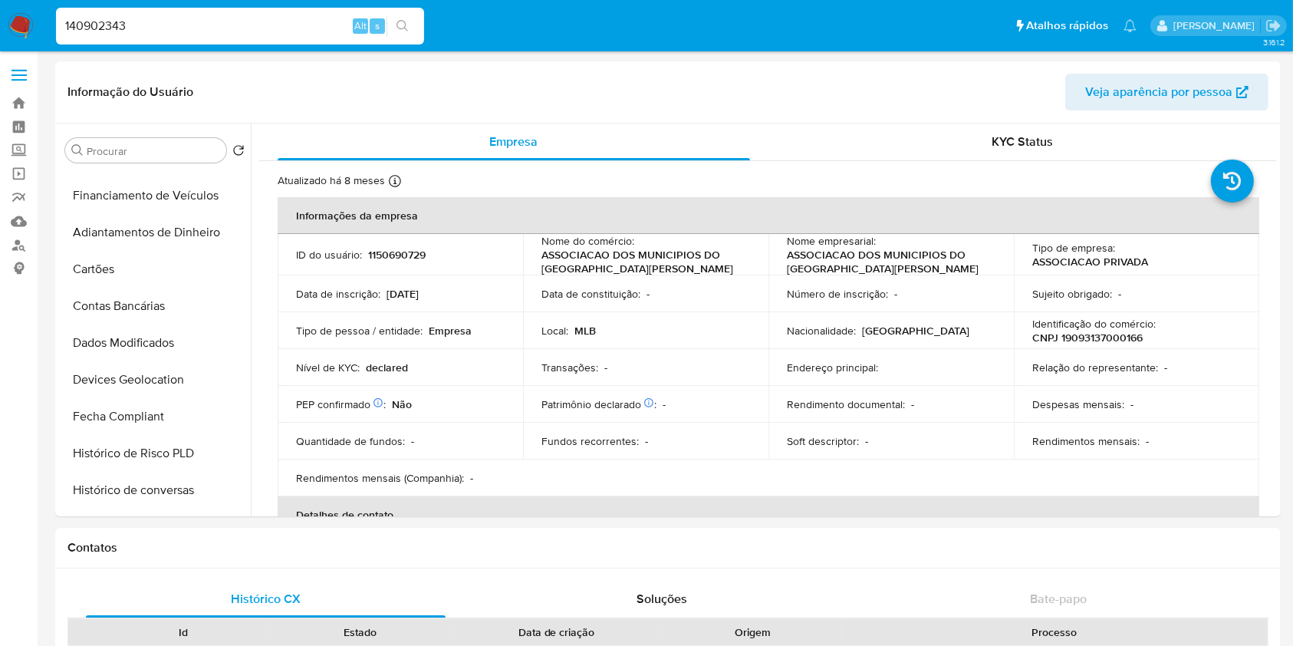
type input "140902343"
click at [412, 26] on button "search-icon" at bounding box center [401, 25] width 31 height 21
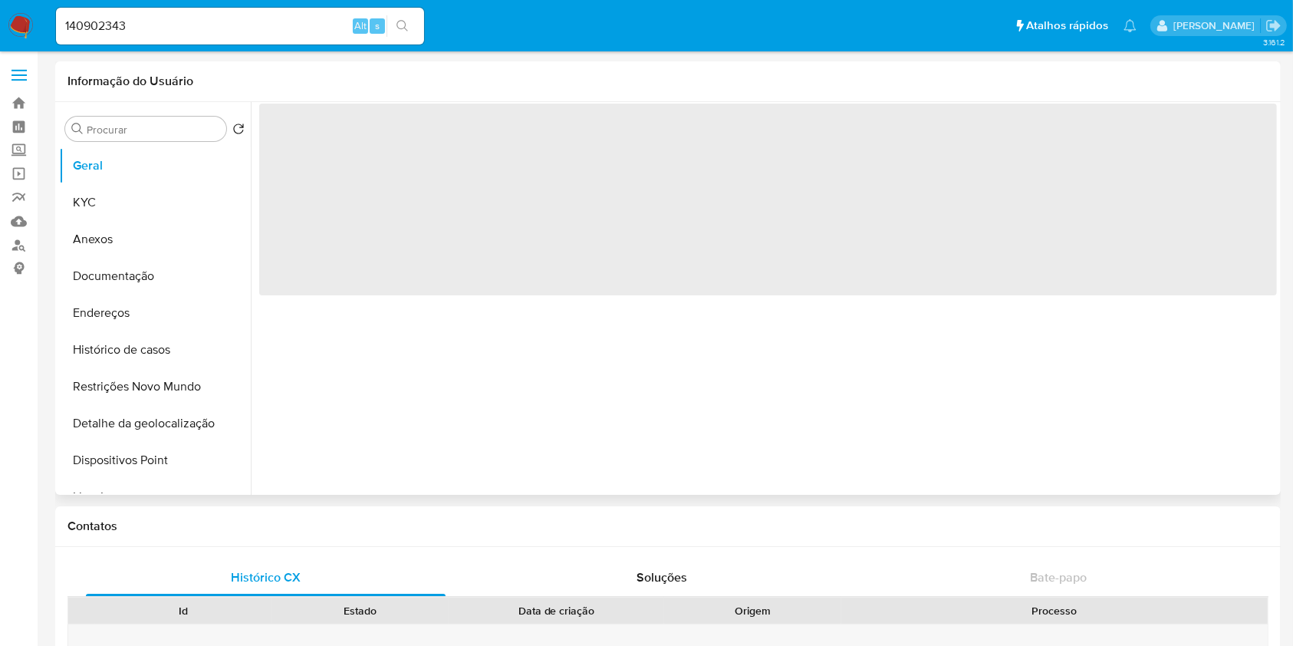
select select "10"
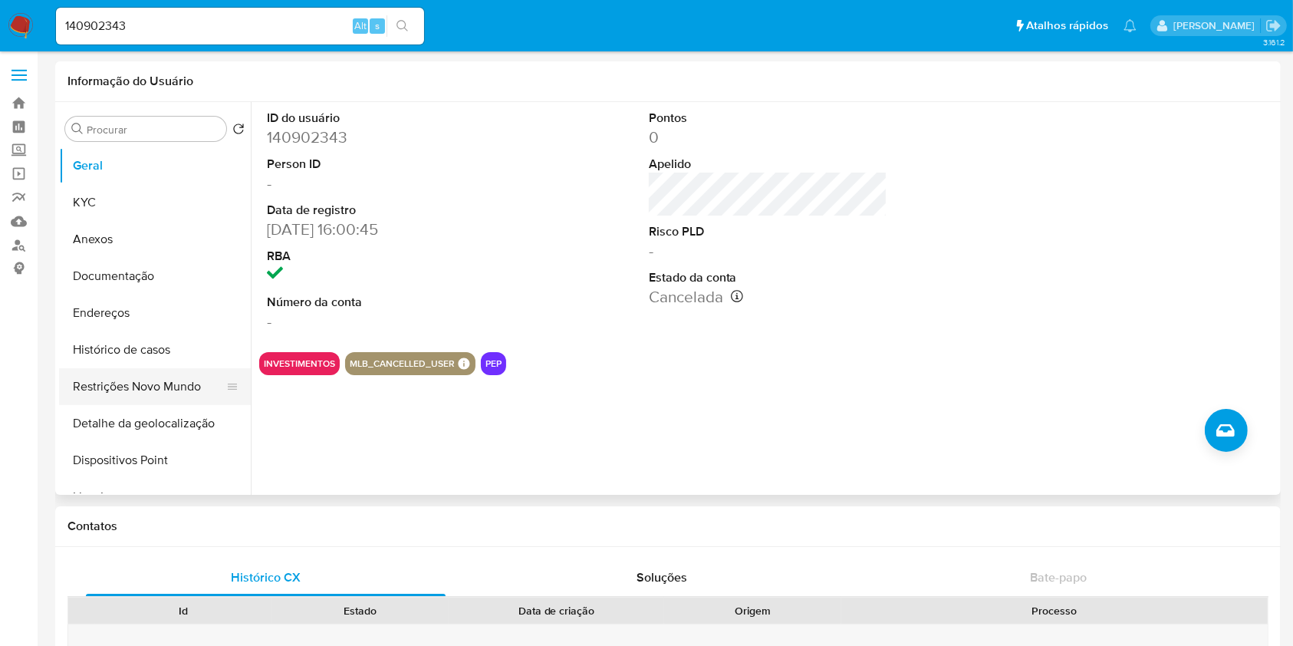
click at [143, 396] on button "Restrições Novo Mundo" at bounding box center [148, 386] width 179 height 37
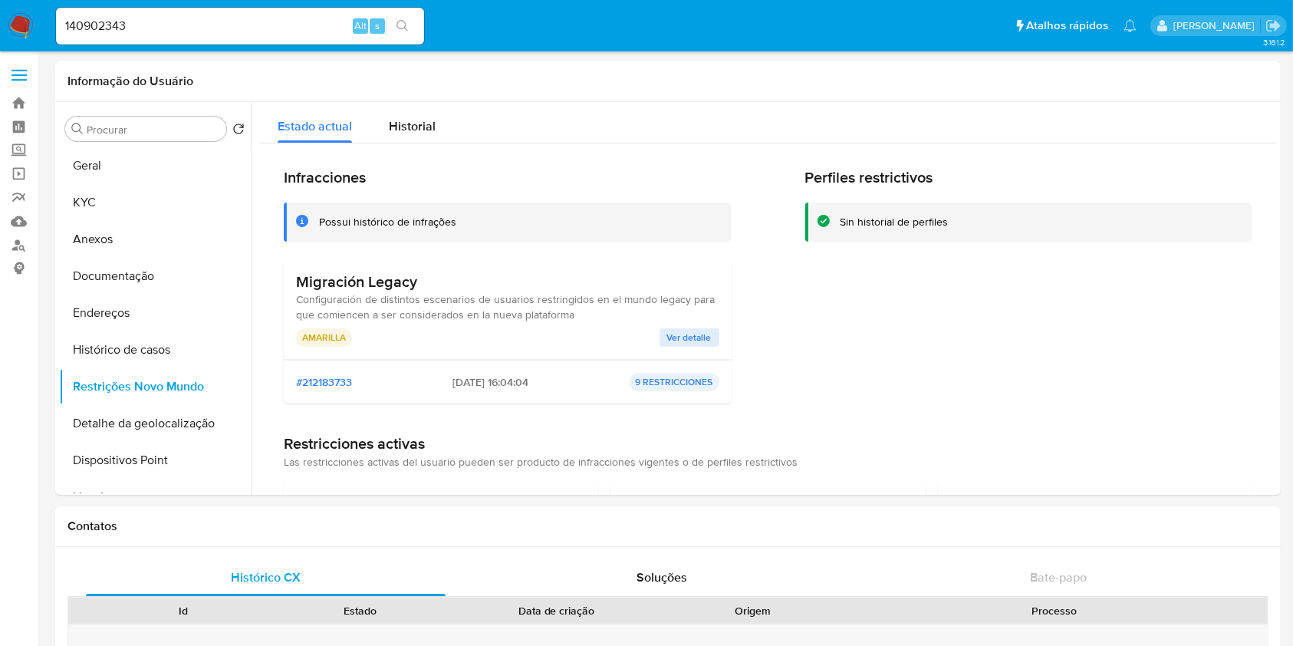
click at [679, 333] on span "Ver detalle" at bounding box center [689, 337] width 44 height 15
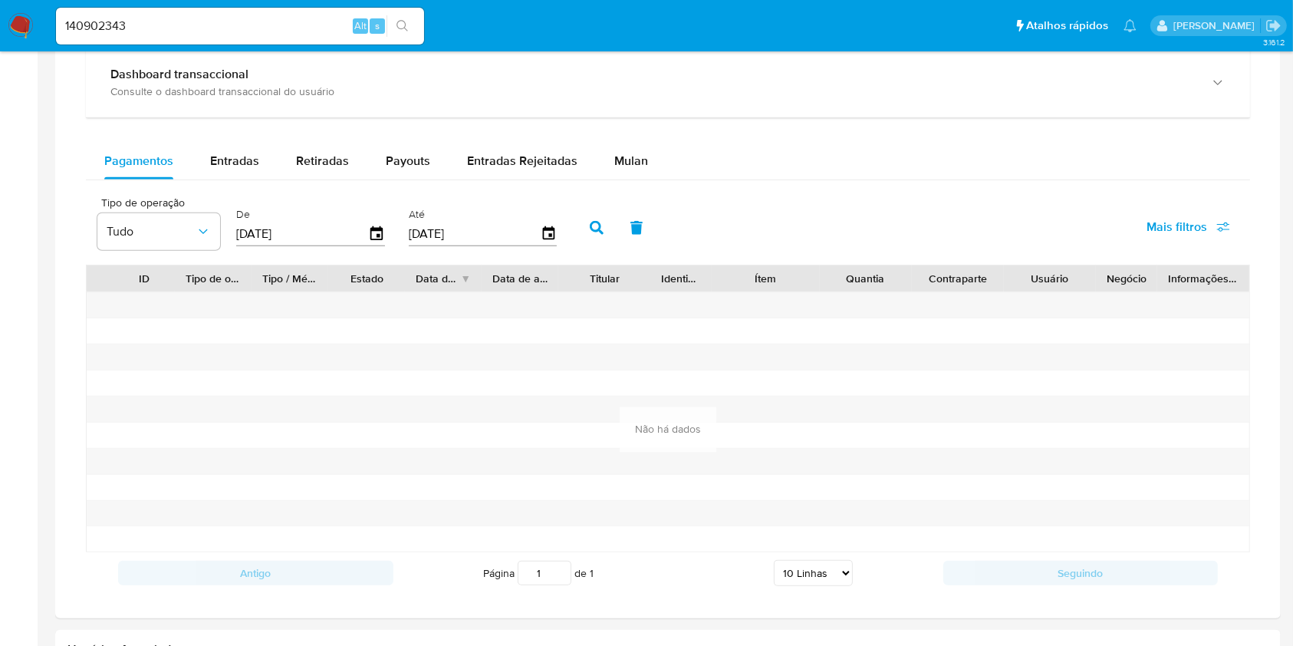
scroll to position [917, 0]
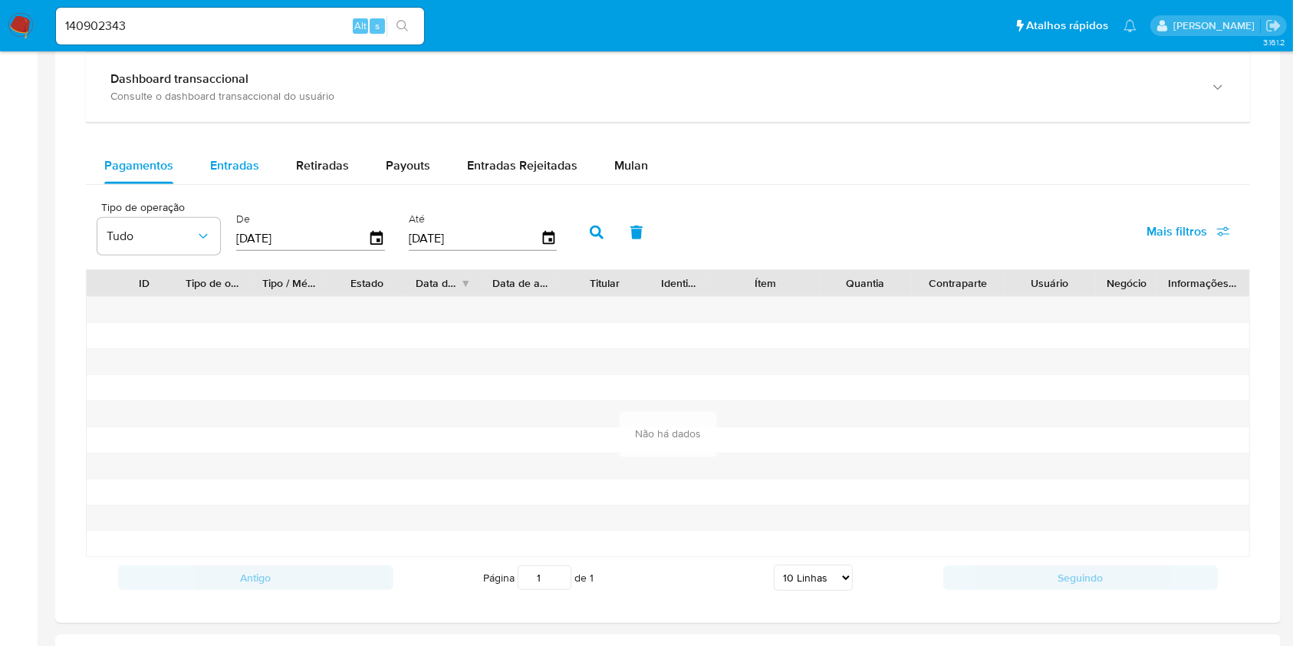
click at [248, 164] on span "Entradas" at bounding box center [234, 165] width 49 height 18
select select "10"
click at [326, 163] on span "Retiradas" at bounding box center [322, 165] width 53 height 18
select select "10"
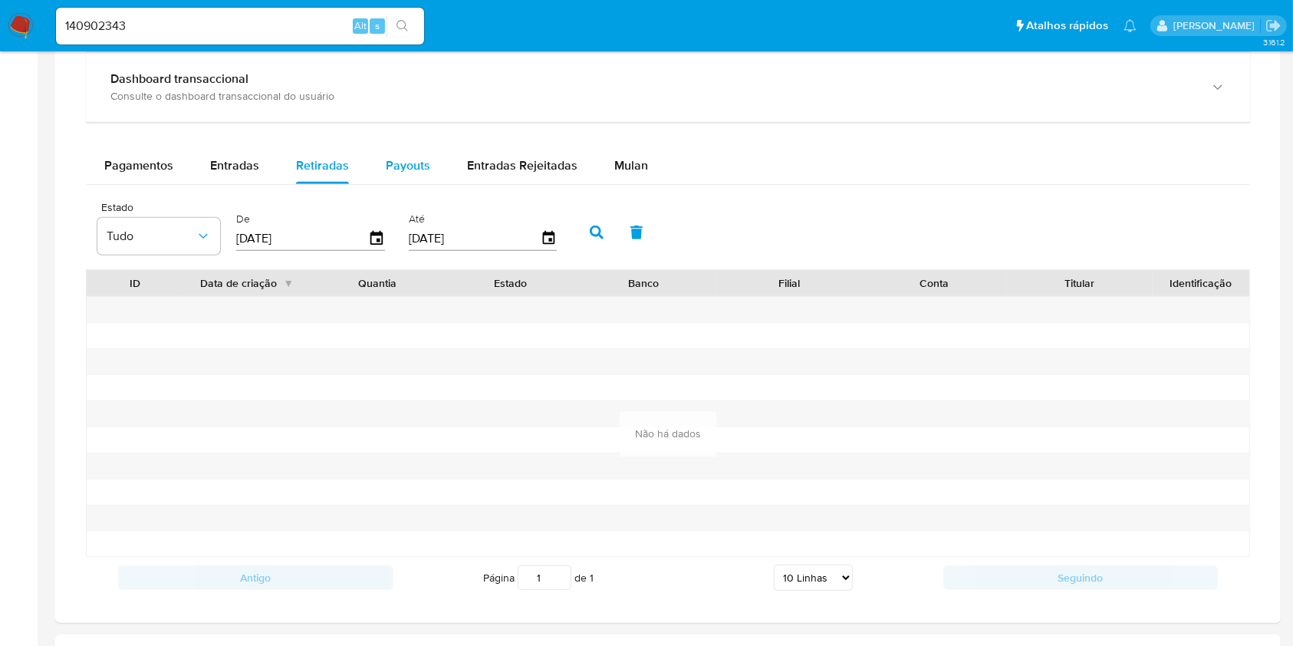
click at [389, 157] on span "Payouts" at bounding box center [408, 165] width 44 height 18
select select "10"
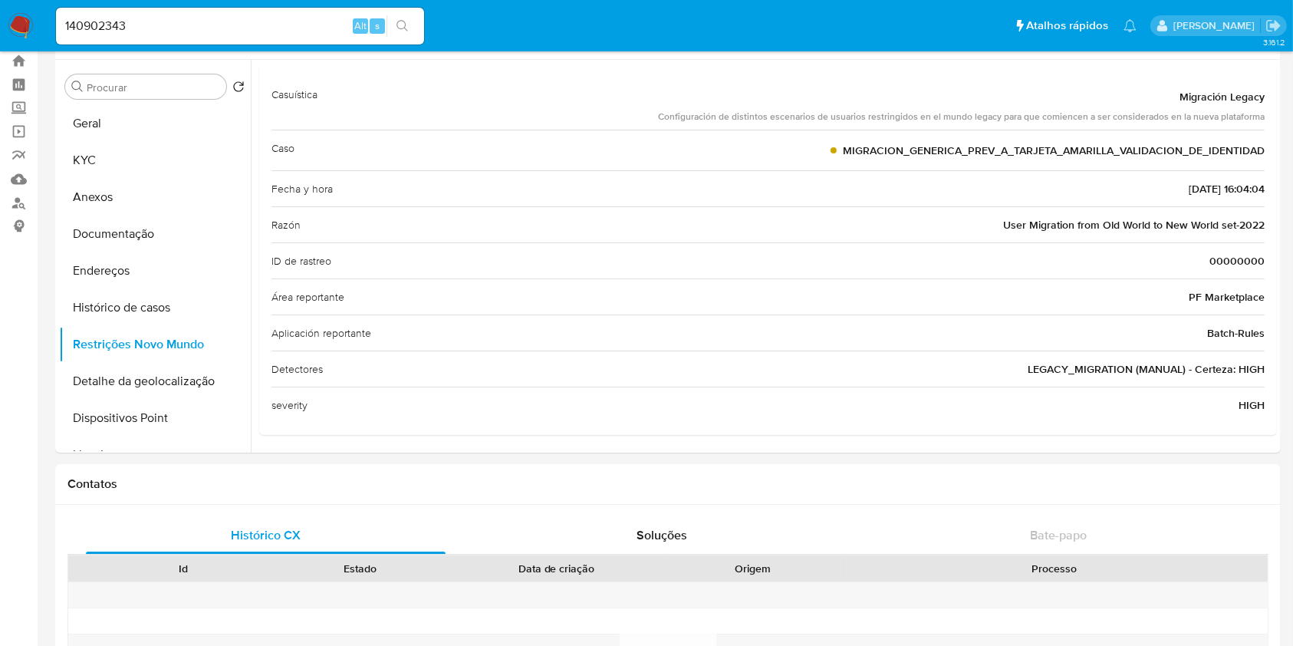
scroll to position [41, 0]
click at [291, 28] on input "140902343" at bounding box center [240, 26] width 368 height 20
paste input "339039761"
type input "339039761"
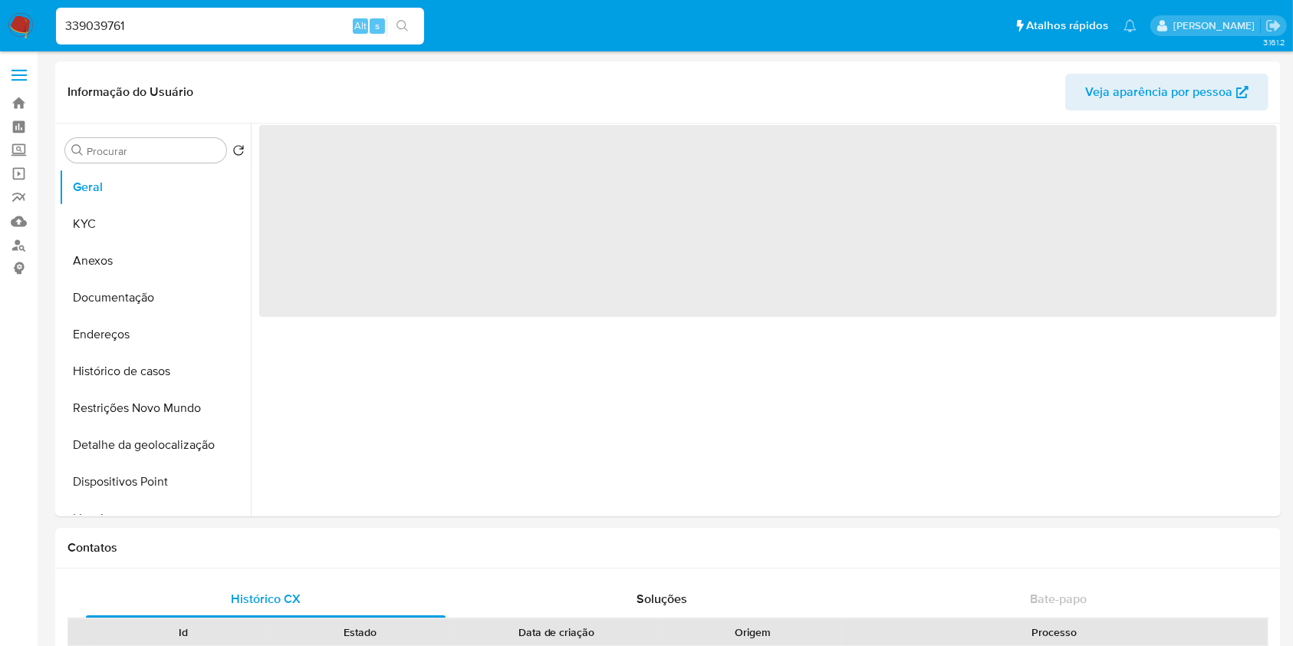
select select "10"
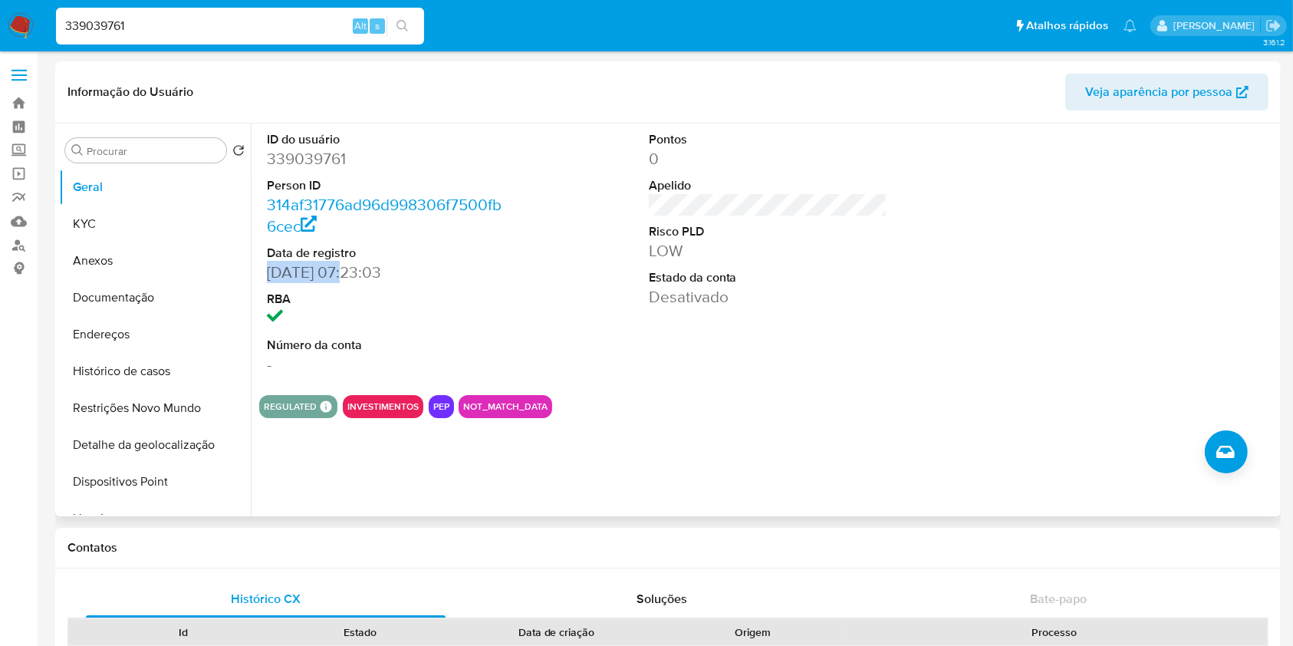
drag, startPoint x: 348, startPoint y: 269, endPoint x: 269, endPoint y: 271, distance: 79.0
click at [269, 271] on dd "23/07/2018 07:23:03" at bounding box center [386, 271] width 239 height 21
copy dd "23/07/2018"
click at [154, 221] on button "KYC" at bounding box center [148, 223] width 179 height 37
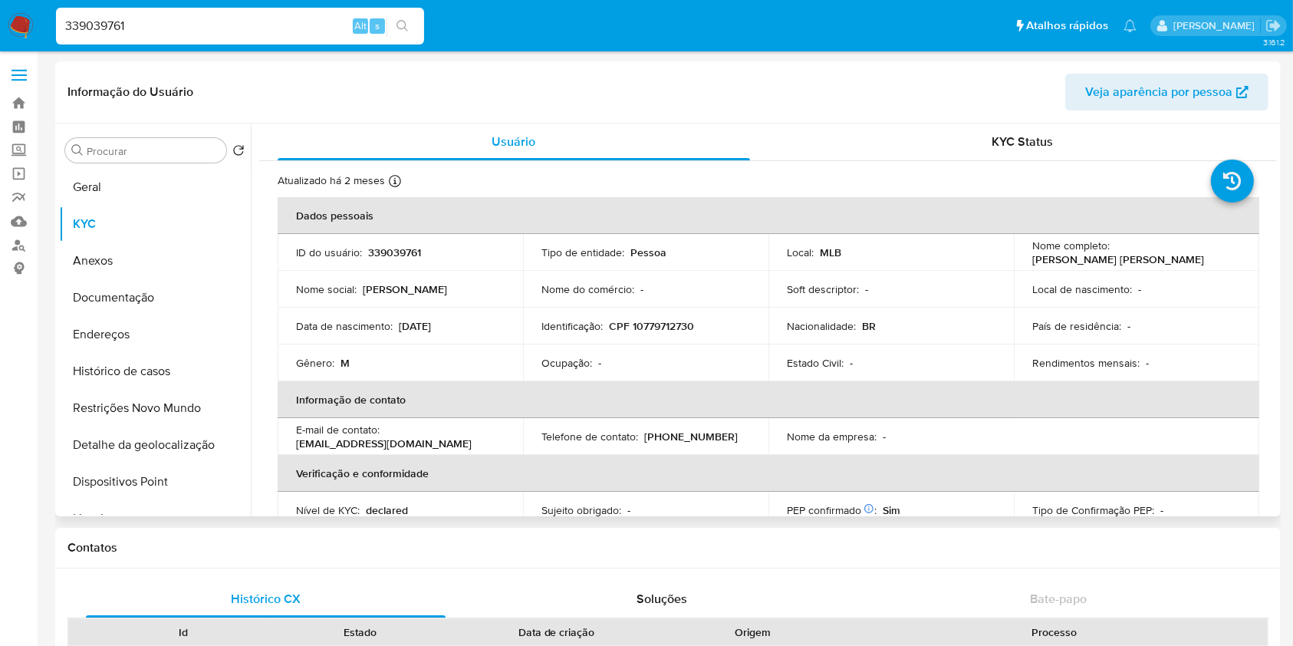
click at [400, 255] on p "339039761" at bounding box center [394, 252] width 53 height 14
copy p "339039761"
click at [341, 560] on div "Contatos" at bounding box center [667, 547] width 1225 height 41
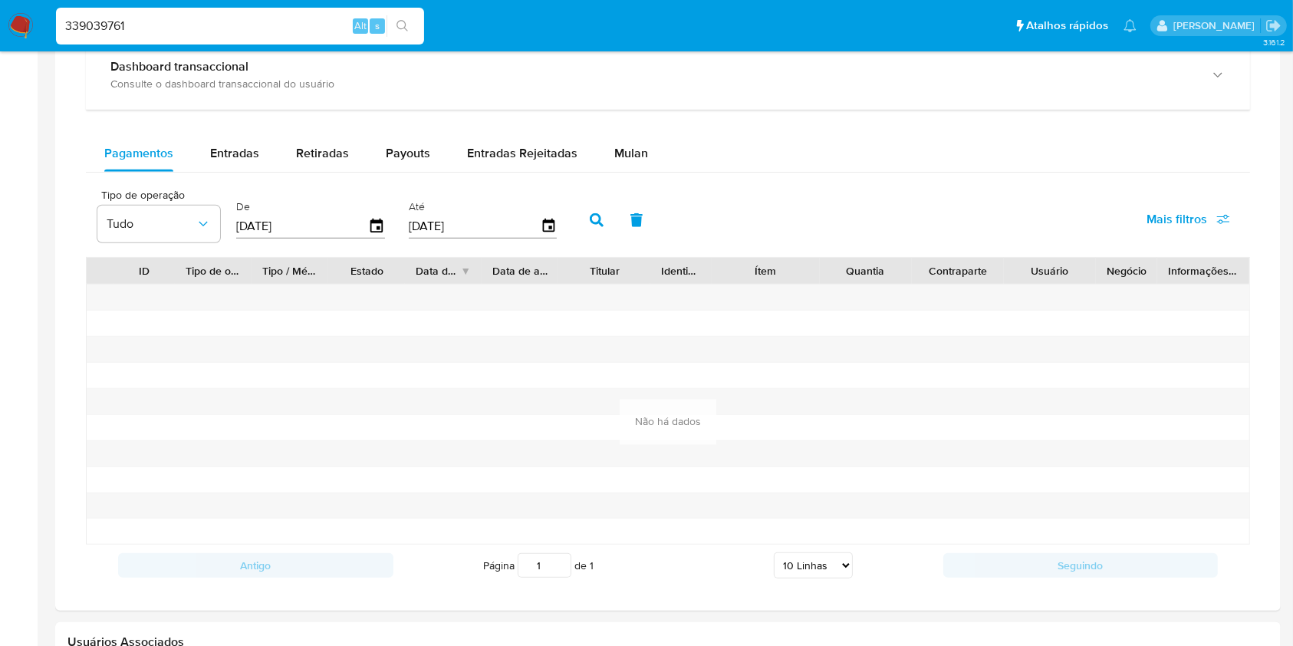
scroll to position [951, 0]
click at [223, 161] on span "Entradas" at bounding box center [234, 153] width 49 height 18
select select "10"
click at [318, 156] on span "Retiradas" at bounding box center [322, 153] width 53 height 18
select select "10"
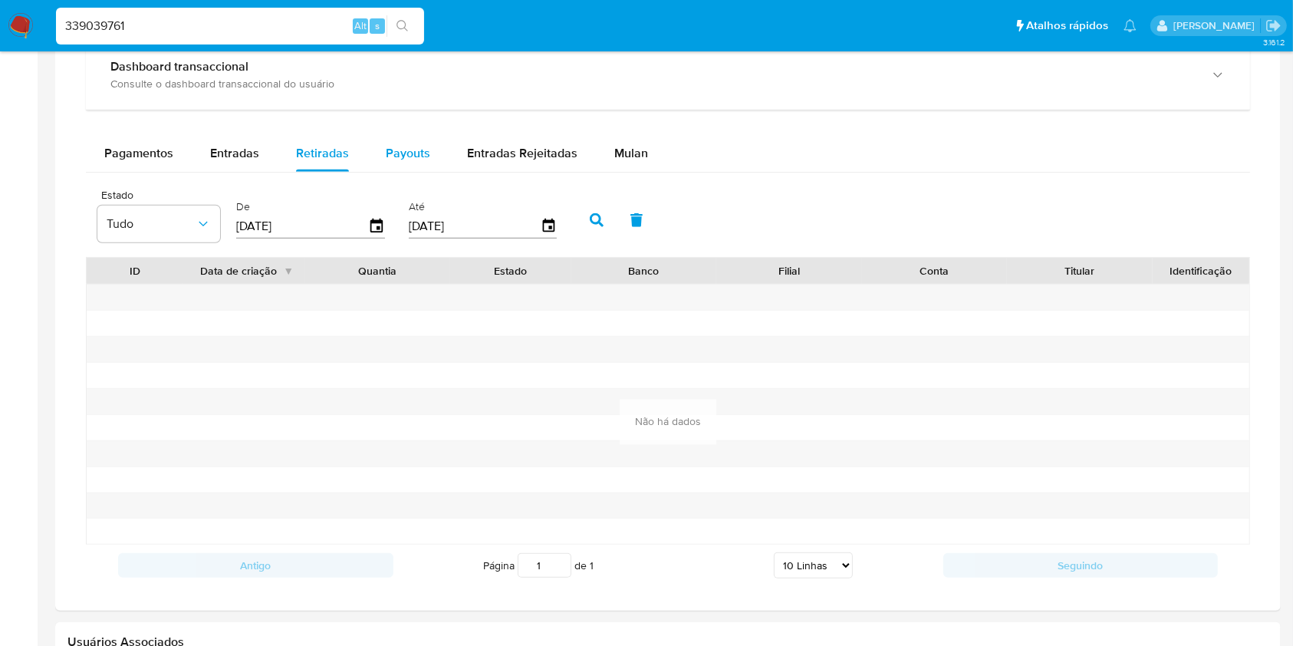
click at [434, 146] on button "Payouts" at bounding box center [407, 153] width 81 height 37
select select "10"
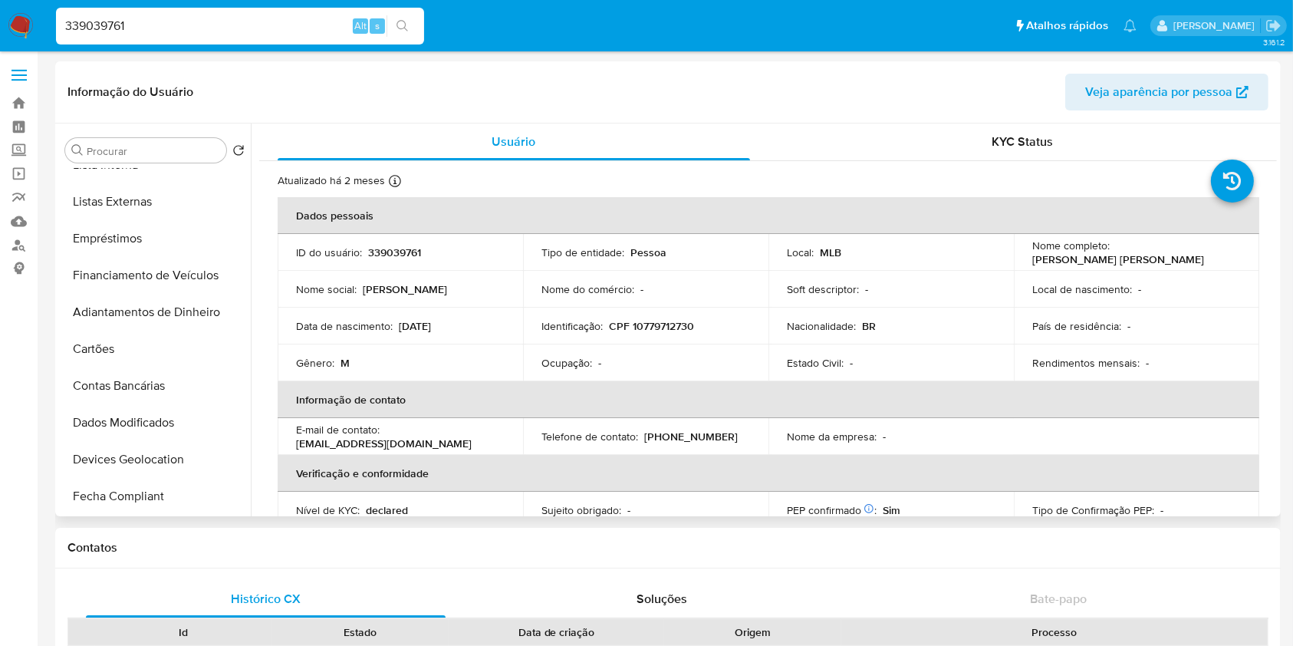
scroll to position [355, 0]
click at [163, 196] on button "Listas Externas" at bounding box center [148, 200] width 179 height 37
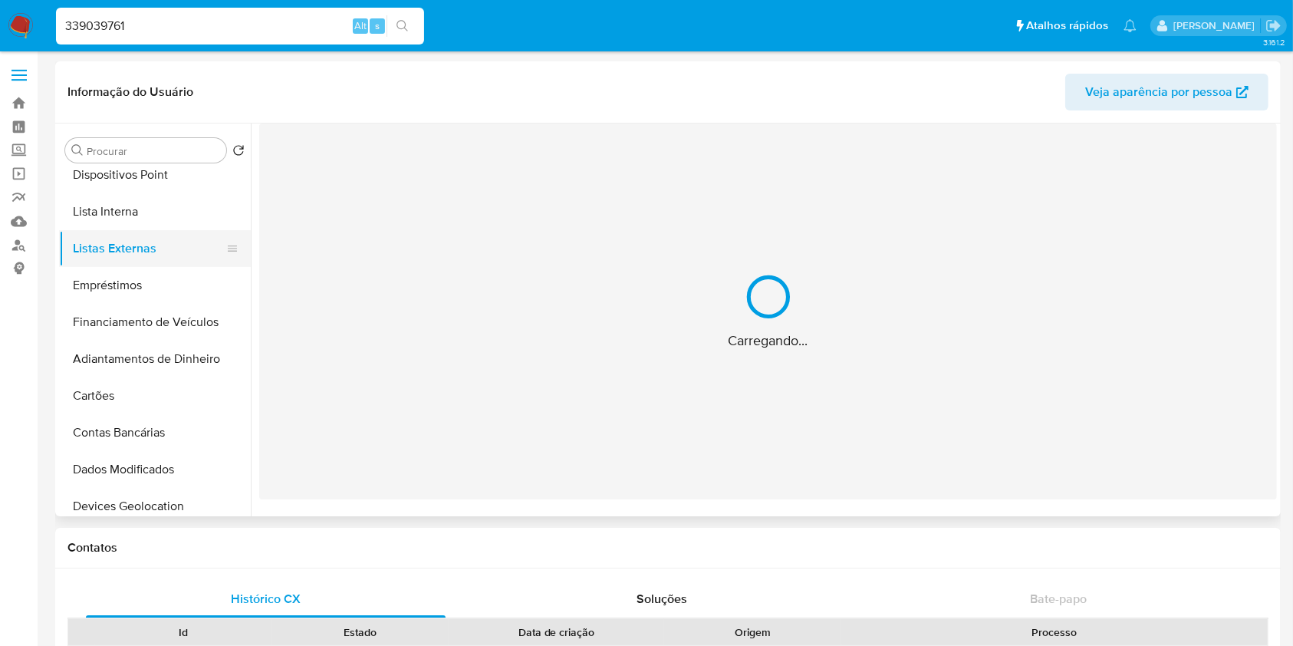
scroll to position [304, 0]
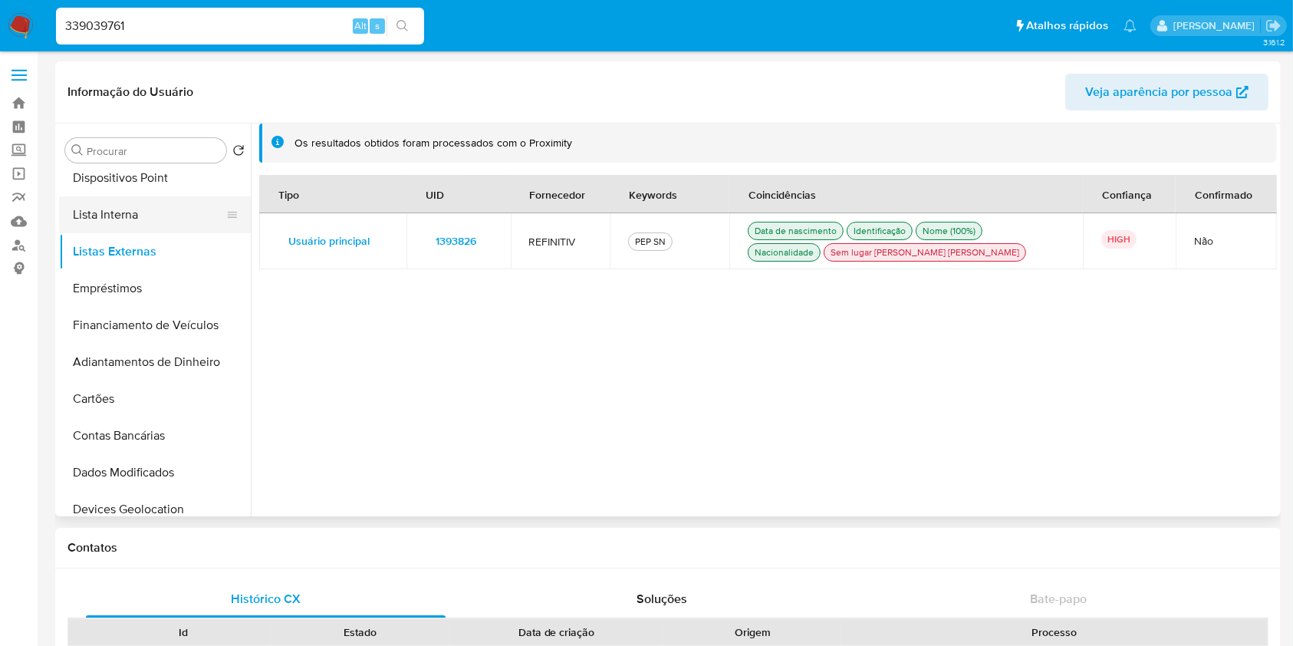
click at [154, 205] on button "Lista Interna" at bounding box center [148, 214] width 179 height 37
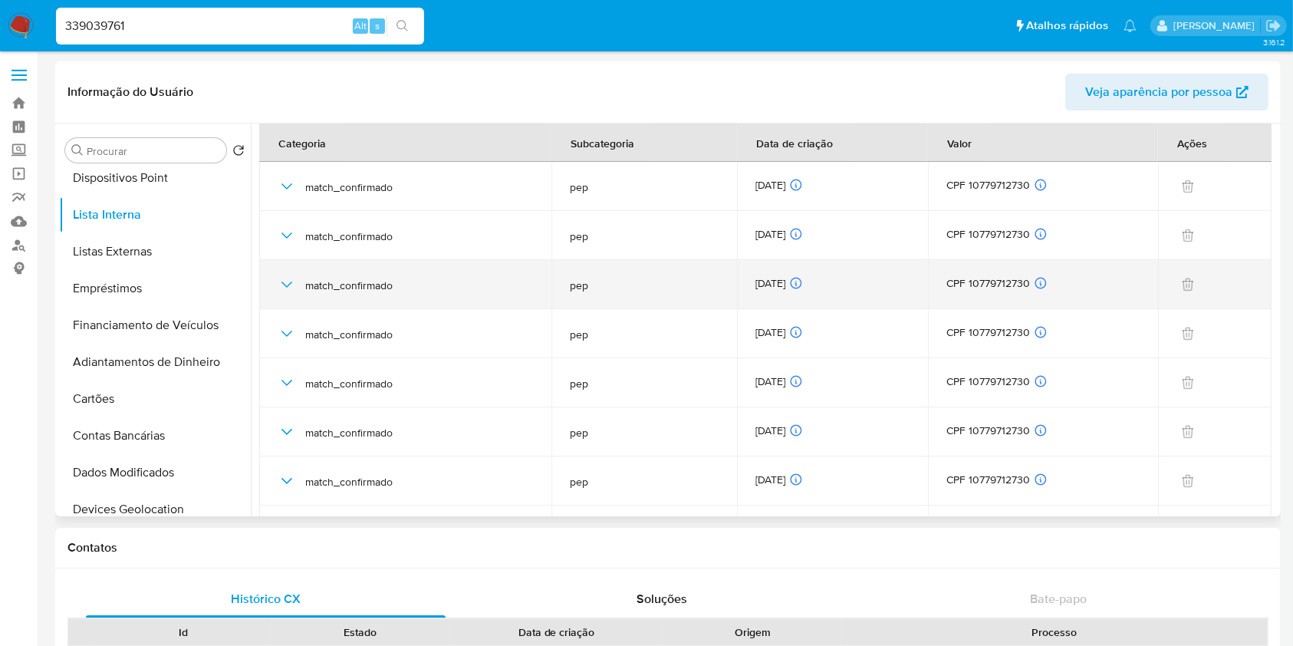
click at [757, 279] on div "14/09/2025 14/09/2025 03:25:46" at bounding box center [832, 284] width 155 height 17
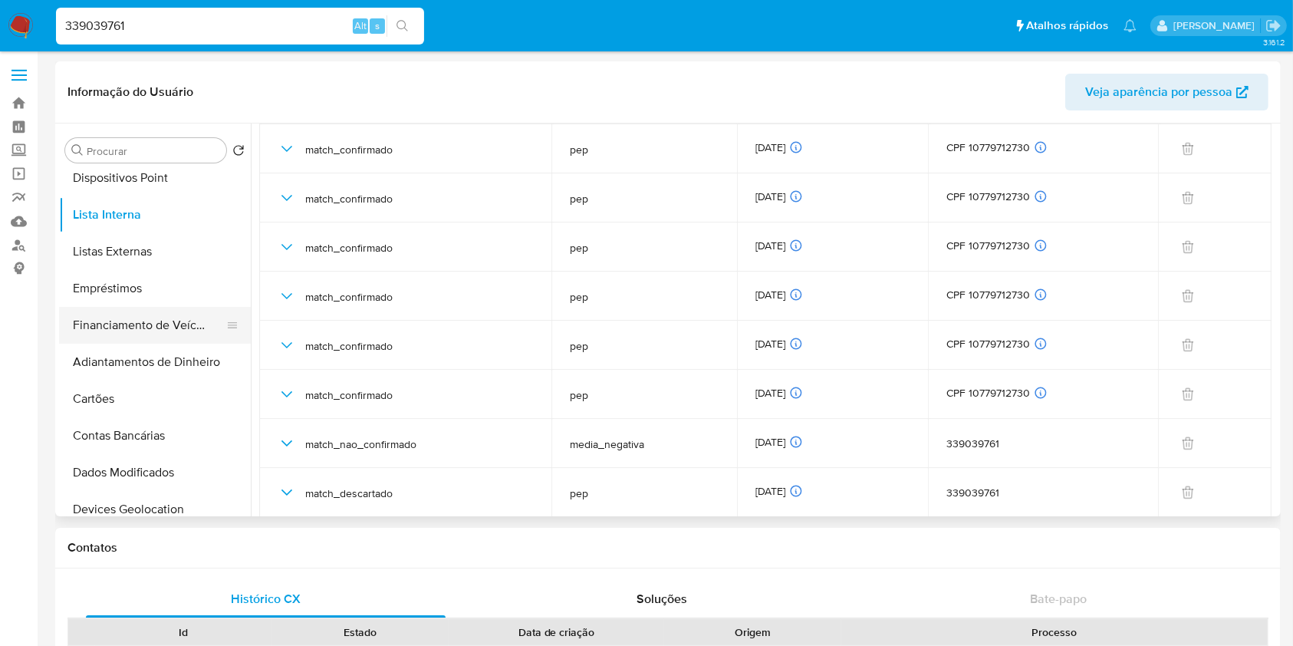
scroll to position [157, 0]
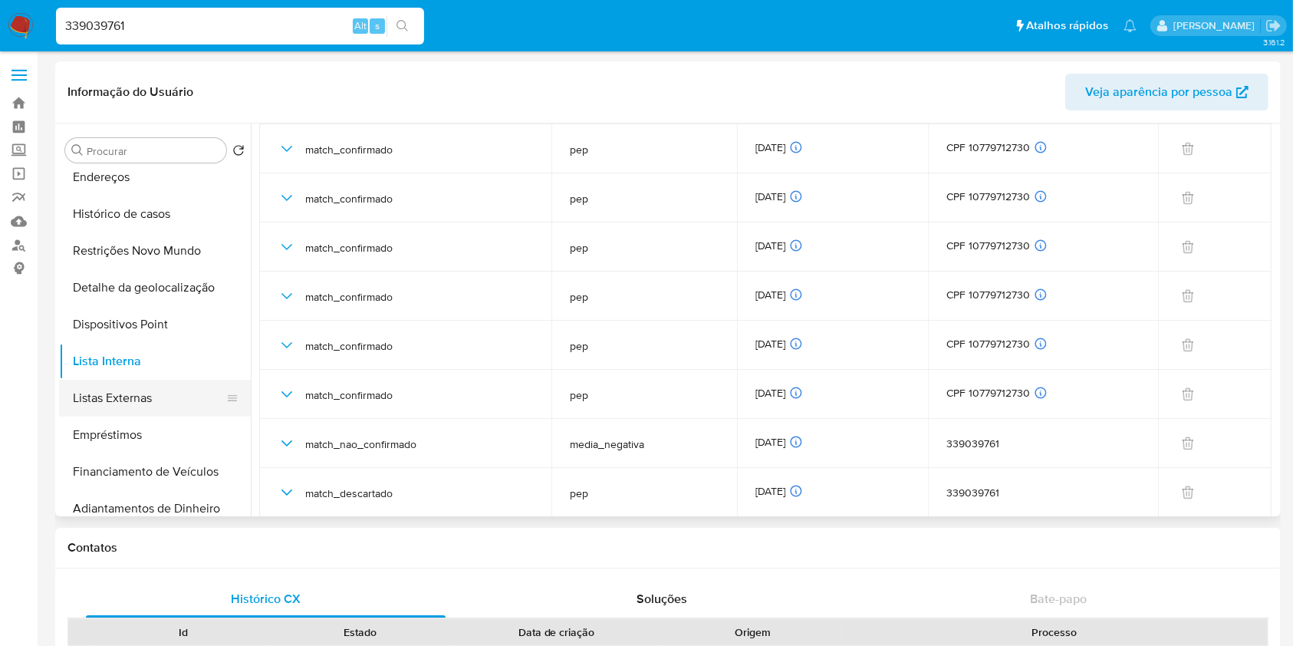
click at [160, 402] on button "Listas Externas" at bounding box center [148, 397] width 179 height 37
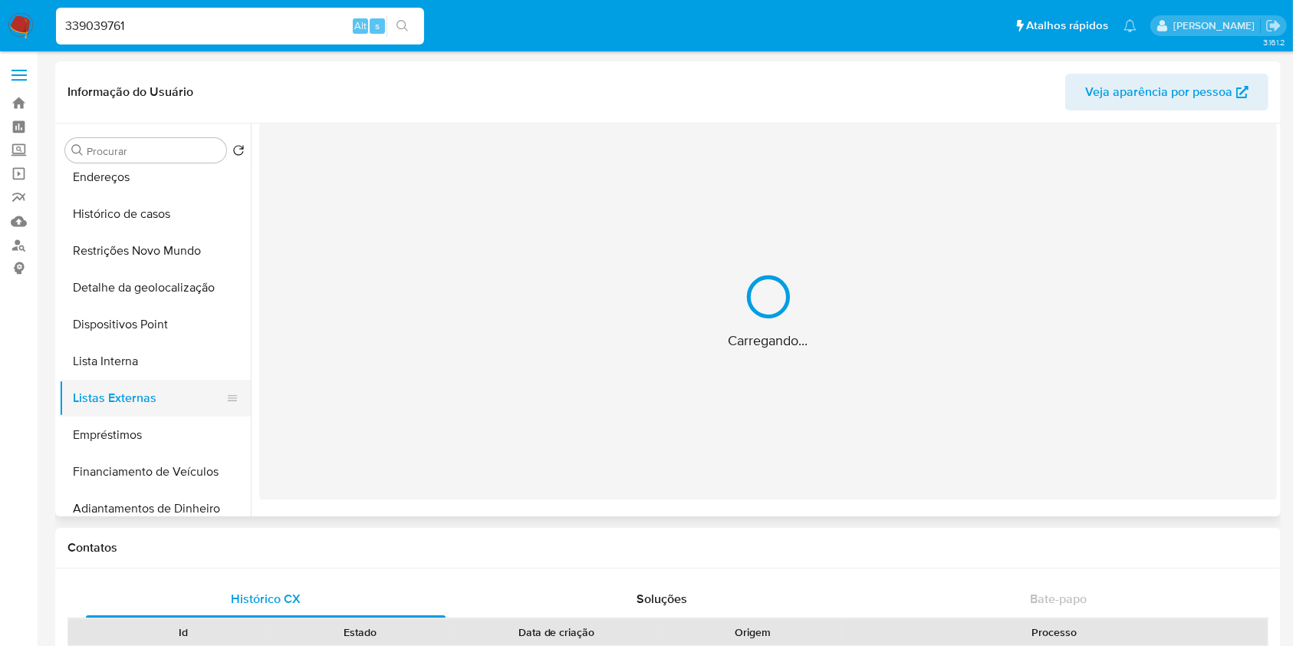
scroll to position [0, 0]
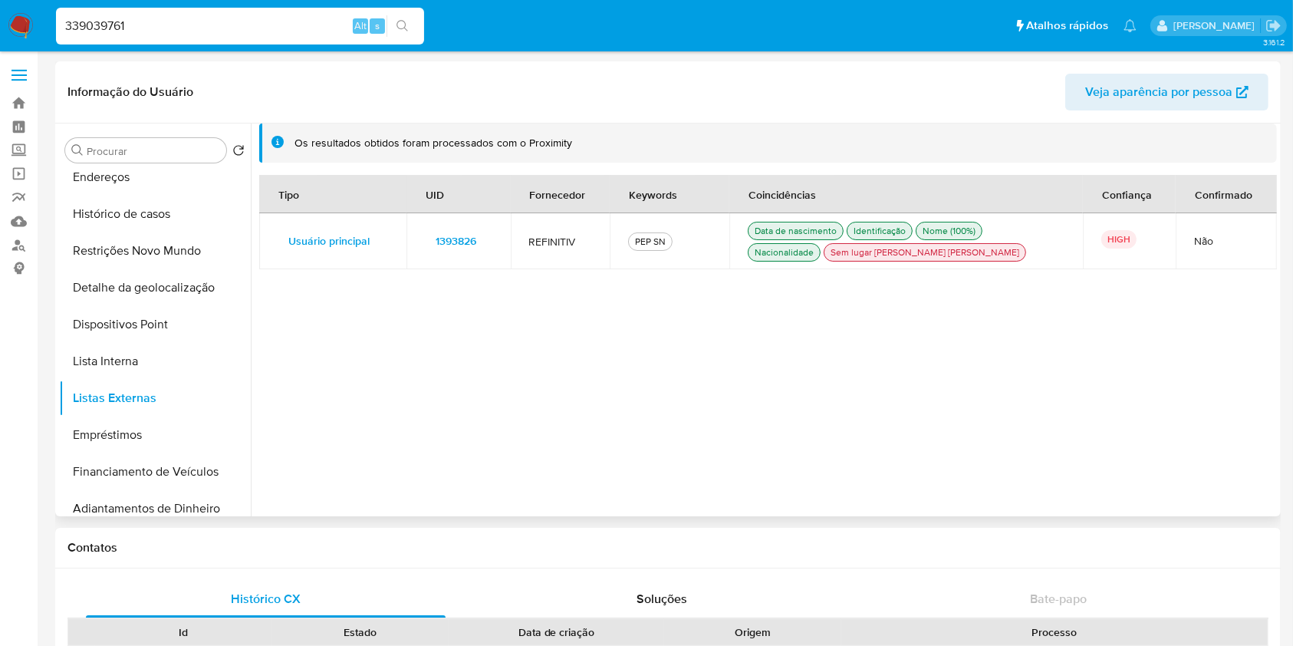
click at [443, 230] on span "1393826" at bounding box center [455, 240] width 41 height 21
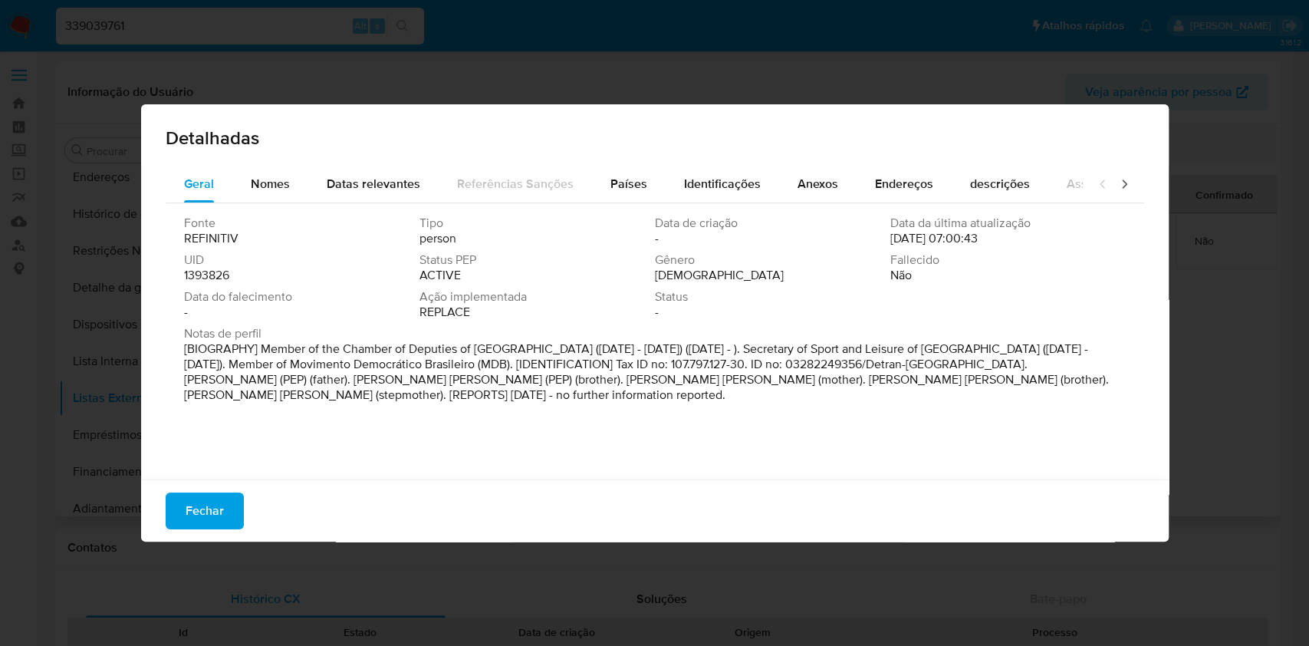
click at [209, 271] on span "1393826" at bounding box center [206, 275] width 45 height 15
click at [202, 494] on span "Fechar" at bounding box center [205, 511] width 38 height 34
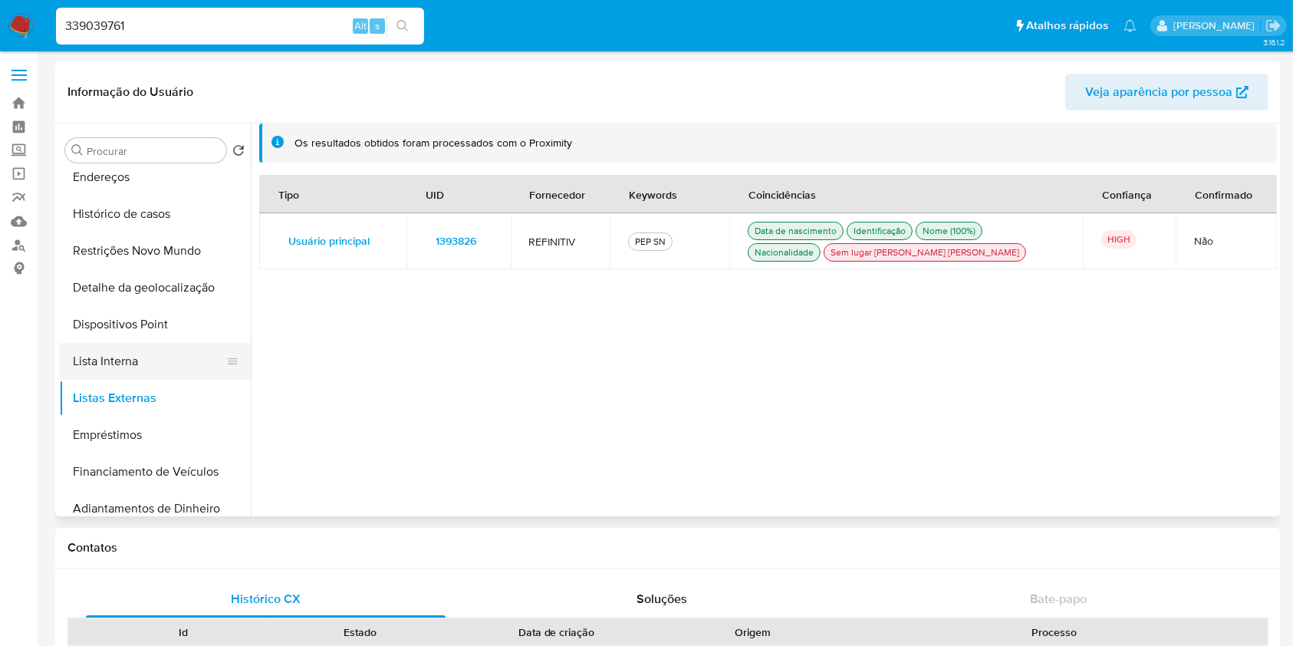
click at [159, 353] on button "Lista Interna" at bounding box center [148, 361] width 179 height 37
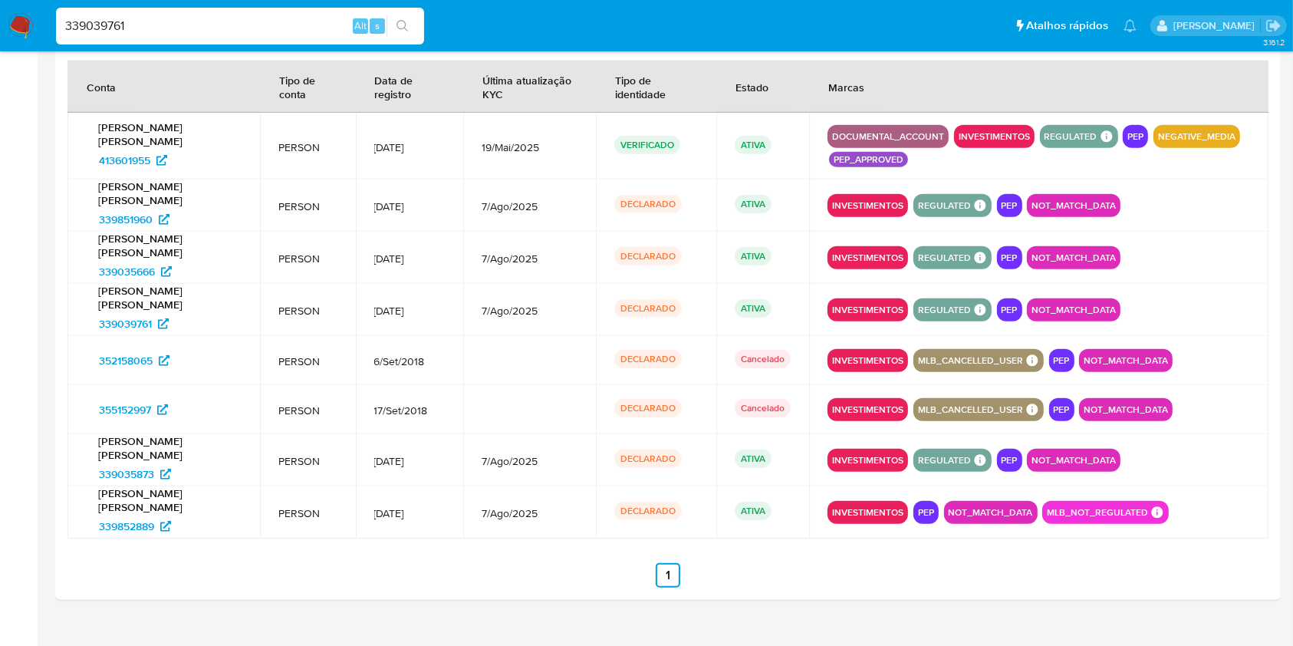
scroll to position [1565, 0]
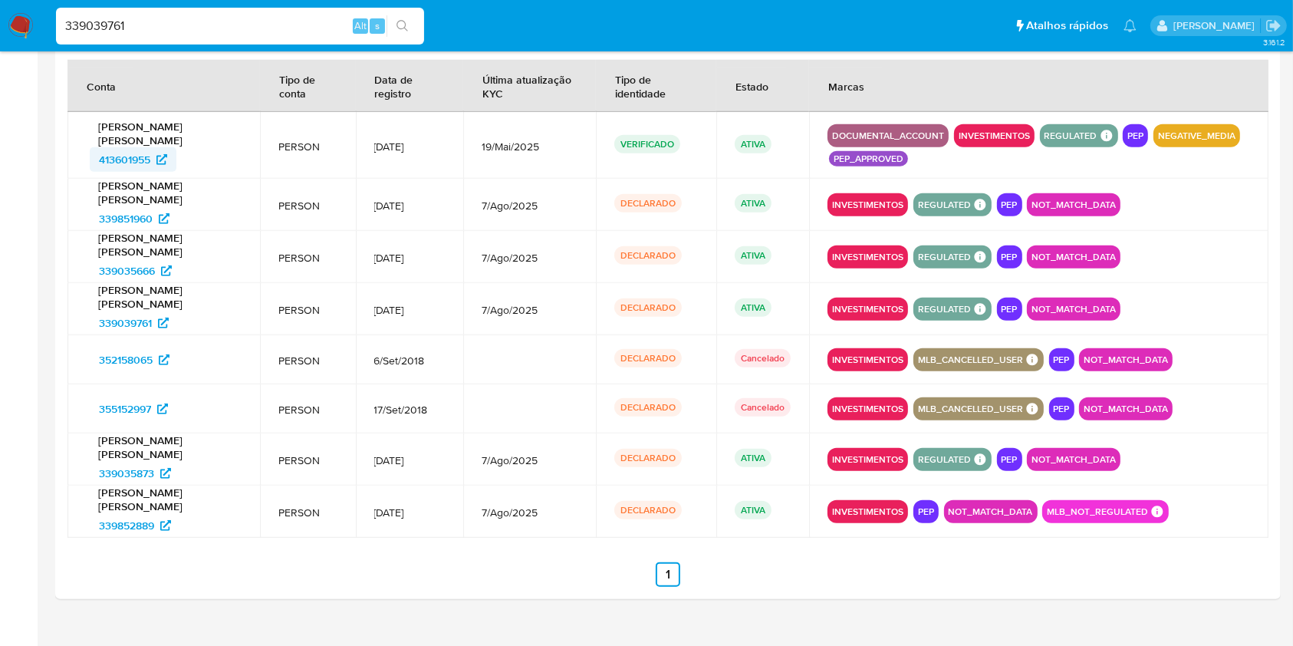
click at [158, 158] on icon at bounding box center [161, 159] width 11 height 11
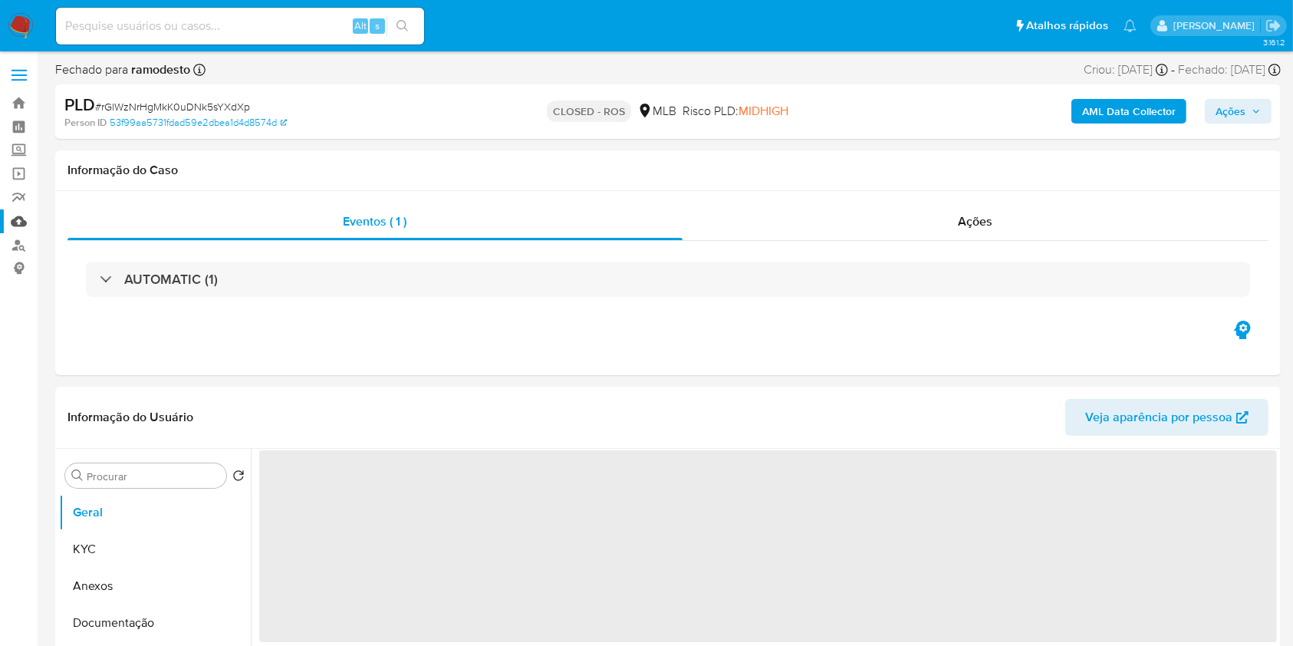
select select "10"
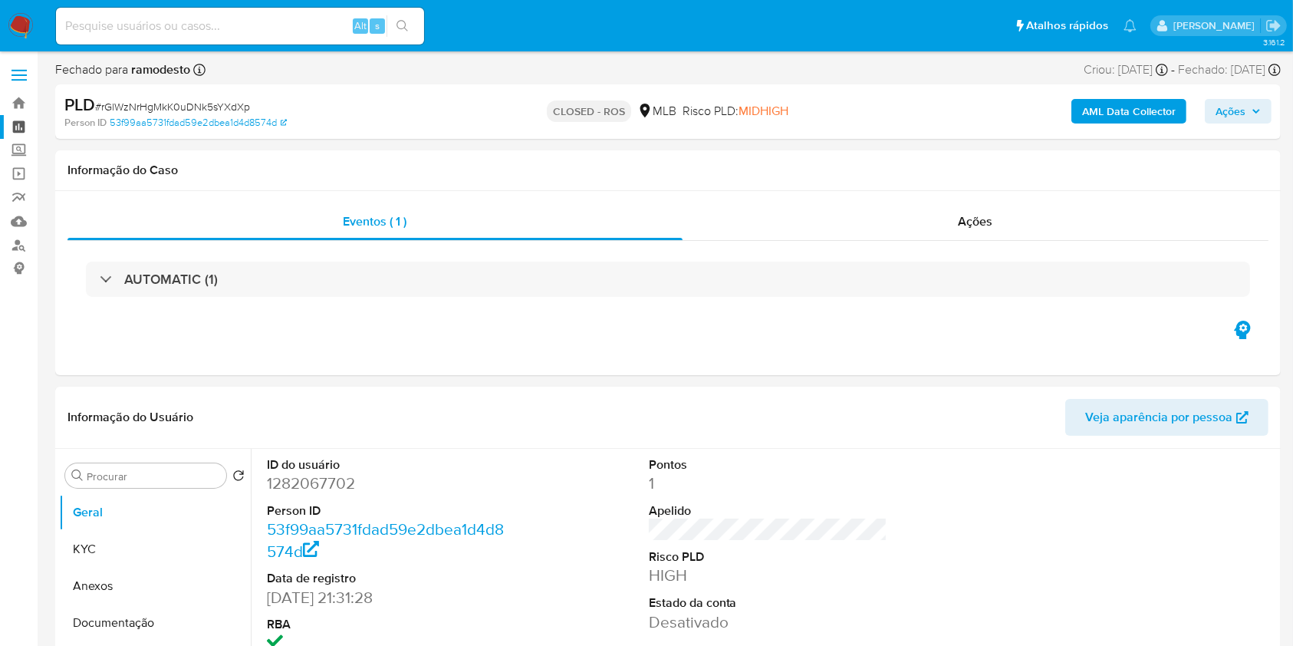
click at [29, 128] on link "Painel" at bounding box center [91, 127] width 182 height 24
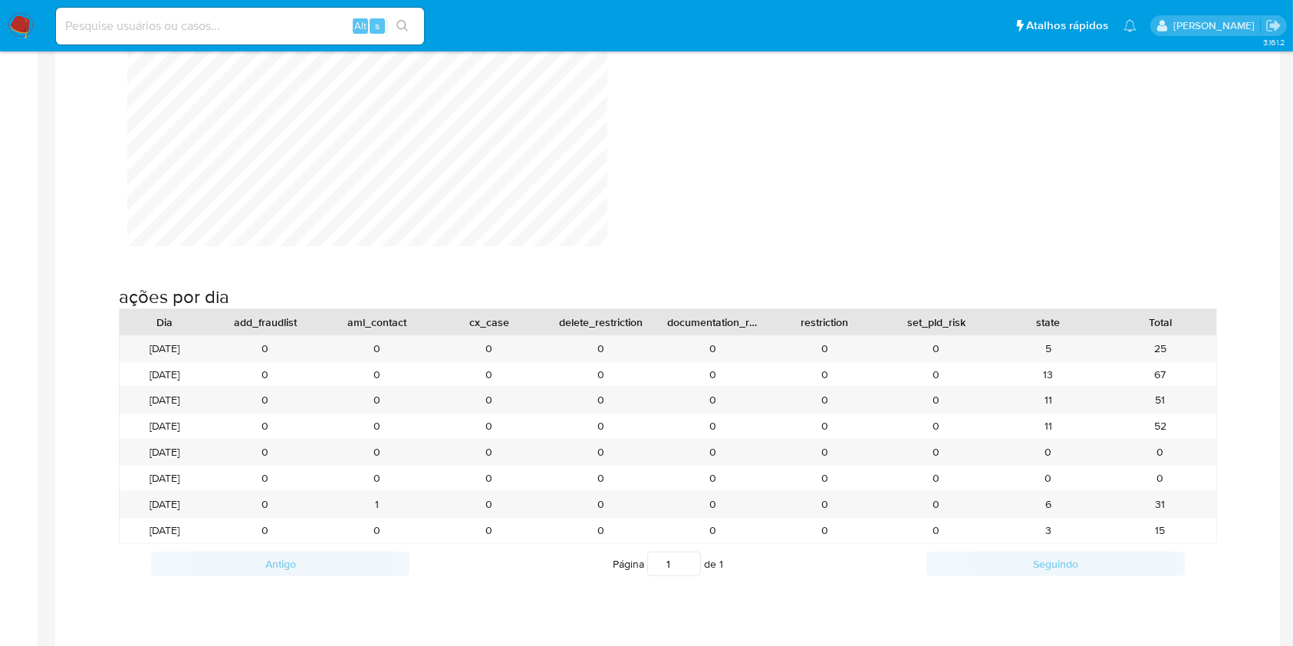
scroll to position [1524, 0]
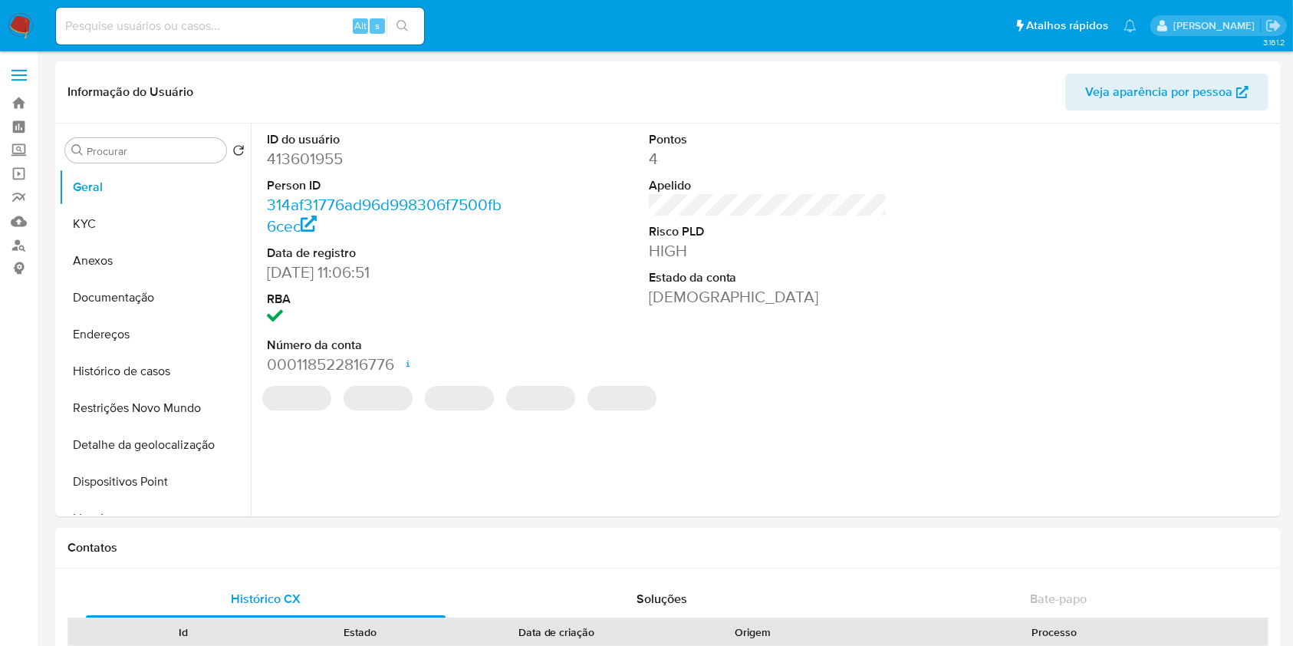
select select "10"
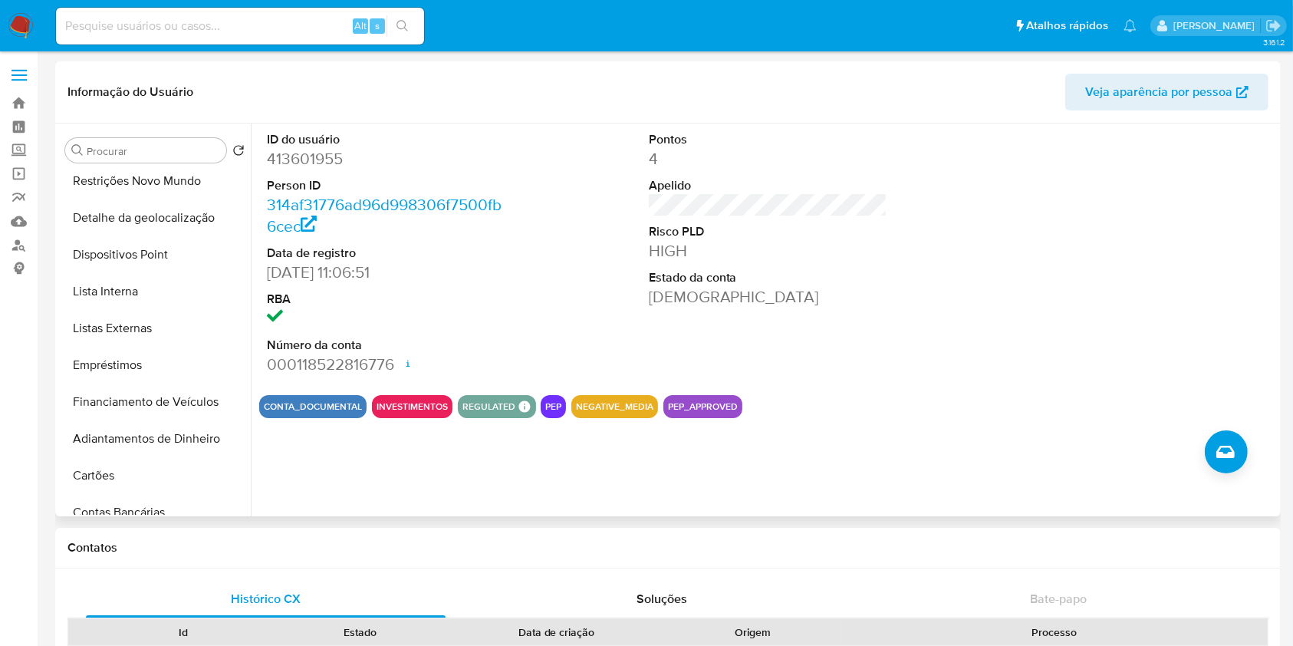
scroll to position [237, 0]
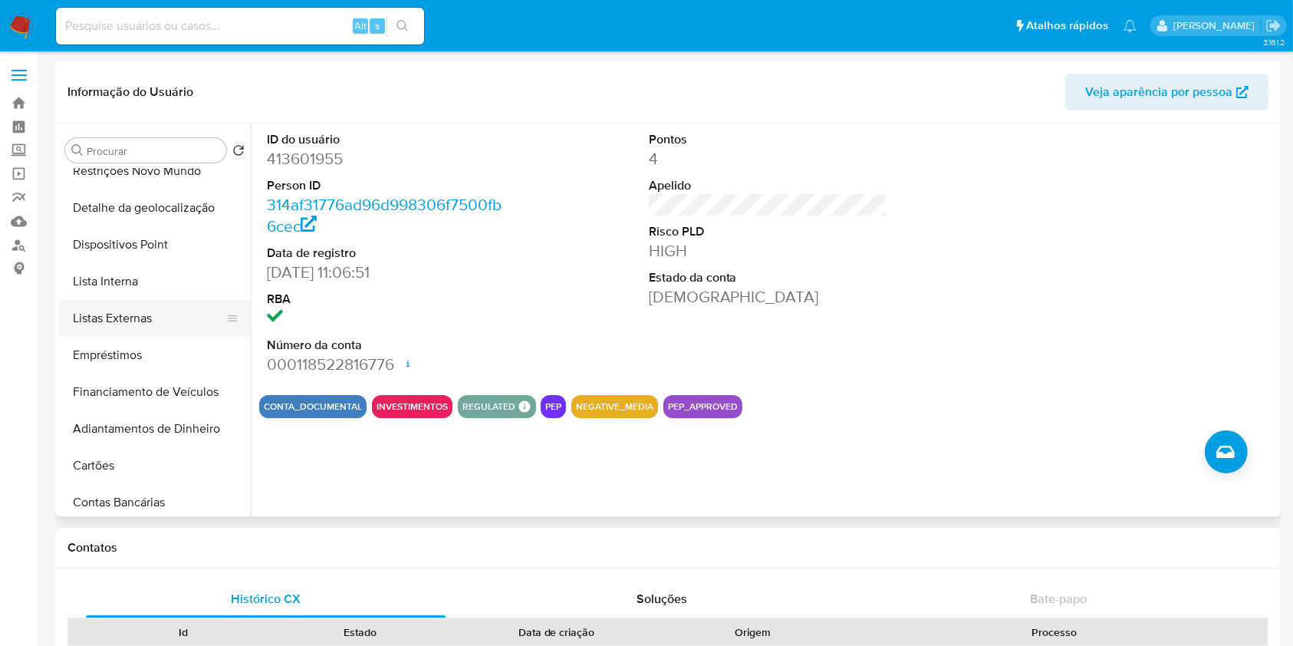
click at [136, 316] on button "Listas Externas" at bounding box center [148, 318] width 179 height 37
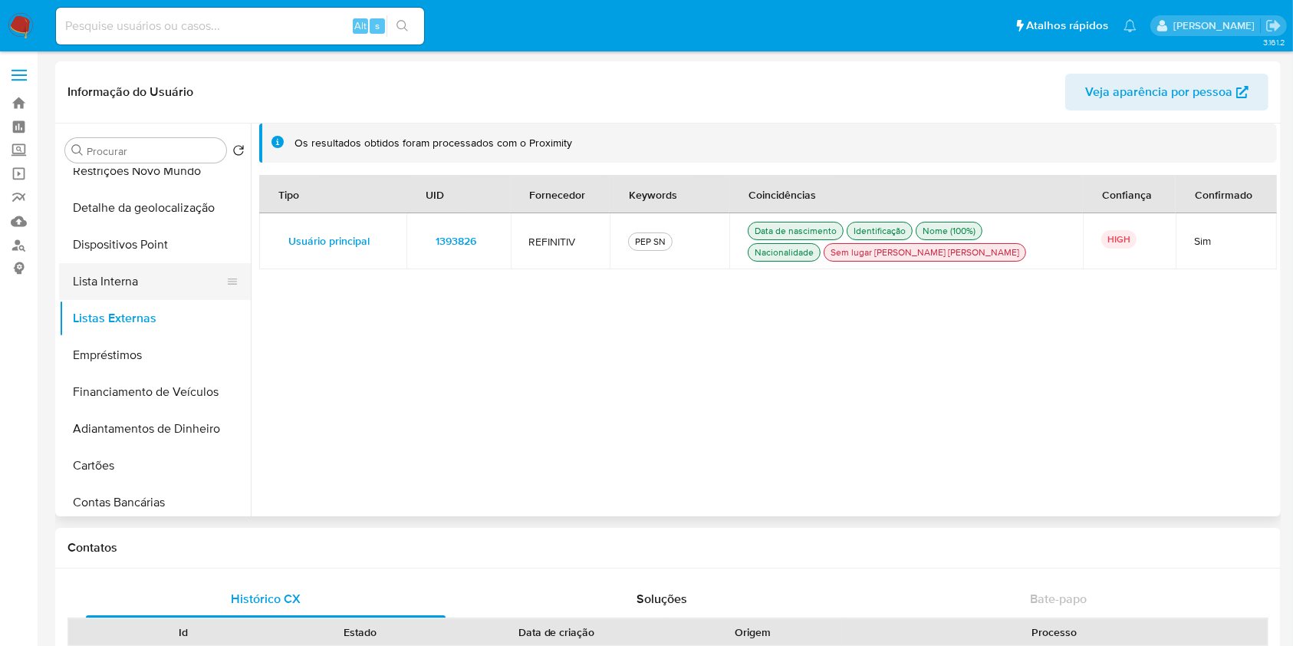
click at [128, 277] on button "Lista Interna" at bounding box center [148, 281] width 179 height 37
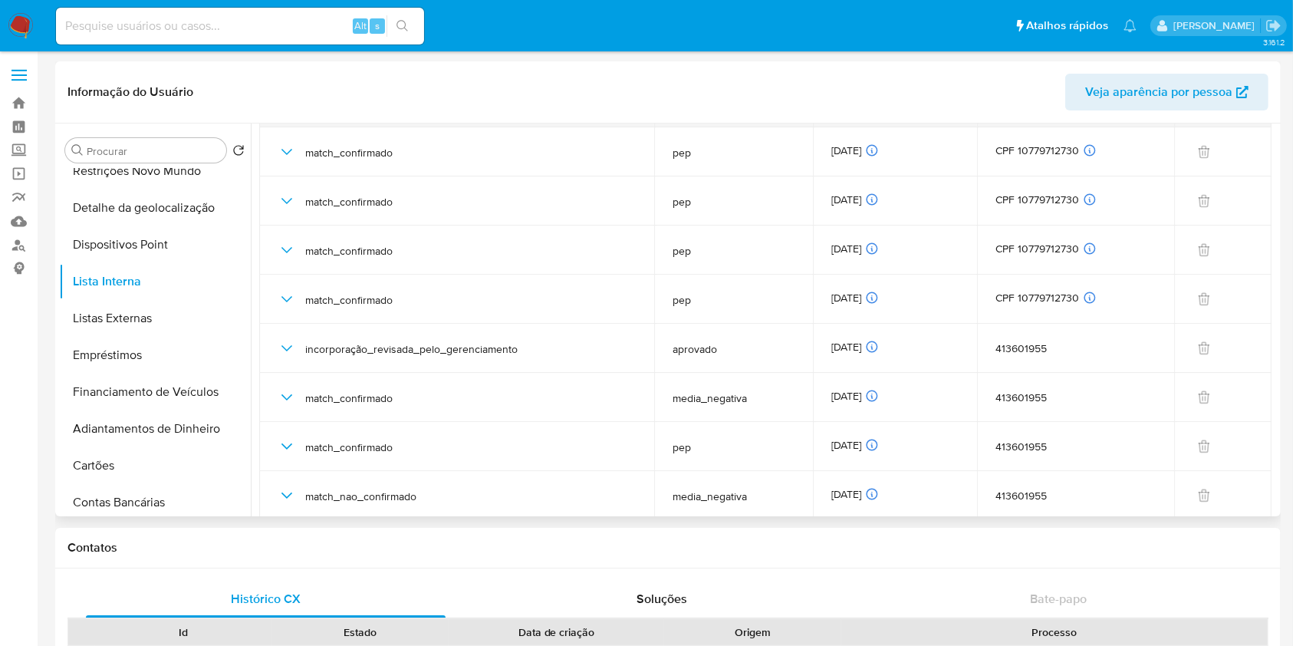
scroll to position [234, 0]
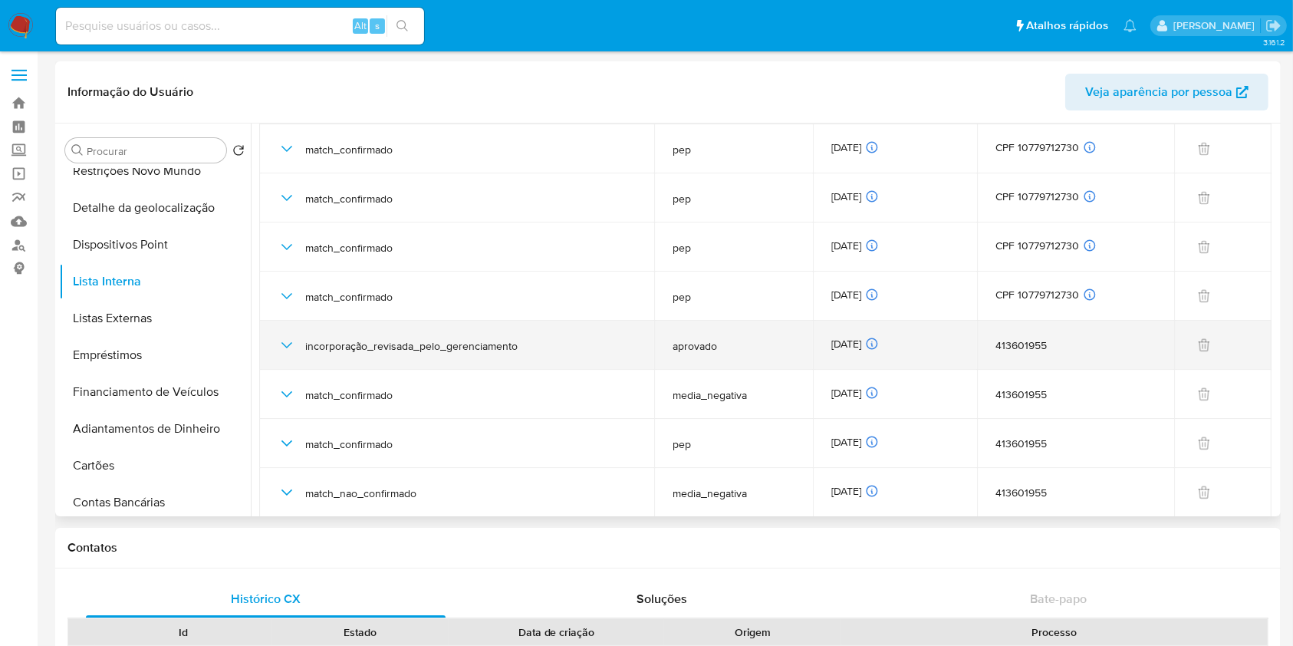
click at [264, 347] on td "incorporação_revisada_pelo_gerenciamento" at bounding box center [456, 344] width 395 height 49
click at [301, 357] on div "incorporação_revisada_pelo_gerenciamento" at bounding box center [457, 344] width 358 height 49
click at [287, 347] on icon "button" at bounding box center [287, 345] width 18 height 18
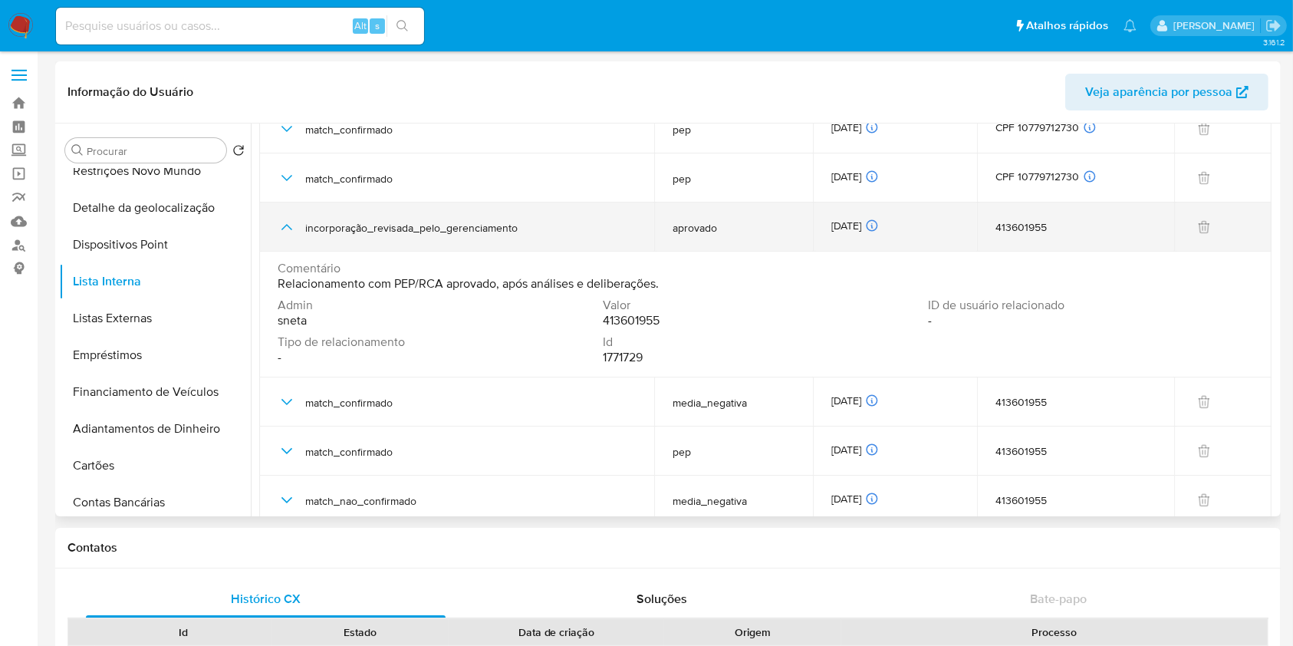
scroll to position [360, 0]
